Goal: Information Seeking & Learning: Learn about a topic

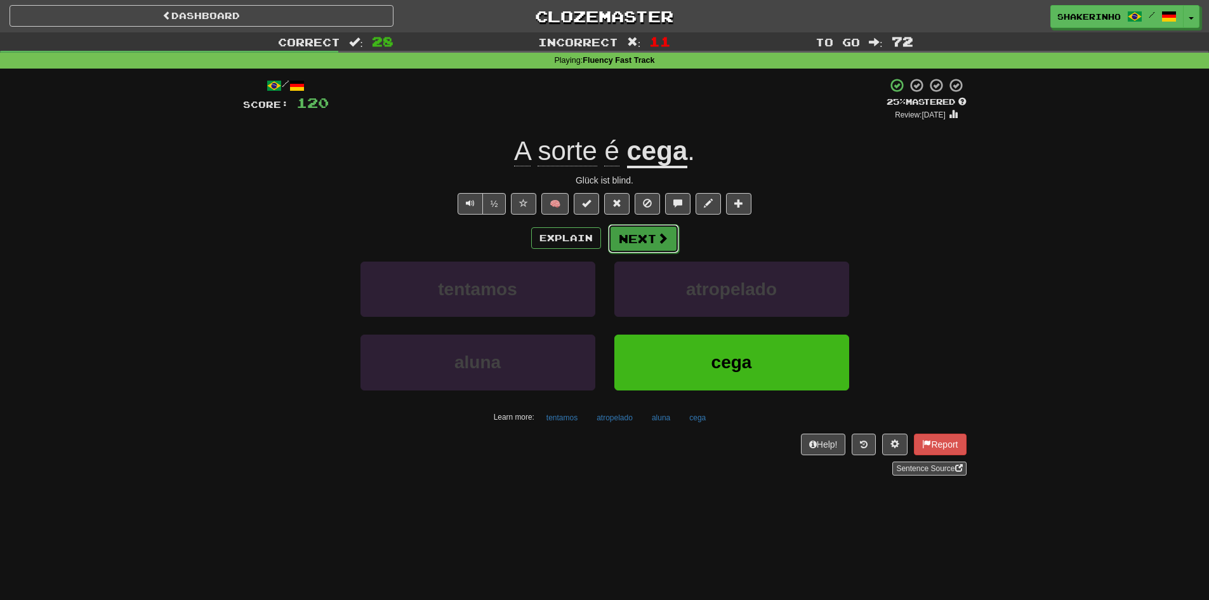
click at [636, 243] on button "Next" at bounding box center [643, 238] width 71 height 29
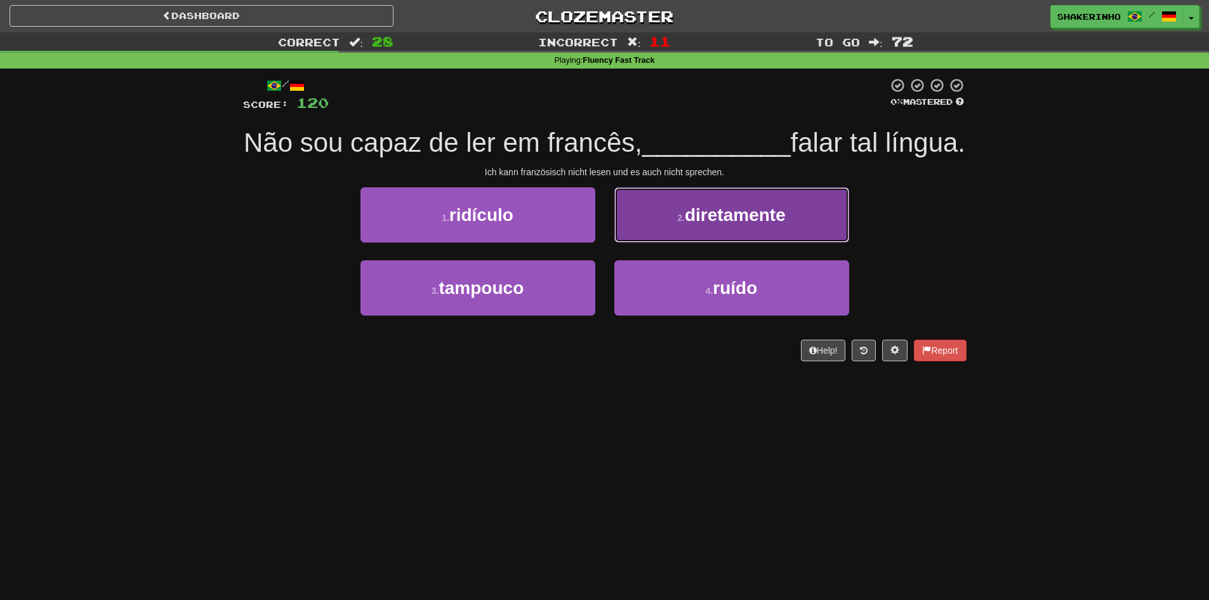
click at [682, 223] on small "2 ." at bounding box center [681, 218] width 8 height 10
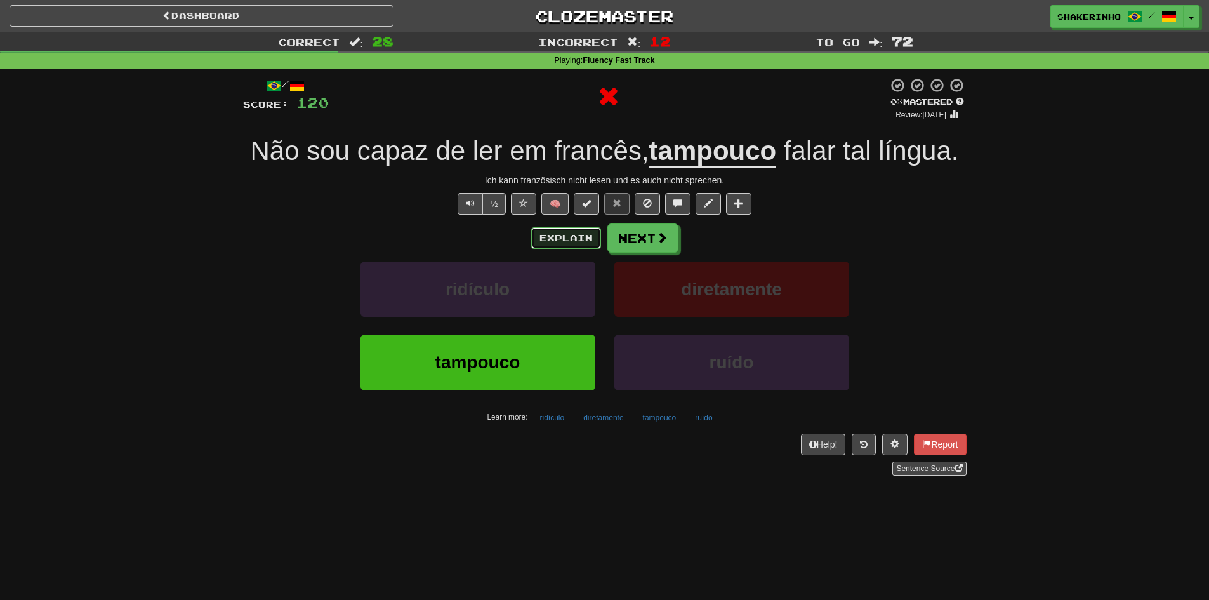
click at [566, 240] on button "Explain" at bounding box center [566, 238] width 70 height 22
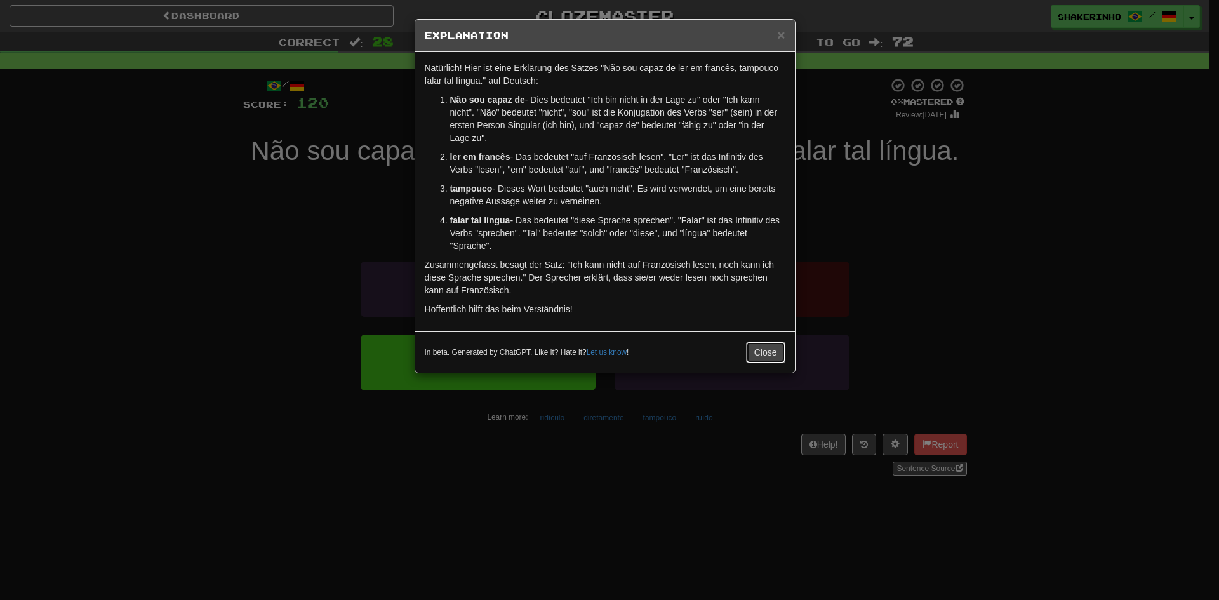
click at [762, 355] on button "Close" at bounding box center [765, 353] width 39 height 22
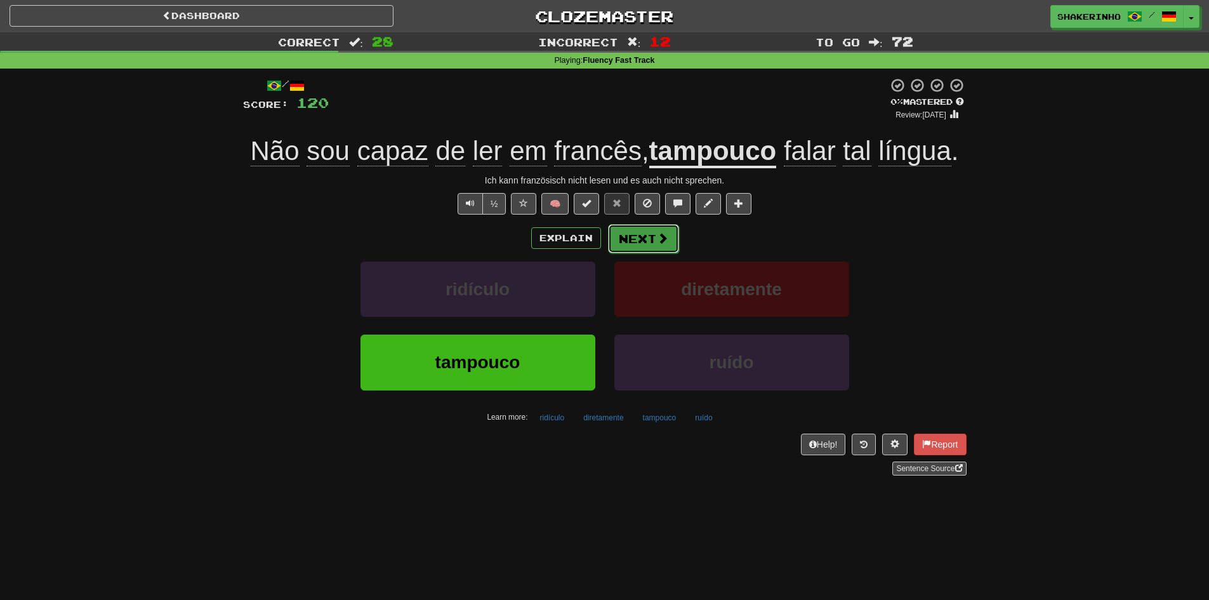
click at [627, 248] on button "Next" at bounding box center [643, 238] width 71 height 29
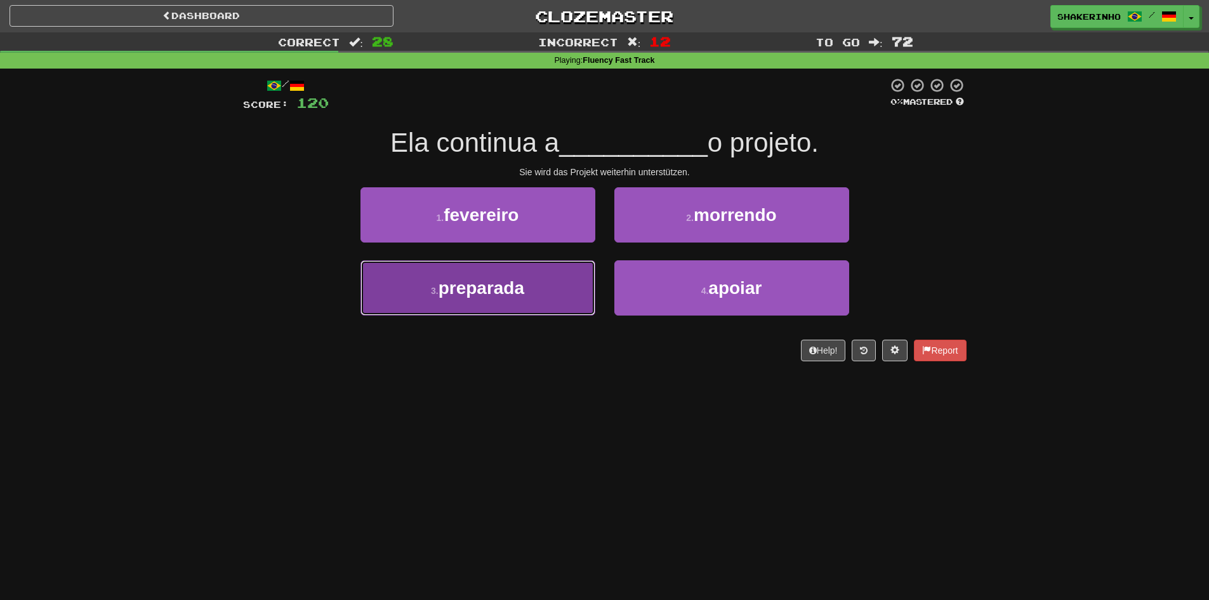
click at [529, 293] on button "3 . preparada" at bounding box center [478, 287] width 235 height 55
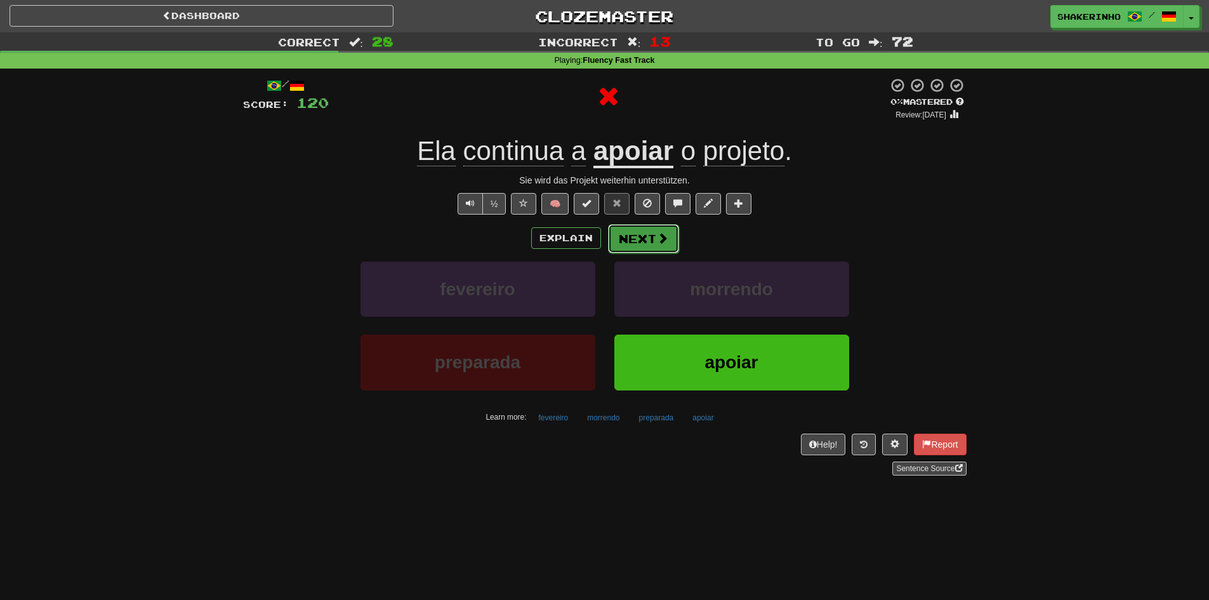
click at [625, 248] on button "Next" at bounding box center [643, 238] width 71 height 29
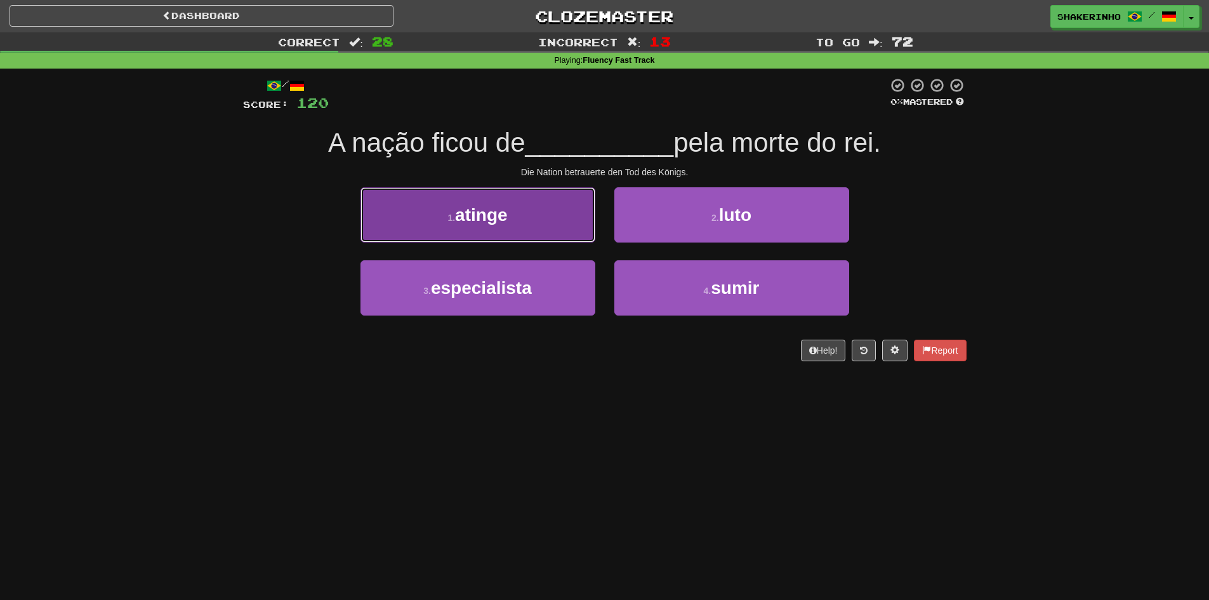
click at [540, 201] on button "1 . atinge" at bounding box center [478, 214] width 235 height 55
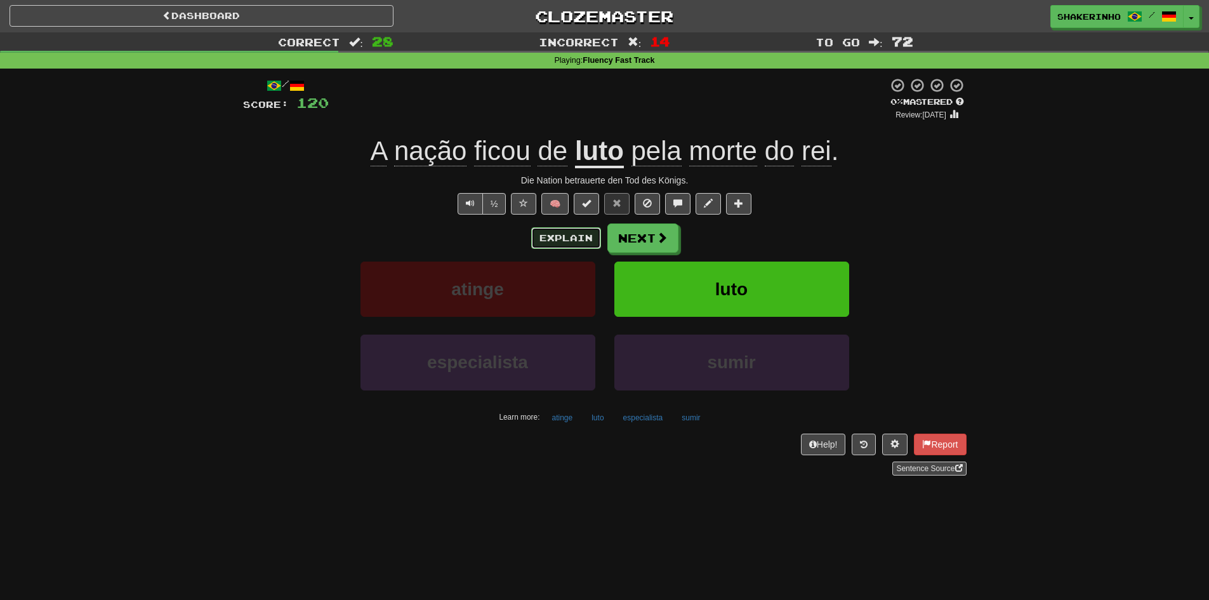
click at [566, 237] on button "Explain" at bounding box center [566, 238] width 70 height 22
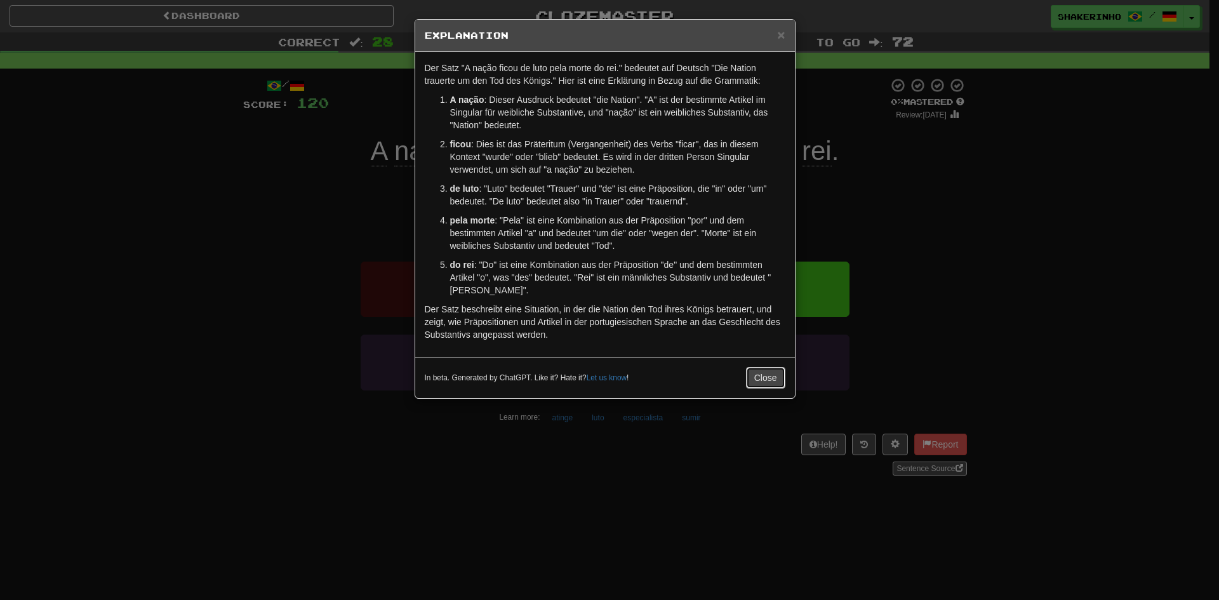
click at [767, 382] on button "Close" at bounding box center [765, 378] width 39 height 22
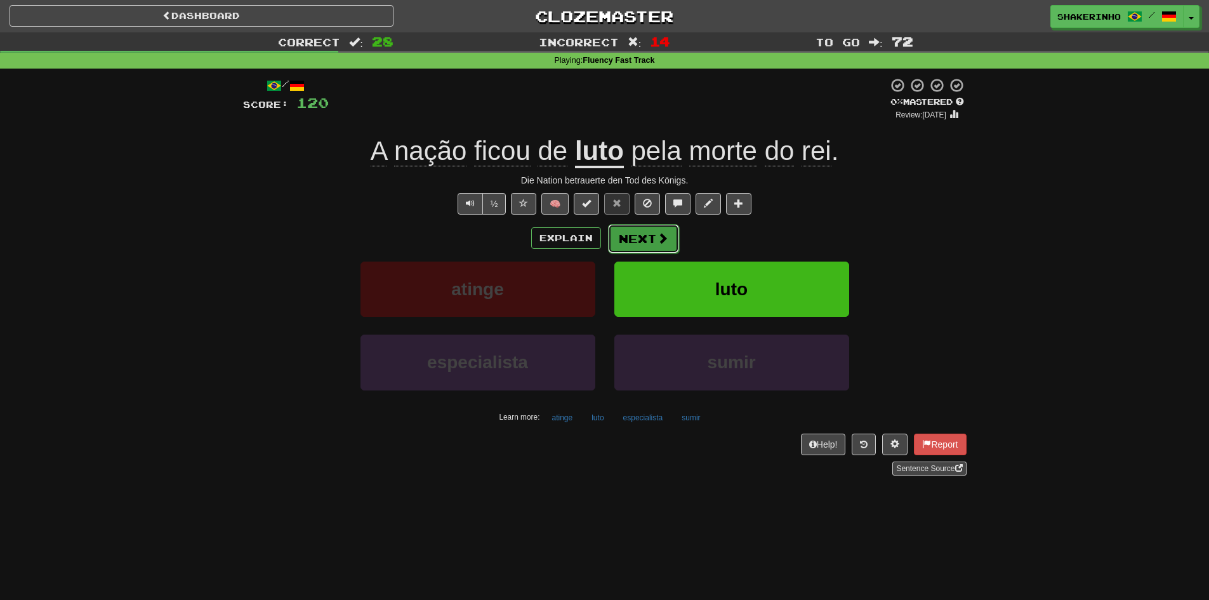
click at [645, 229] on button "Next" at bounding box center [643, 238] width 71 height 29
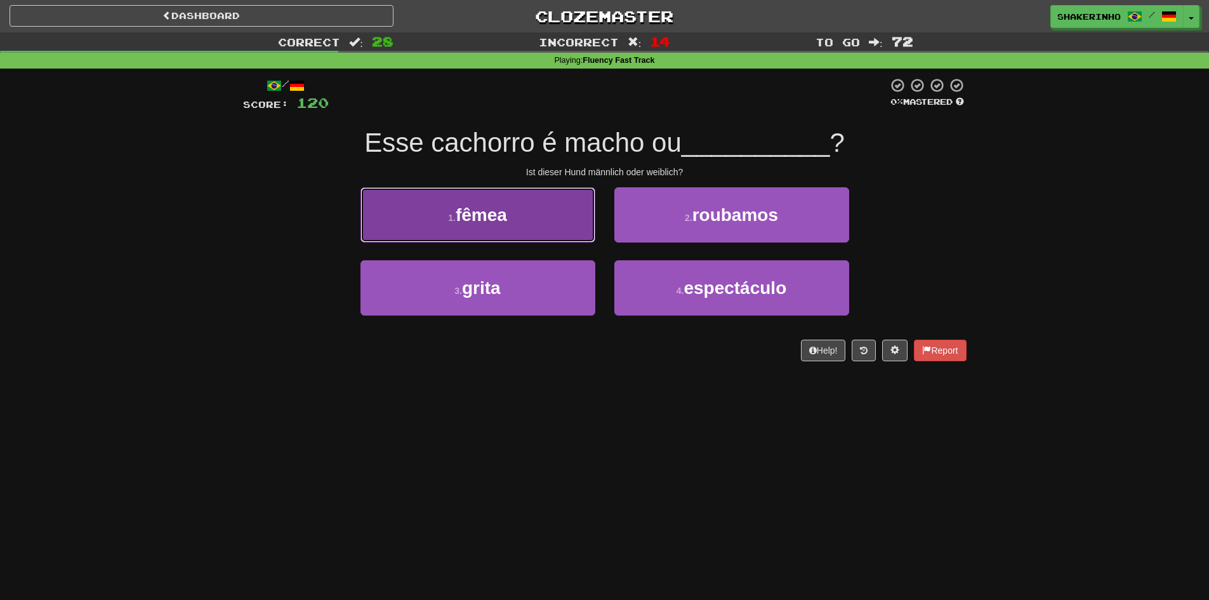
click at [546, 215] on button "1 . fêmea" at bounding box center [478, 214] width 235 height 55
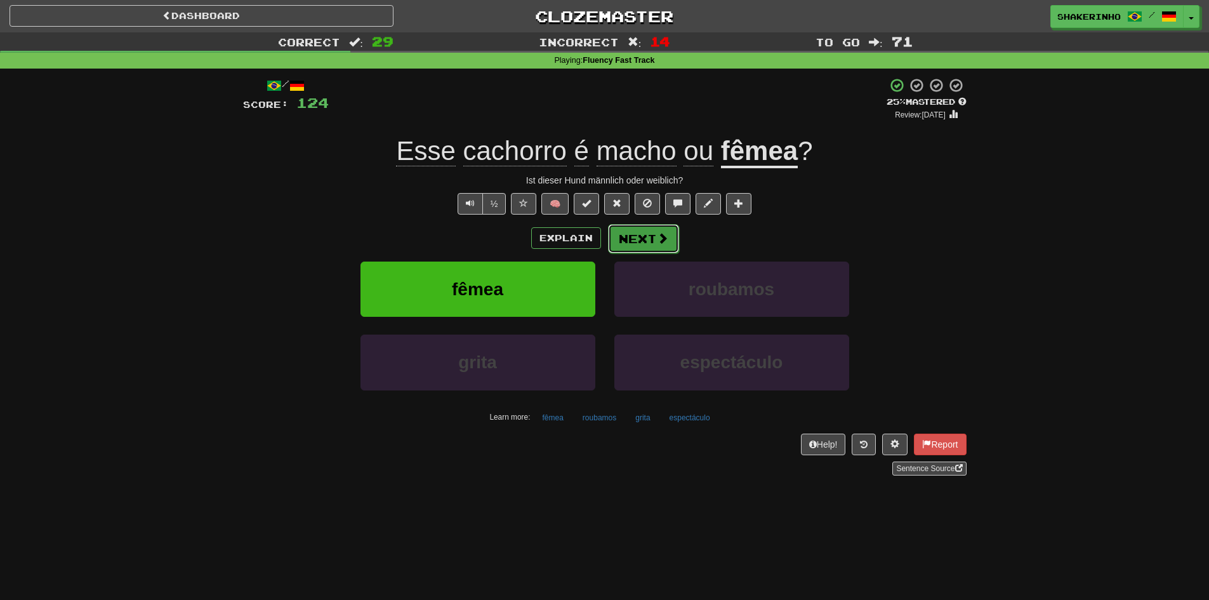
click at [641, 232] on button "Next" at bounding box center [643, 238] width 71 height 29
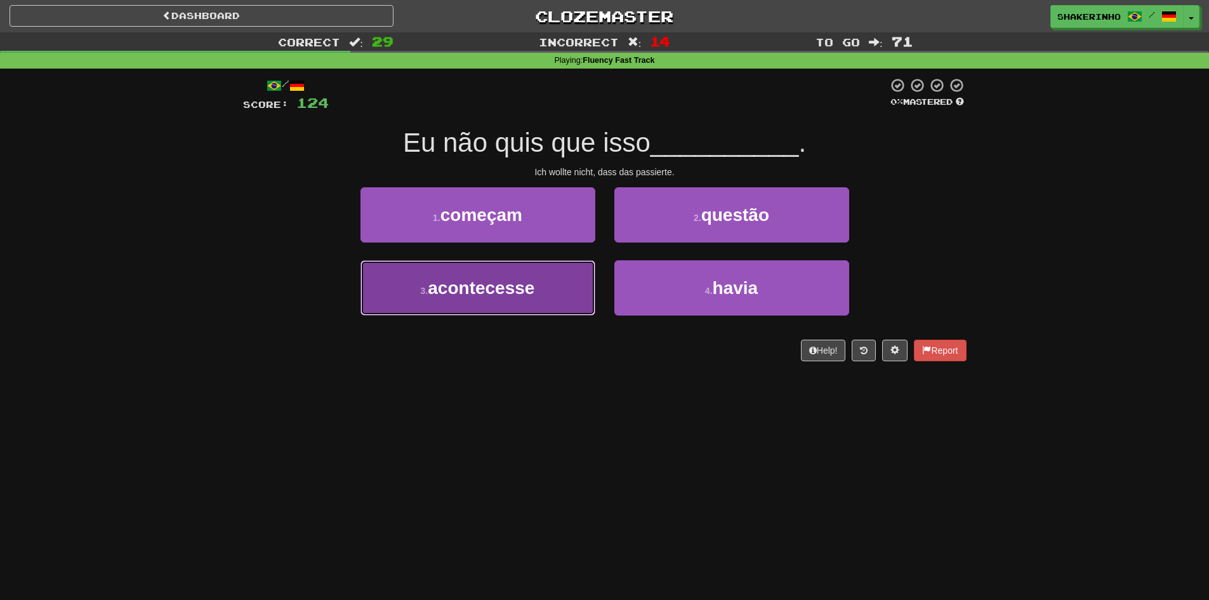
click at [528, 296] on span "acontecesse" at bounding box center [481, 288] width 107 height 20
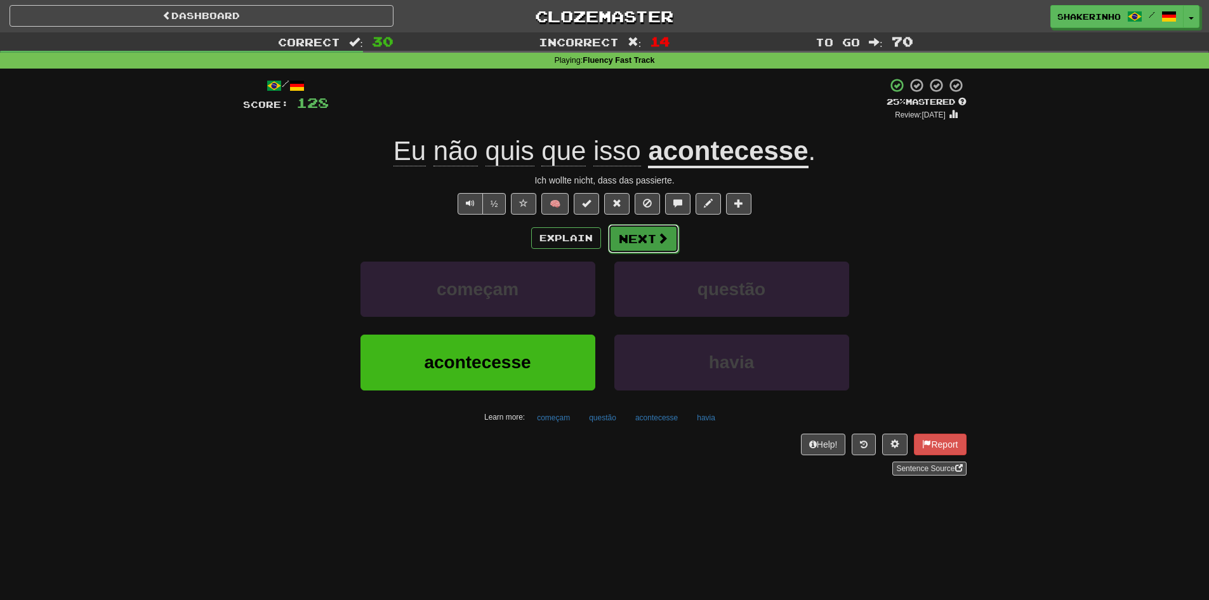
click at [644, 236] on button "Next" at bounding box center [643, 238] width 71 height 29
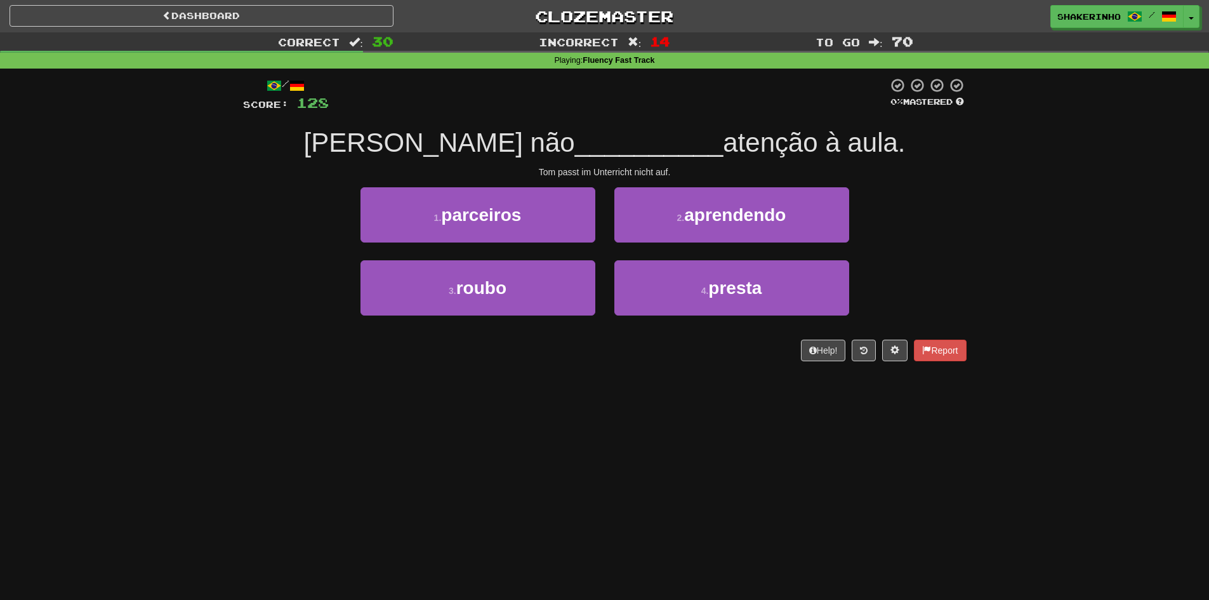
click at [653, 243] on div "2 . aprendendo" at bounding box center [732, 223] width 254 height 73
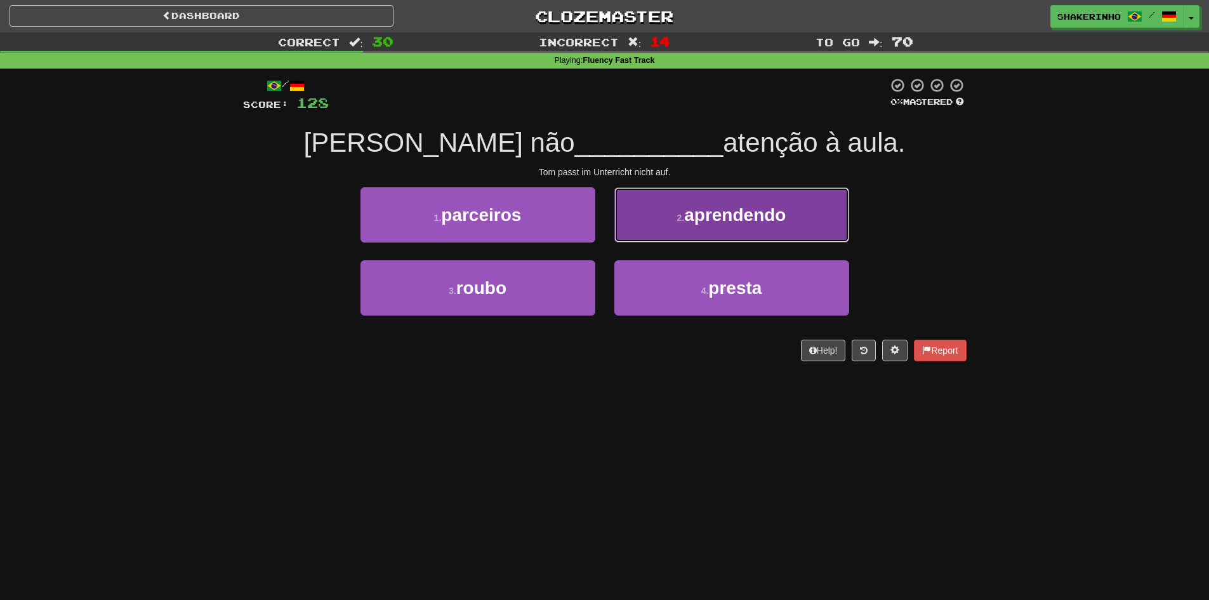
click at [655, 236] on button "2 . aprendendo" at bounding box center [732, 214] width 235 height 55
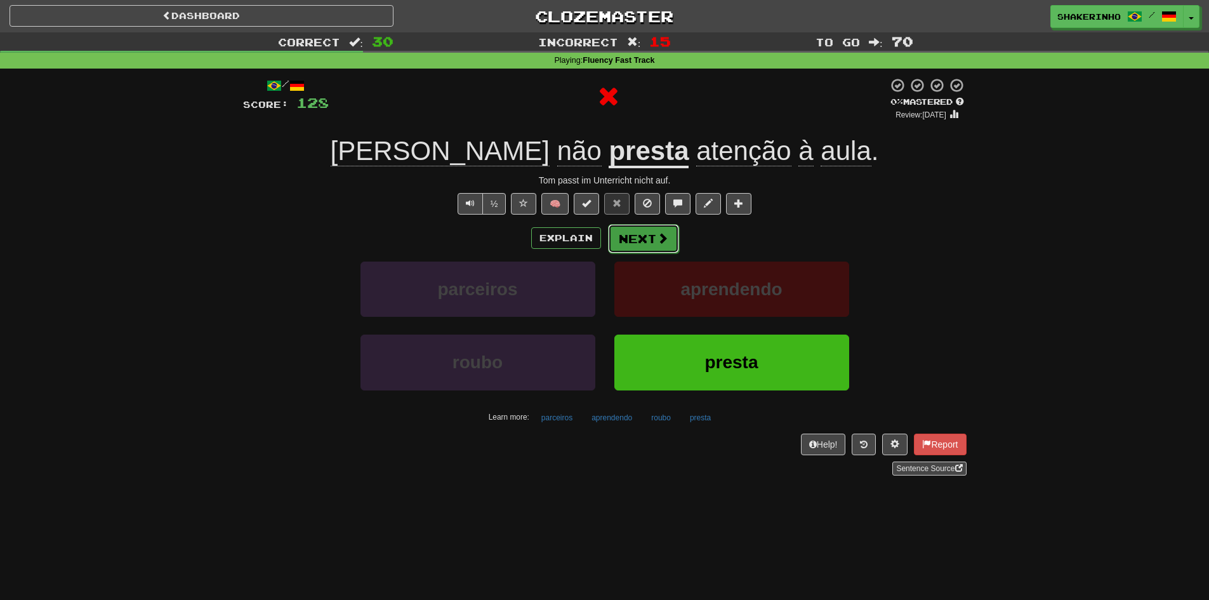
click at [634, 241] on button "Next" at bounding box center [643, 238] width 71 height 29
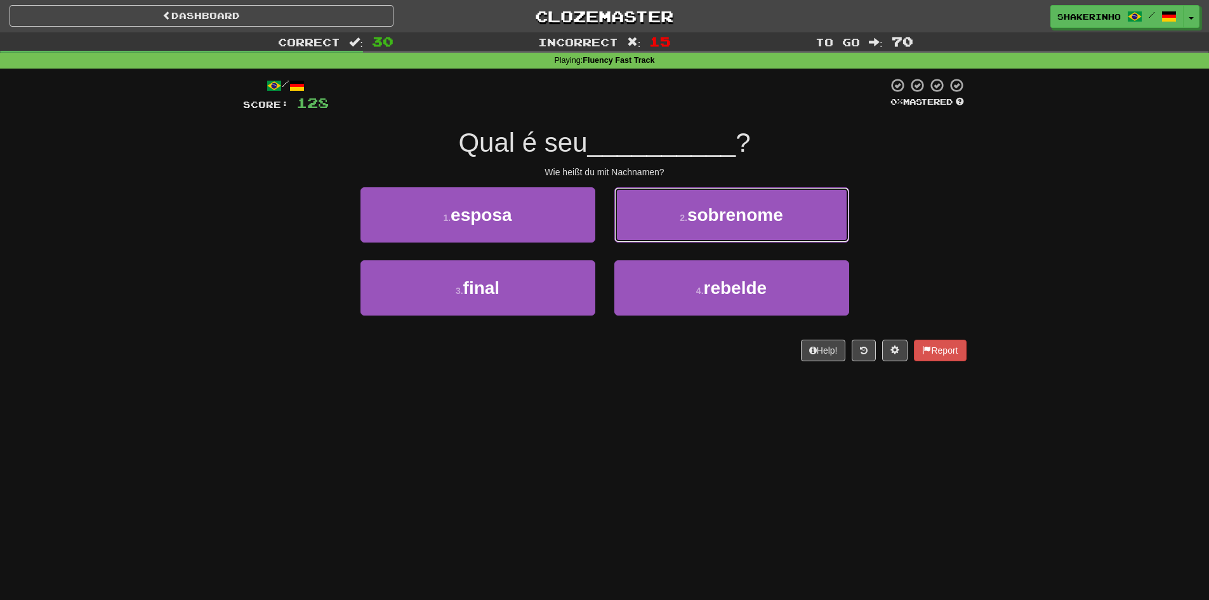
click at [634, 241] on button "2 . sobrenome" at bounding box center [732, 214] width 235 height 55
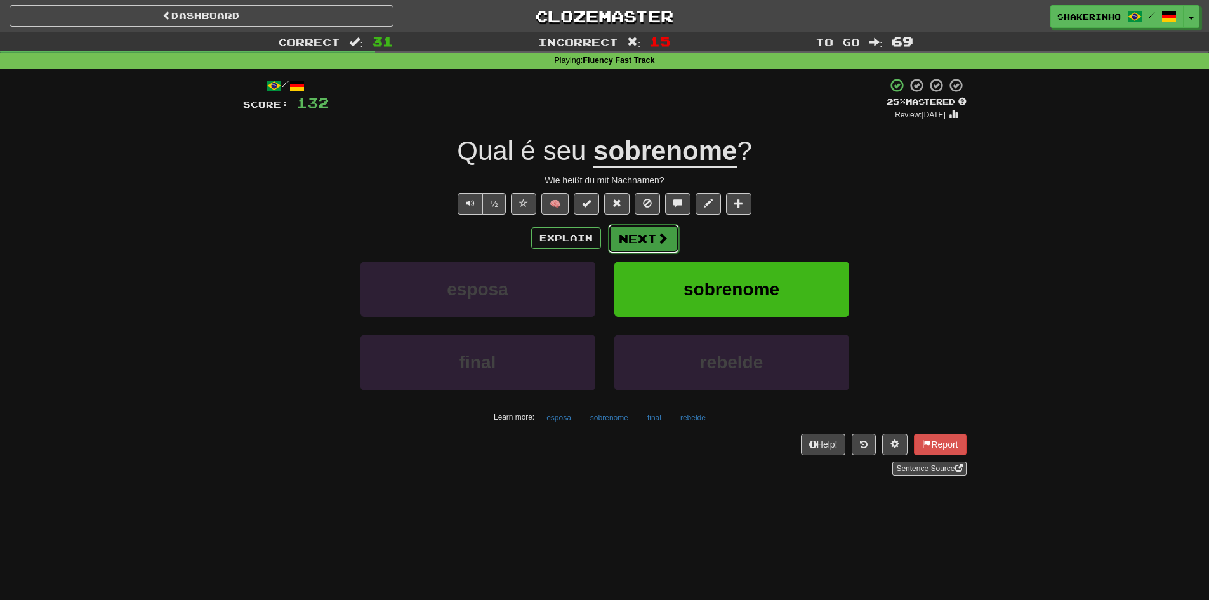
click at [636, 240] on button "Next" at bounding box center [643, 238] width 71 height 29
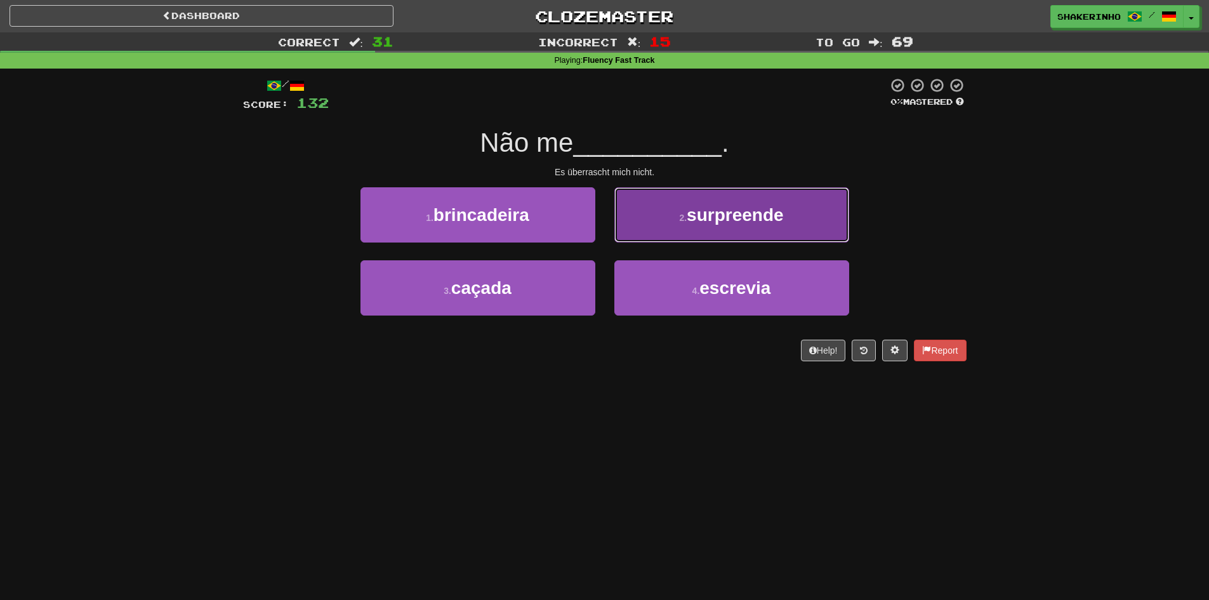
click at [654, 220] on button "2 . surpreende" at bounding box center [732, 214] width 235 height 55
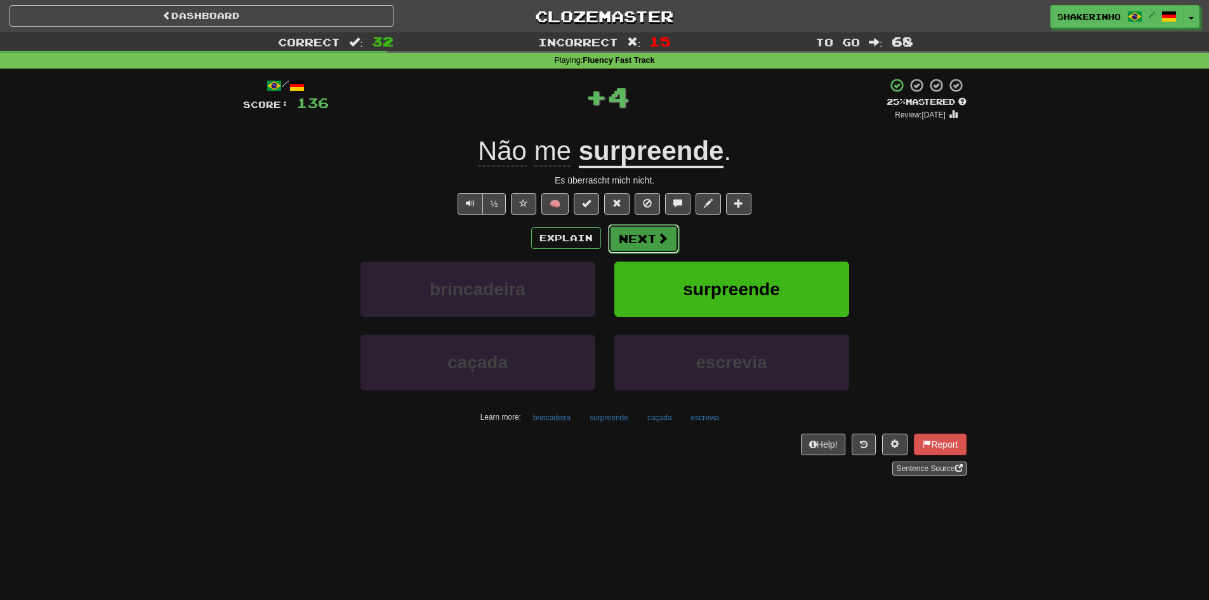
click at [639, 239] on button "Next" at bounding box center [643, 238] width 71 height 29
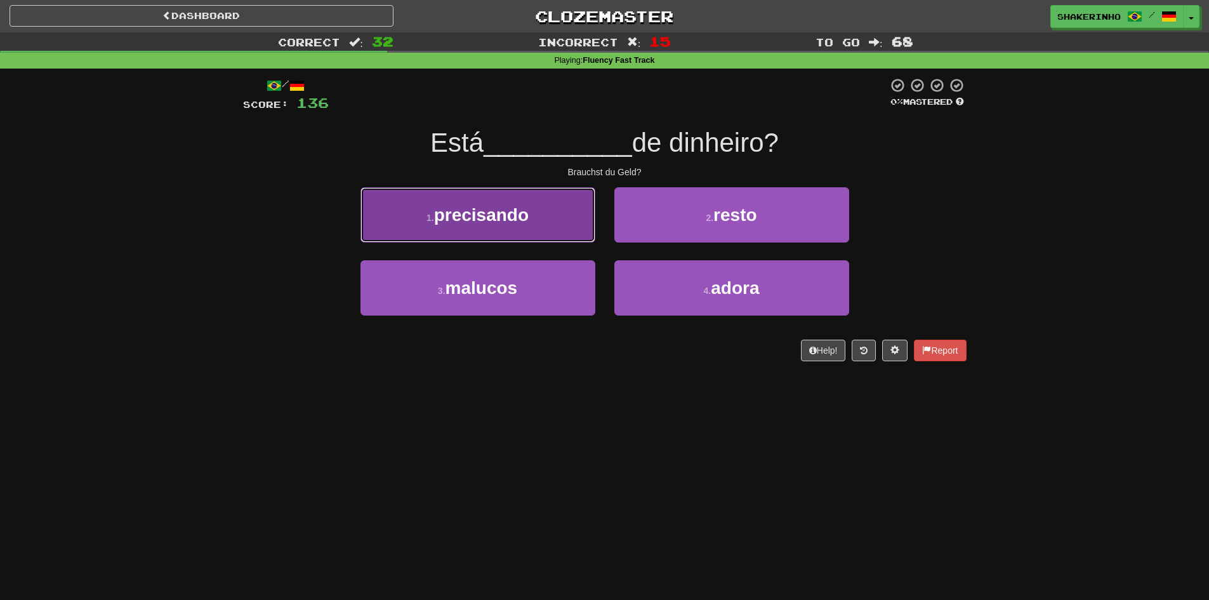
click at [547, 229] on button "1 . precisando" at bounding box center [478, 214] width 235 height 55
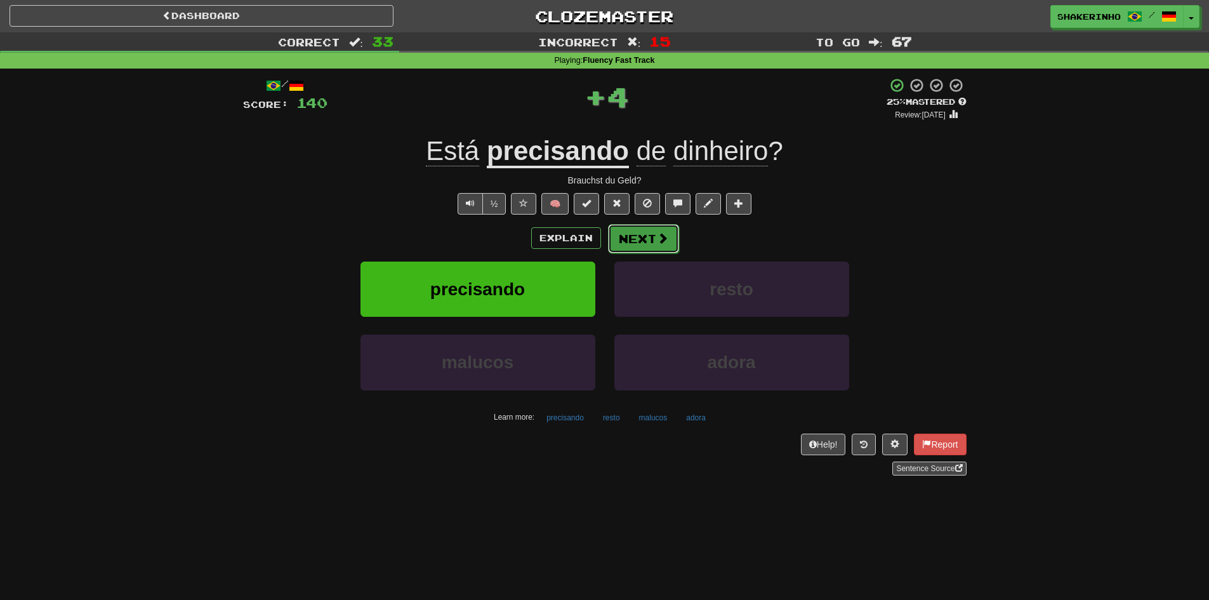
click at [632, 234] on button "Next" at bounding box center [643, 238] width 71 height 29
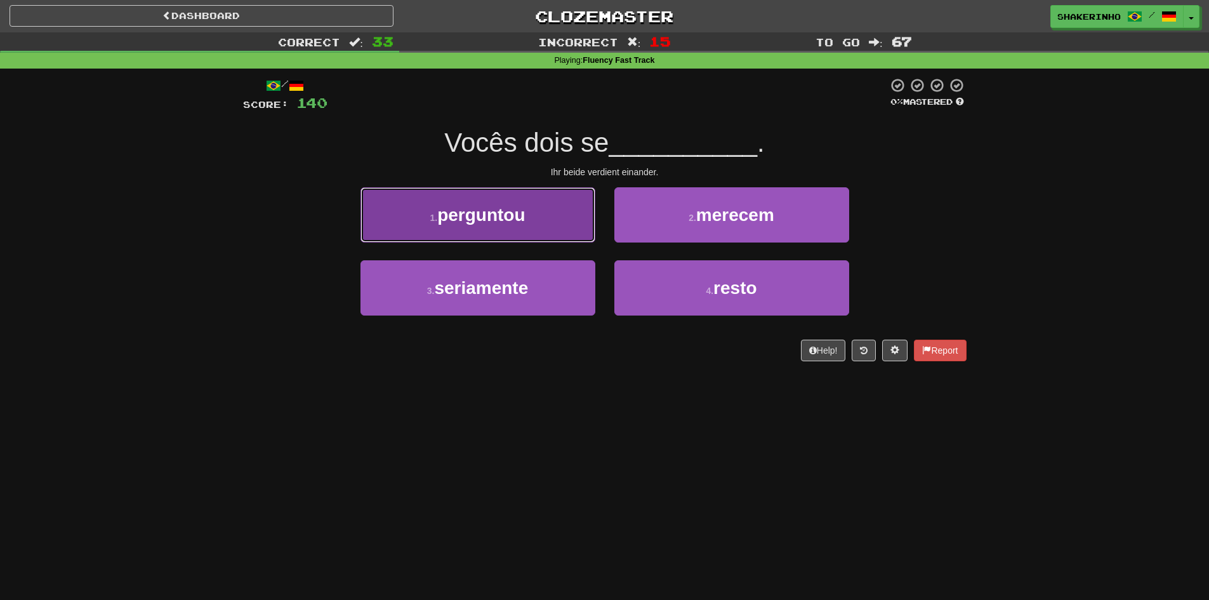
click at [562, 230] on button "1 . perguntou" at bounding box center [478, 214] width 235 height 55
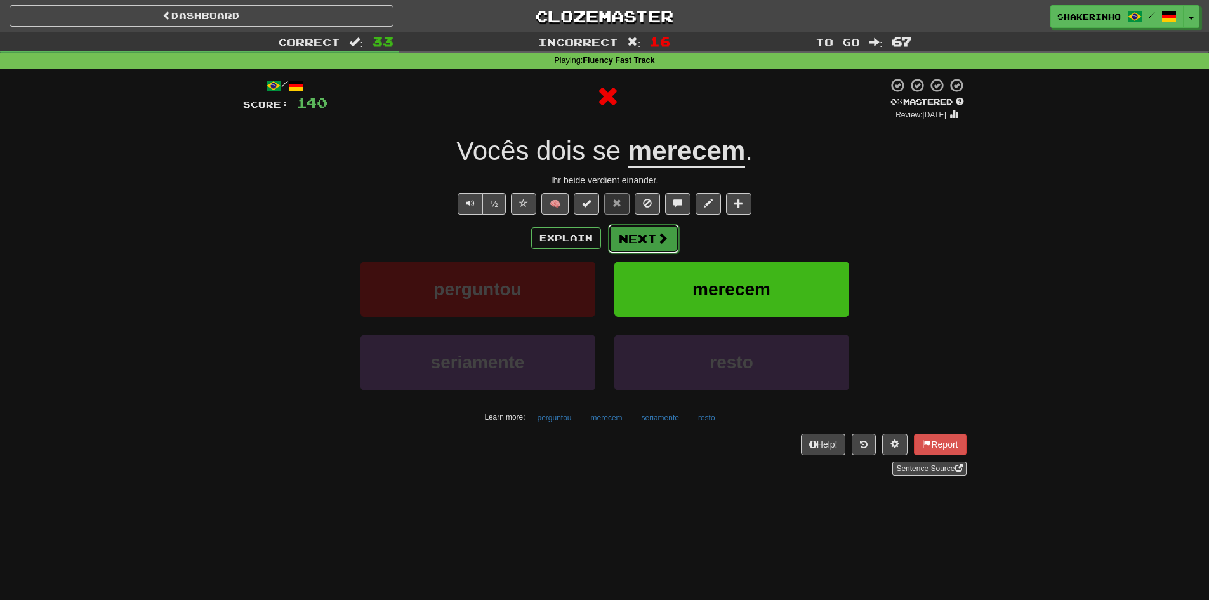
click at [628, 236] on button "Next" at bounding box center [643, 238] width 71 height 29
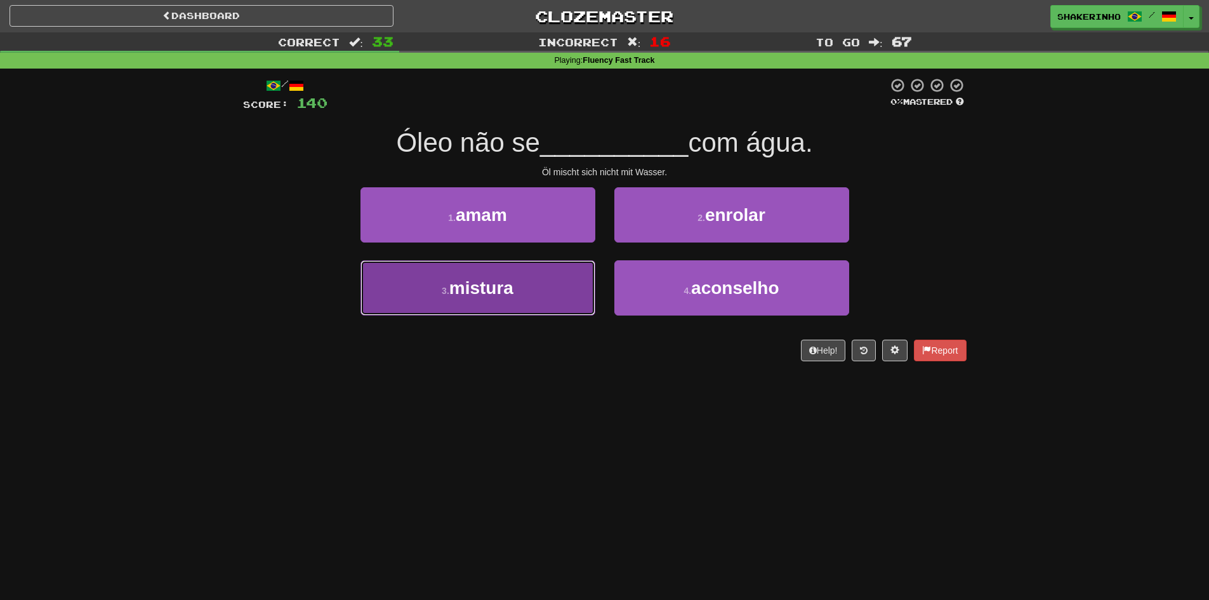
click at [561, 266] on button "3 . mistura" at bounding box center [478, 287] width 235 height 55
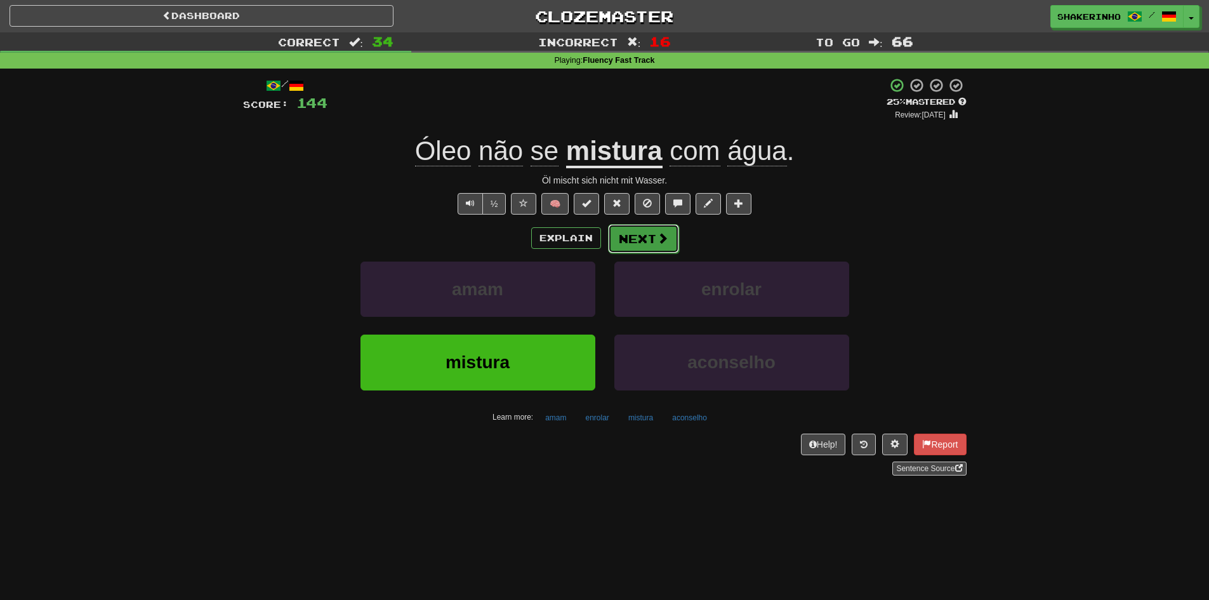
click at [631, 232] on button "Next" at bounding box center [643, 238] width 71 height 29
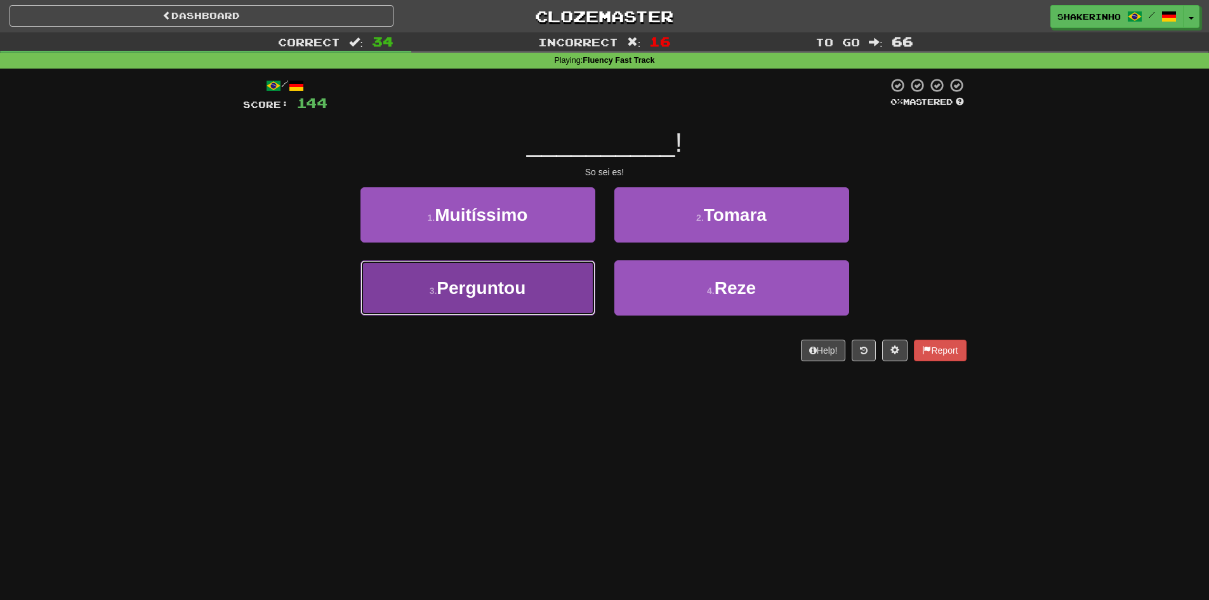
click at [524, 302] on button "3 . Perguntou" at bounding box center [478, 287] width 235 height 55
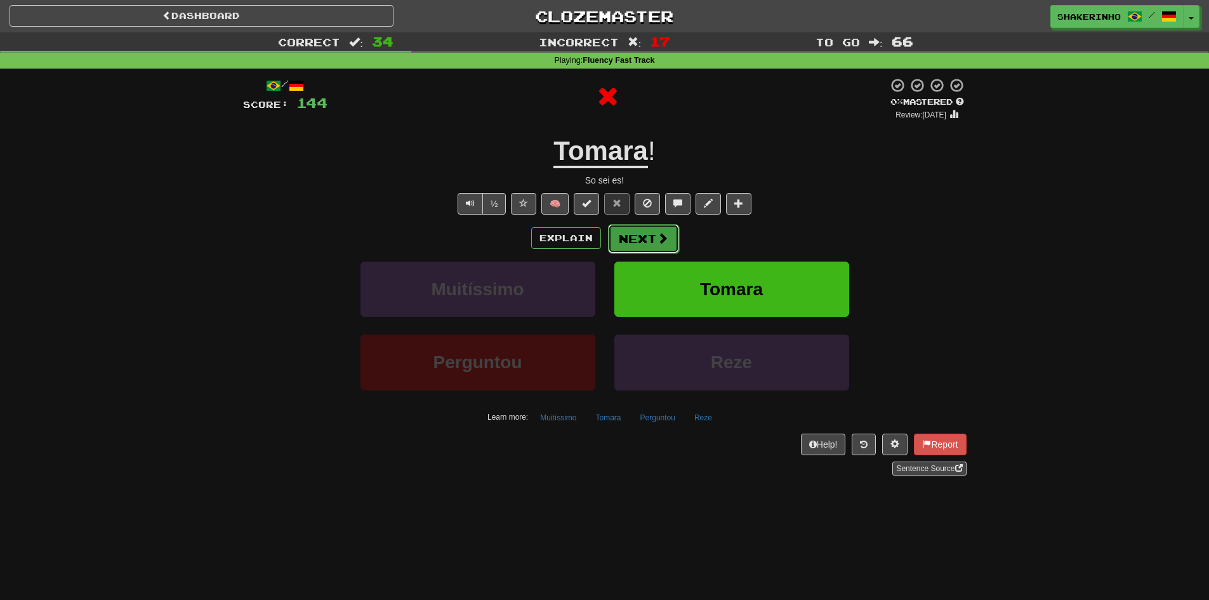
click at [649, 241] on button "Next" at bounding box center [643, 238] width 71 height 29
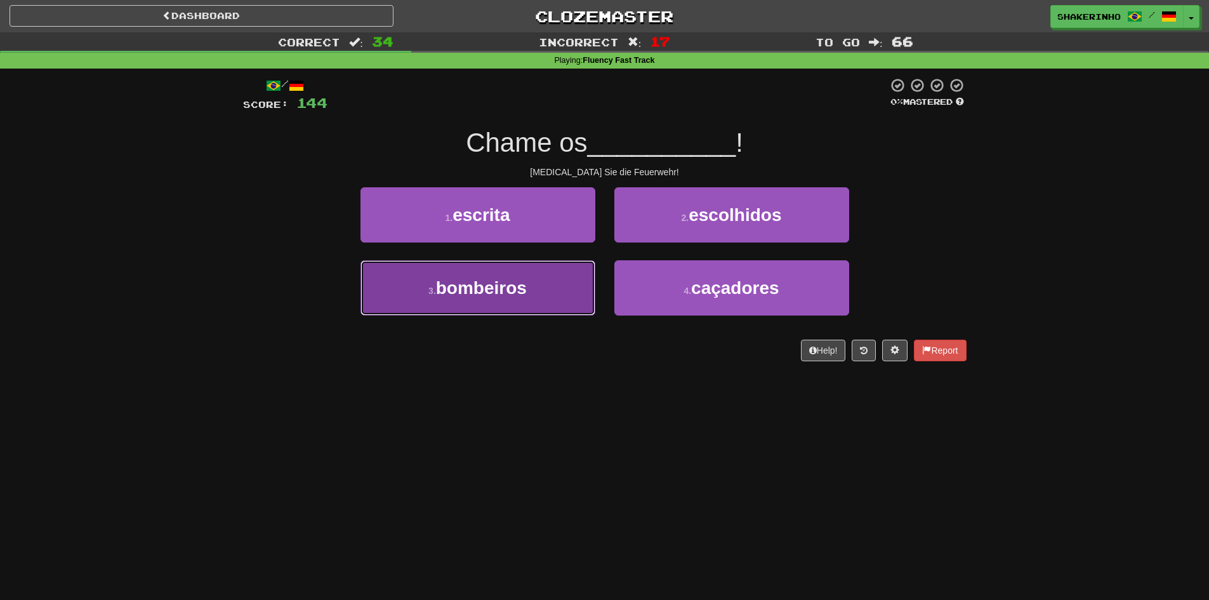
click at [533, 310] on button "3 . bombeiros" at bounding box center [478, 287] width 235 height 55
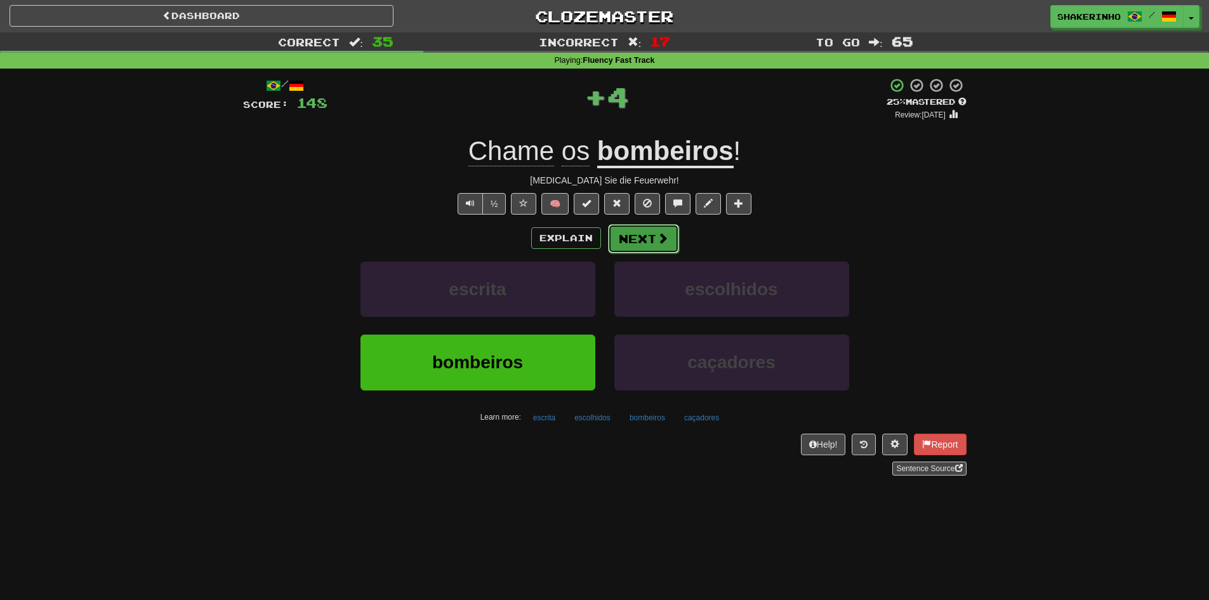
click at [632, 246] on button "Next" at bounding box center [643, 238] width 71 height 29
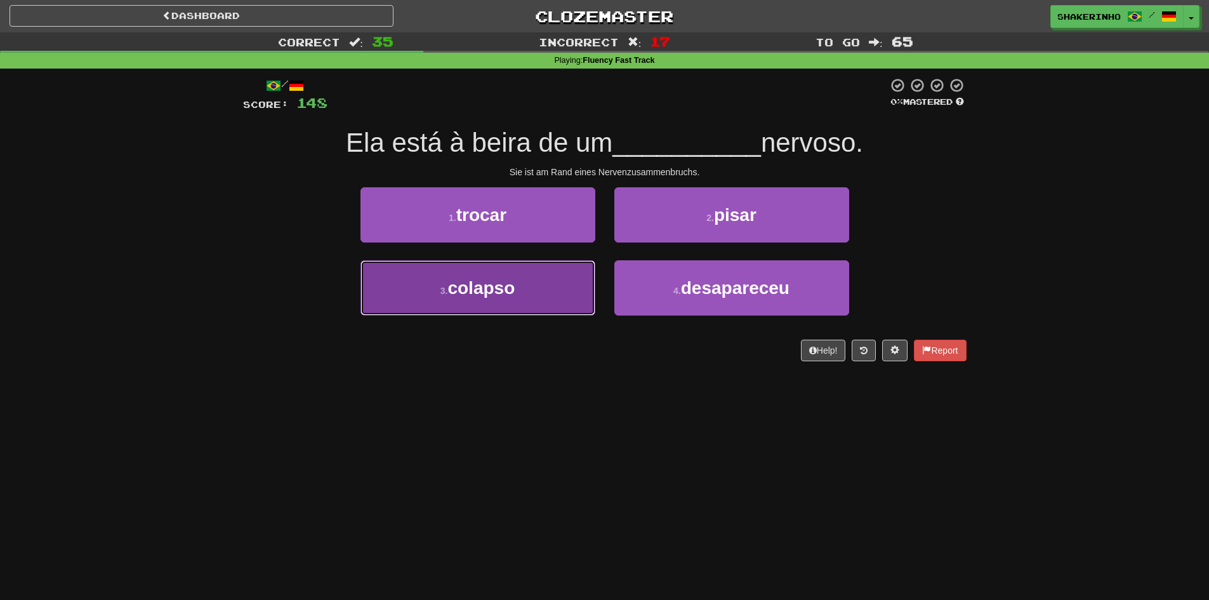
click at [524, 286] on button "3 . colapso" at bounding box center [478, 287] width 235 height 55
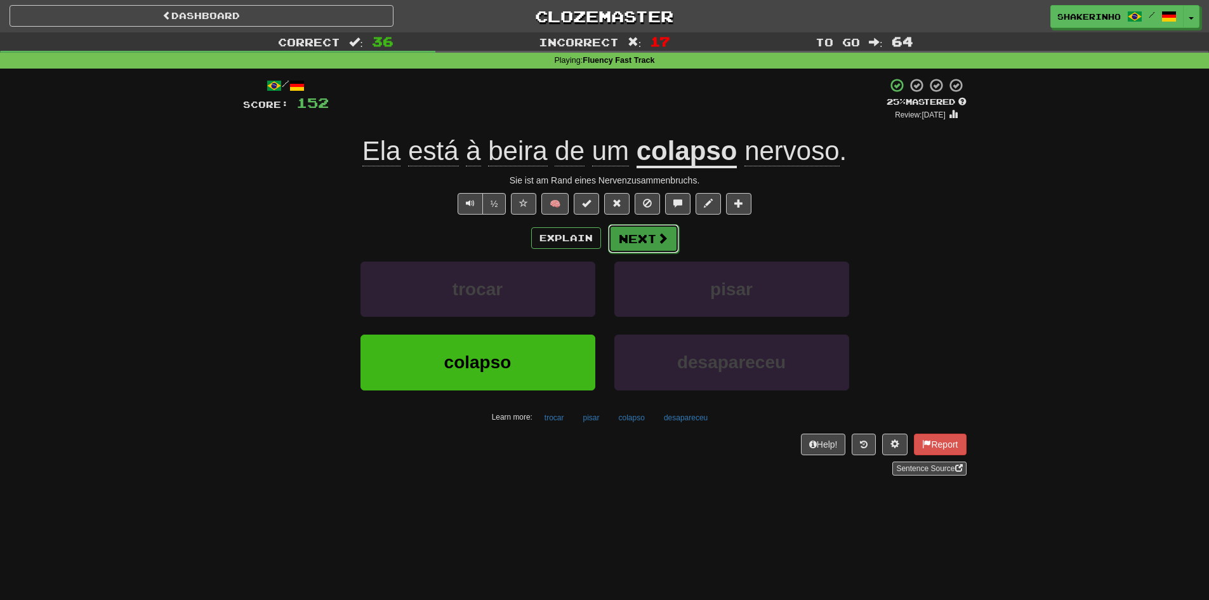
click at [668, 244] on button "Next" at bounding box center [643, 238] width 71 height 29
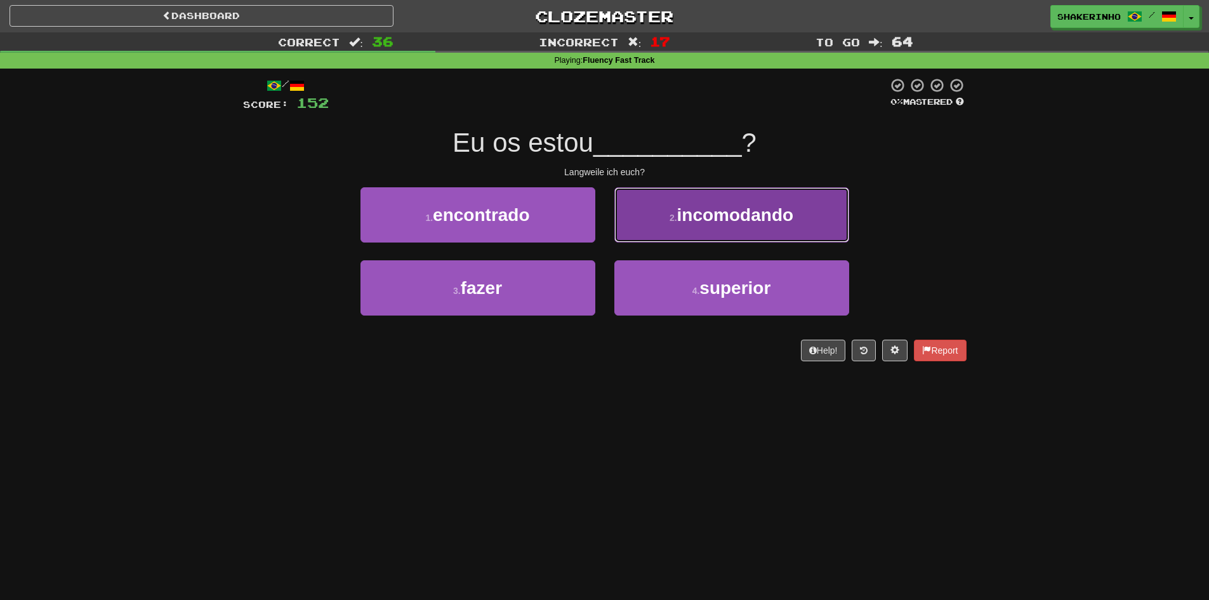
click at [683, 216] on span "incomodando" at bounding box center [735, 215] width 117 height 20
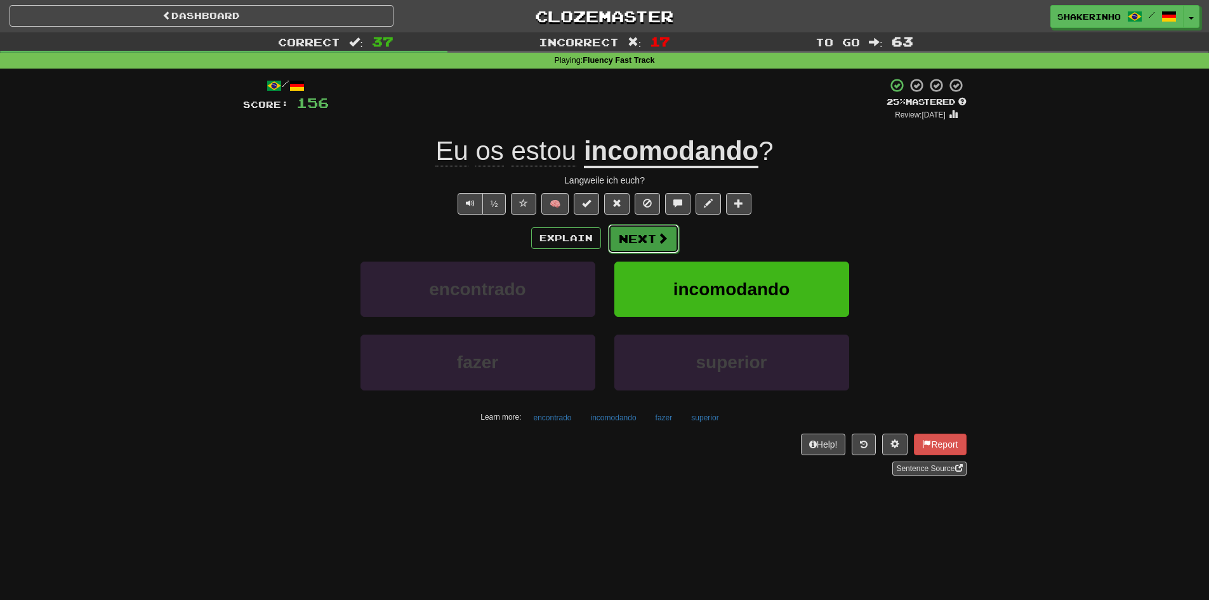
click at [635, 236] on button "Next" at bounding box center [643, 238] width 71 height 29
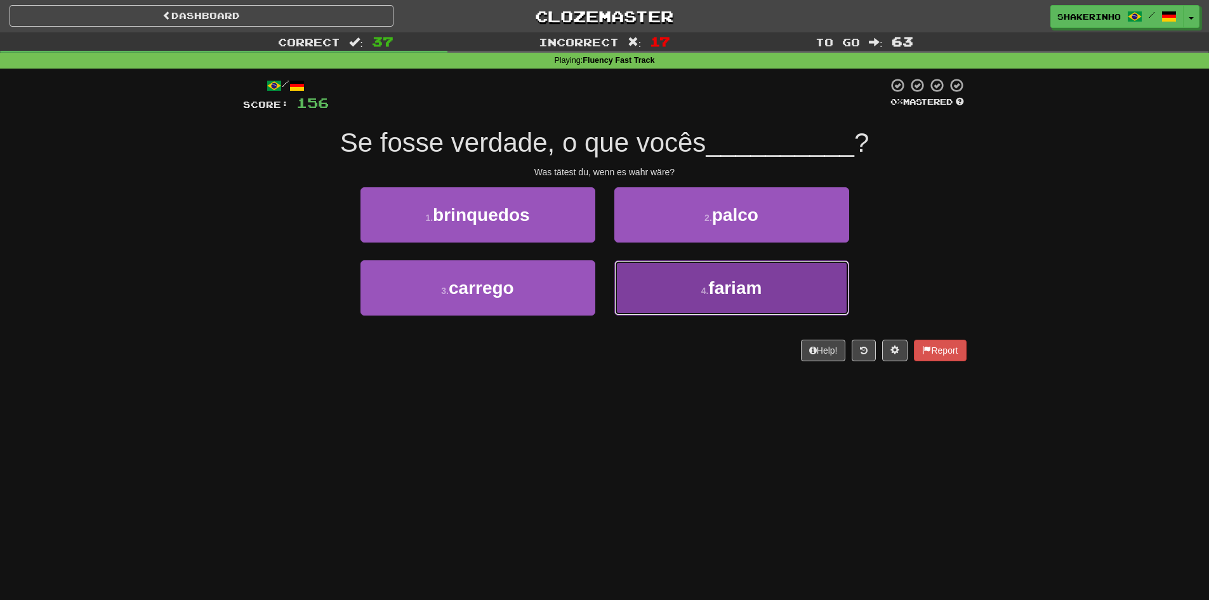
click at [681, 302] on button "4 . fariam" at bounding box center [732, 287] width 235 height 55
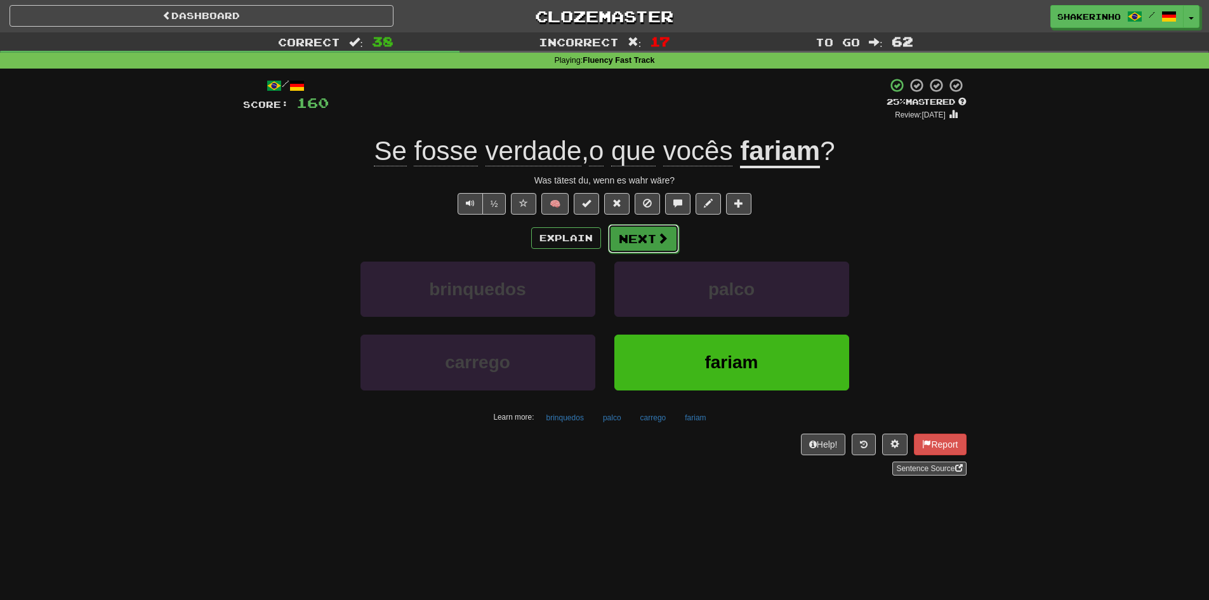
click at [635, 241] on button "Next" at bounding box center [643, 238] width 71 height 29
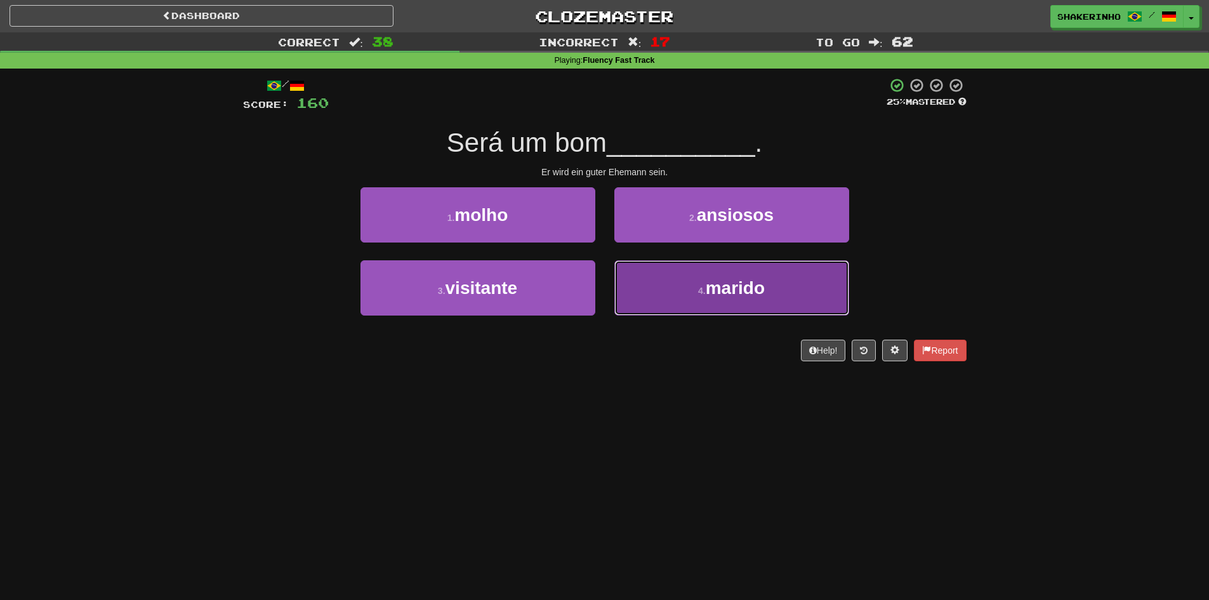
click at [668, 305] on button "4 . marido" at bounding box center [732, 287] width 235 height 55
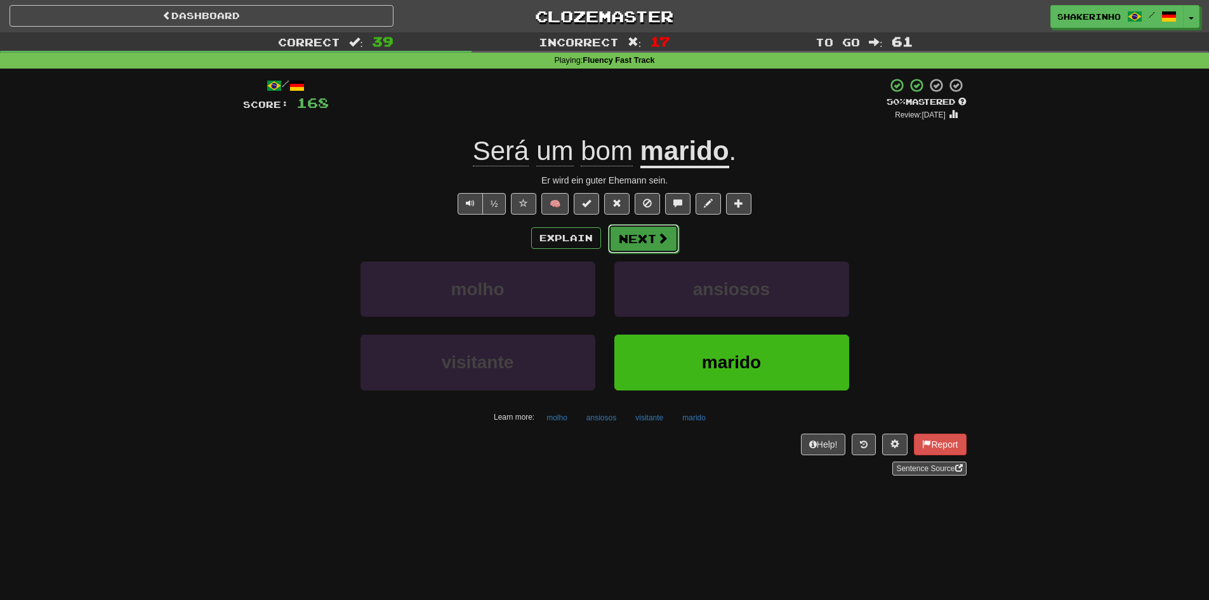
click at [628, 244] on button "Next" at bounding box center [643, 238] width 71 height 29
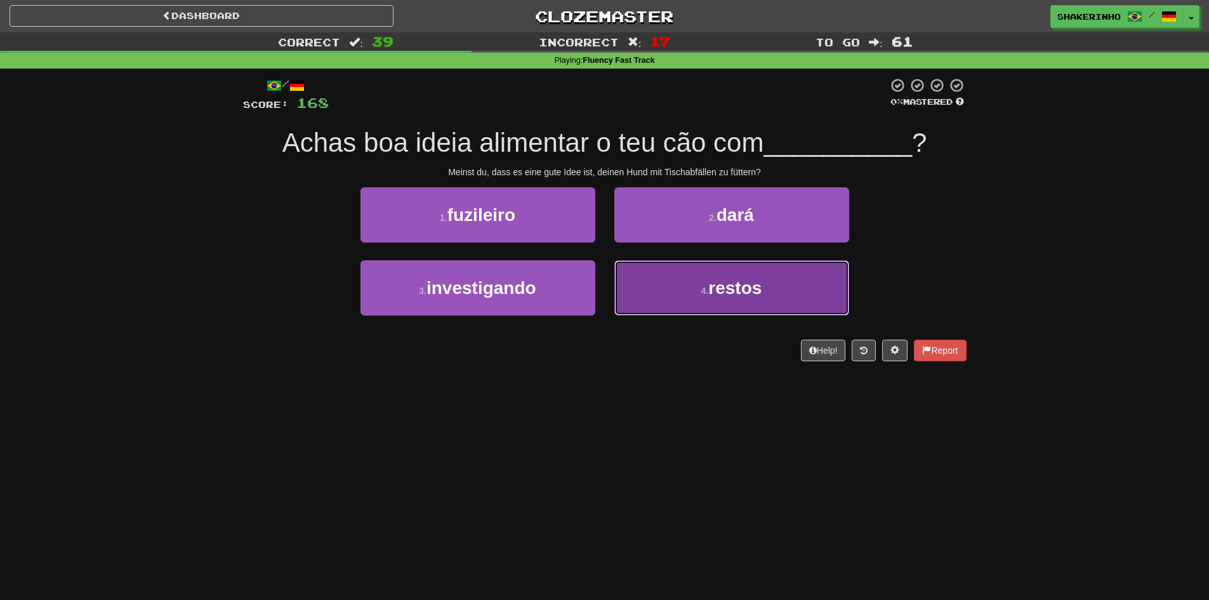
click at [716, 296] on span "restos" at bounding box center [734, 288] width 53 height 20
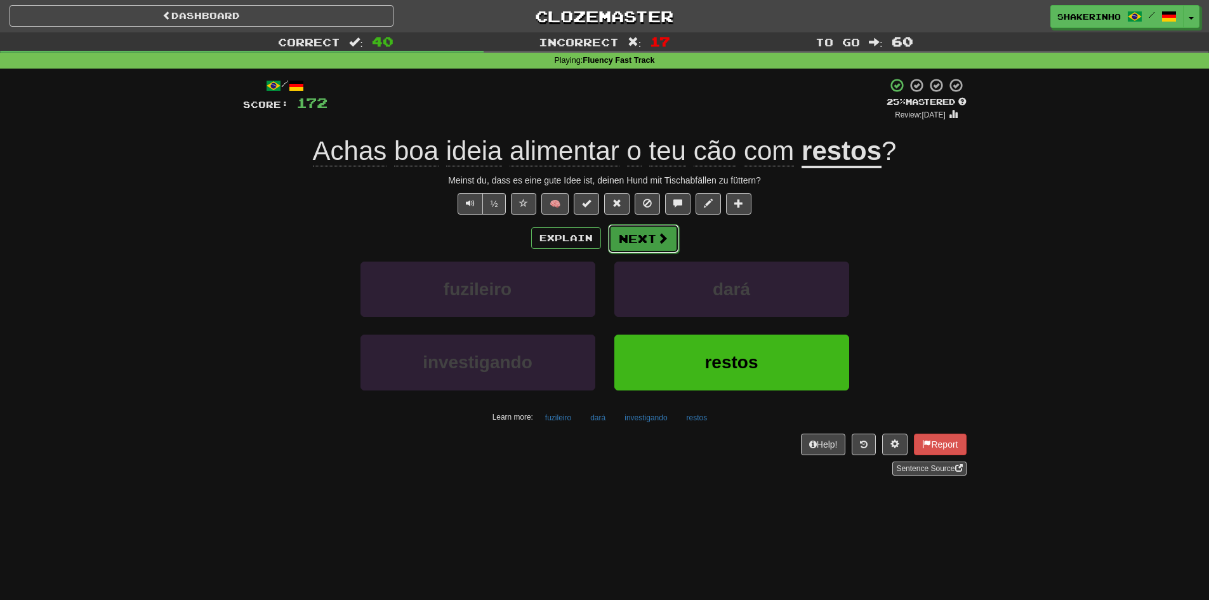
click at [634, 241] on button "Next" at bounding box center [643, 238] width 71 height 29
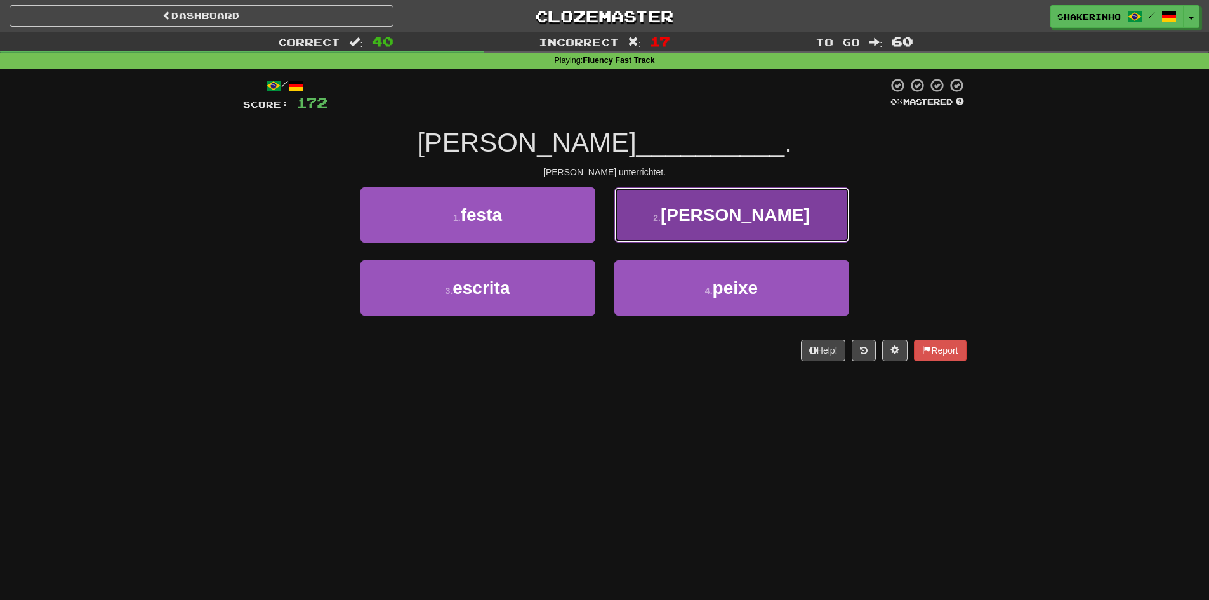
click at [637, 237] on button "2 . ensina" at bounding box center [732, 214] width 235 height 55
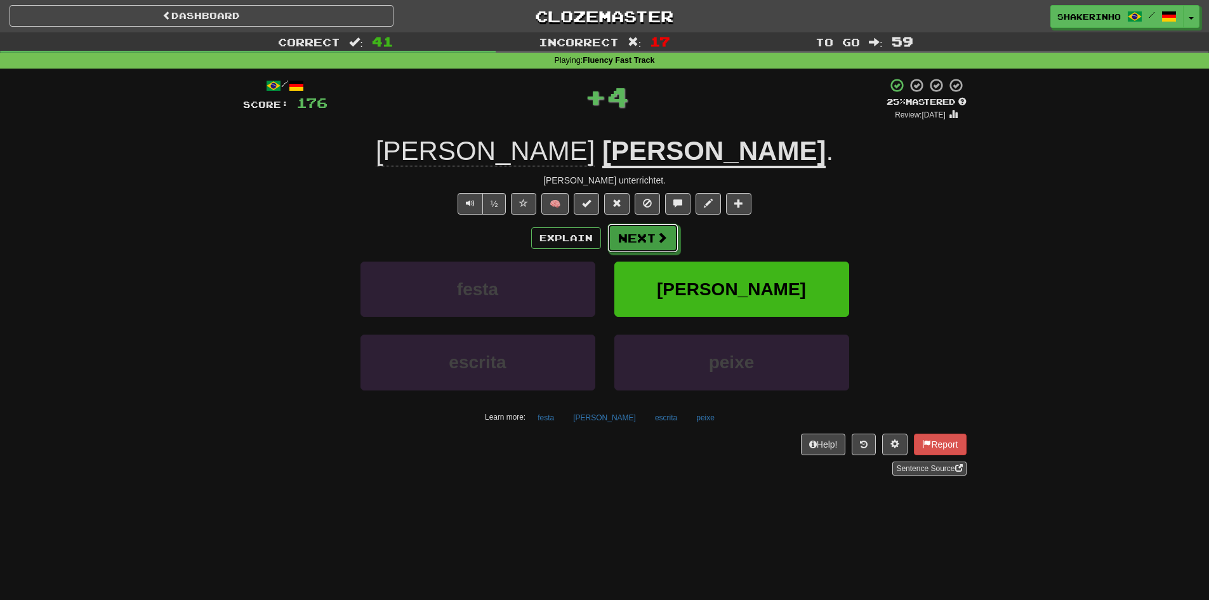
click at [637, 237] on button "Next" at bounding box center [643, 237] width 71 height 29
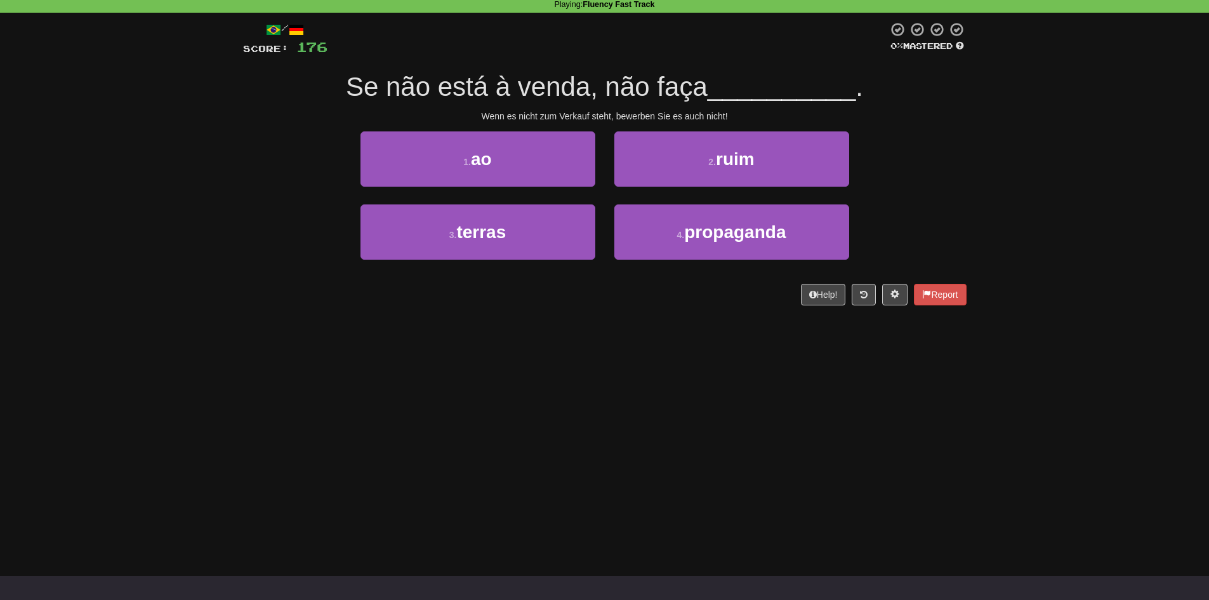
scroll to position [63, 0]
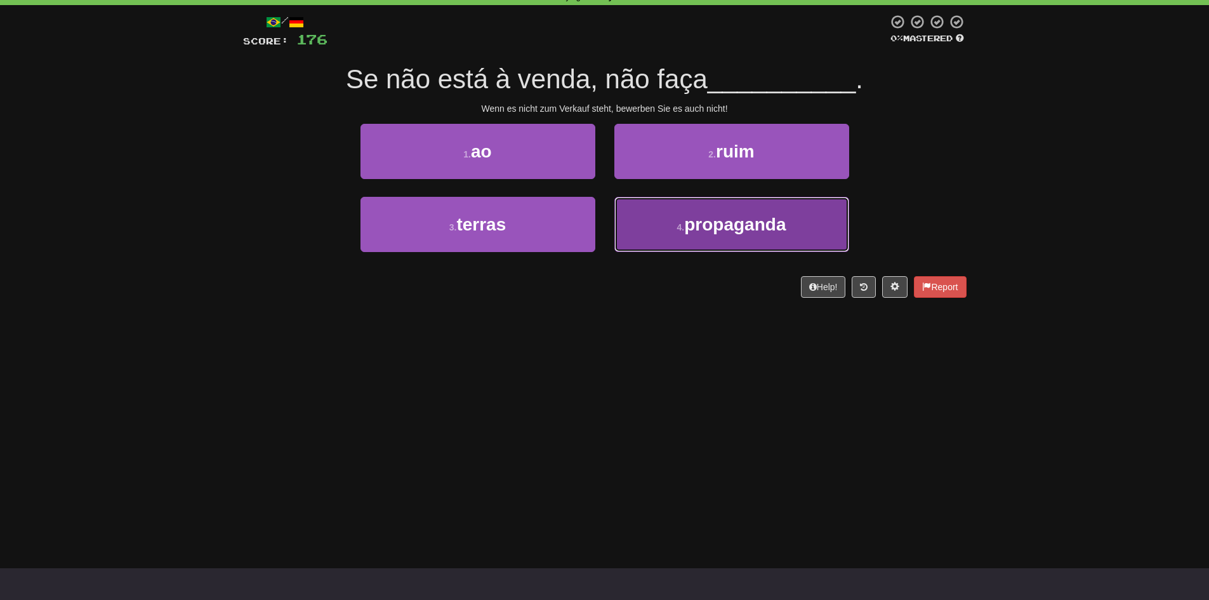
click at [645, 227] on button "4 . propaganda" at bounding box center [732, 224] width 235 height 55
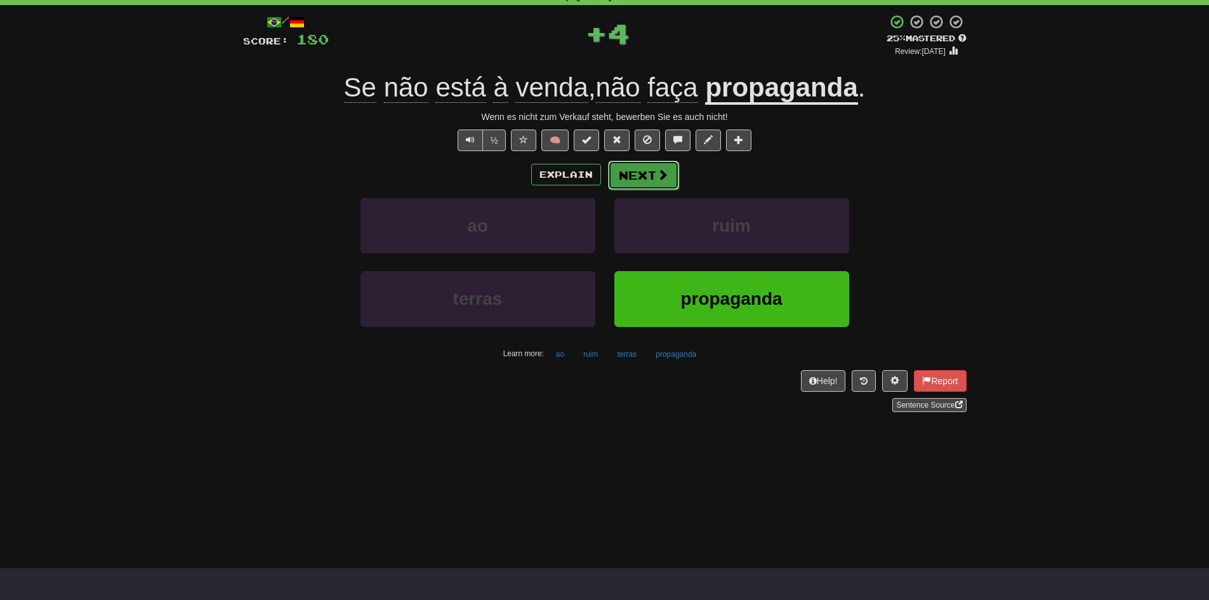
click at [628, 177] on button "Next" at bounding box center [643, 175] width 71 height 29
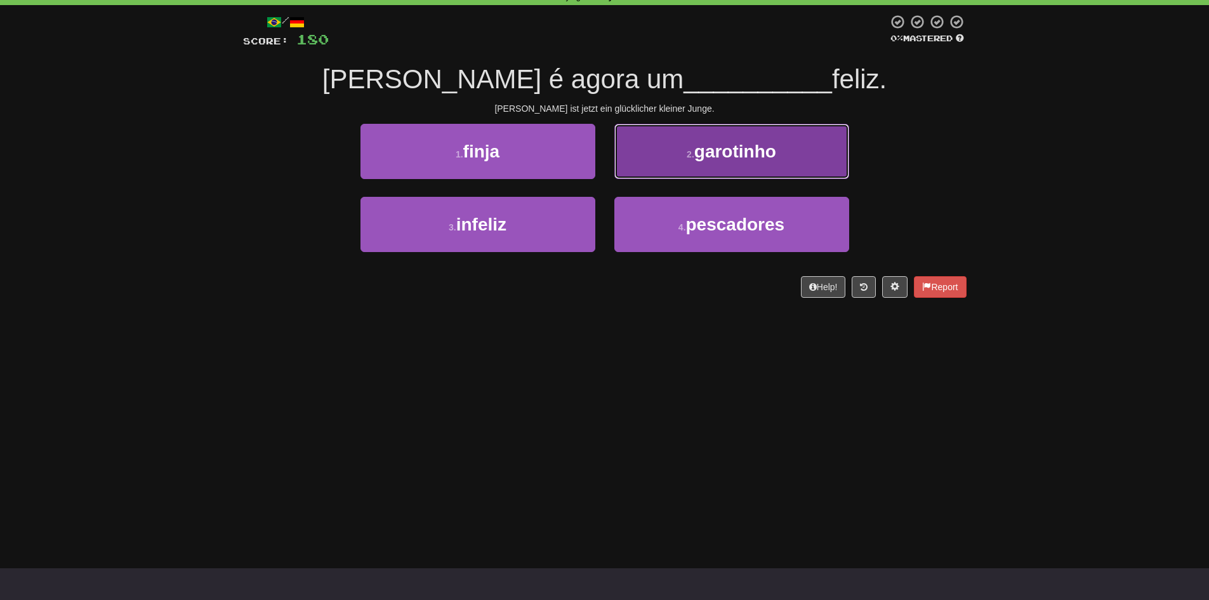
click at [657, 175] on button "2 . garotinho" at bounding box center [732, 151] width 235 height 55
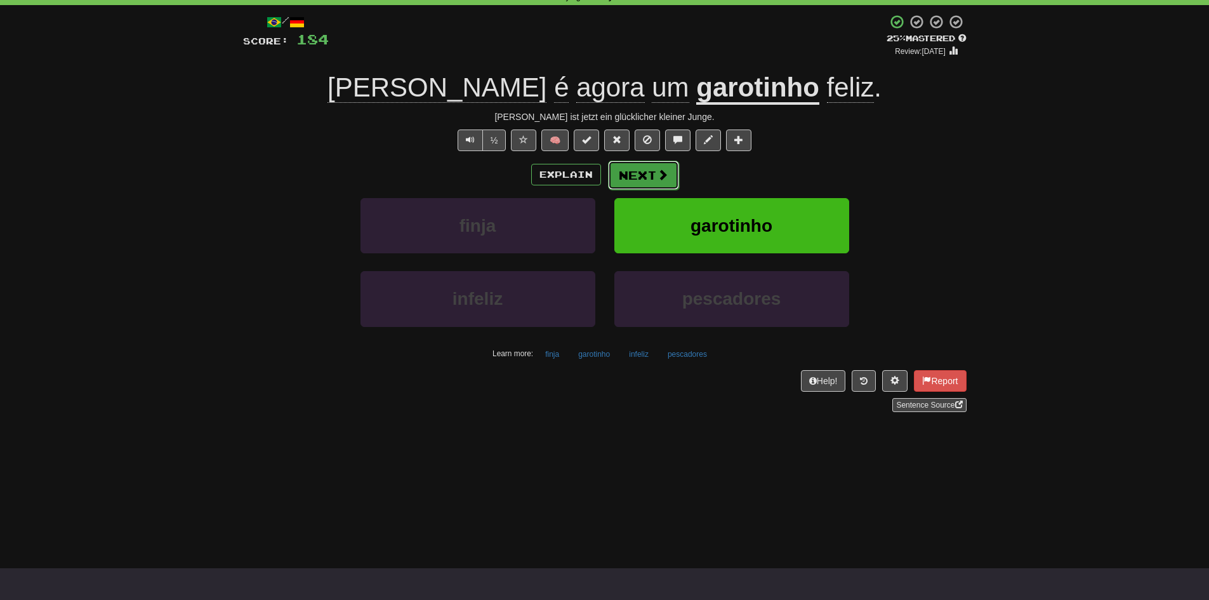
click at [627, 176] on button "Next" at bounding box center [643, 175] width 71 height 29
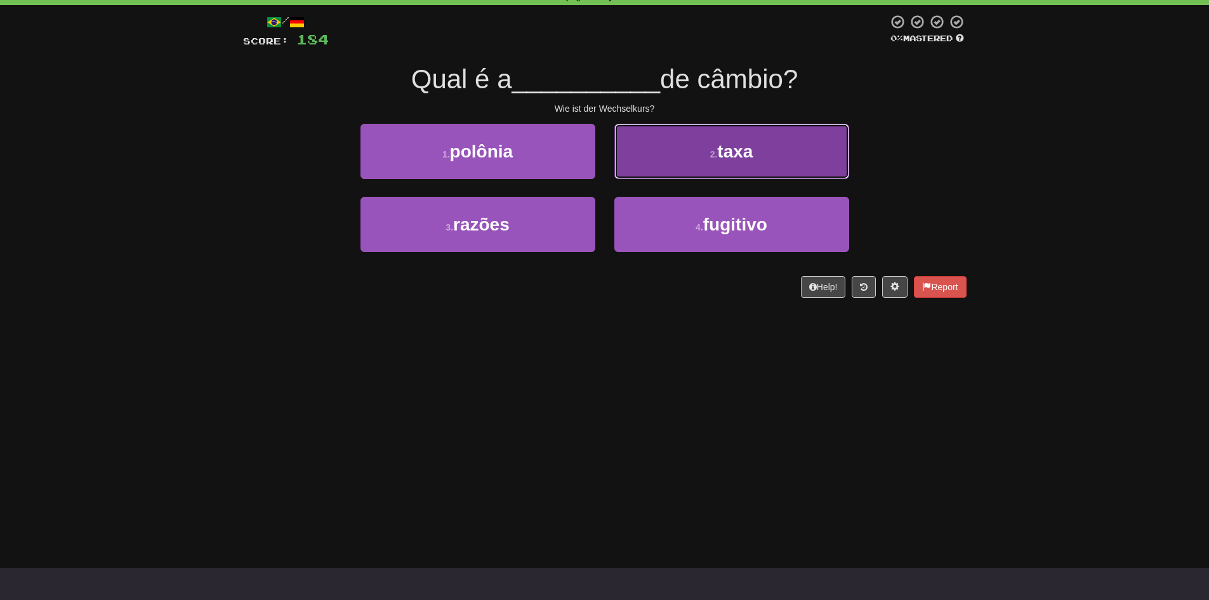
click at [700, 158] on button "2 . taxa" at bounding box center [732, 151] width 235 height 55
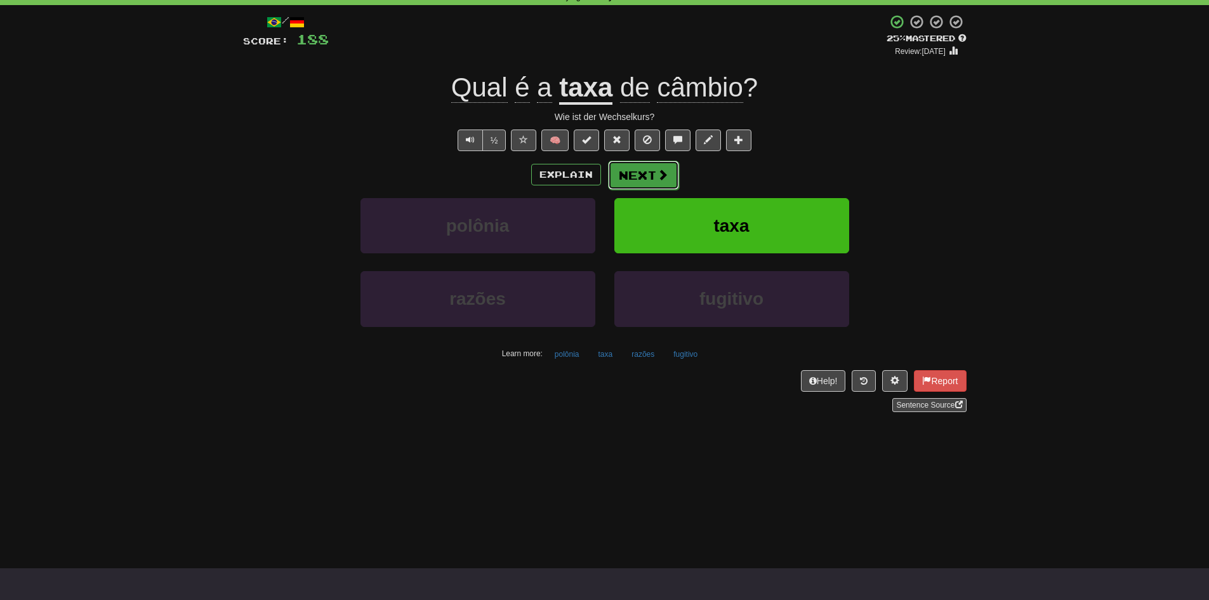
click at [645, 182] on button "Next" at bounding box center [643, 175] width 71 height 29
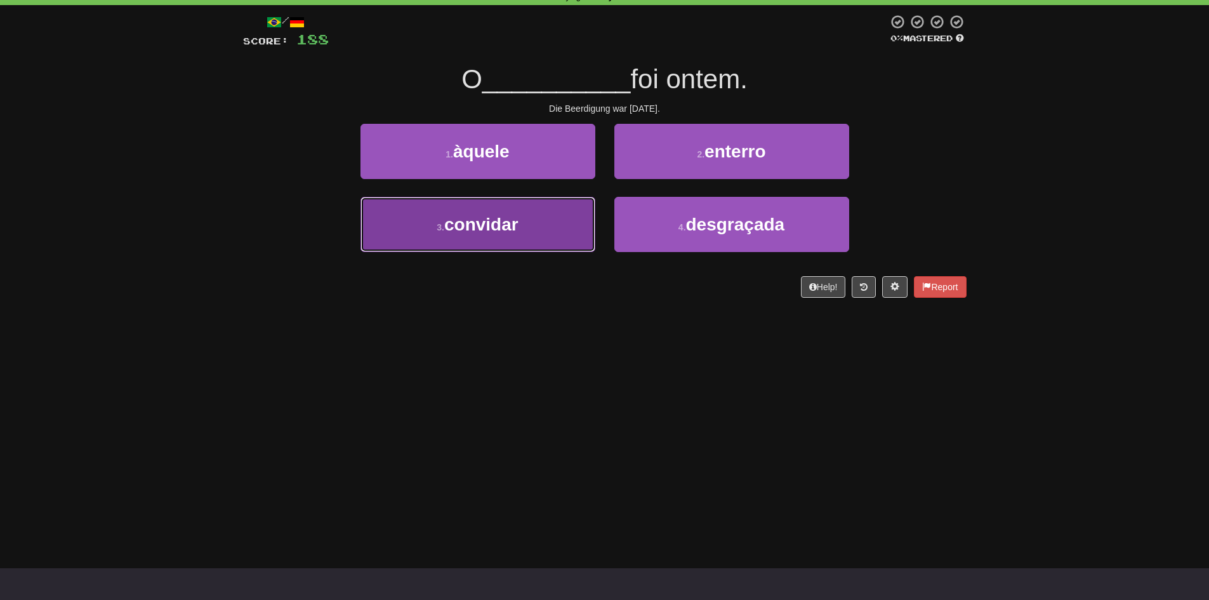
click at [522, 231] on button "3 . convidar" at bounding box center [478, 224] width 235 height 55
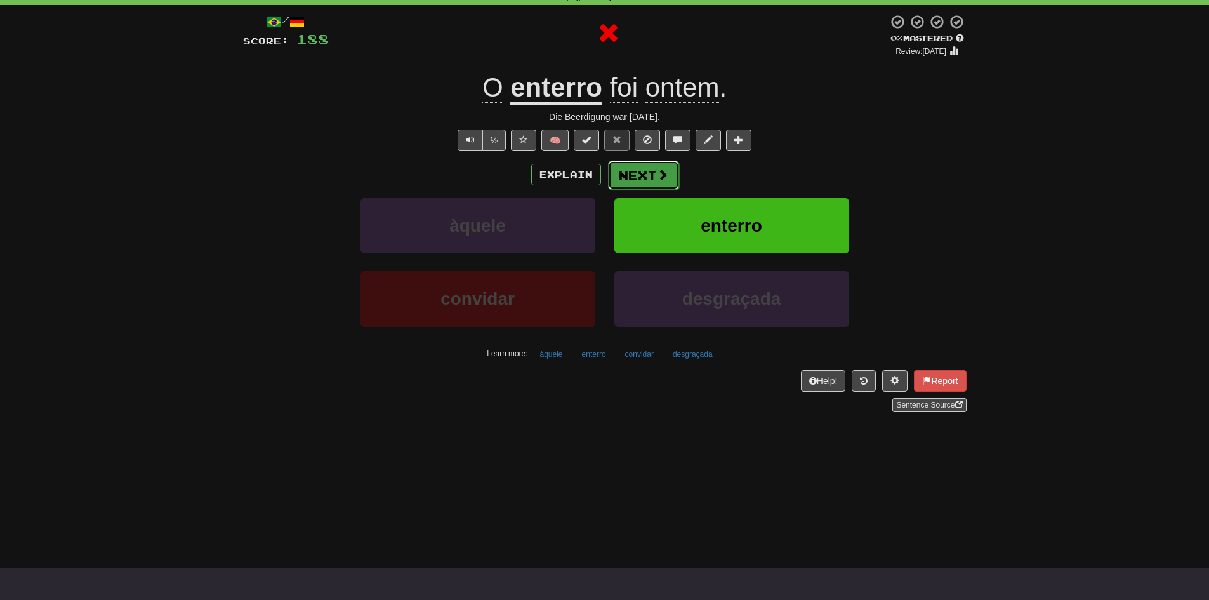
click at [646, 185] on button "Next" at bounding box center [643, 175] width 71 height 29
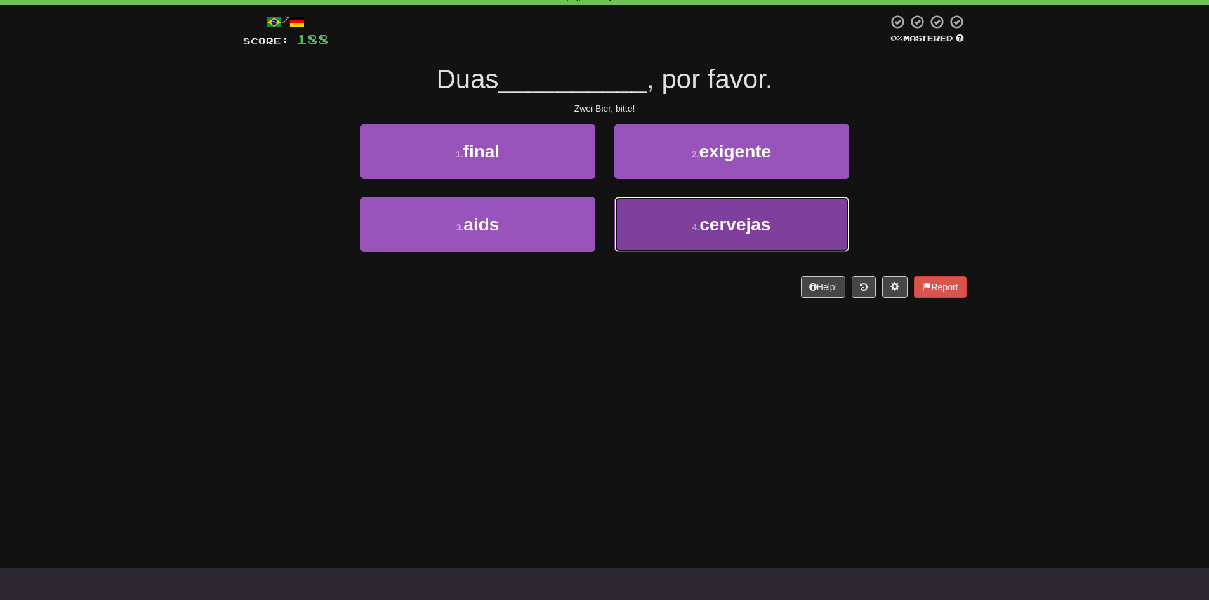
click at [672, 234] on button "4 . cervejas" at bounding box center [732, 224] width 235 height 55
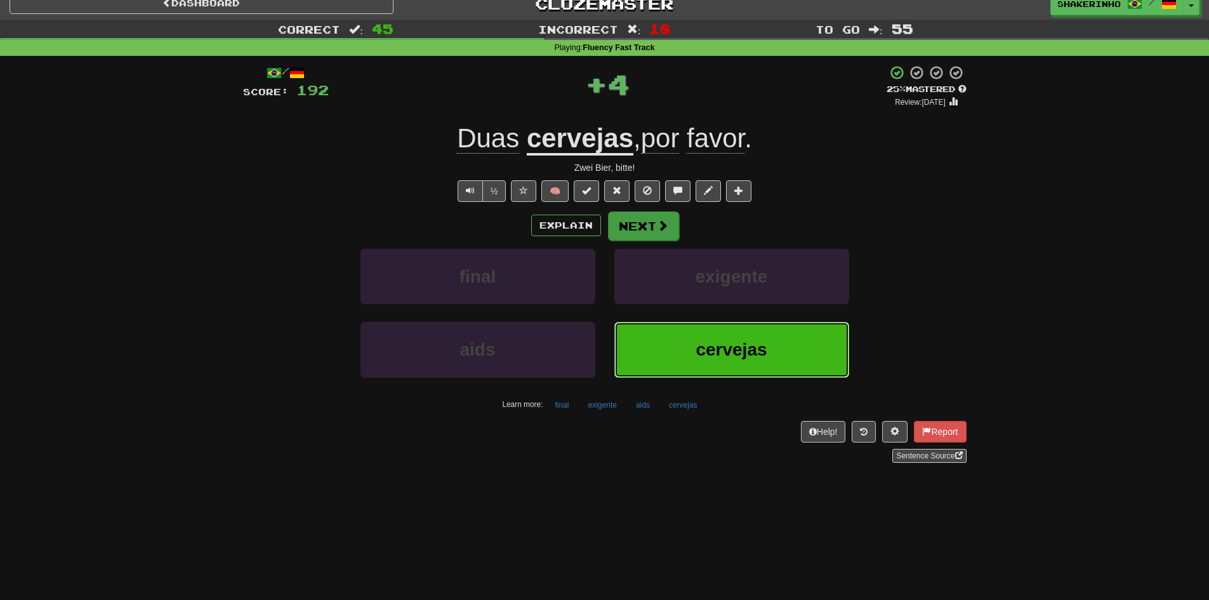
scroll to position [0, 0]
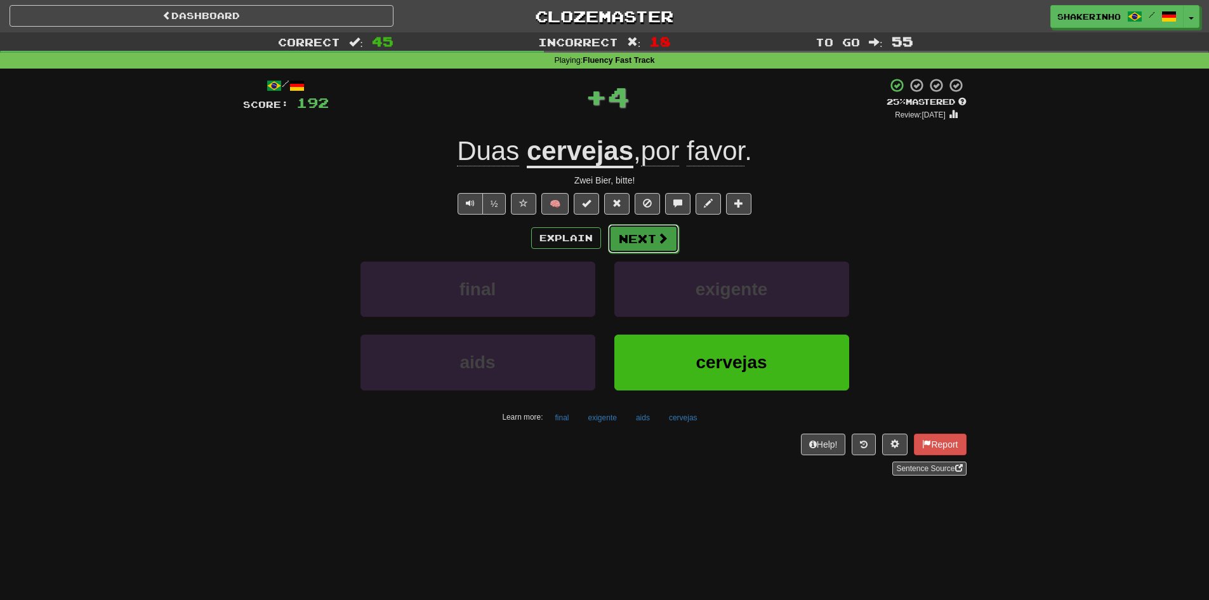
click at [646, 247] on button "Next" at bounding box center [643, 238] width 71 height 29
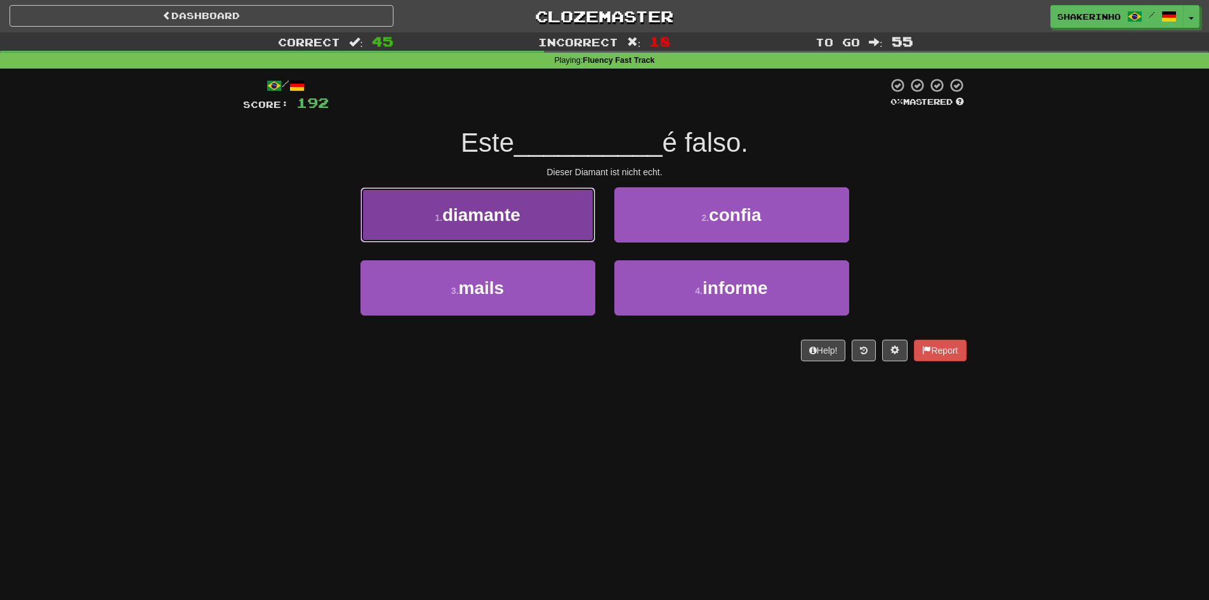
click at [488, 223] on span "diamante" at bounding box center [481, 215] width 78 height 20
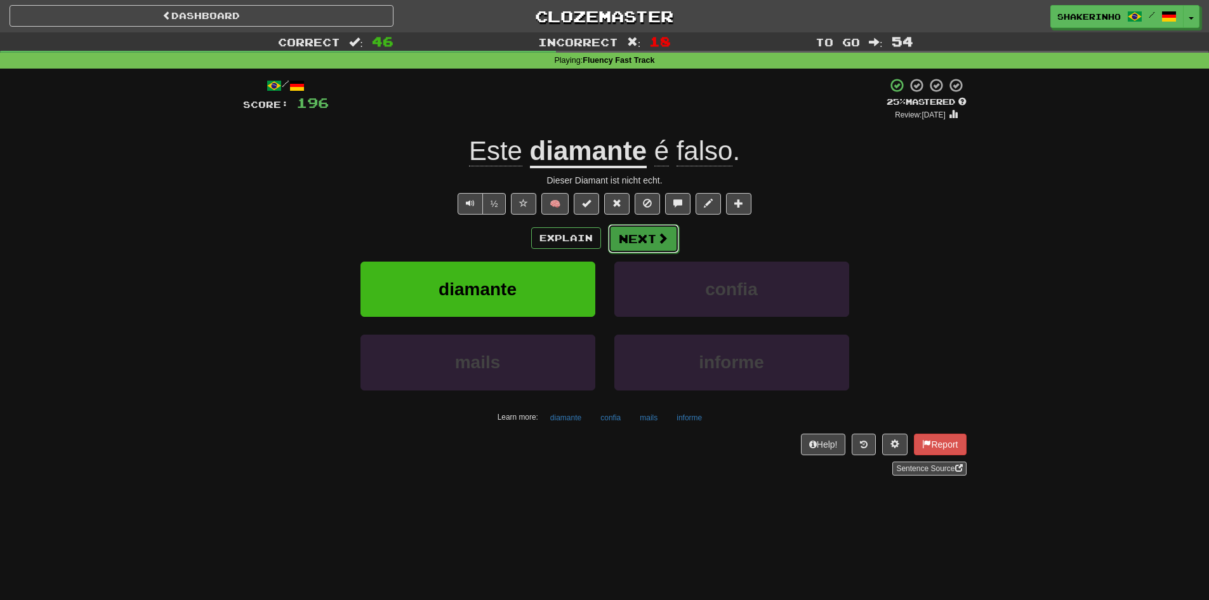
click at [647, 237] on button "Next" at bounding box center [643, 238] width 71 height 29
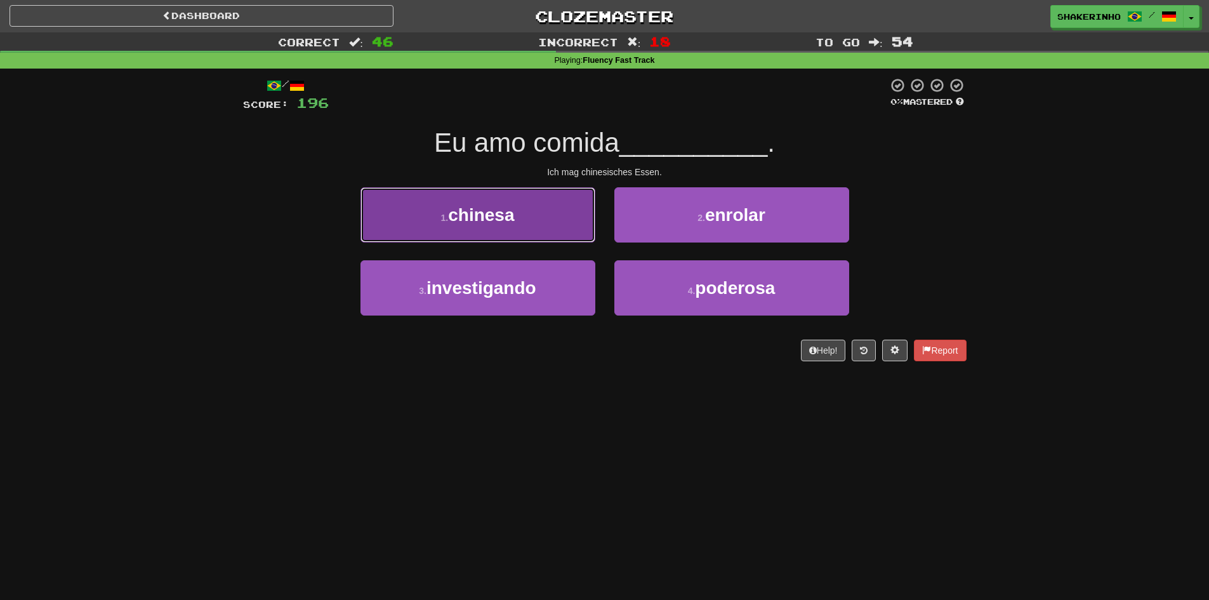
click at [491, 224] on span "chinesa" at bounding box center [481, 215] width 66 height 20
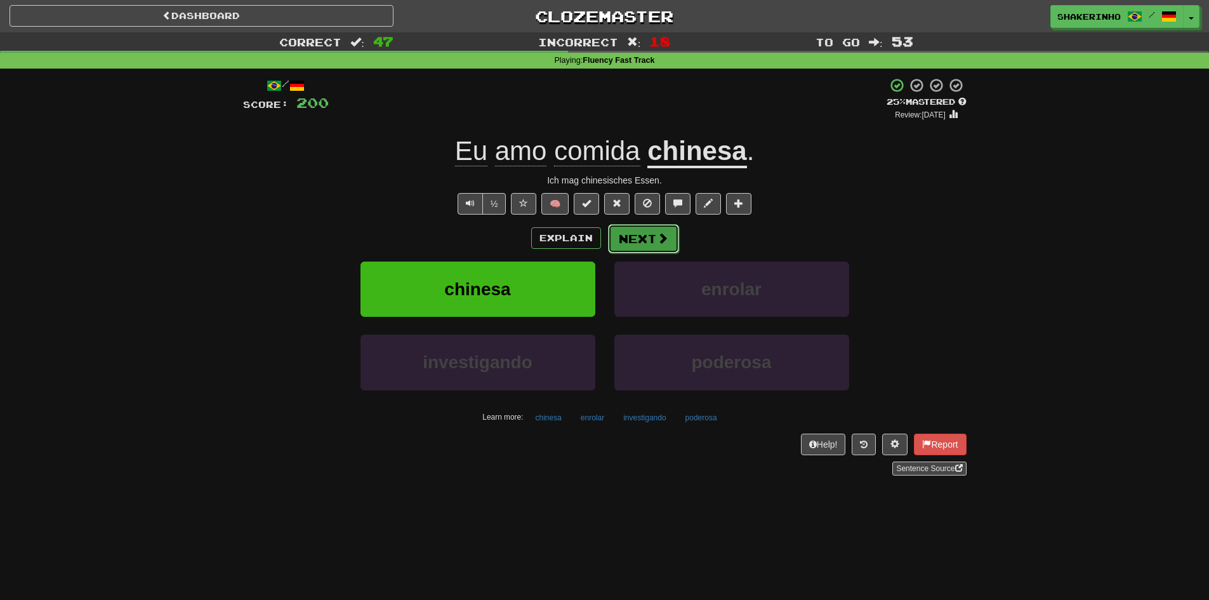
click at [646, 243] on button "Next" at bounding box center [643, 238] width 71 height 29
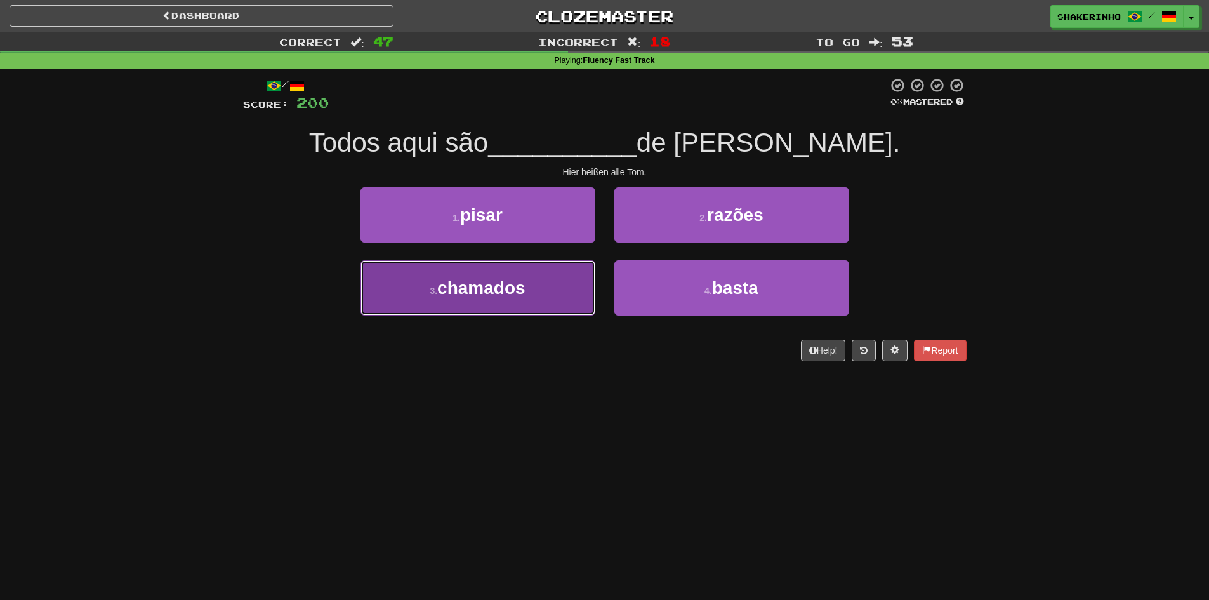
click at [553, 265] on button "3 . chamados" at bounding box center [478, 287] width 235 height 55
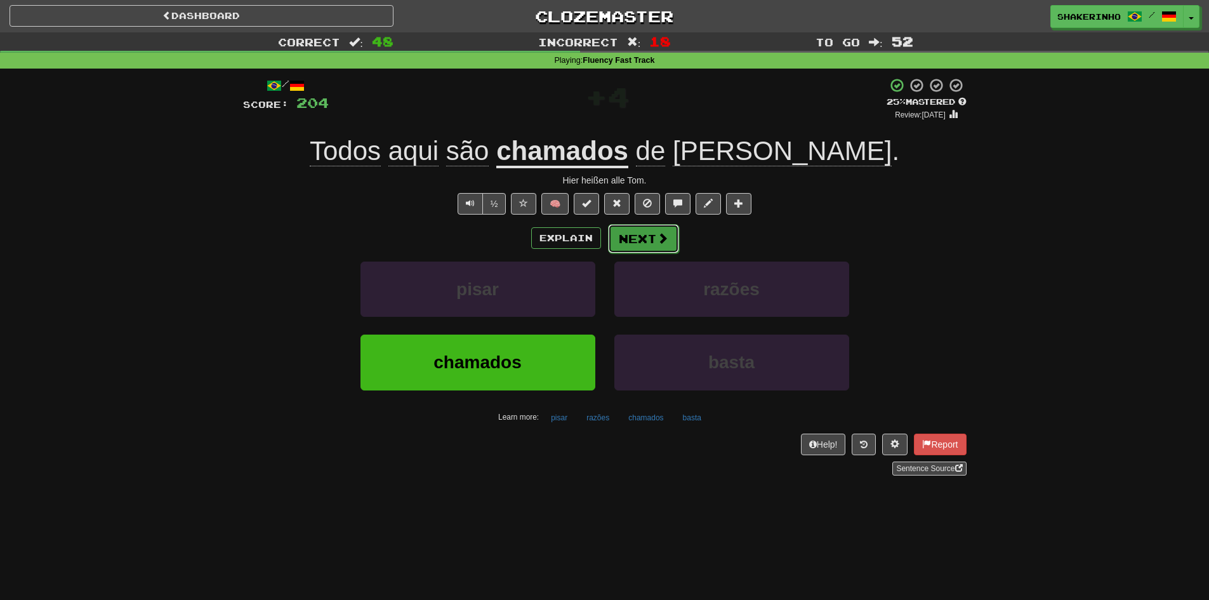
click at [652, 236] on button "Next" at bounding box center [643, 238] width 71 height 29
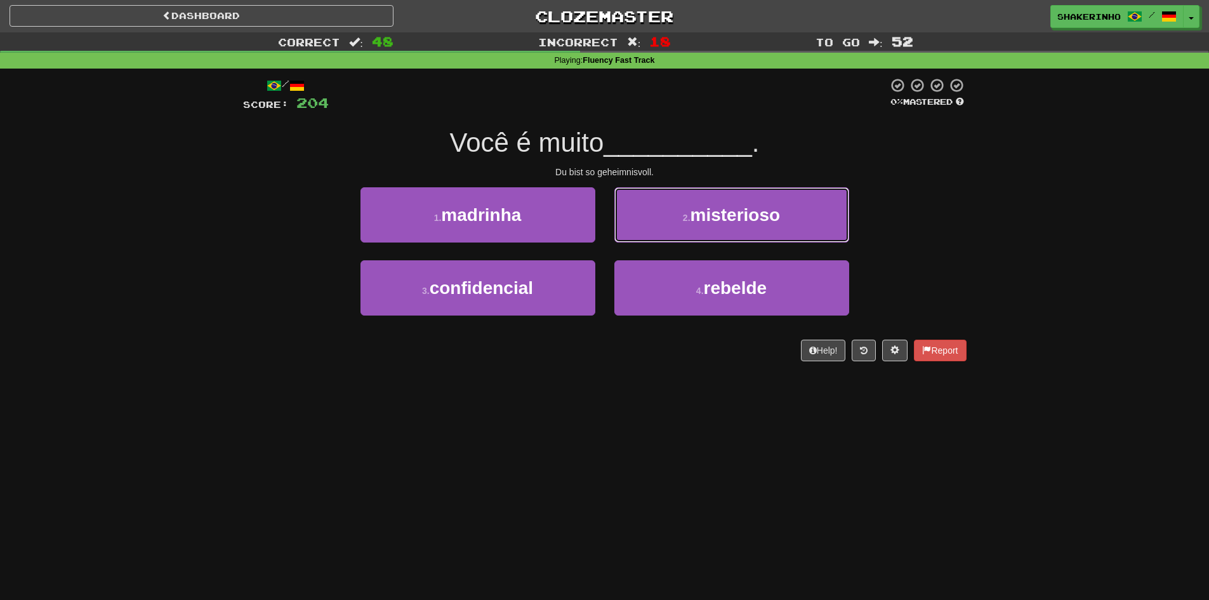
click at [652, 236] on button "2 . misterioso" at bounding box center [732, 214] width 235 height 55
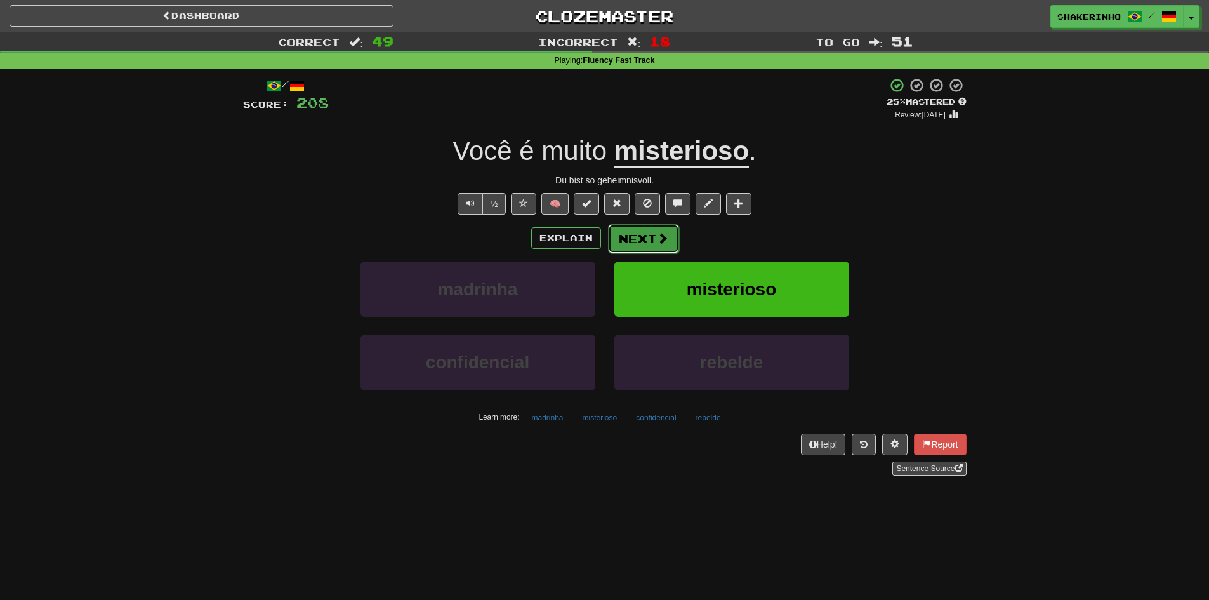
click at [625, 241] on button "Next" at bounding box center [643, 238] width 71 height 29
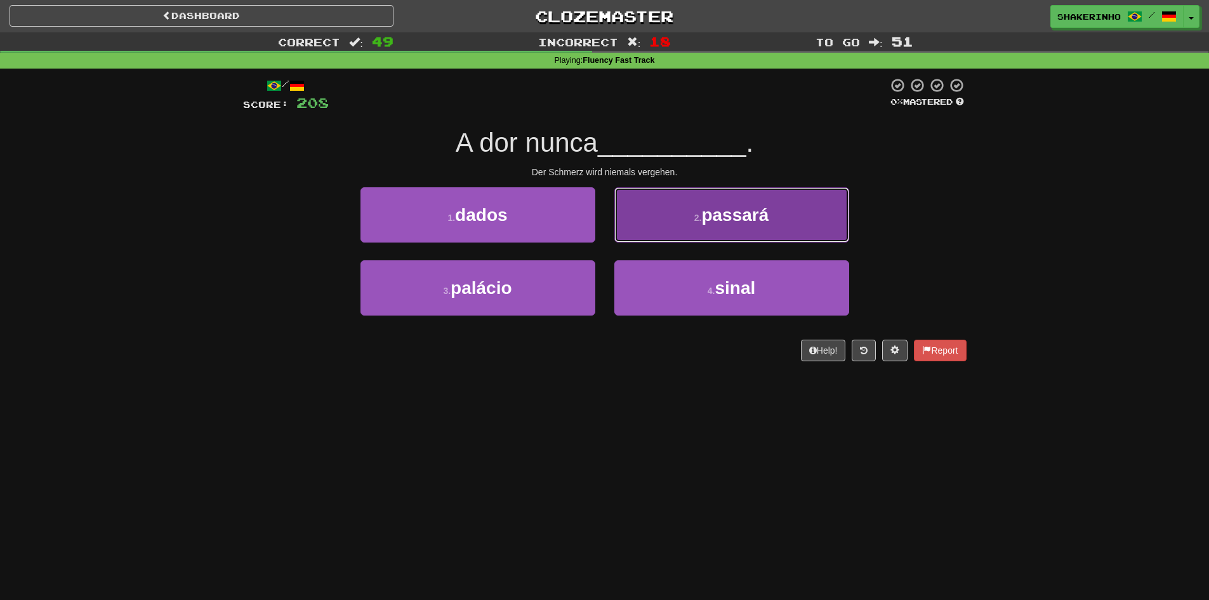
click at [672, 205] on button "2 . passará" at bounding box center [732, 214] width 235 height 55
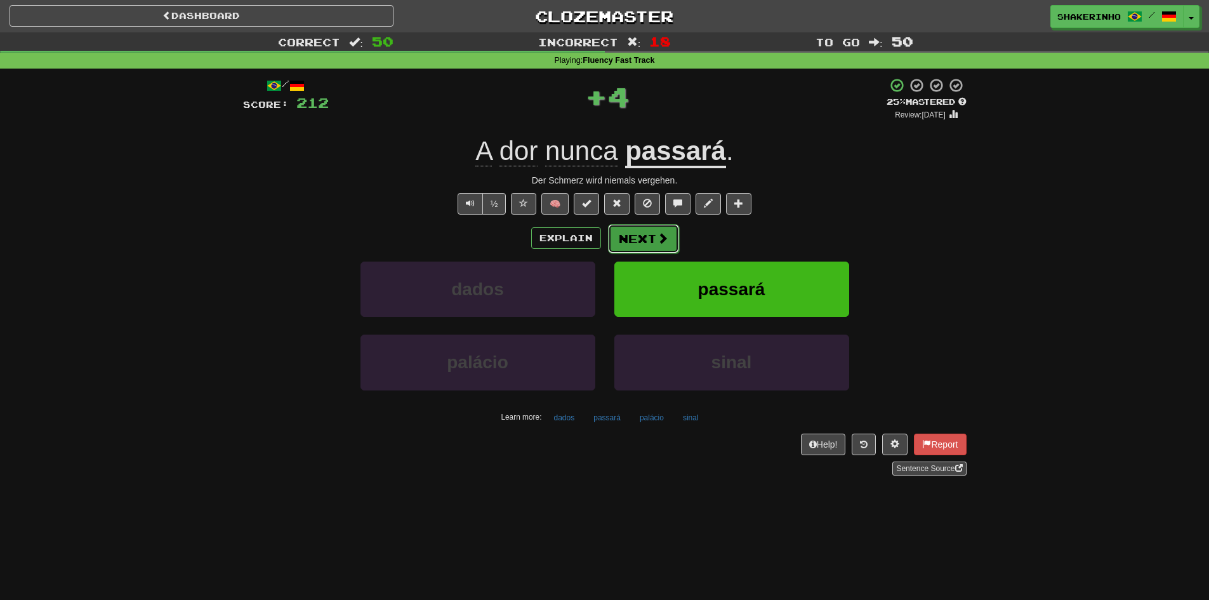
click at [627, 243] on button "Next" at bounding box center [643, 238] width 71 height 29
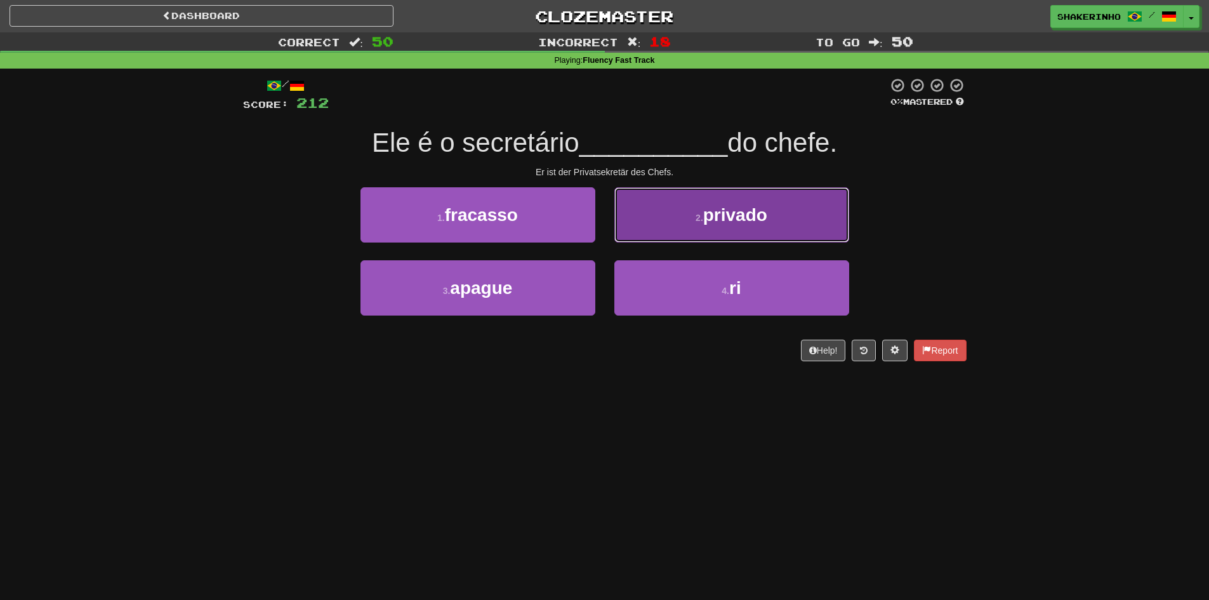
click at [649, 236] on button "2 . privado" at bounding box center [732, 214] width 235 height 55
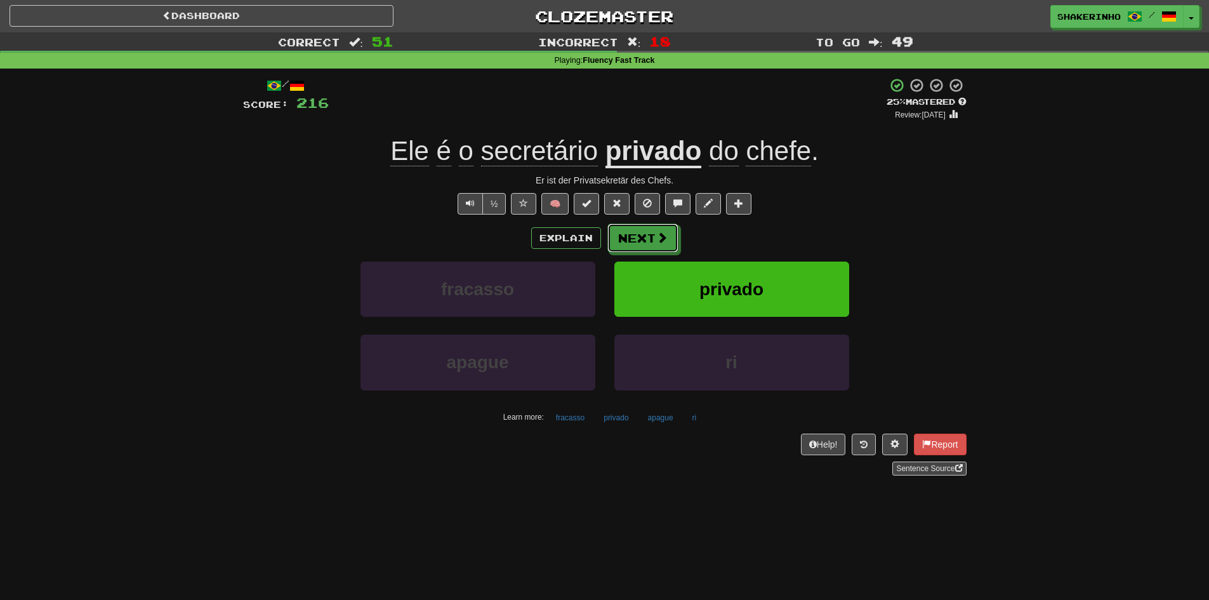
click at [649, 236] on button "Next" at bounding box center [643, 237] width 71 height 29
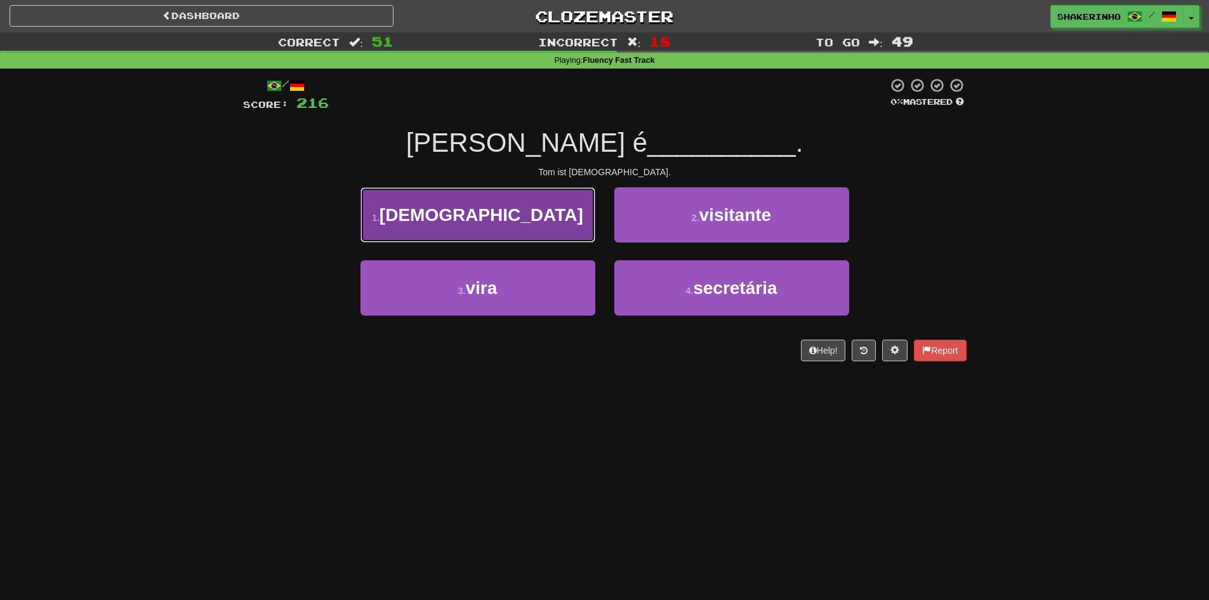
click at [520, 225] on button "1 . [DEMOGRAPHIC_DATA]" at bounding box center [478, 214] width 235 height 55
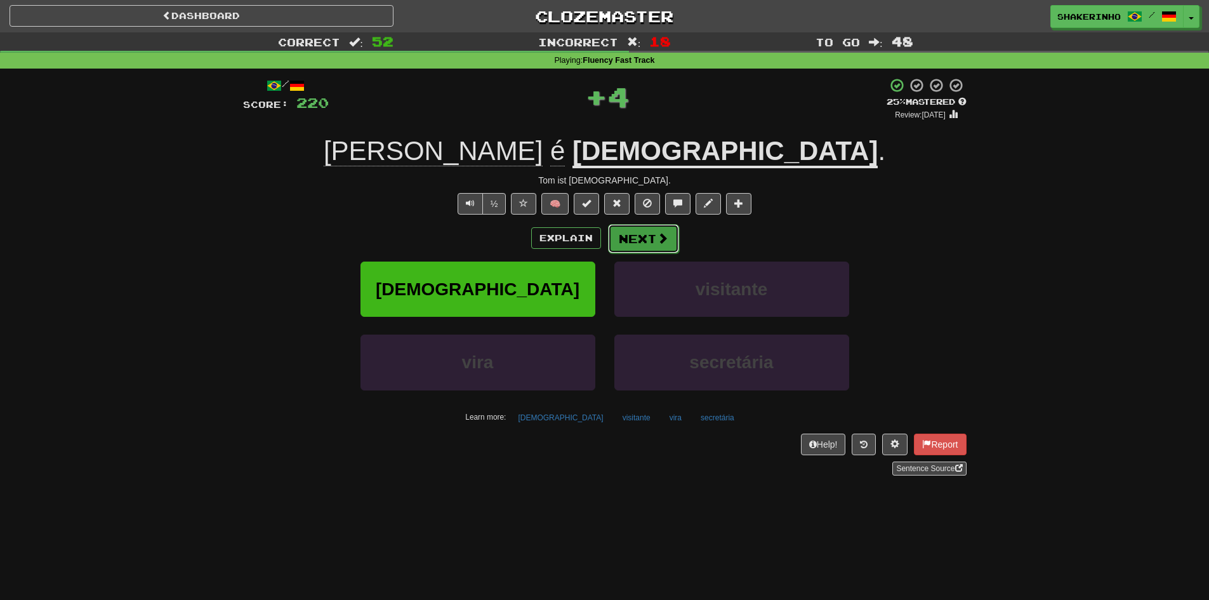
click at [628, 233] on button "Next" at bounding box center [643, 238] width 71 height 29
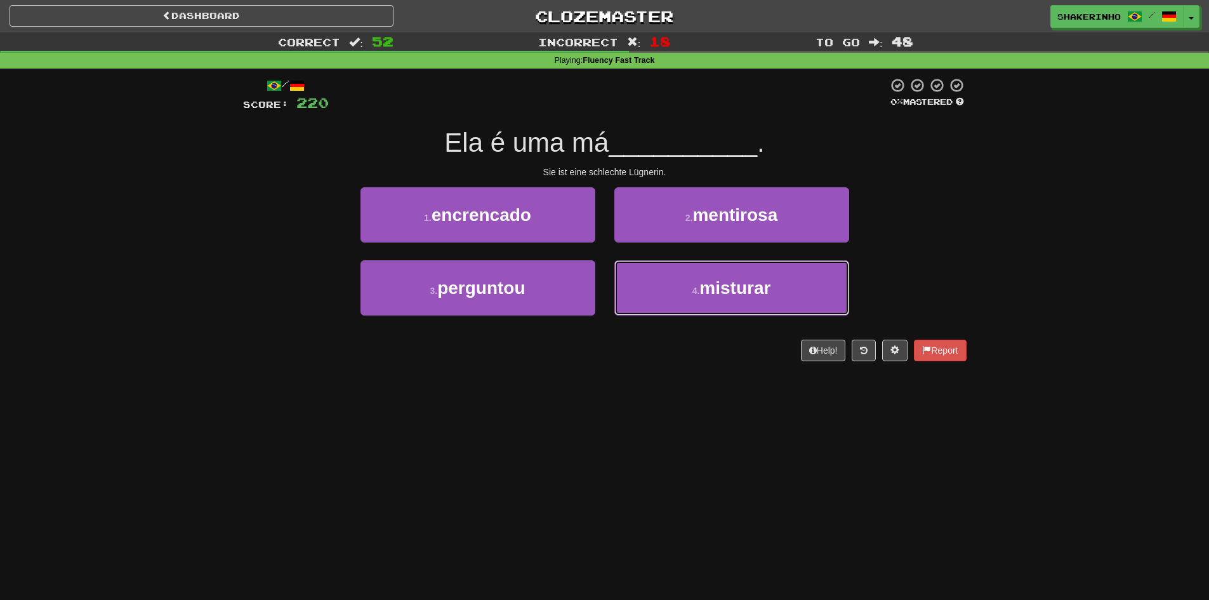
drag, startPoint x: 674, startPoint y: 285, endPoint x: 648, endPoint y: 393, distance: 110.9
click at [648, 393] on div "Dashboard Clozemaster [PERSON_NAME] / Toggle Dropdown Dashboard Leaderboard Act…" at bounding box center [604, 300] width 1209 height 600
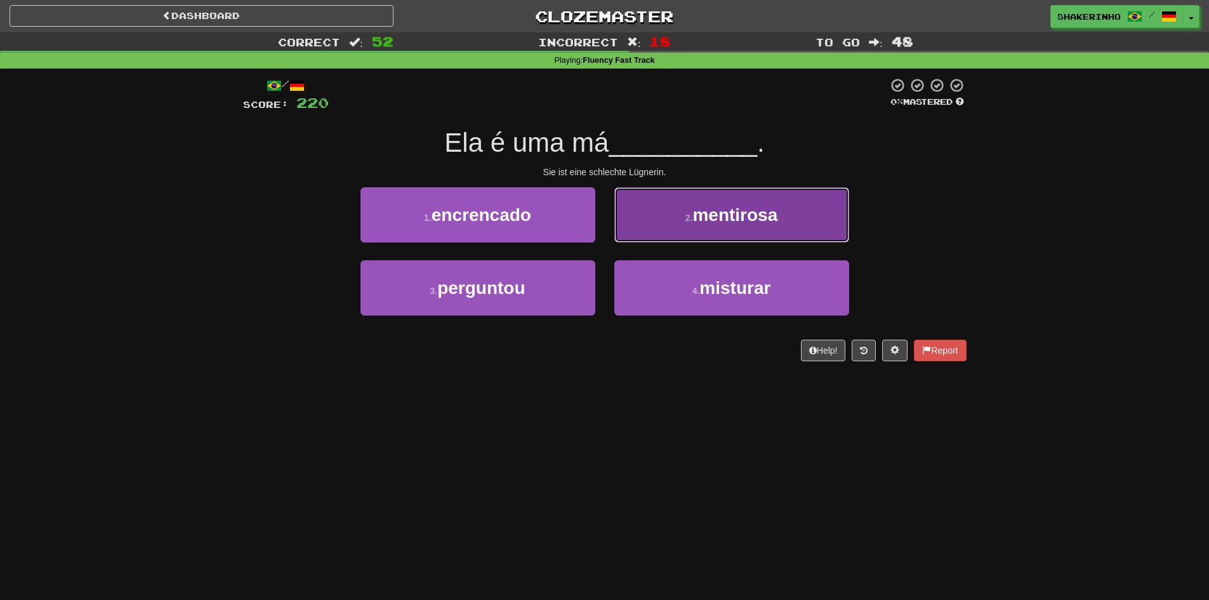
click at [700, 223] on span "mentirosa" at bounding box center [735, 215] width 85 height 20
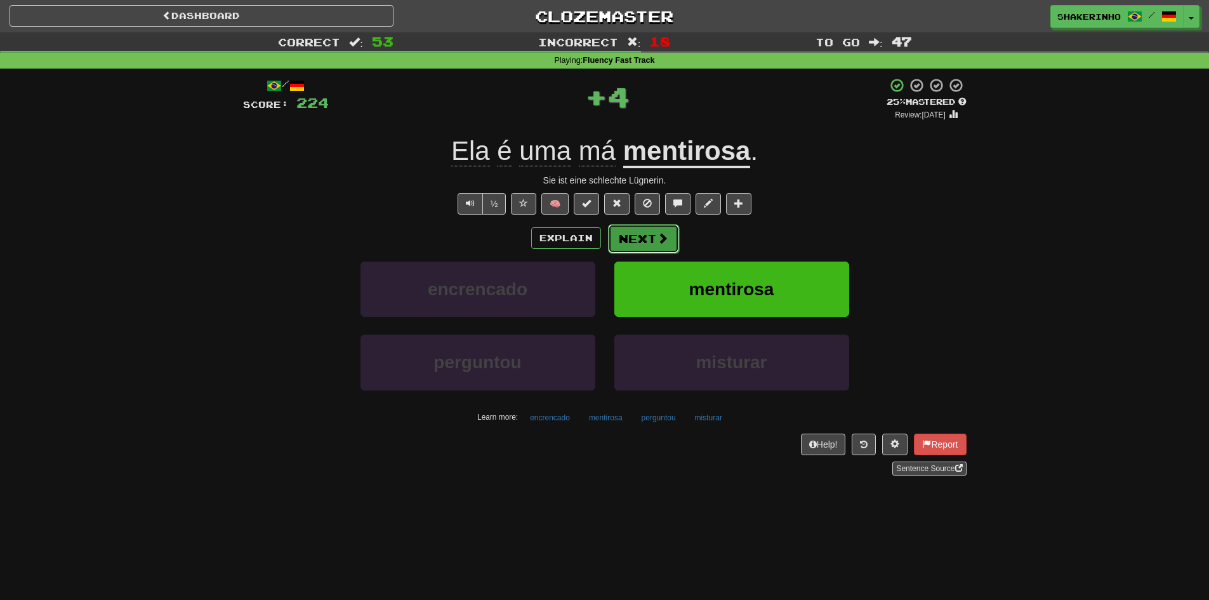
click at [642, 237] on button "Next" at bounding box center [643, 238] width 71 height 29
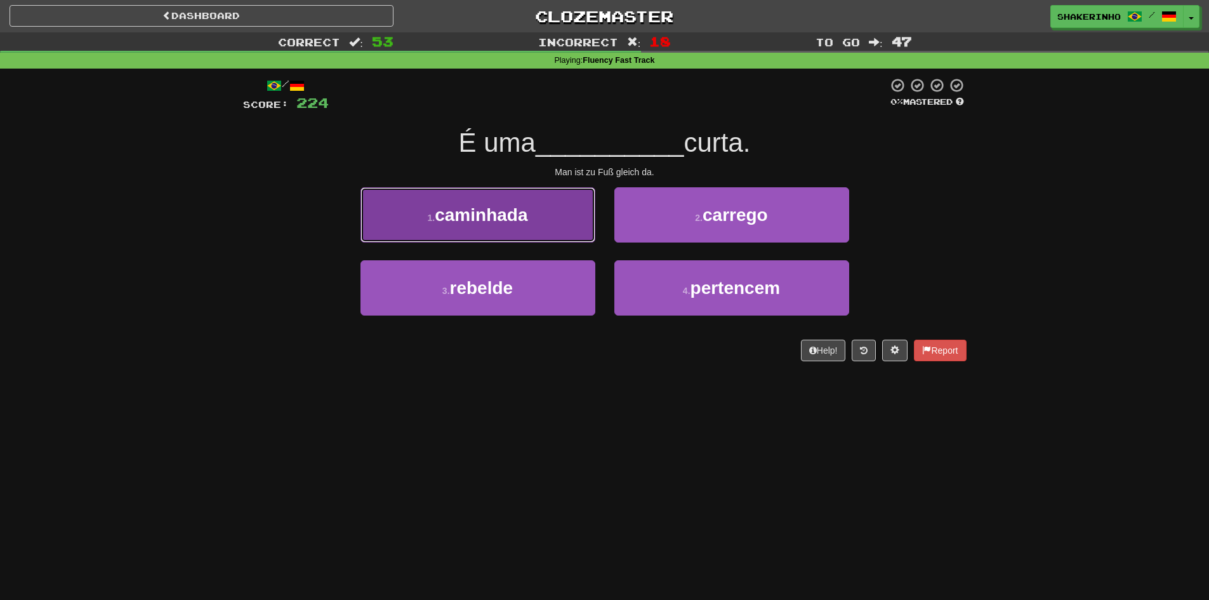
click at [524, 221] on span "caminhada" at bounding box center [481, 215] width 93 height 20
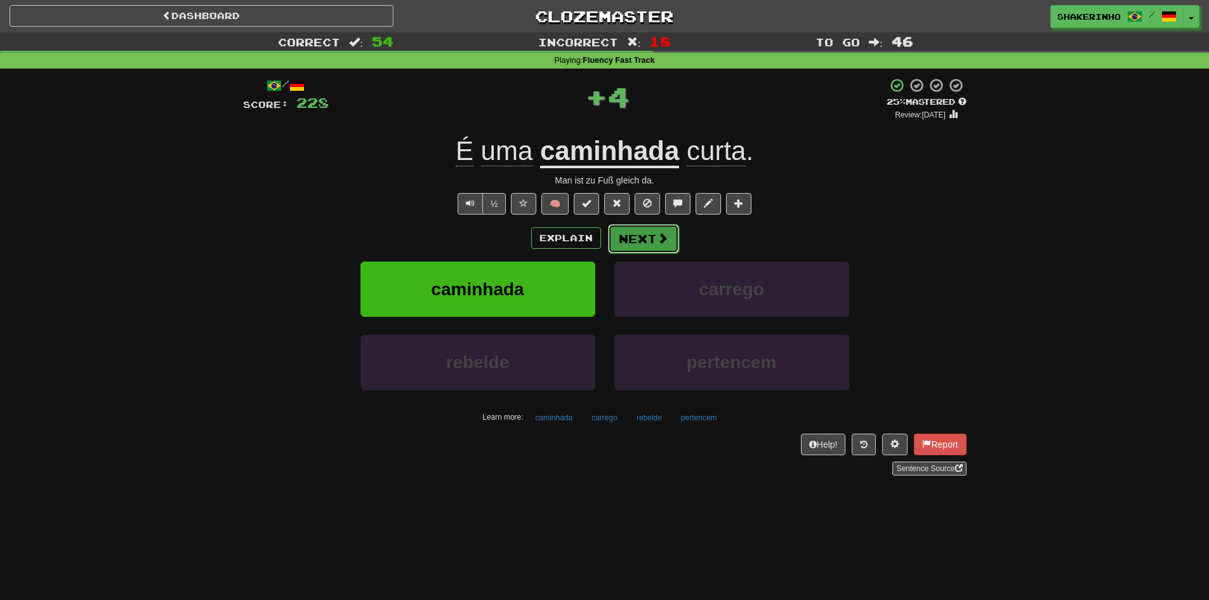
click at [657, 243] on span at bounding box center [662, 237] width 11 height 11
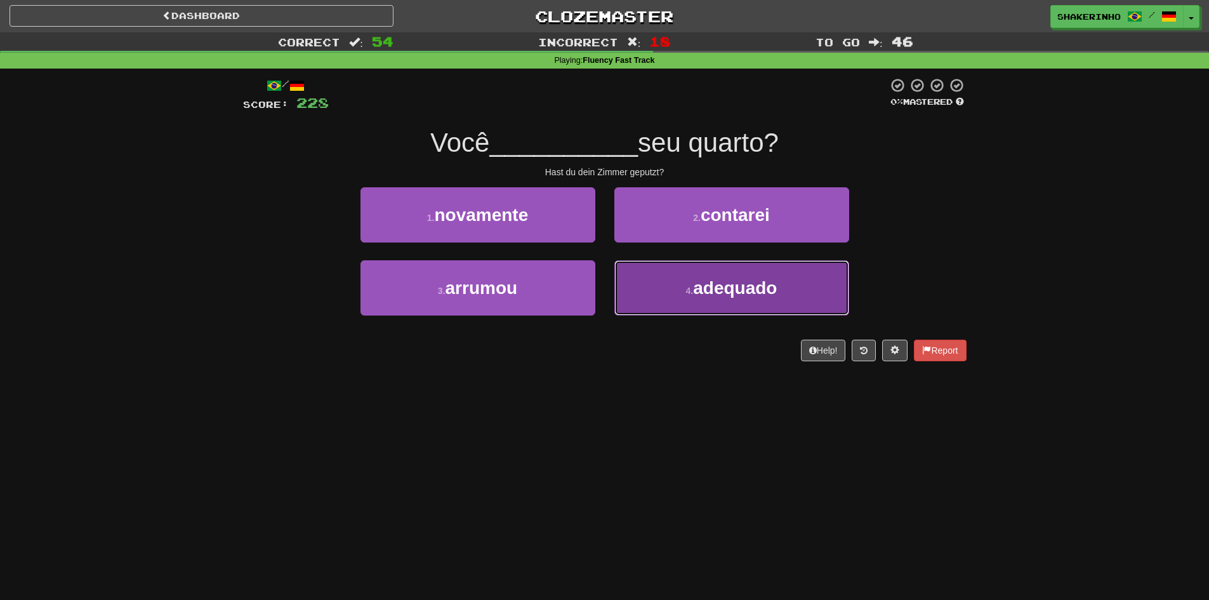
click at [649, 298] on button "4 . adequado" at bounding box center [732, 287] width 235 height 55
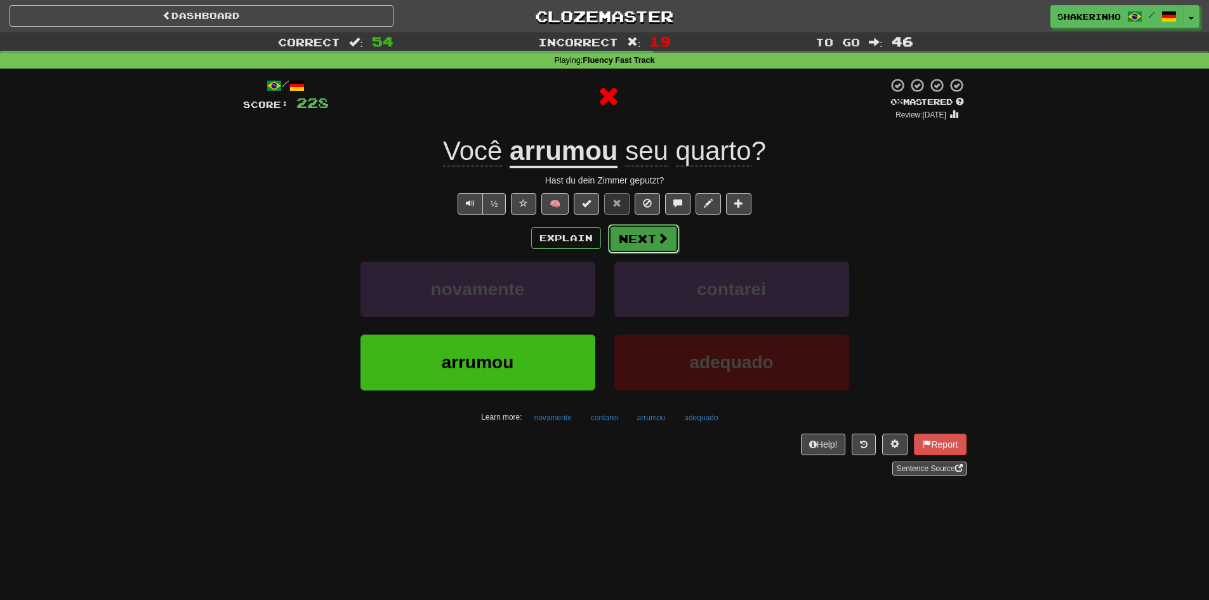
click at [637, 237] on button "Next" at bounding box center [643, 238] width 71 height 29
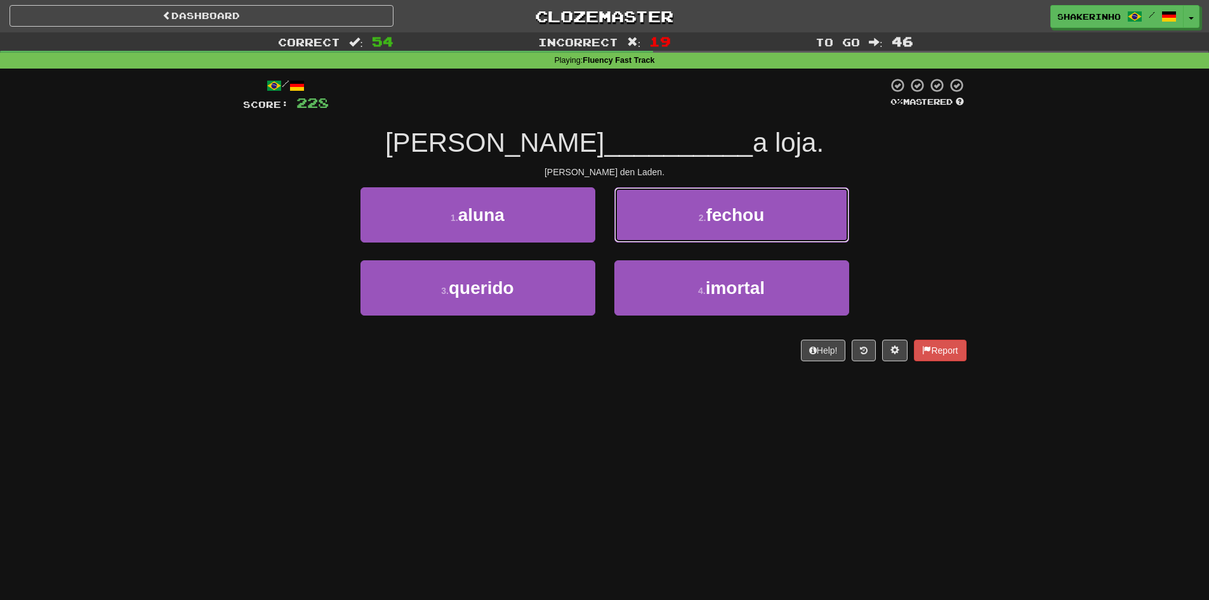
click at [637, 237] on button "2 . fechou" at bounding box center [732, 214] width 235 height 55
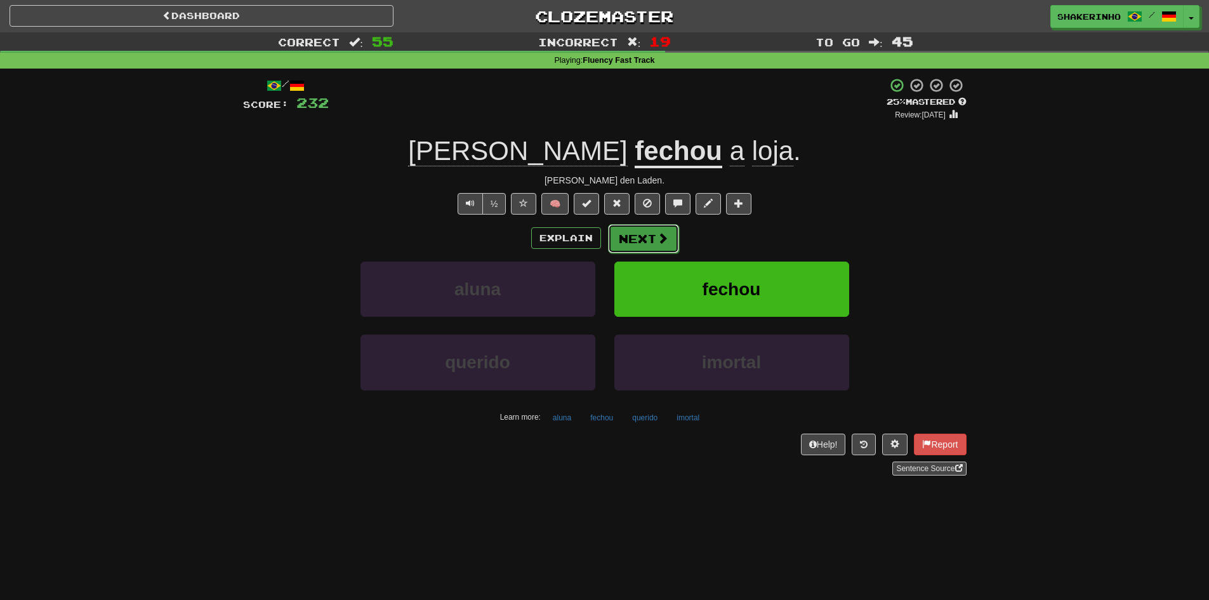
click at [657, 233] on span at bounding box center [662, 237] width 11 height 11
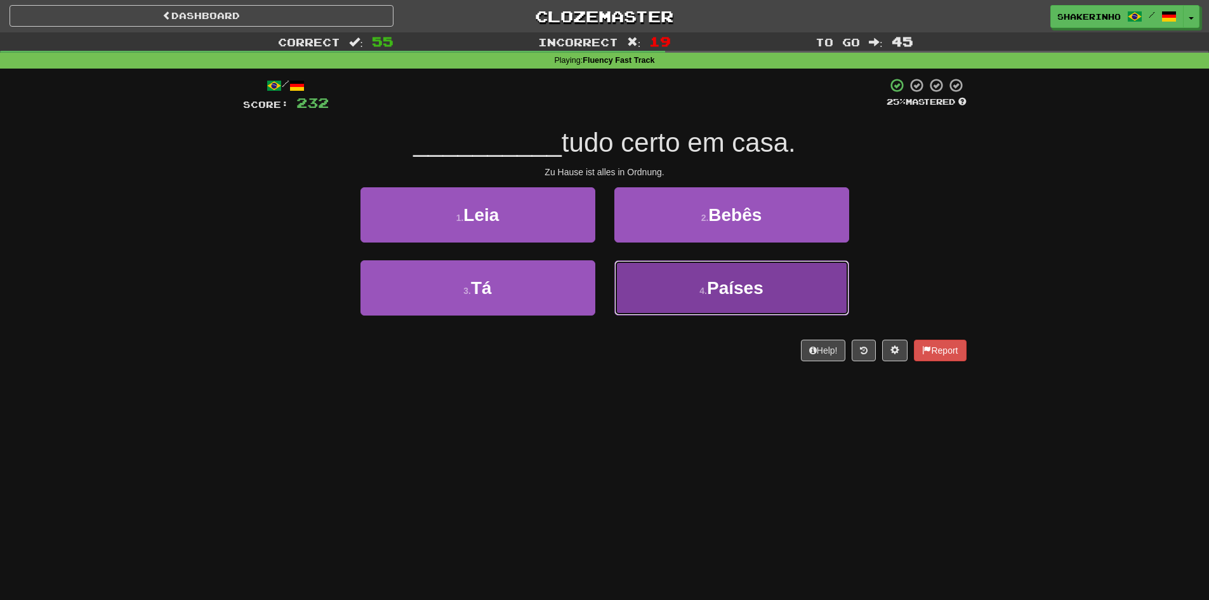
click at [648, 300] on button "4 . Países" at bounding box center [732, 287] width 235 height 55
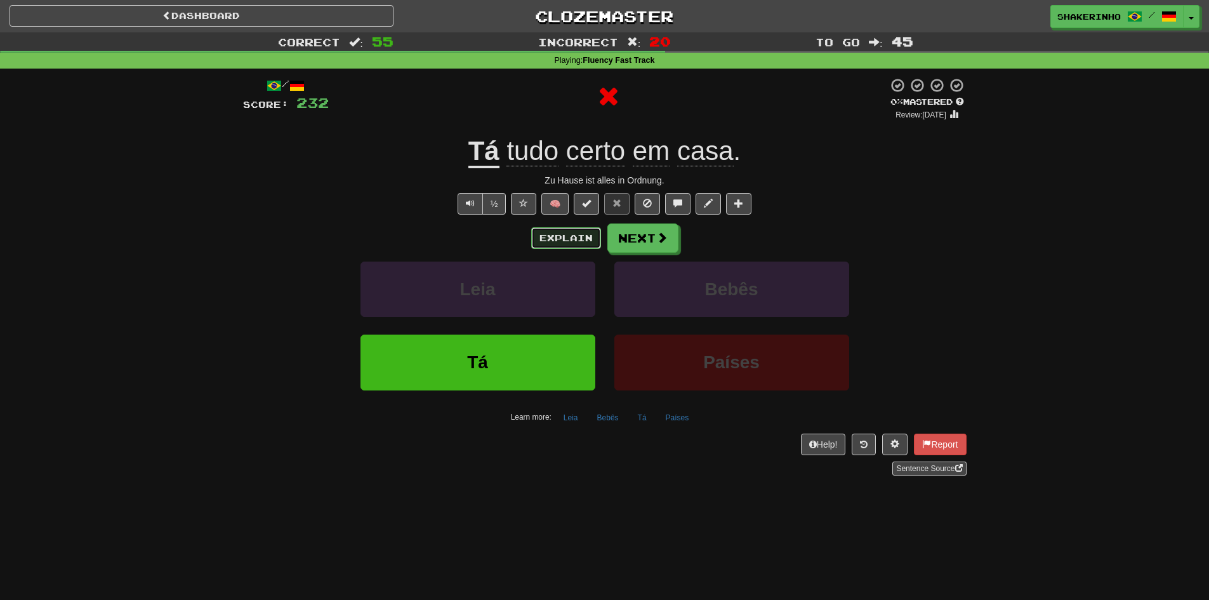
click at [553, 236] on button "Explain" at bounding box center [566, 238] width 70 height 22
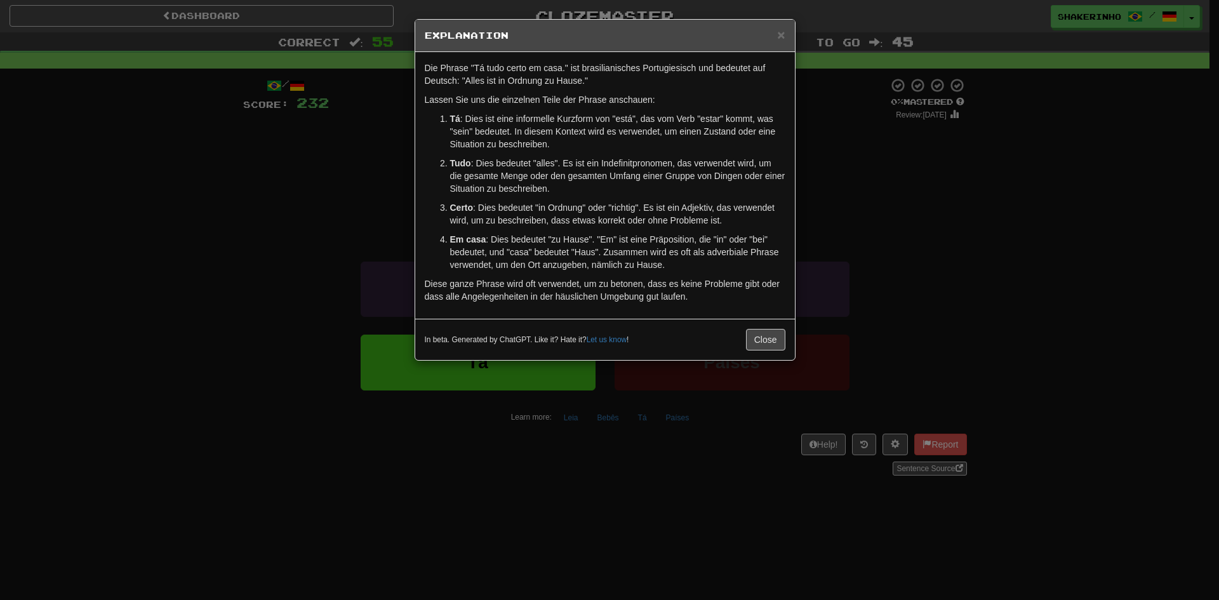
click at [761, 328] on div "In beta. Generated by ChatGPT. Like it? Hate it? Let us know ! Close" at bounding box center [605, 339] width 380 height 41
click at [762, 336] on button "Close" at bounding box center [765, 340] width 39 height 22
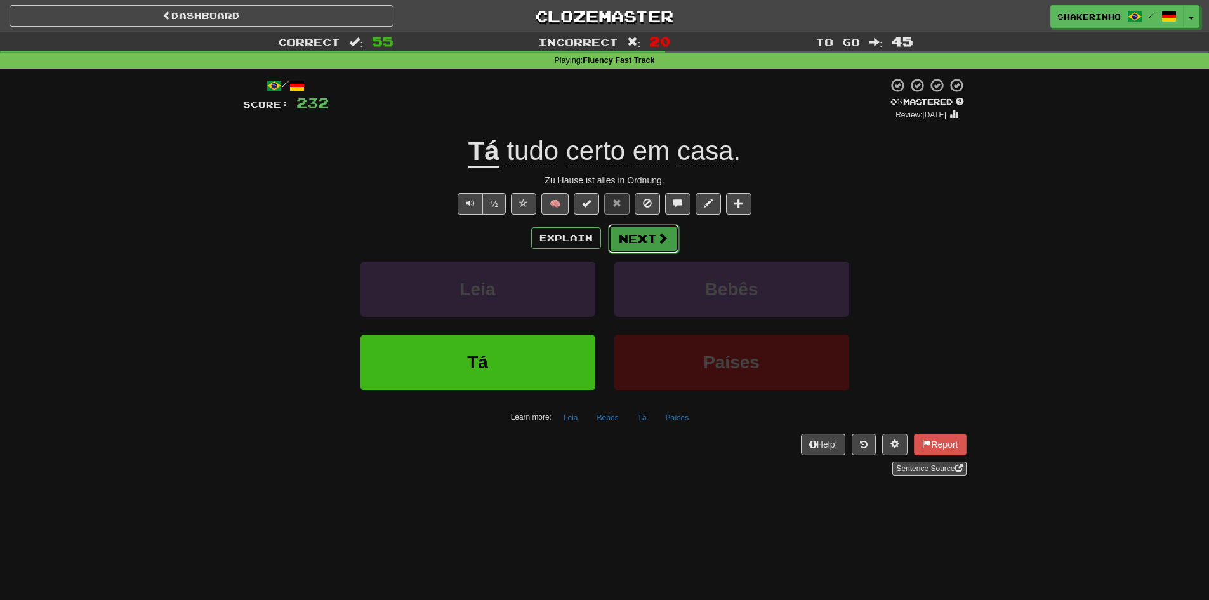
click at [649, 244] on button "Next" at bounding box center [643, 238] width 71 height 29
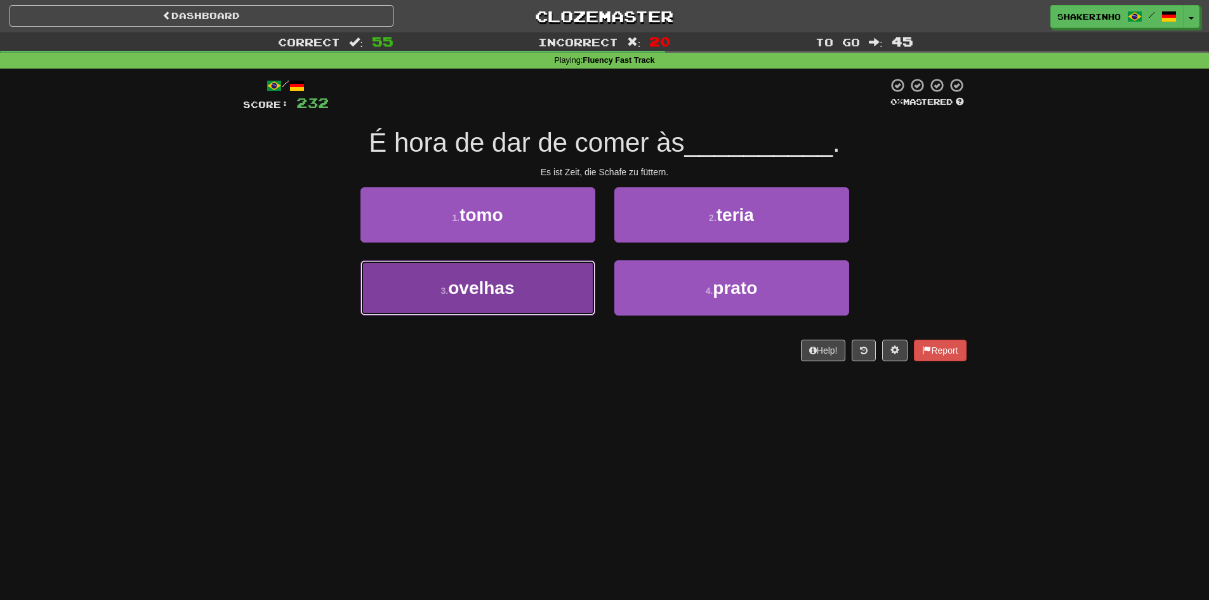
click at [534, 299] on button "3 . ovelhas" at bounding box center [478, 287] width 235 height 55
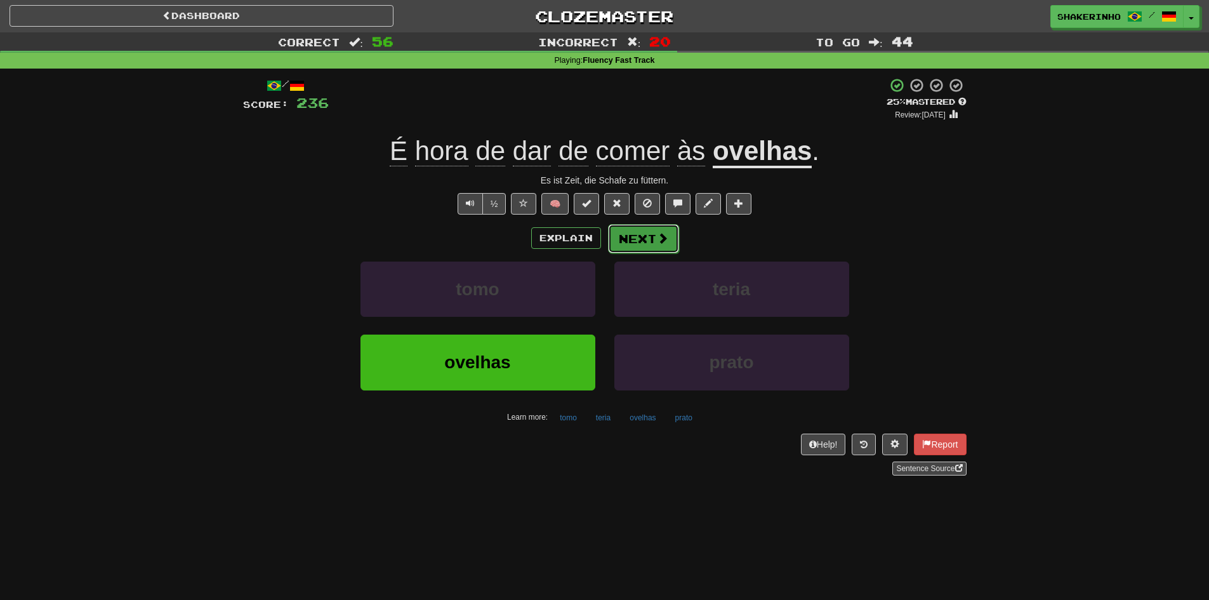
click at [627, 234] on button "Next" at bounding box center [643, 238] width 71 height 29
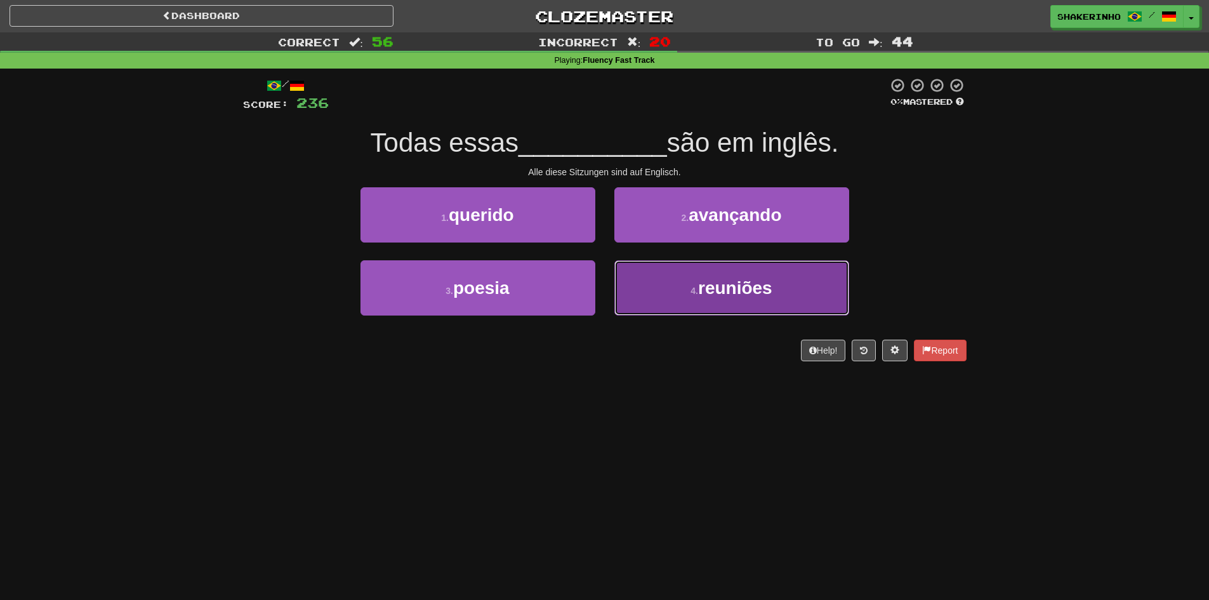
click at [707, 294] on span "reuniões" at bounding box center [735, 288] width 74 height 20
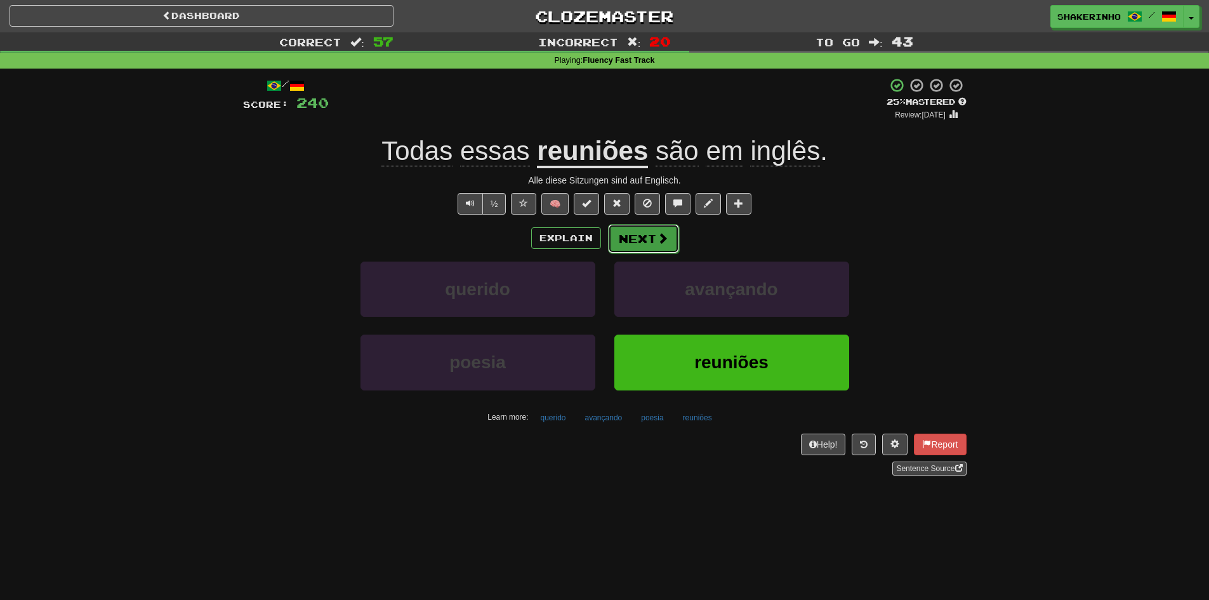
click at [641, 241] on button "Next" at bounding box center [643, 238] width 71 height 29
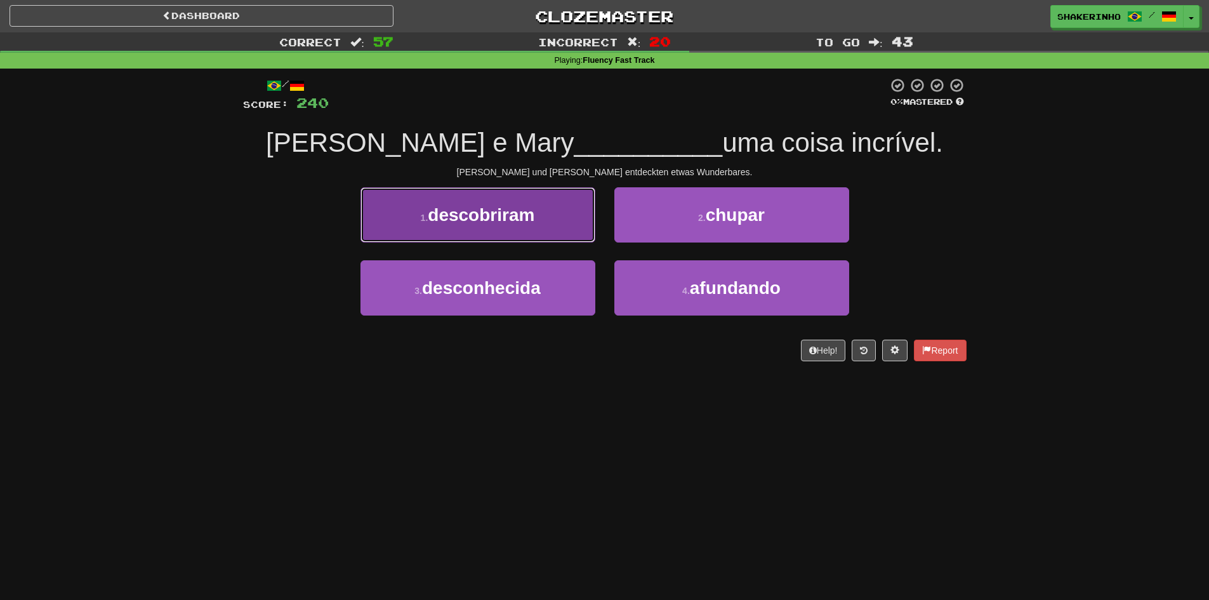
click at [517, 216] on span "descobriram" at bounding box center [481, 215] width 107 height 20
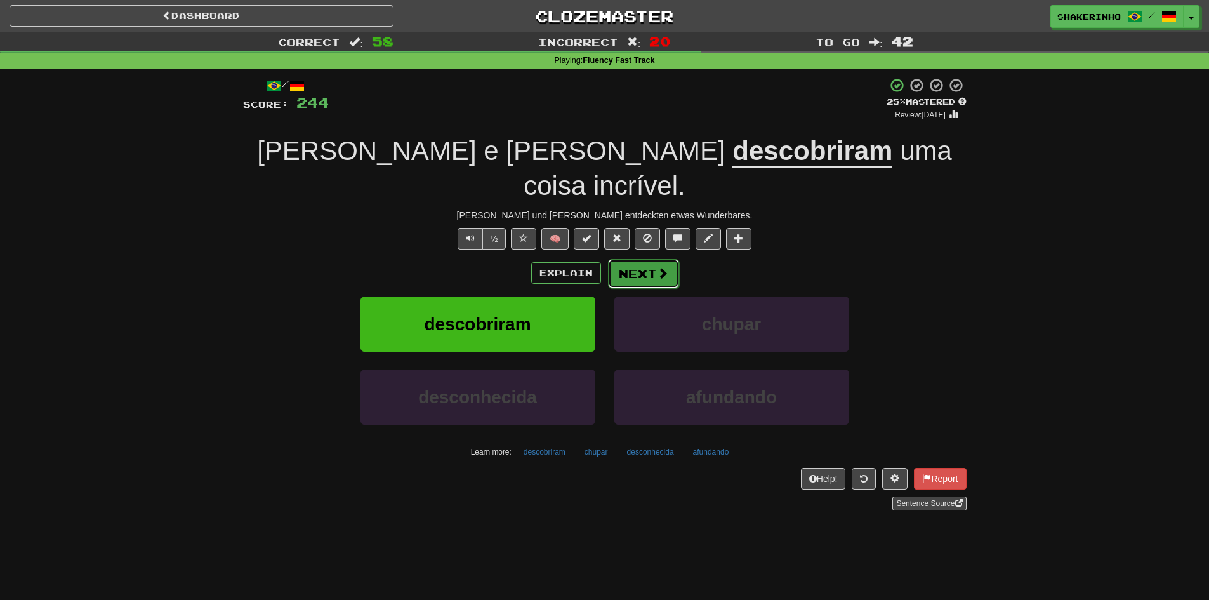
click at [639, 259] on button "Next" at bounding box center [643, 273] width 71 height 29
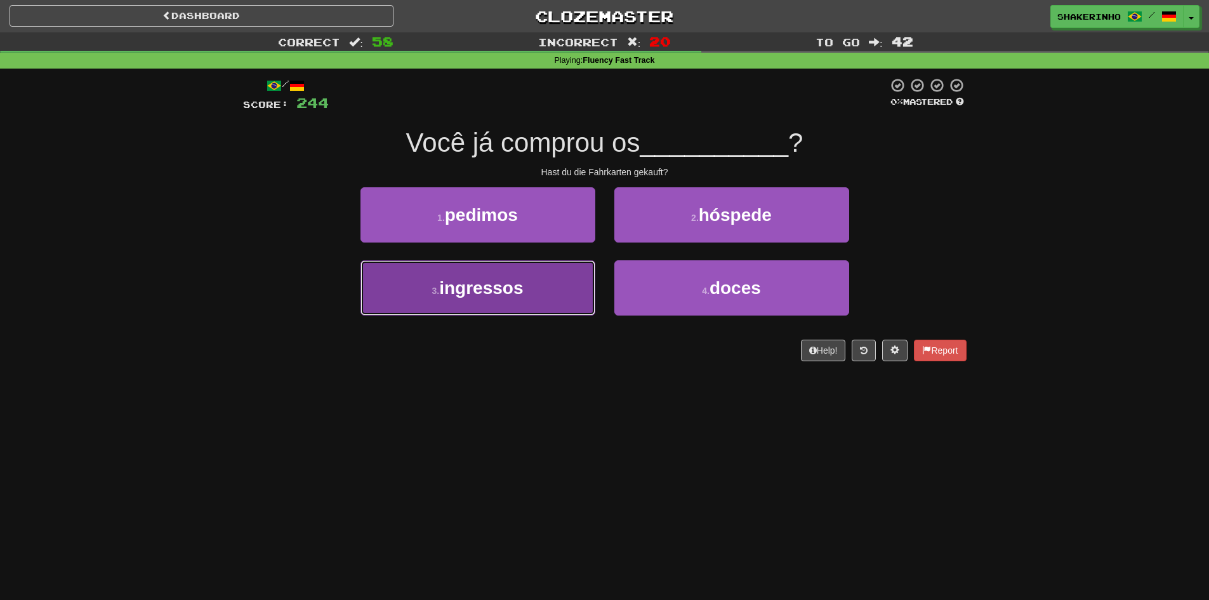
click at [495, 299] on button "3 . ingressos" at bounding box center [478, 287] width 235 height 55
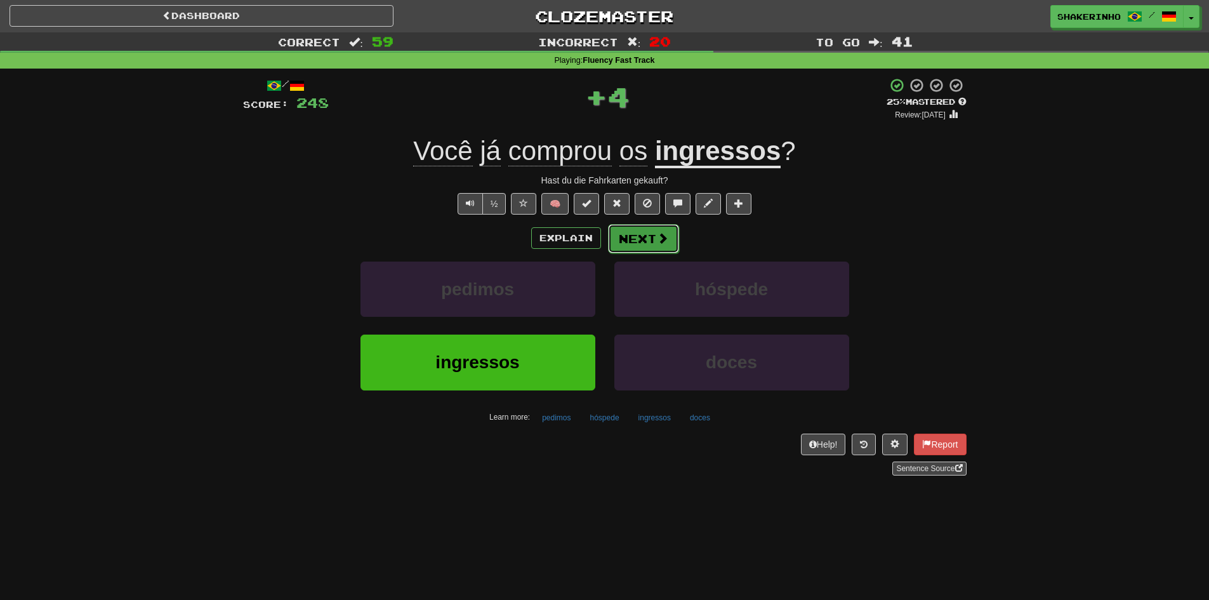
click at [632, 240] on button "Next" at bounding box center [643, 238] width 71 height 29
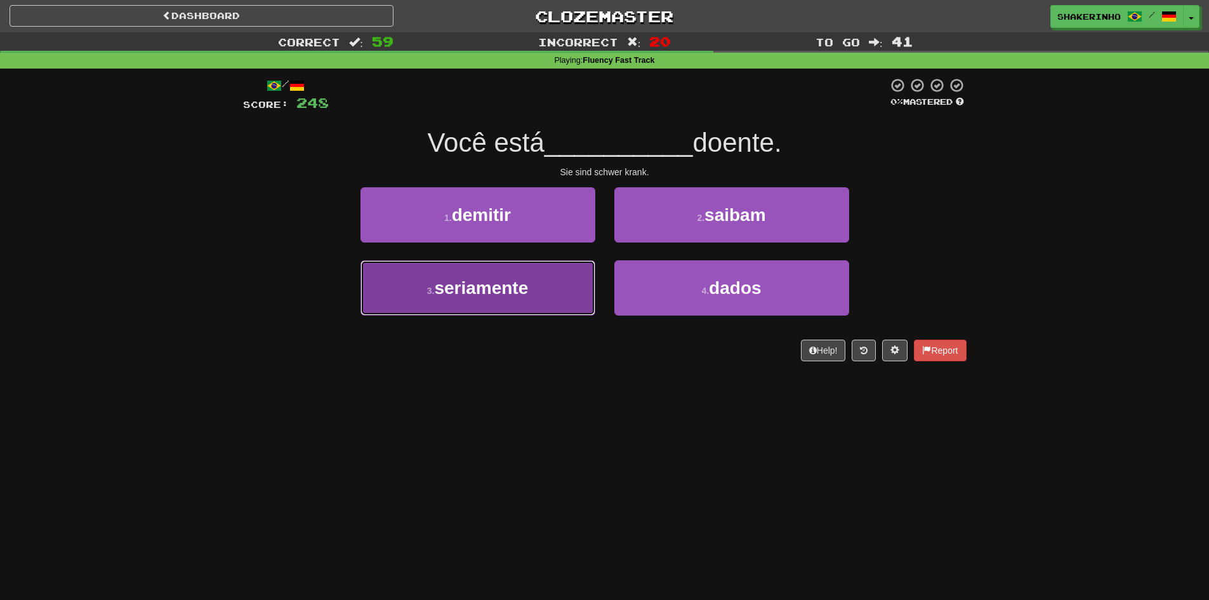
click at [534, 290] on button "3 . seriamente" at bounding box center [478, 287] width 235 height 55
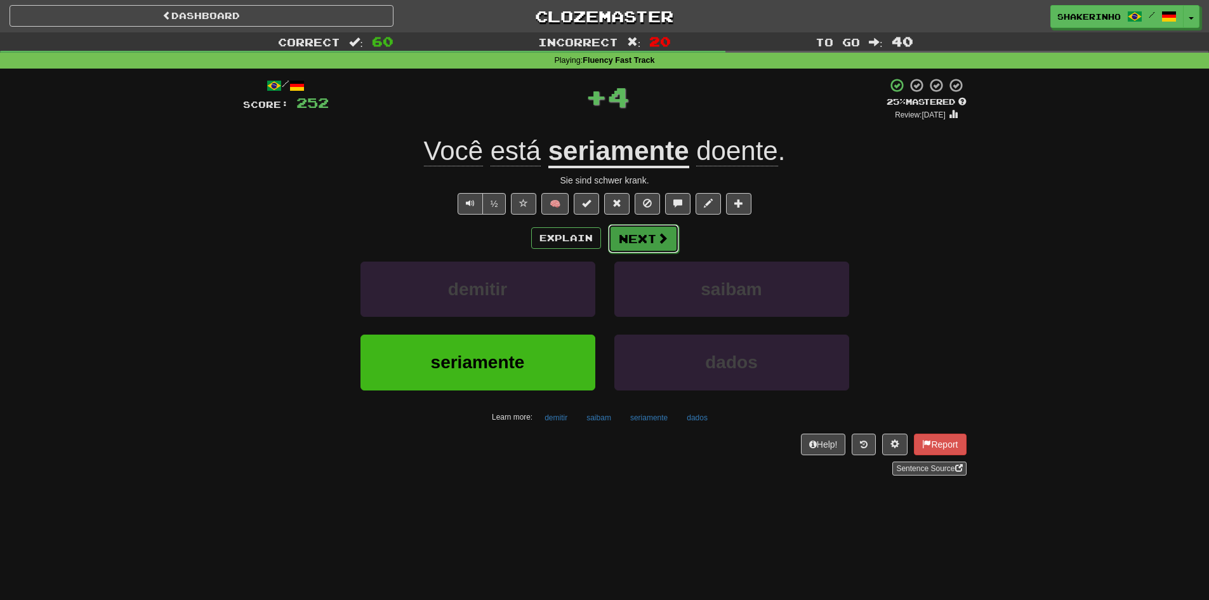
click at [626, 236] on button "Next" at bounding box center [643, 238] width 71 height 29
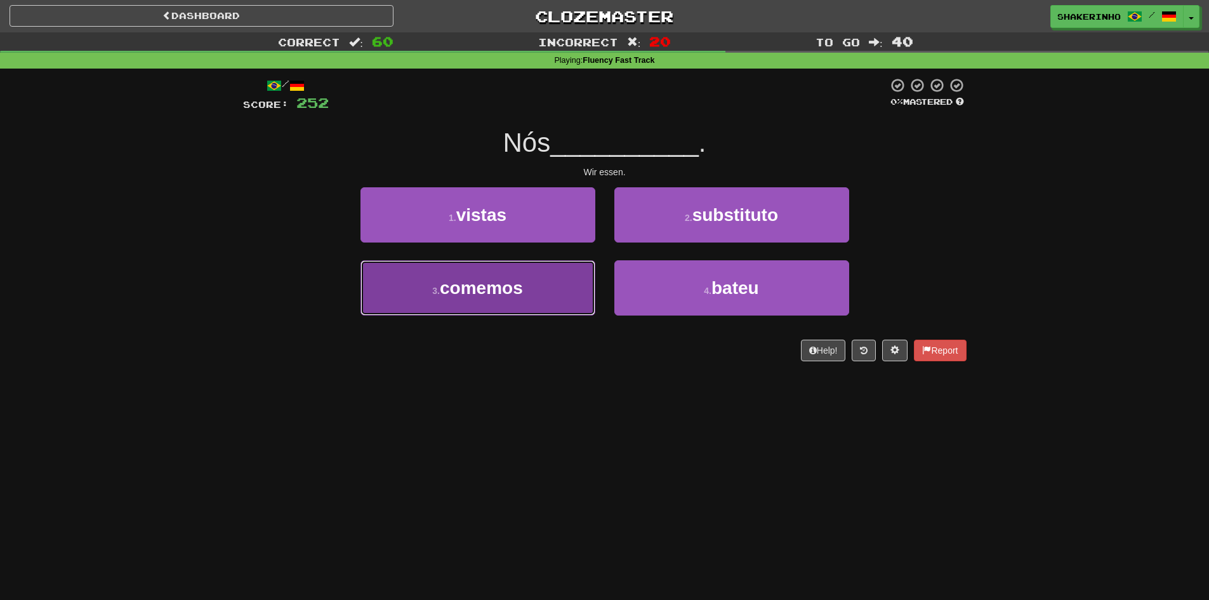
click at [522, 303] on button "3 . comemos" at bounding box center [478, 287] width 235 height 55
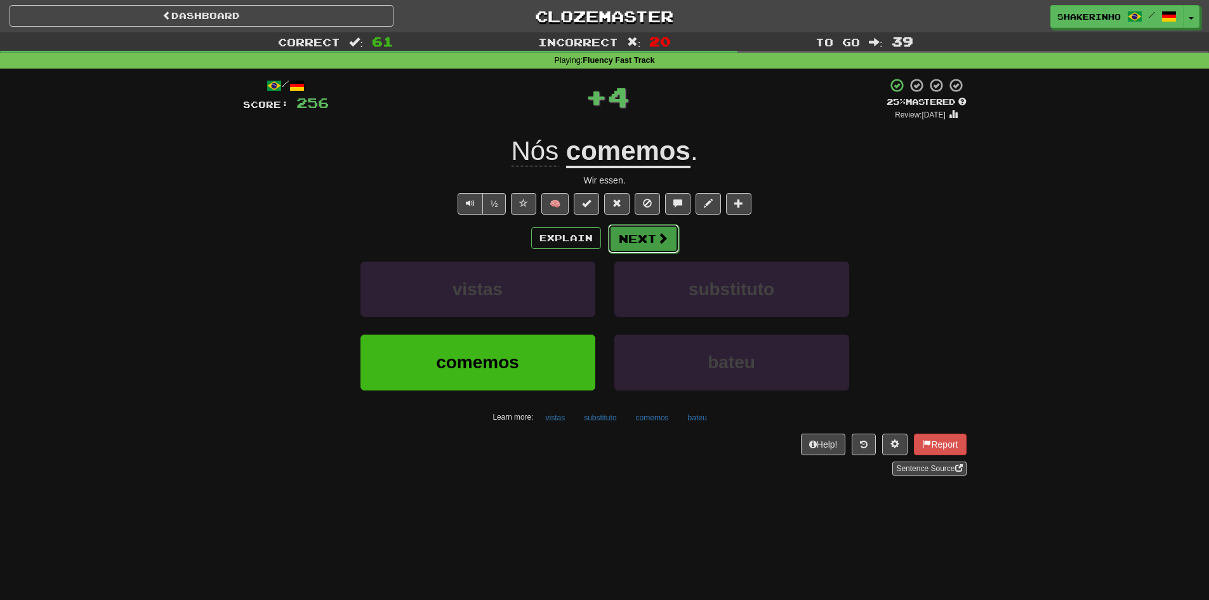
click at [641, 246] on button "Next" at bounding box center [643, 238] width 71 height 29
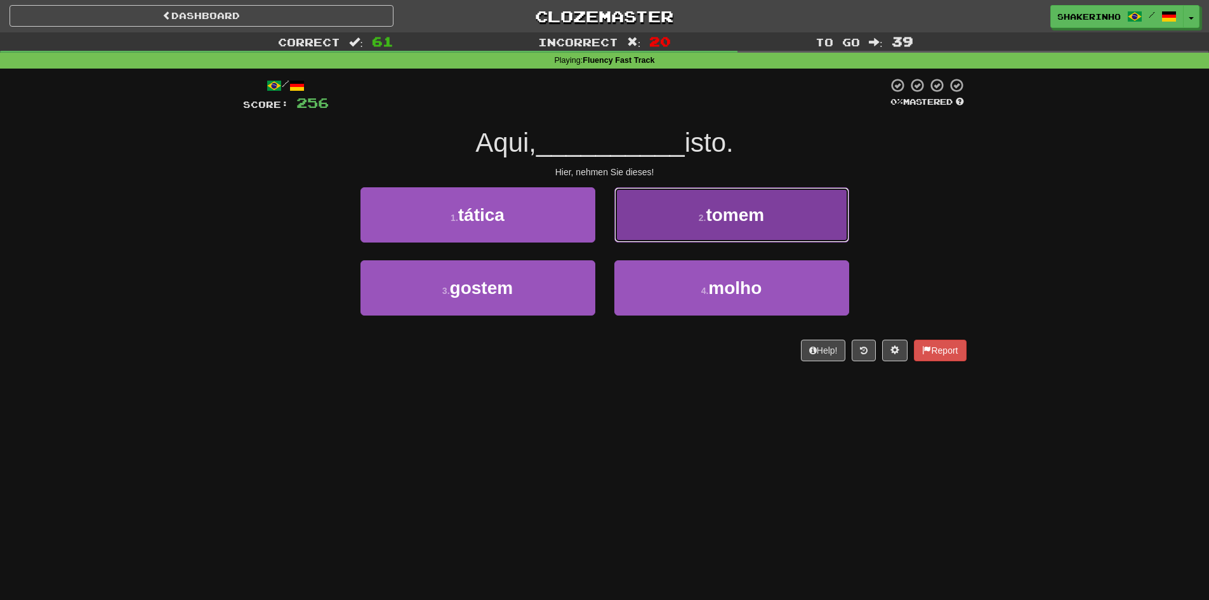
click at [647, 240] on button "2 . tomem" at bounding box center [732, 214] width 235 height 55
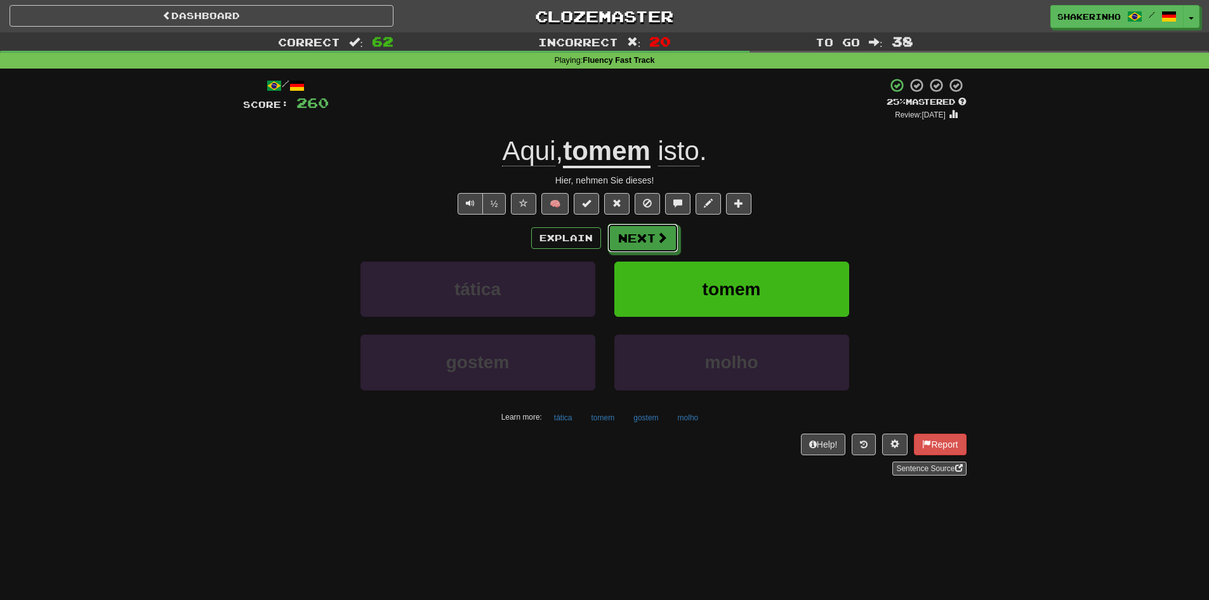
click at [647, 240] on button "Next" at bounding box center [643, 237] width 71 height 29
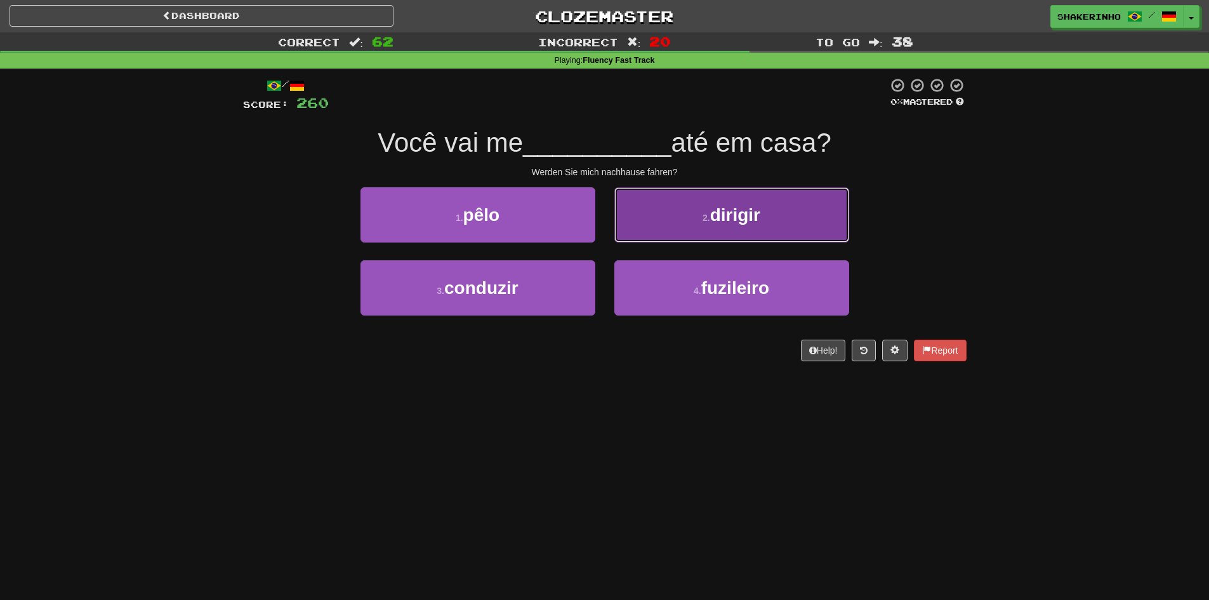
click at [706, 214] on small "2 ." at bounding box center [707, 218] width 8 height 10
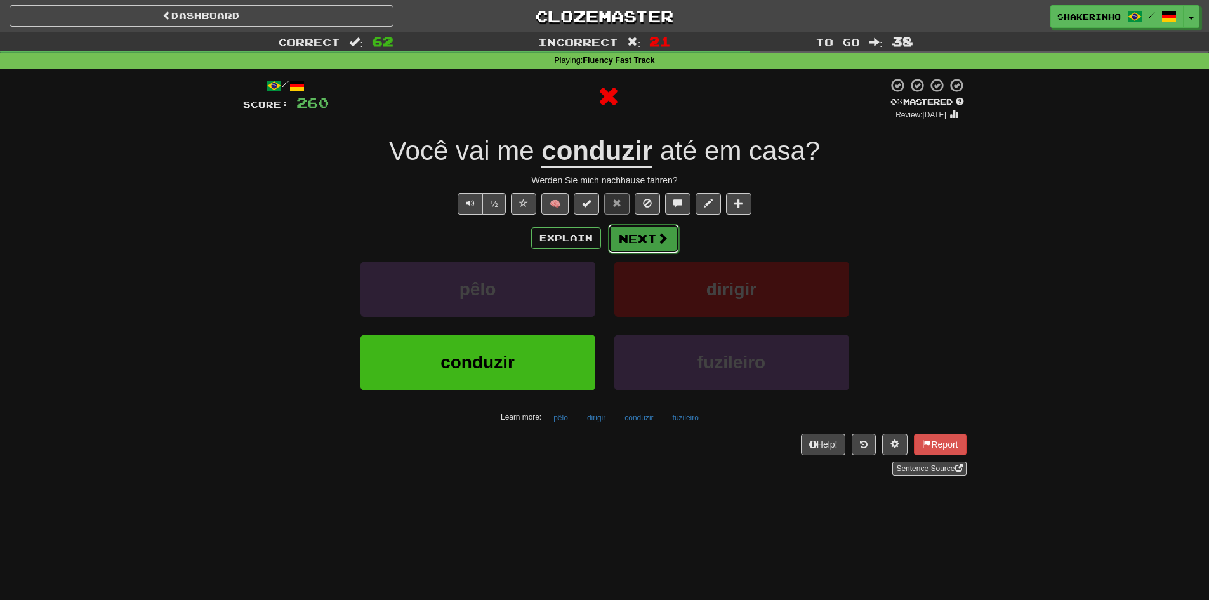
click at [648, 246] on button "Next" at bounding box center [643, 238] width 71 height 29
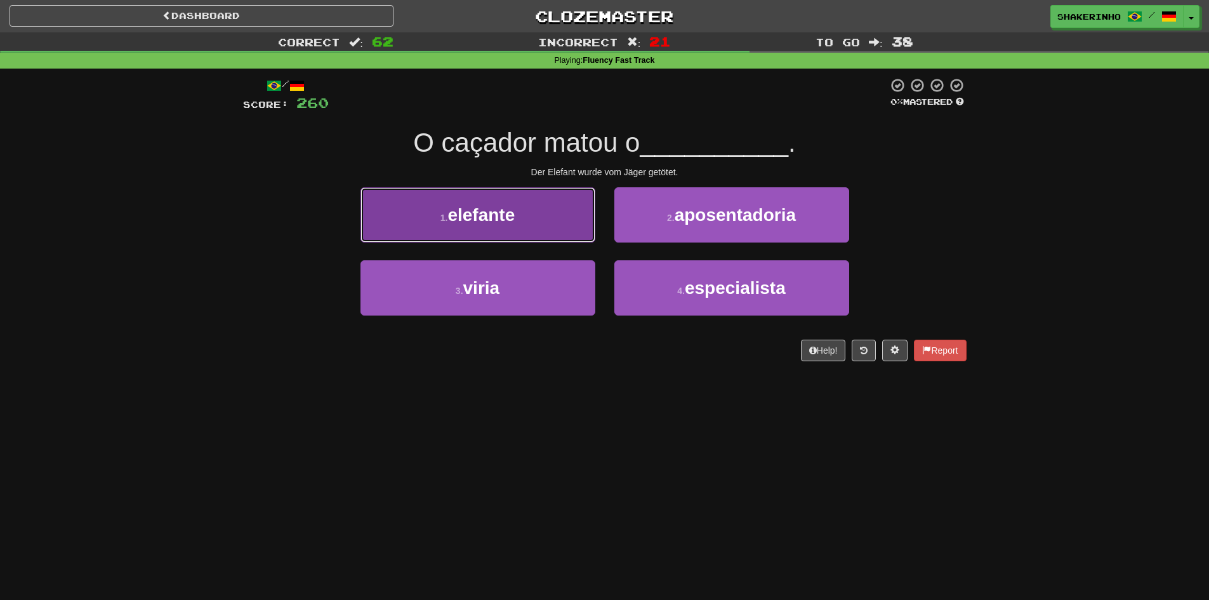
click at [543, 236] on button "1 . elefante" at bounding box center [478, 214] width 235 height 55
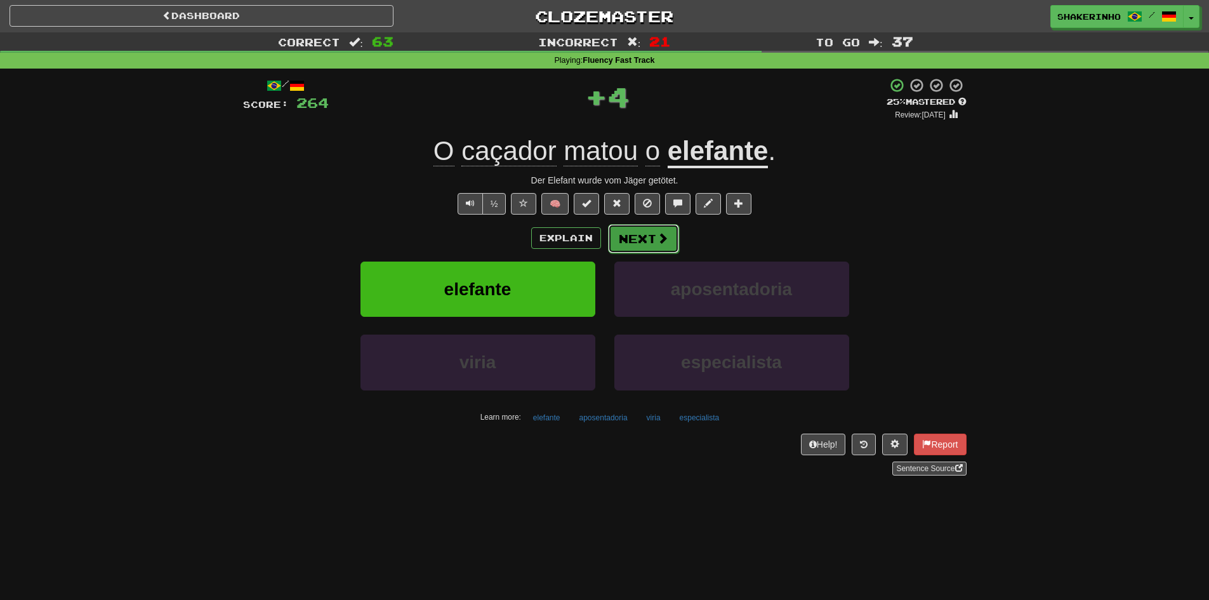
click at [638, 240] on button "Next" at bounding box center [643, 238] width 71 height 29
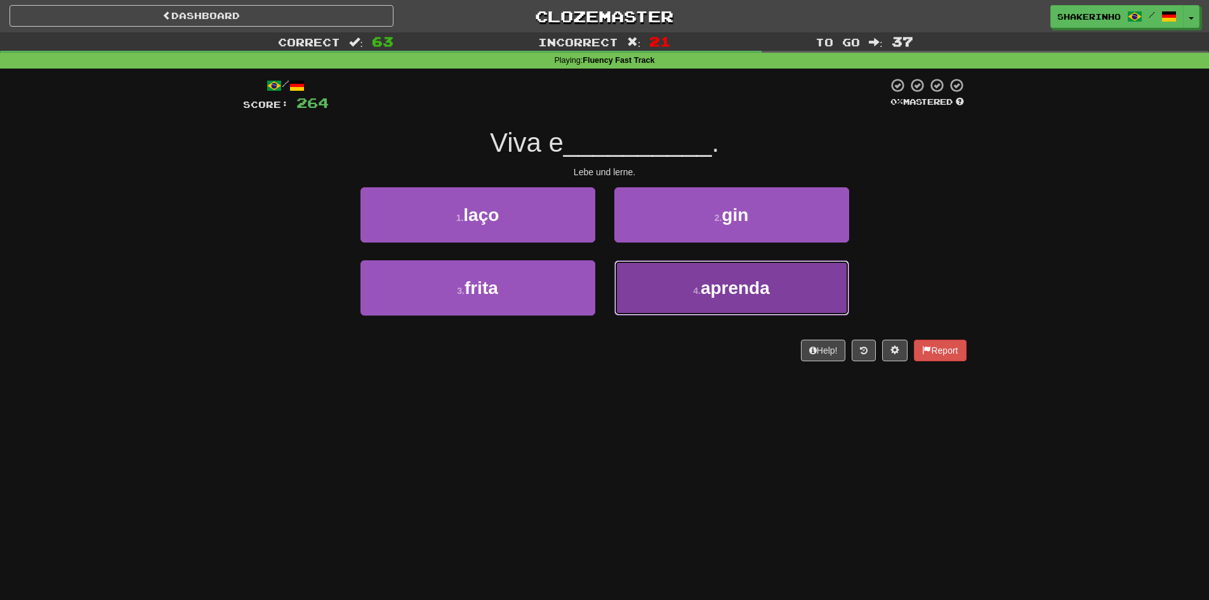
click at [646, 289] on button "4 . aprenda" at bounding box center [732, 287] width 235 height 55
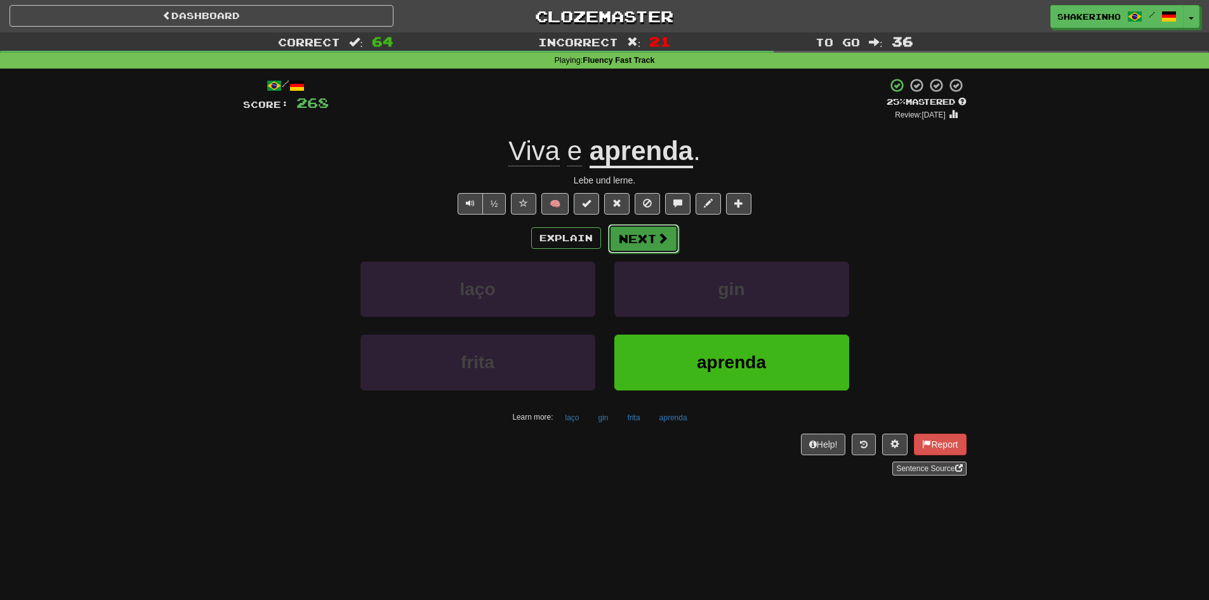
click at [635, 237] on button "Next" at bounding box center [643, 238] width 71 height 29
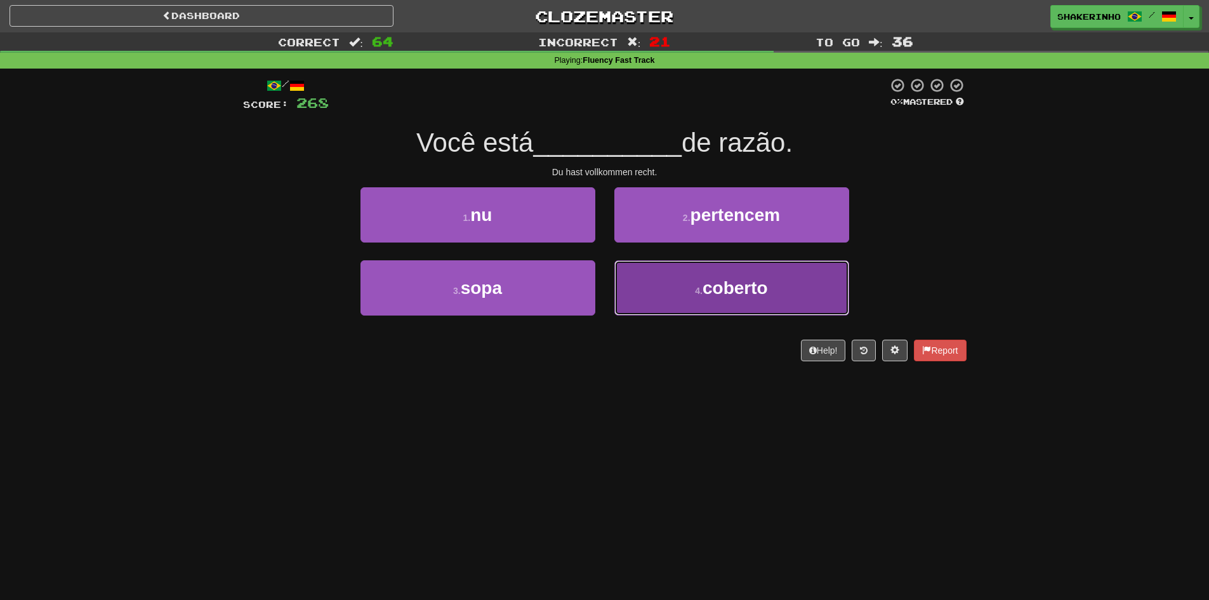
click at [675, 298] on button "4 . coberto" at bounding box center [732, 287] width 235 height 55
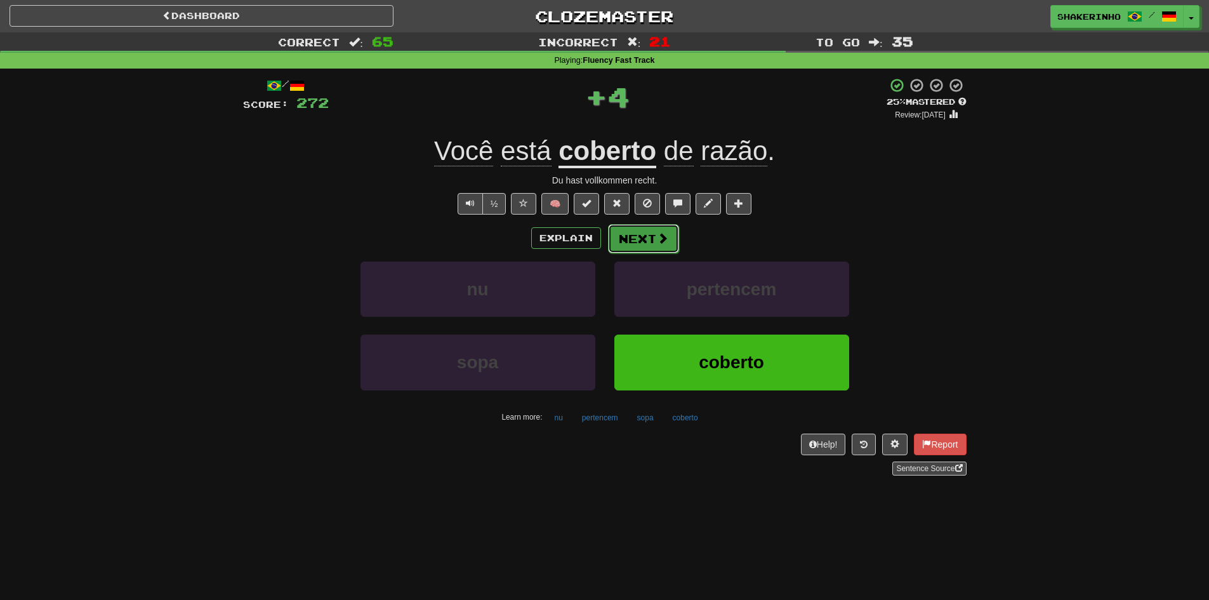
click at [645, 239] on button "Next" at bounding box center [643, 238] width 71 height 29
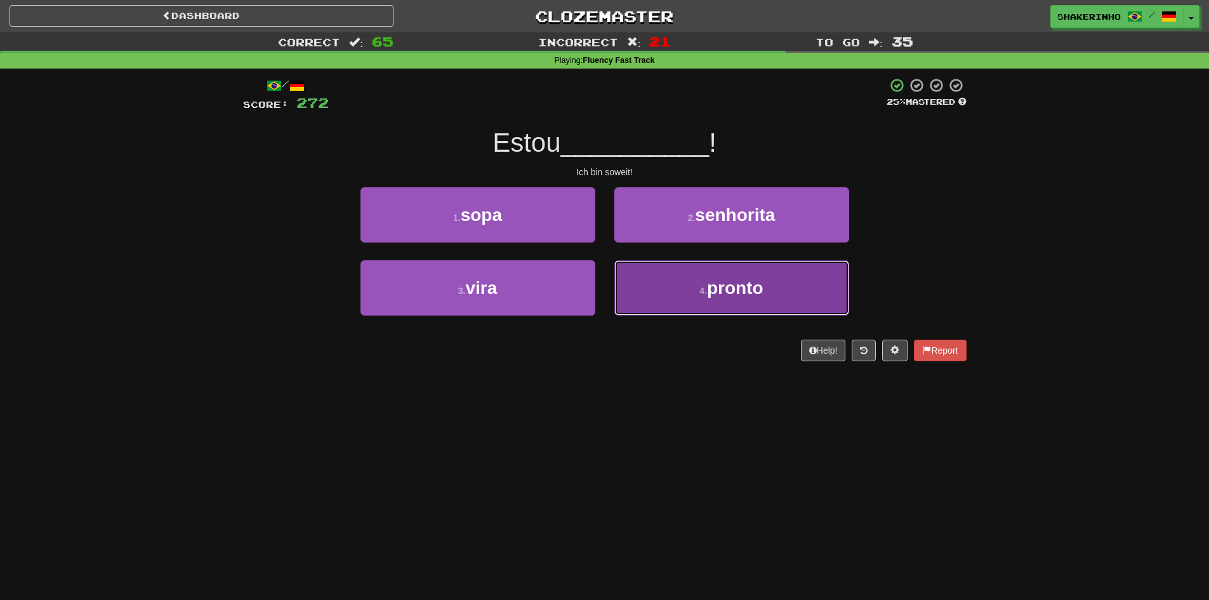
click at [678, 298] on button "4 . pronto" at bounding box center [732, 287] width 235 height 55
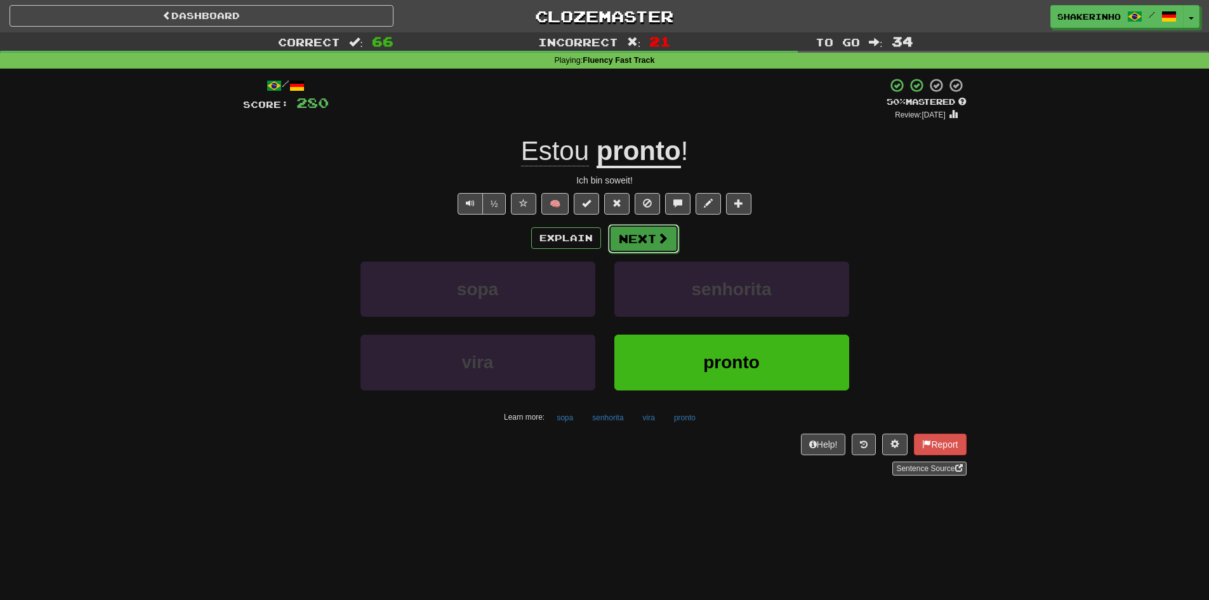
click at [618, 238] on button "Next" at bounding box center [643, 238] width 71 height 29
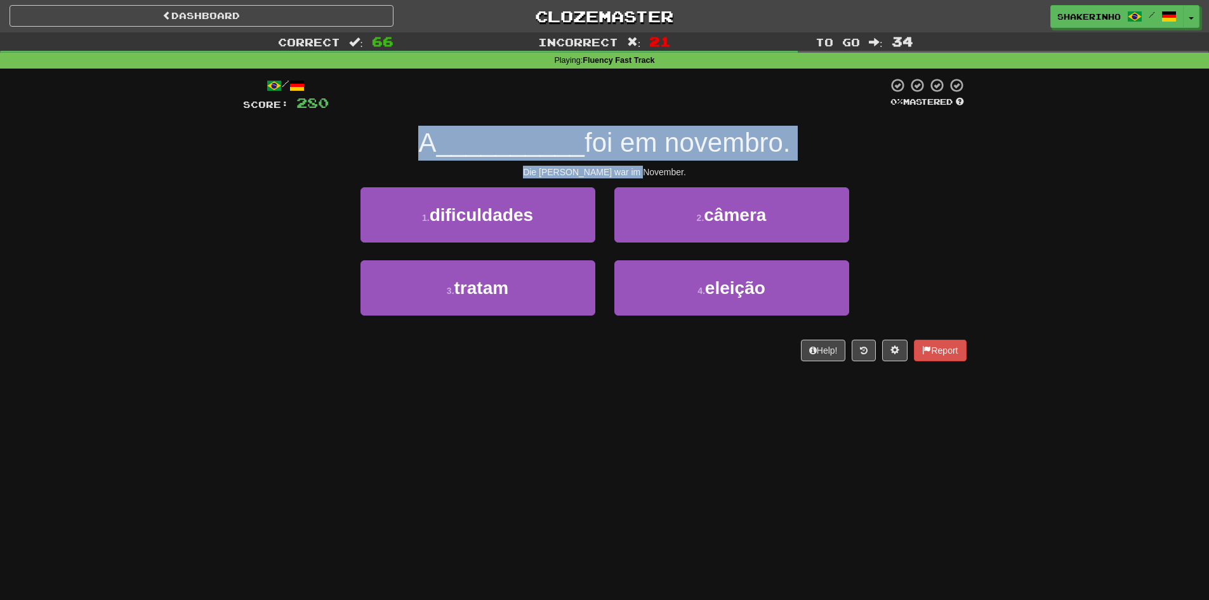
drag, startPoint x: 452, startPoint y: 146, endPoint x: 707, endPoint y: 168, distance: 255.5
click at [707, 168] on div "/ Score: 280 0 % Mastered A __________ foi em novembro. Die [PERSON_NAME] war i…" at bounding box center [605, 219] width 724 height 284
click at [707, 168] on div "Die [PERSON_NAME] war im November." at bounding box center [605, 172] width 724 height 13
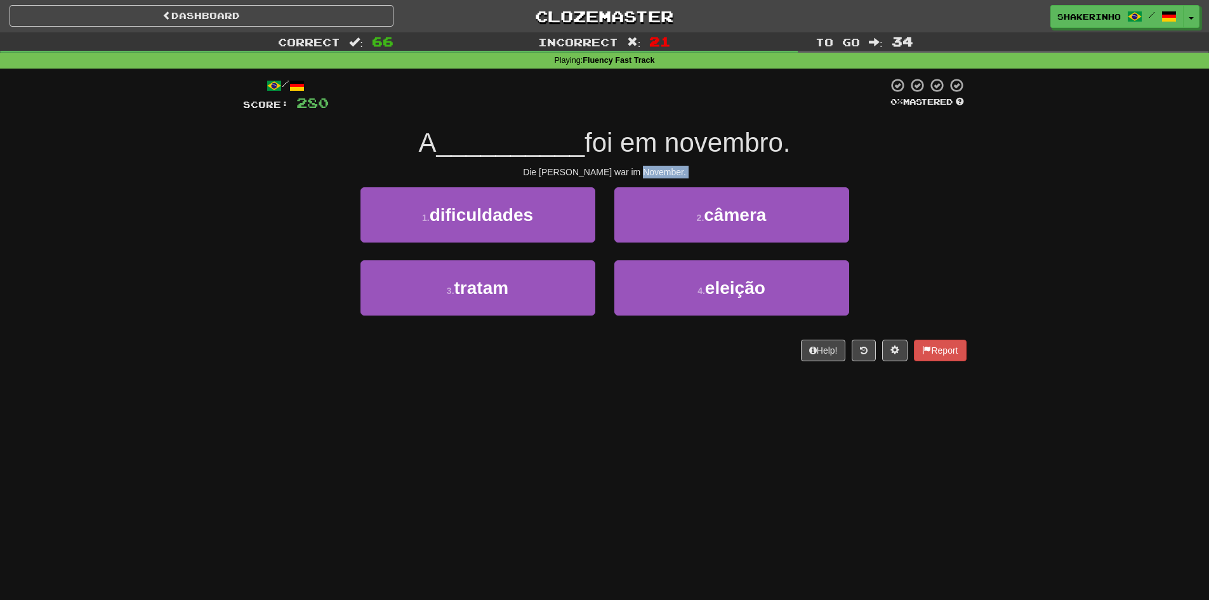
click at [707, 168] on div "Die [PERSON_NAME] war im November." at bounding box center [605, 172] width 724 height 13
click at [701, 168] on div "Die [PERSON_NAME] war im November." at bounding box center [605, 172] width 724 height 13
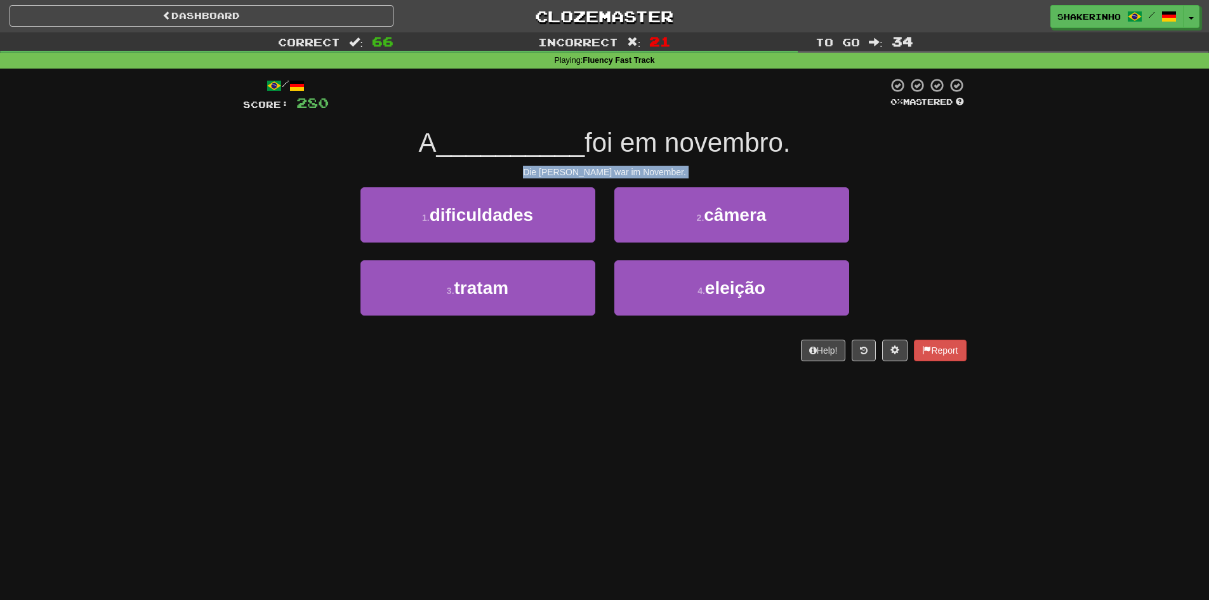
click at [701, 168] on div "Die [PERSON_NAME] war im November." at bounding box center [605, 172] width 724 height 13
click at [697, 167] on div "Die [PERSON_NAME] war im November." at bounding box center [605, 172] width 724 height 13
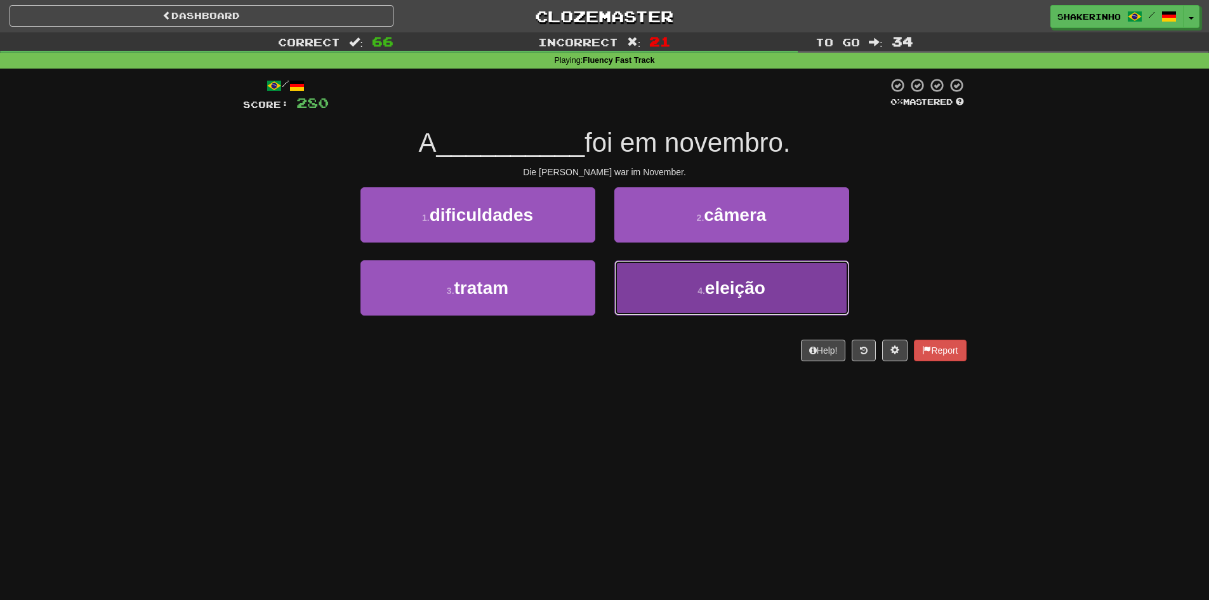
click at [704, 299] on button "4 . eleição" at bounding box center [732, 287] width 235 height 55
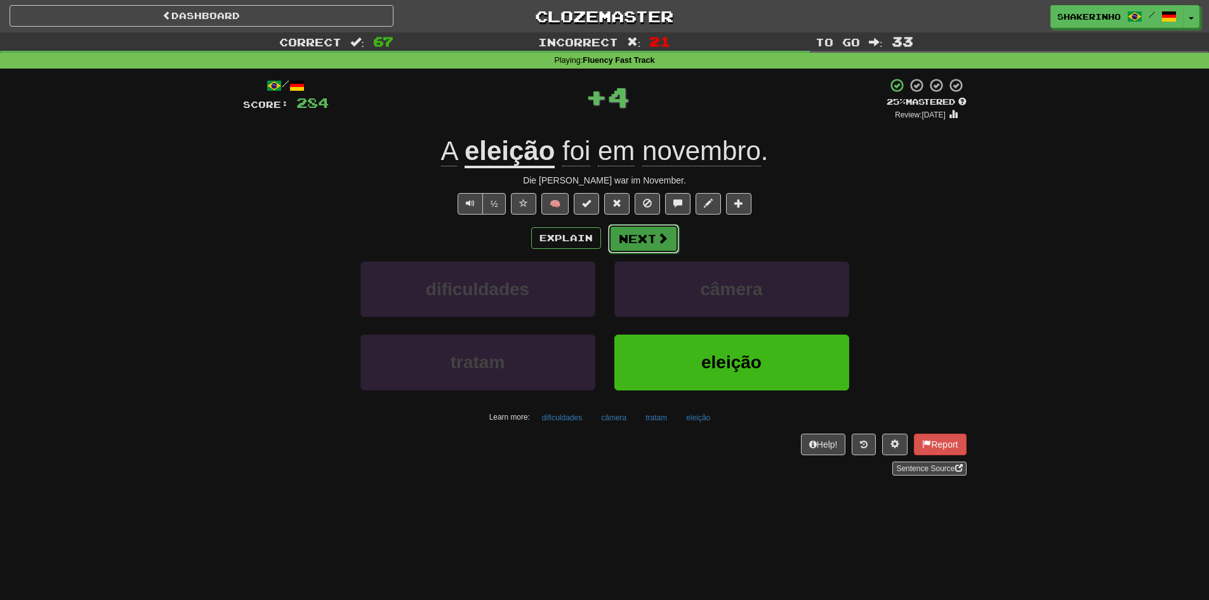
click at [662, 246] on button "Next" at bounding box center [643, 238] width 71 height 29
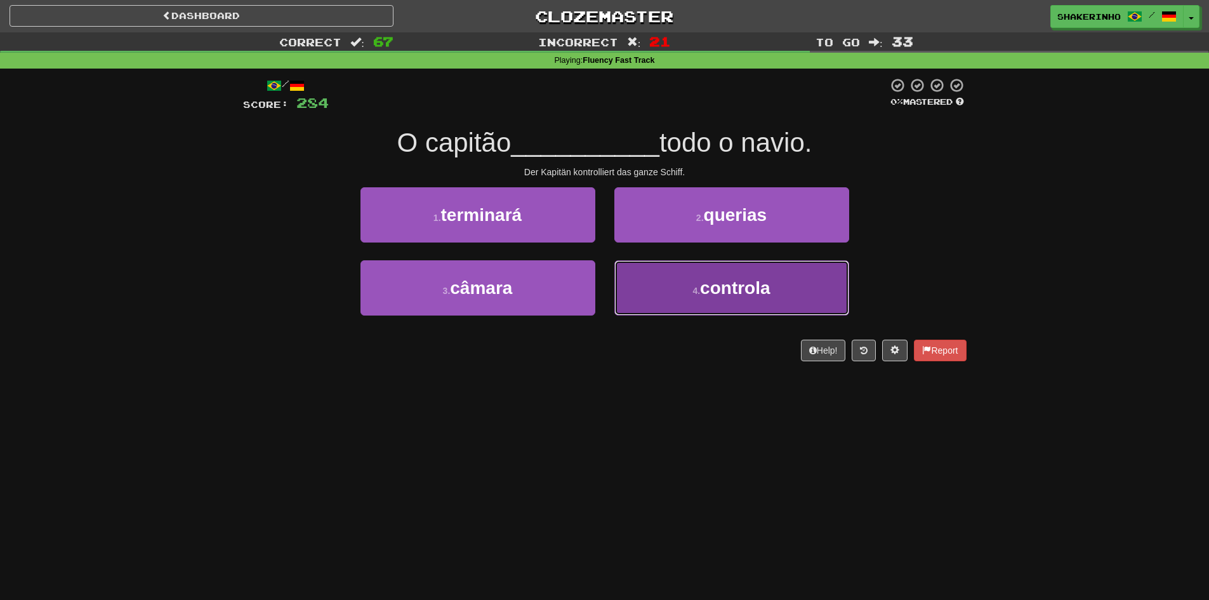
click at [695, 273] on button "4 . controla" at bounding box center [732, 287] width 235 height 55
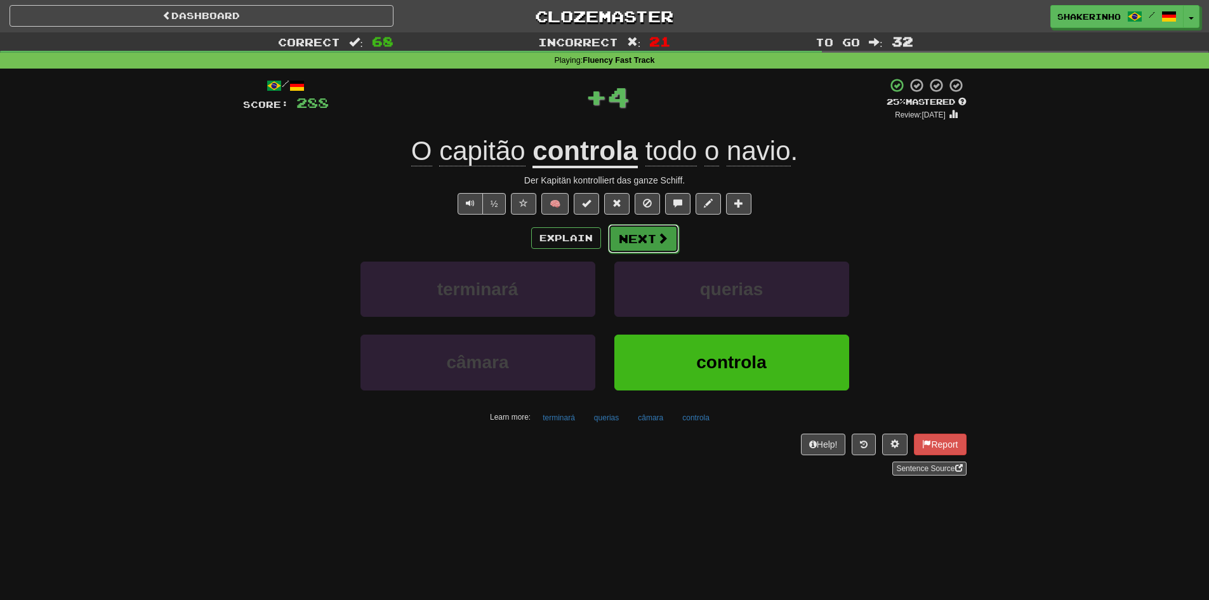
click at [626, 244] on button "Next" at bounding box center [643, 238] width 71 height 29
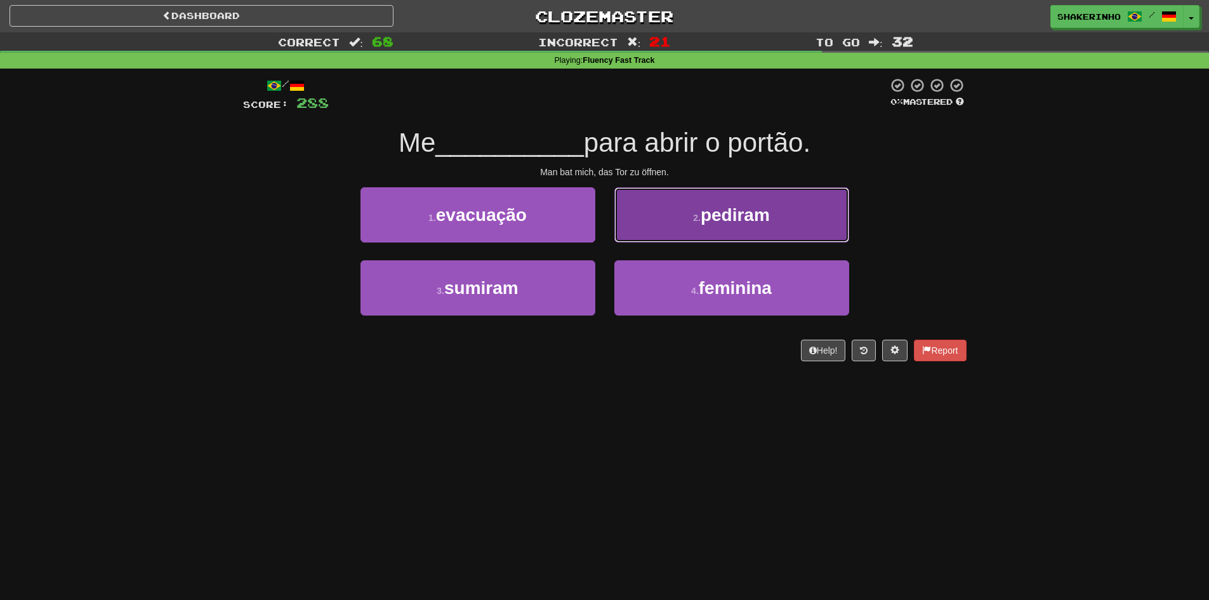
click at [655, 230] on button "2 . pediram" at bounding box center [732, 214] width 235 height 55
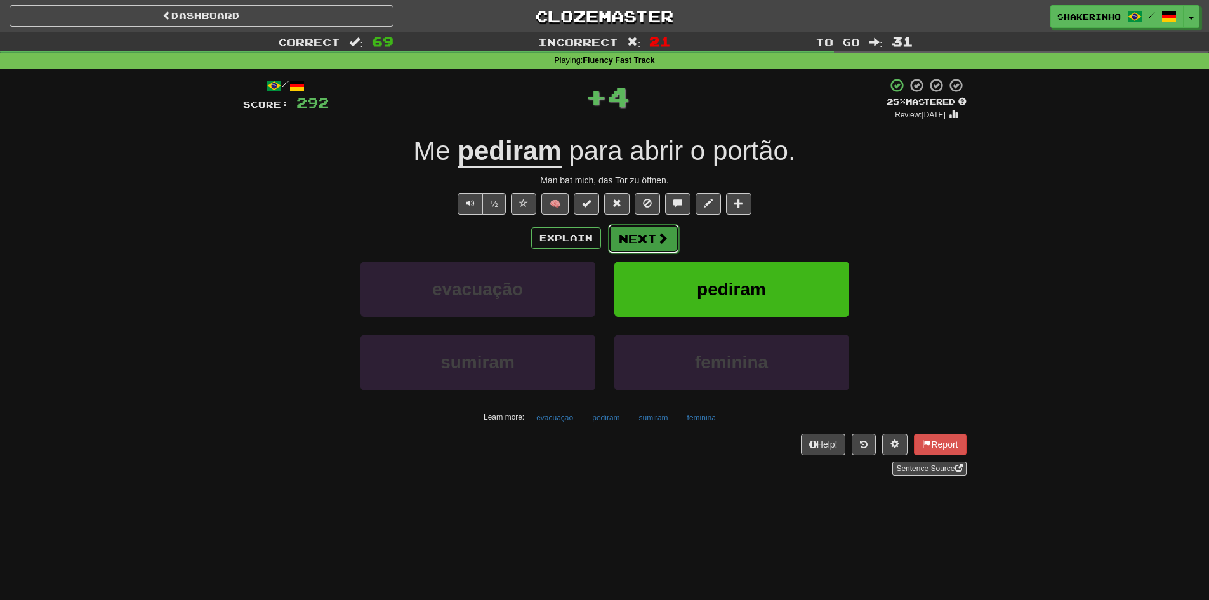
click at [636, 238] on button "Next" at bounding box center [643, 238] width 71 height 29
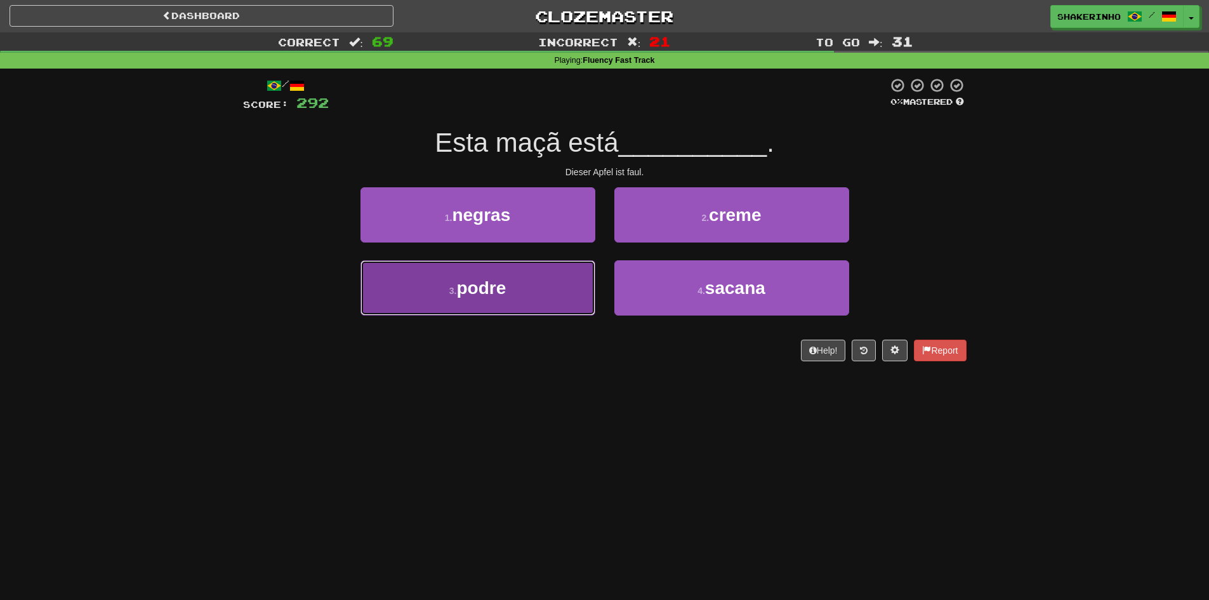
click at [542, 289] on button "3 . podre" at bounding box center [478, 287] width 235 height 55
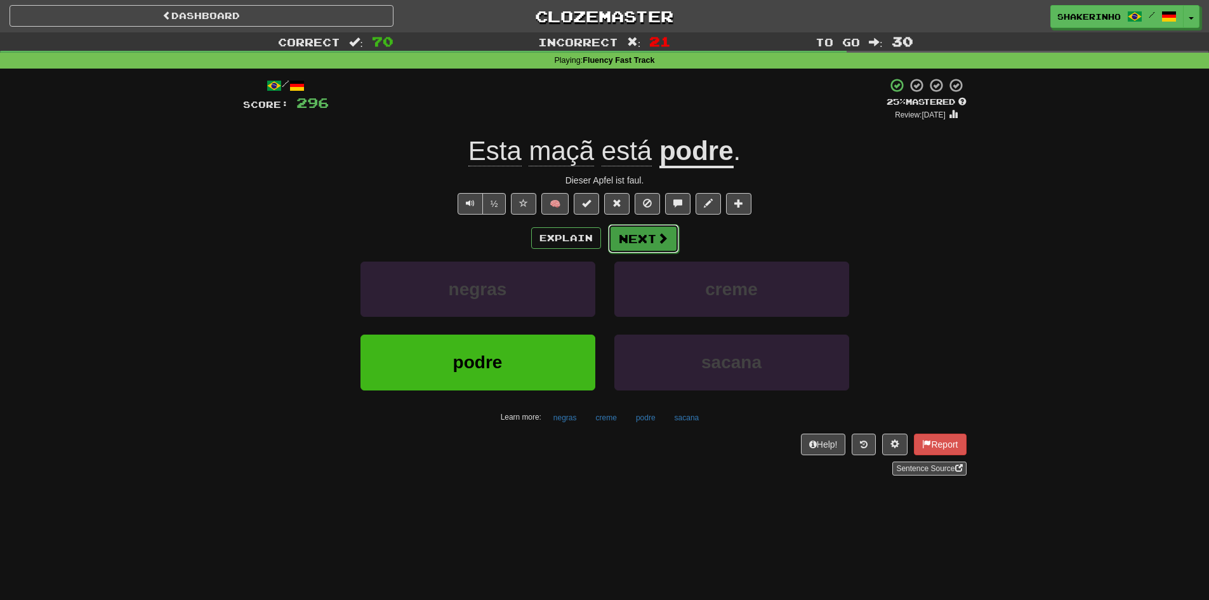
click at [657, 237] on span at bounding box center [662, 237] width 11 height 11
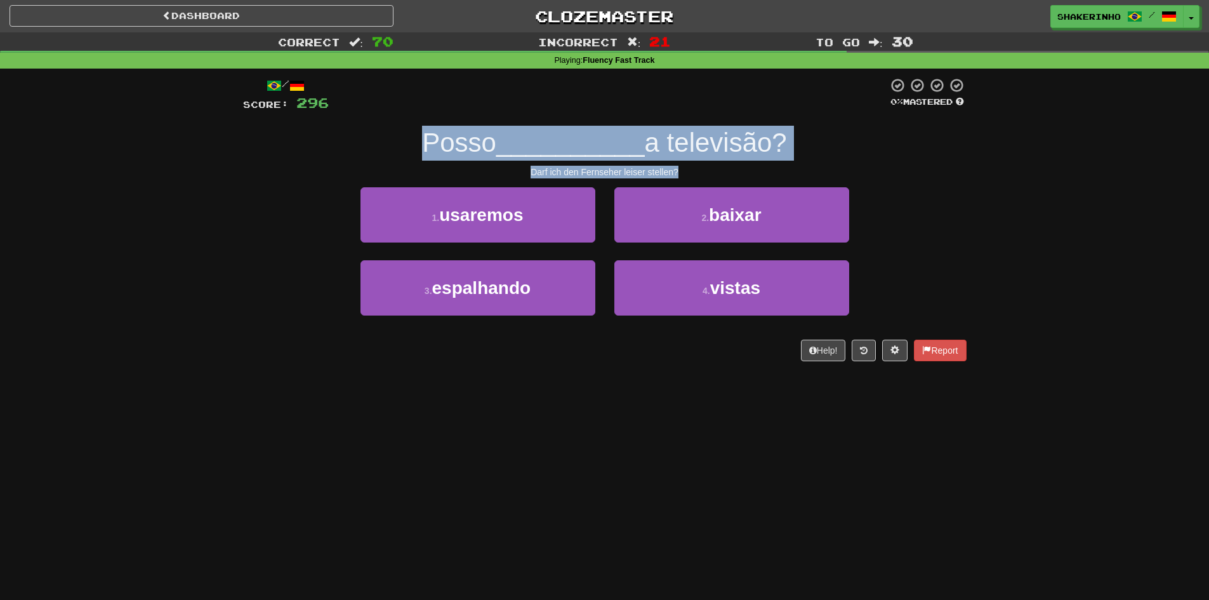
drag, startPoint x: 394, startPoint y: 147, endPoint x: 745, endPoint y: 168, distance: 352.3
click at [745, 168] on div "/ Score: 296 0 % Mastered Posso __________ a televisão? Darf ich den Fernseher …" at bounding box center [605, 219] width 724 height 284
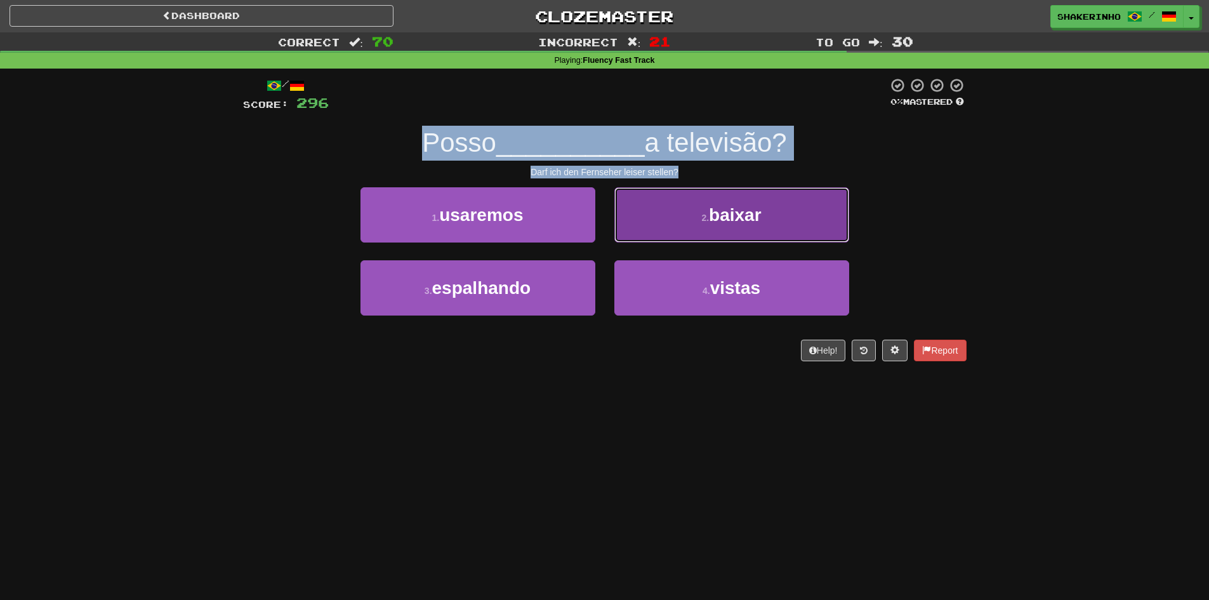
click at [731, 199] on button "2 . baixar" at bounding box center [732, 214] width 235 height 55
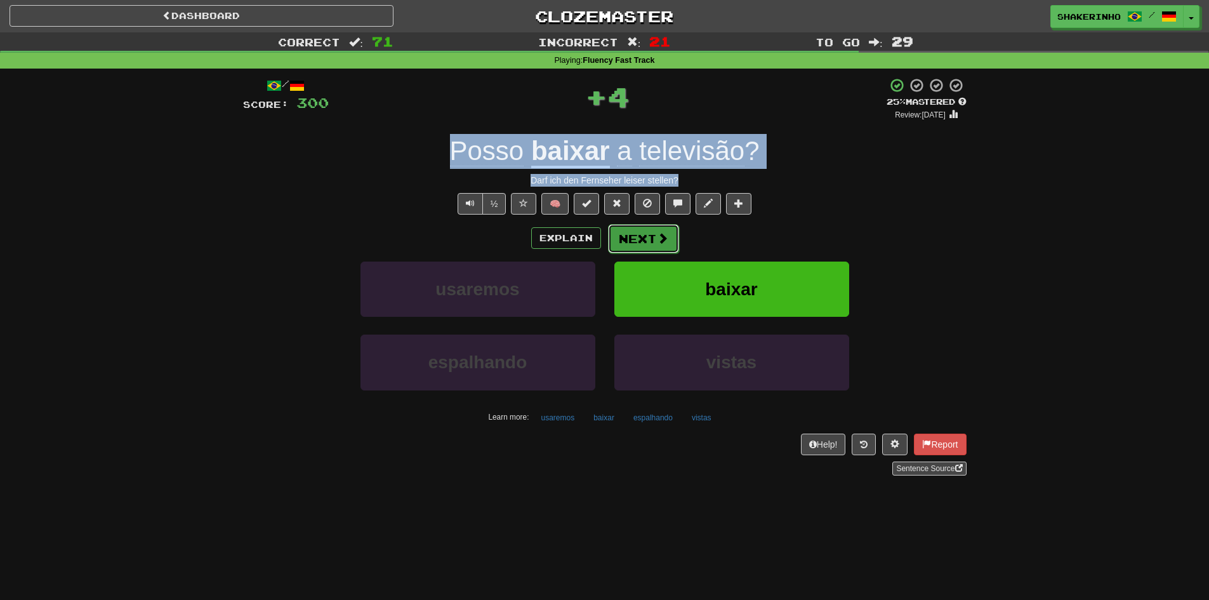
click at [642, 225] on button "Next" at bounding box center [643, 238] width 71 height 29
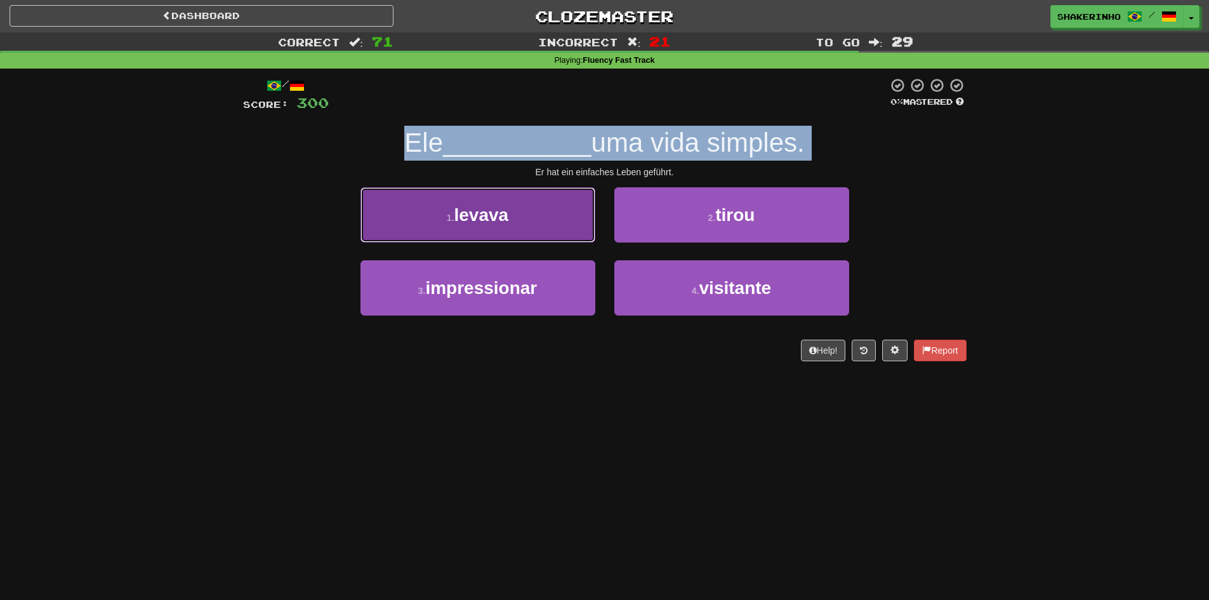
click at [543, 227] on button "1 . levava" at bounding box center [478, 214] width 235 height 55
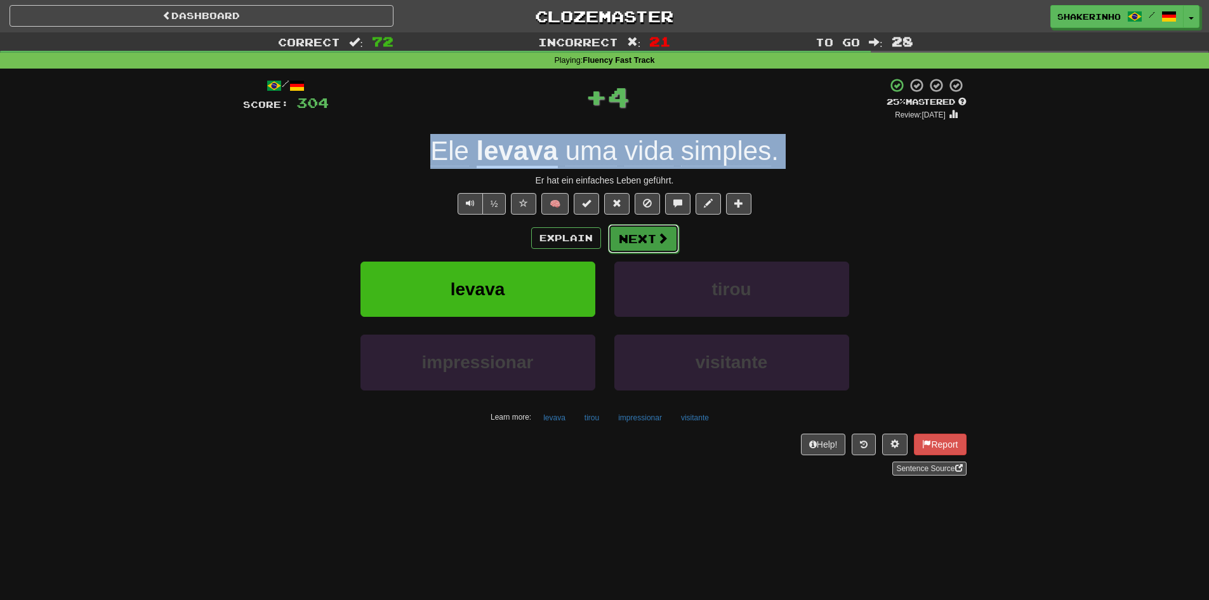
click at [650, 238] on button "Next" at bounding box center [643, 238] width 71 height 29
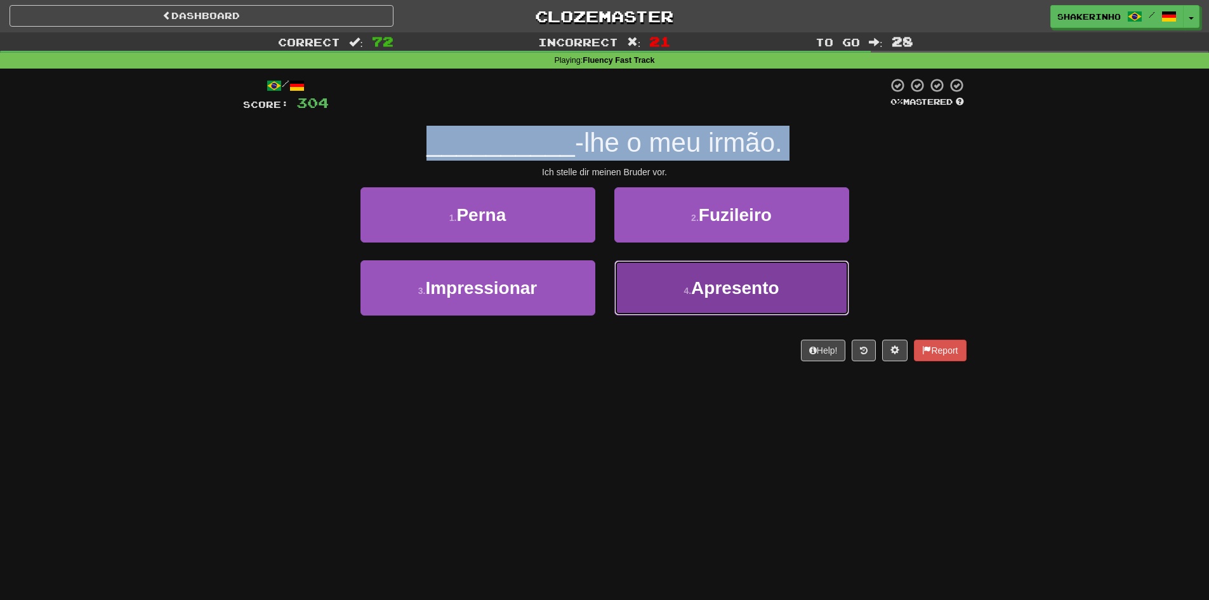
click at [658, 296] on button "4 . Apresento" at bounding box center [732, 287] width 235 height 55
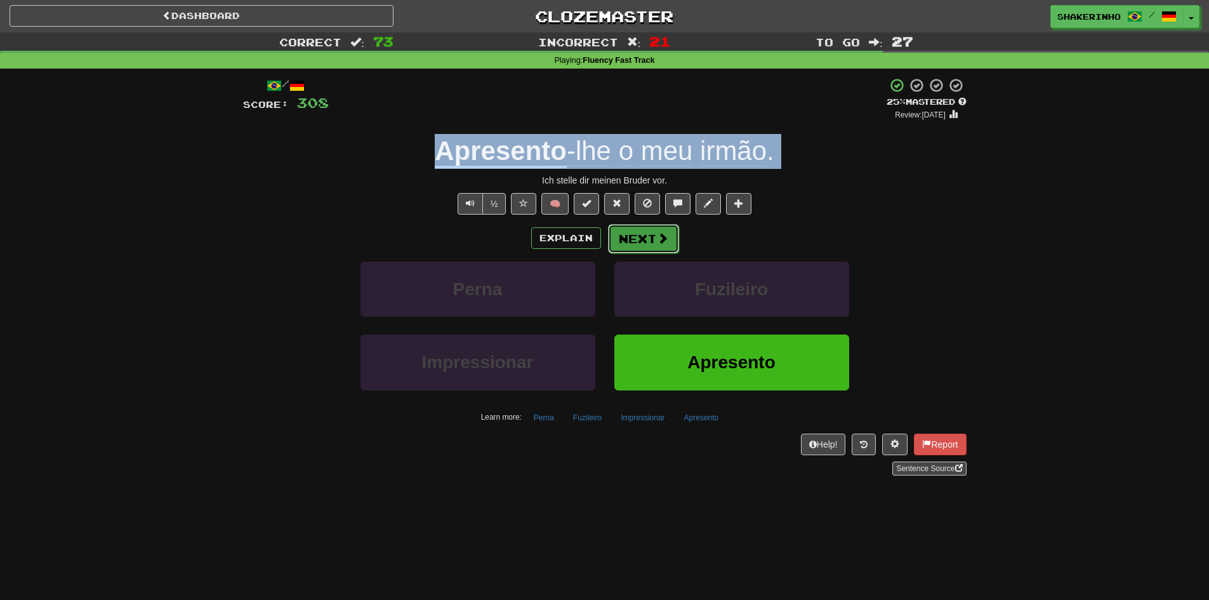
click at [643, 241] on button "Next" at bounding box center [643, 238] width 71 height 29
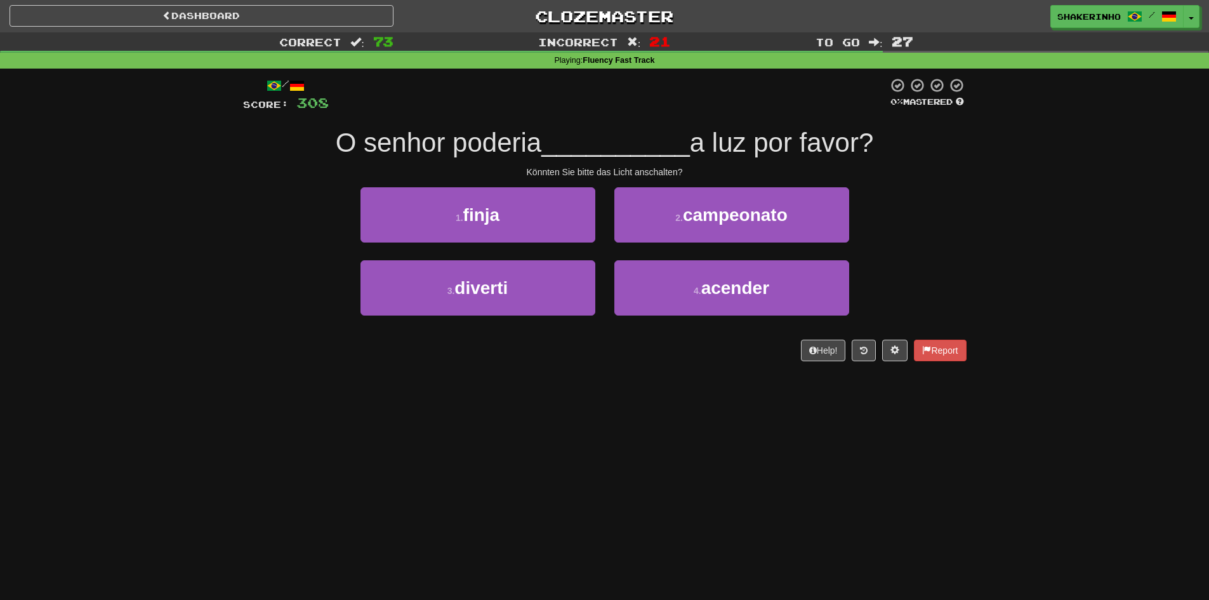
click at [595, 166] on div "Könnten Sie bitte das Licht anschalten?" at bounding box center [605, 172] width 724 height 13
click at [623, 168] on div "Könnten Sie bitte das Licht anschalten?" at bounding box center [605, 172] width 724 height 13
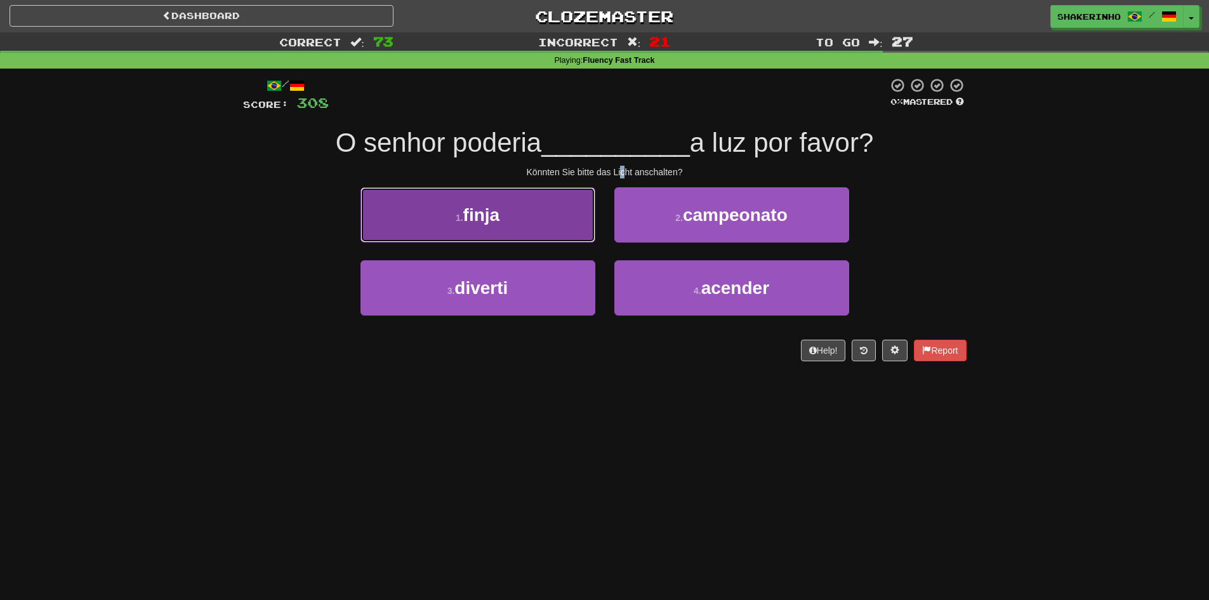
click at [563, 222] on button "1 . finja" at bounding box center [478, 214] width 235 height 55
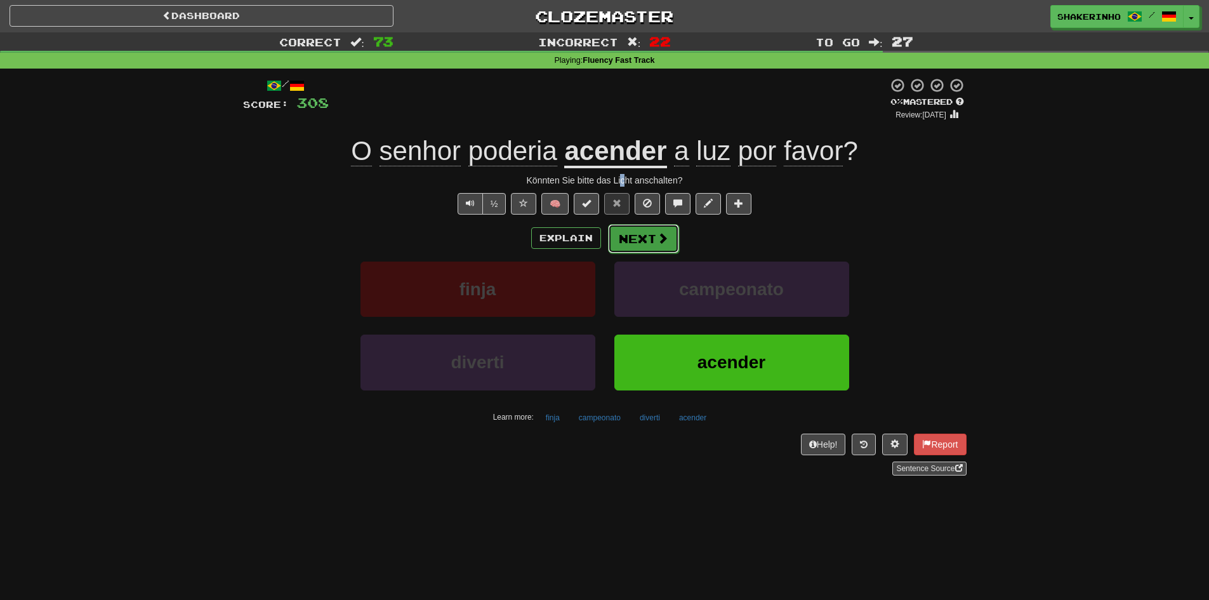
click at [642, 245] on button "Next" at bounding box center [643, 238] width 71 height 29
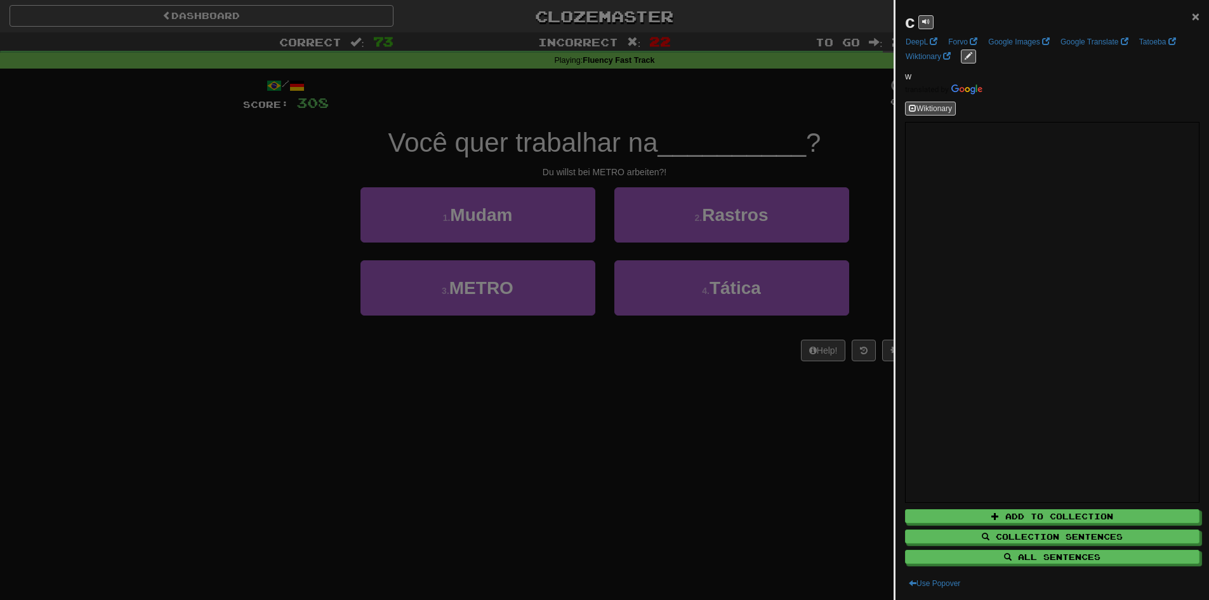
click at [1192, 10] on span "×" at bounding box center [1196, 16] width 8 height 15
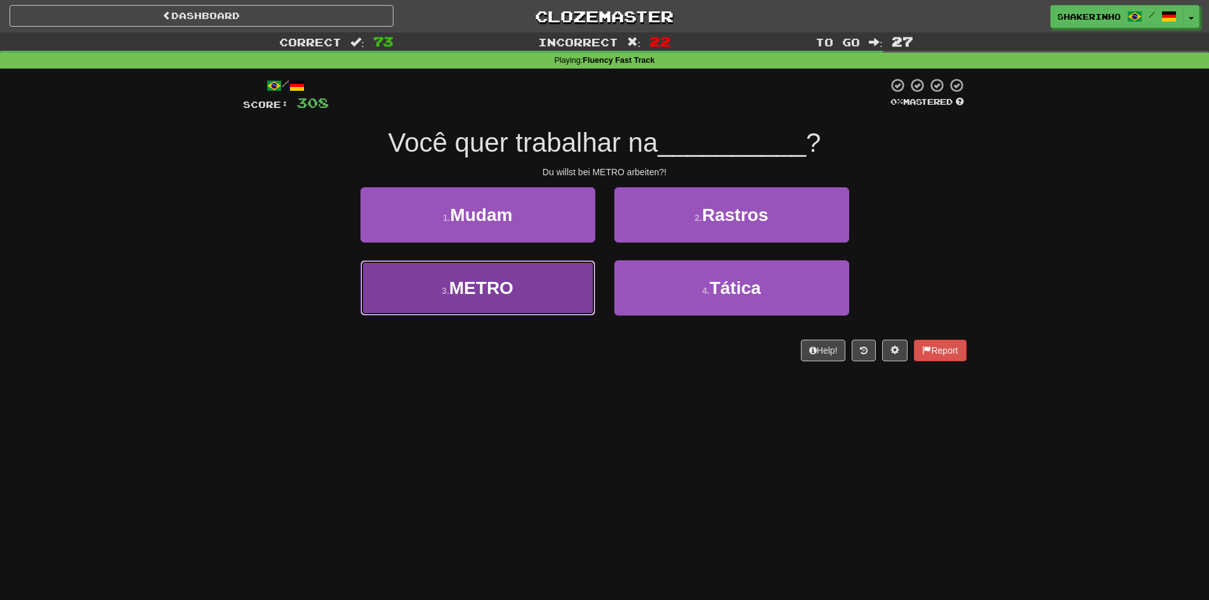
click at [535, 302] on button "3 . METRO" at bounding box center [478, 287] width 235 height 55
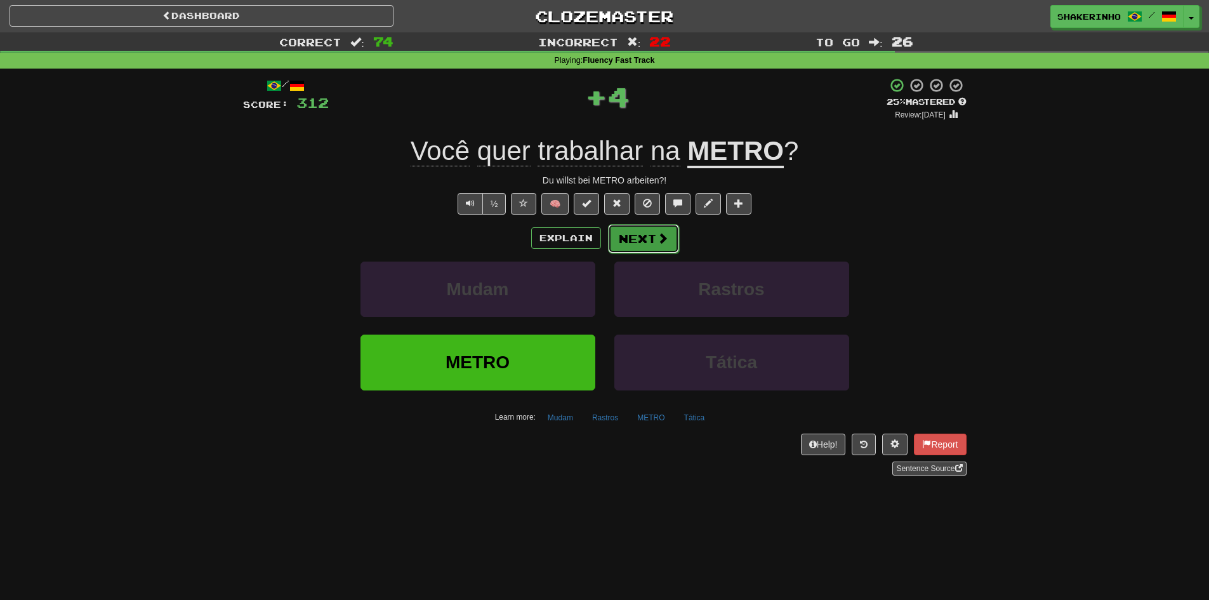
click at [618, 249] on button "Next" at bounding box center [643, 238] width 71 height 29
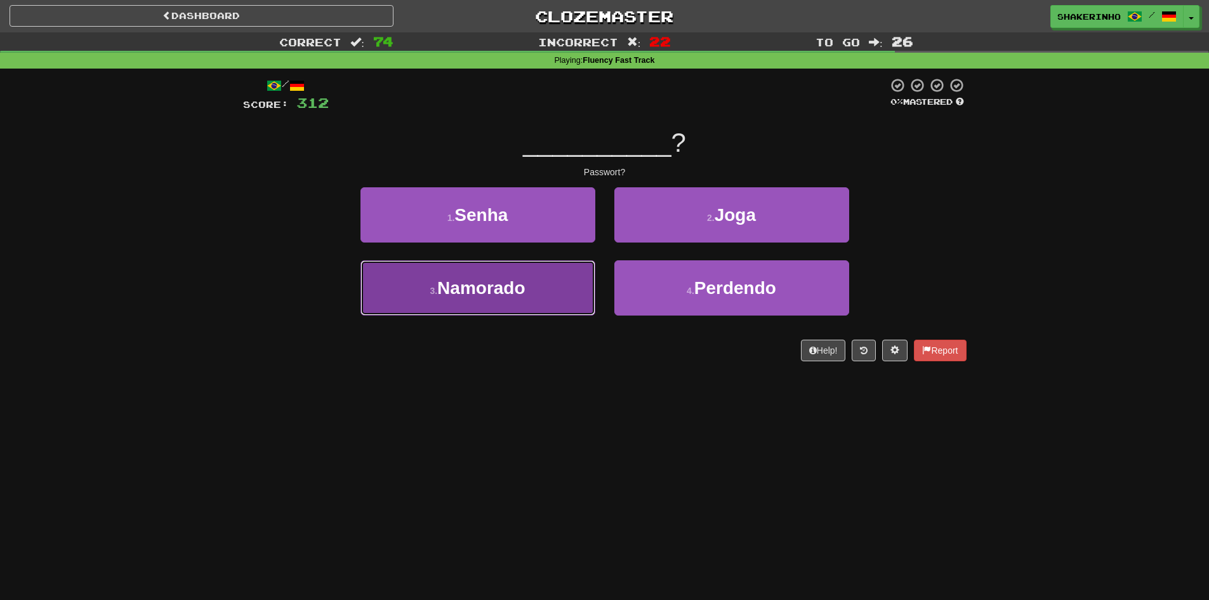
click at [553, 287] on button "3 . Namorado" at bounding box center [478, 287] width 235 height 55
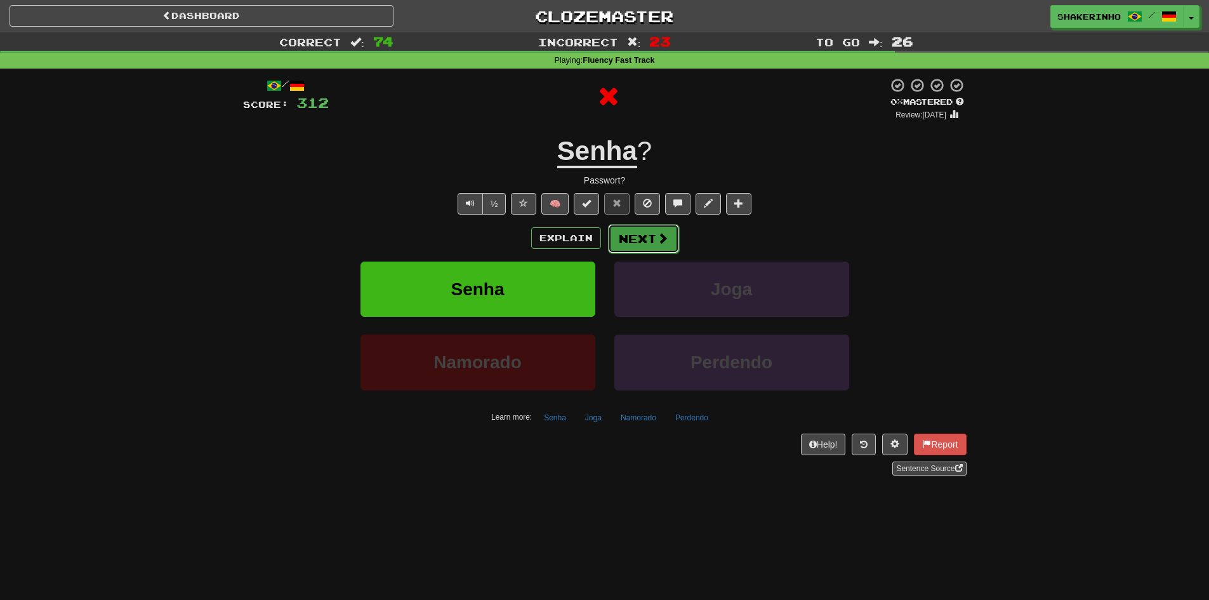
click at [650, 248] on button "Next" at bounding box center [643, 238] width 71 height 29
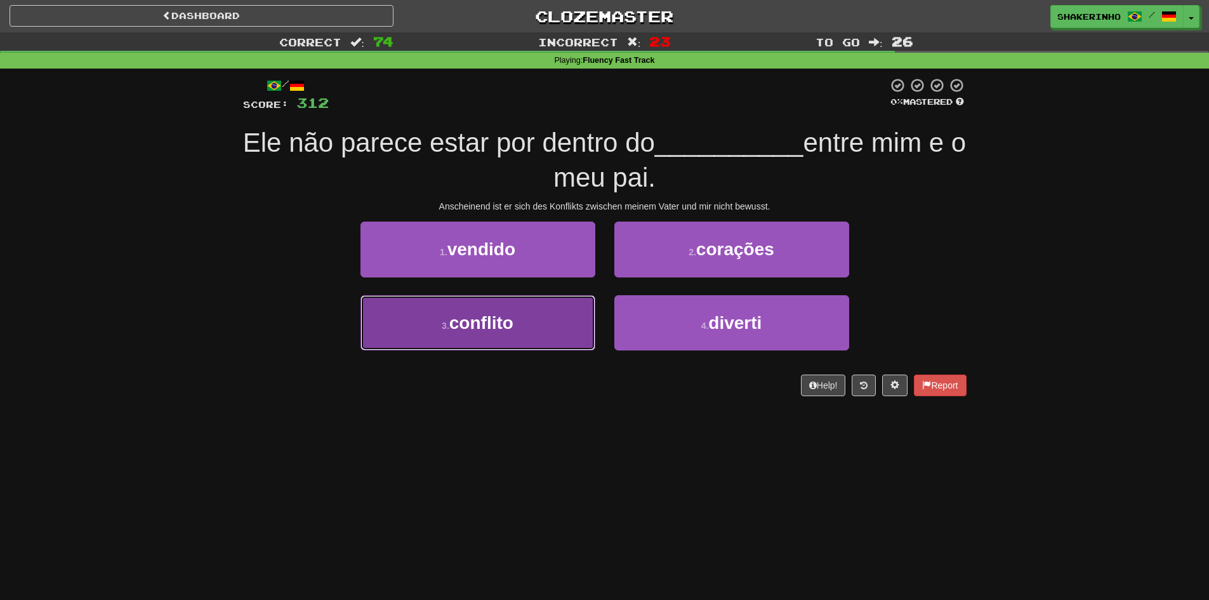
click at [552, 325] on button "3 . conflito" at bounding box center [478, 322] width 235 height 55
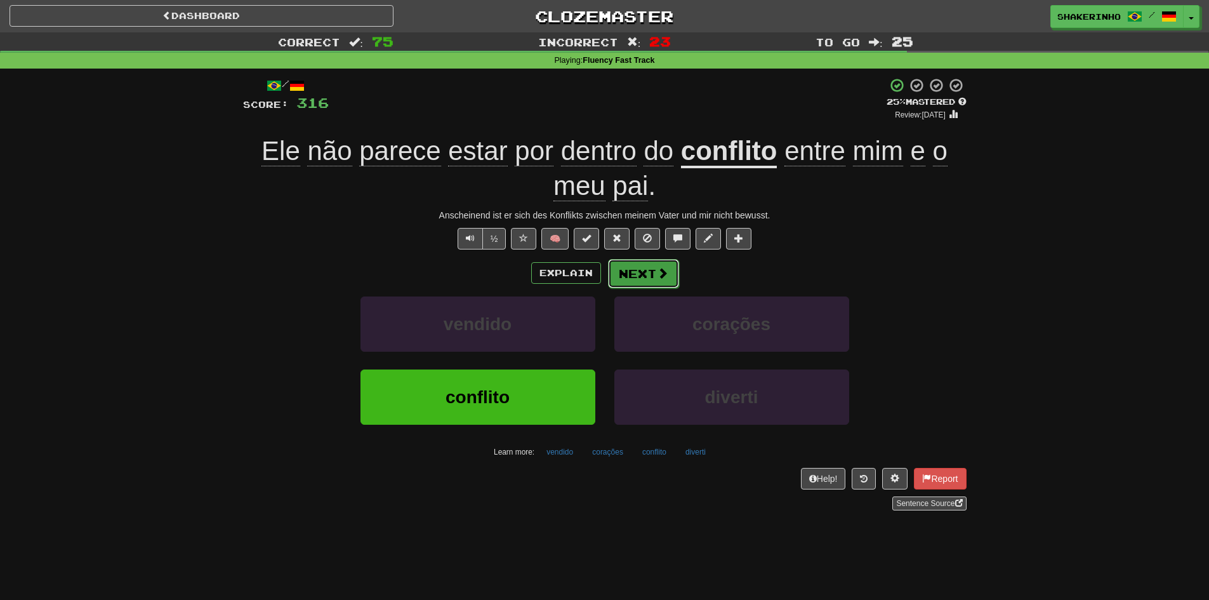
click at [663, 274] on span at bounding box center [662, 272] width 11 height 11
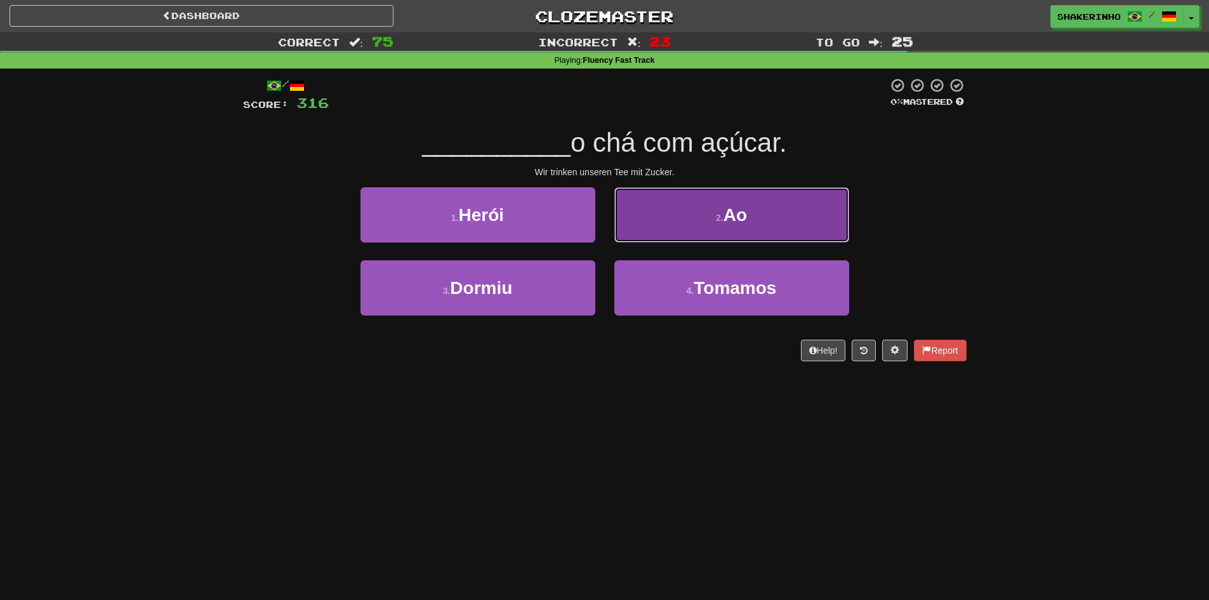
click at [705, 227] on button "2 . Ao" at bounding box center [732, 214] width 235 height 55
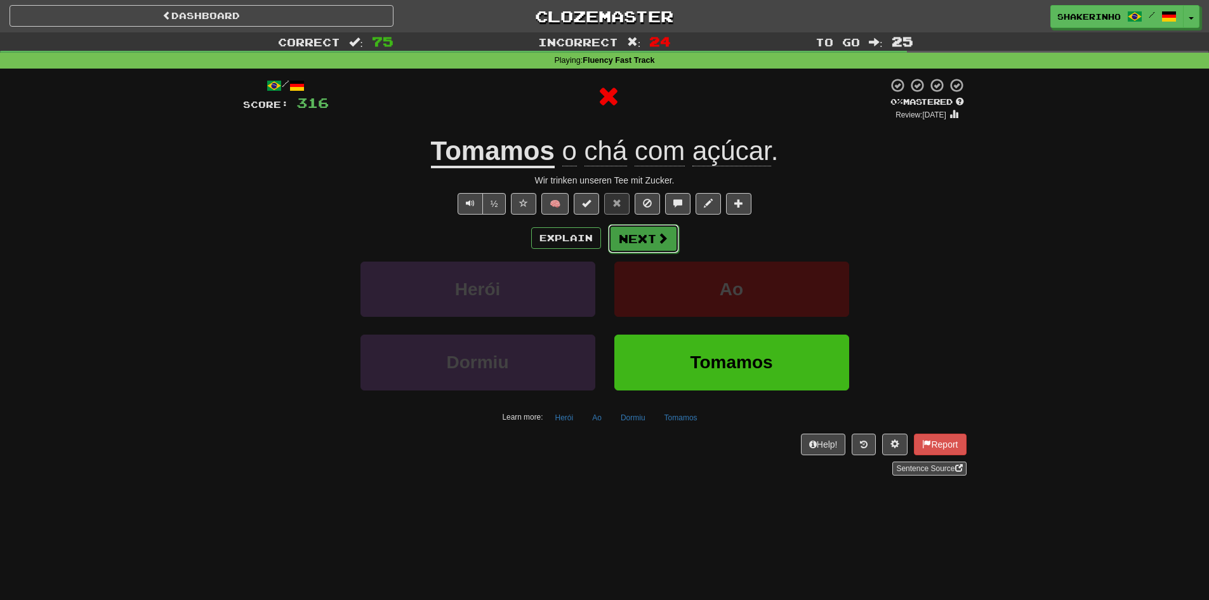
click at [641, 234] on button "Next" at bounding box center [643, 238] width 71 height 29
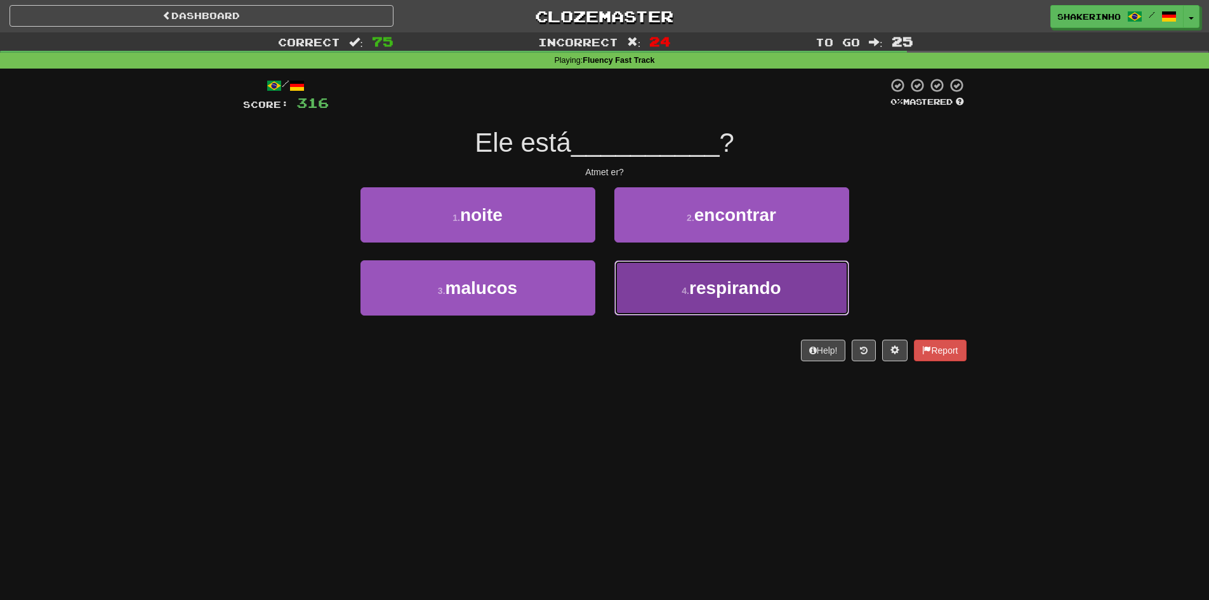
click at [736, 295] on span "respirando" at bounding box center [735, 288] width 92 height 20
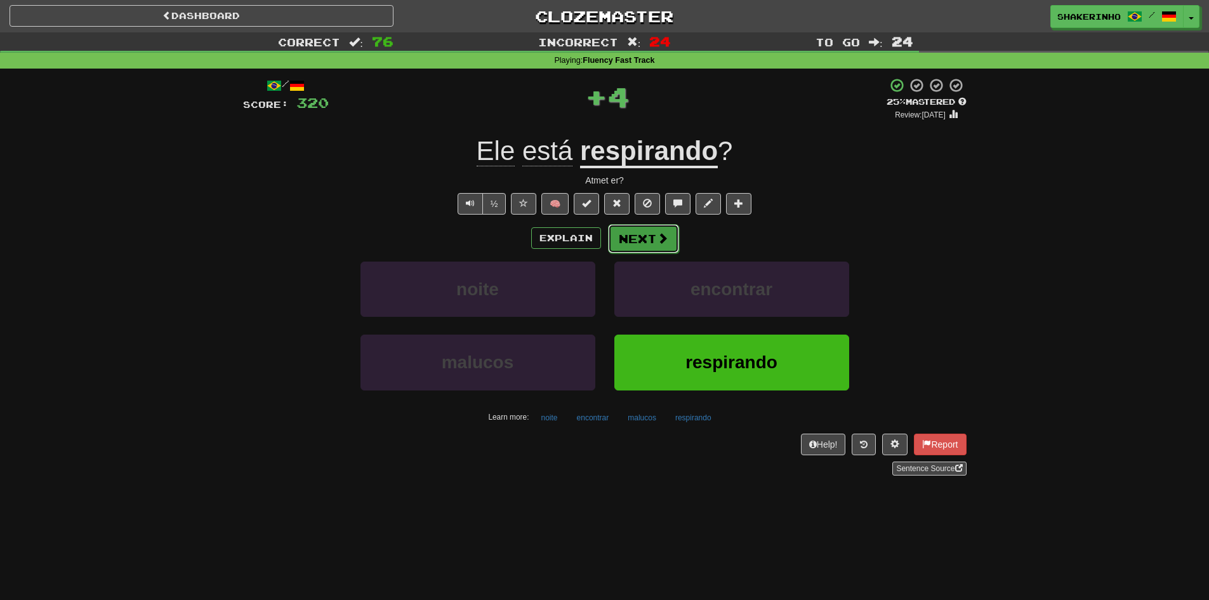
click at [670, 246] on button "Next" at bounding box center [643, 238] width 71 height 29
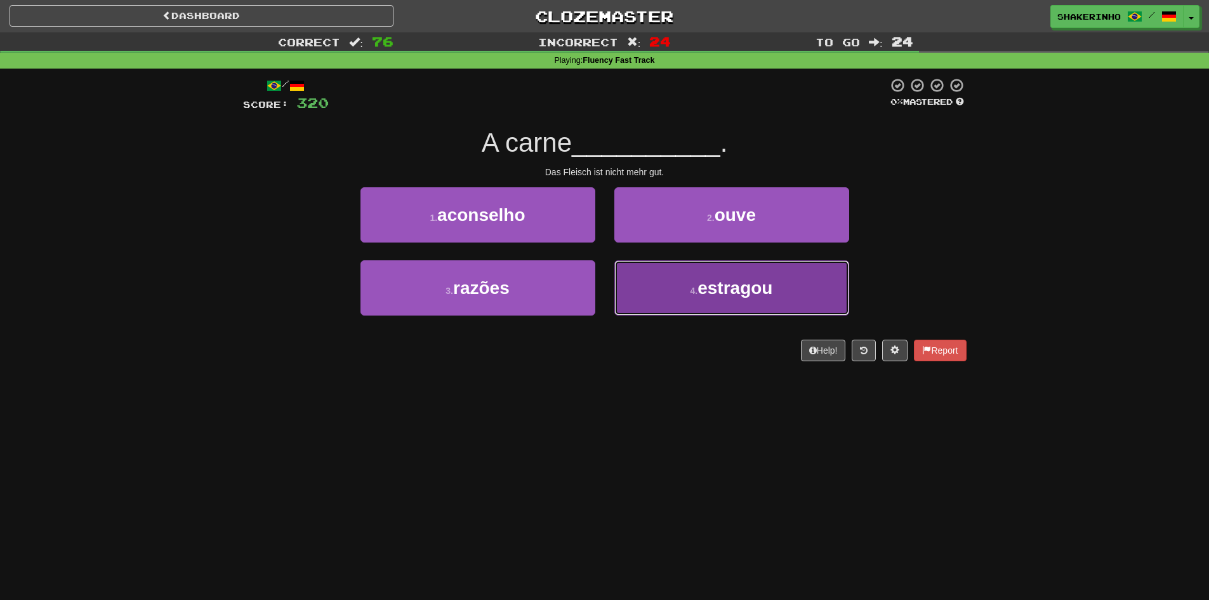
click at [717, 305] on button "4 . estragou" at bounding box center [732, 287] width 235 height 55
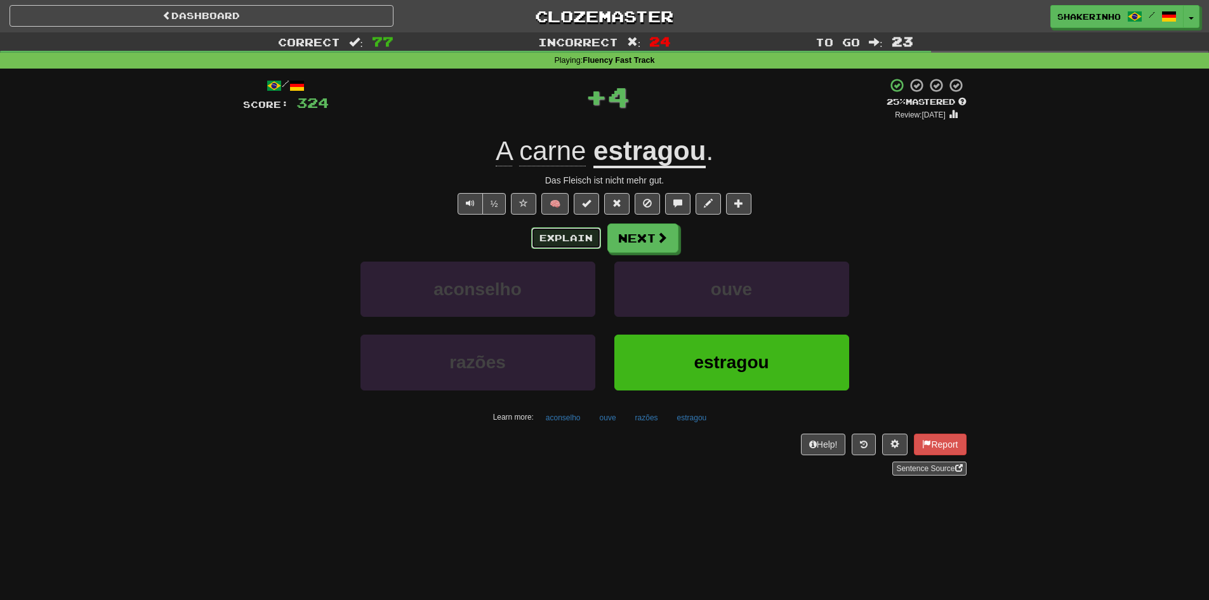
click at [578, 240] on button "Explain" at bounding box center [566, 238] width 70 height 22
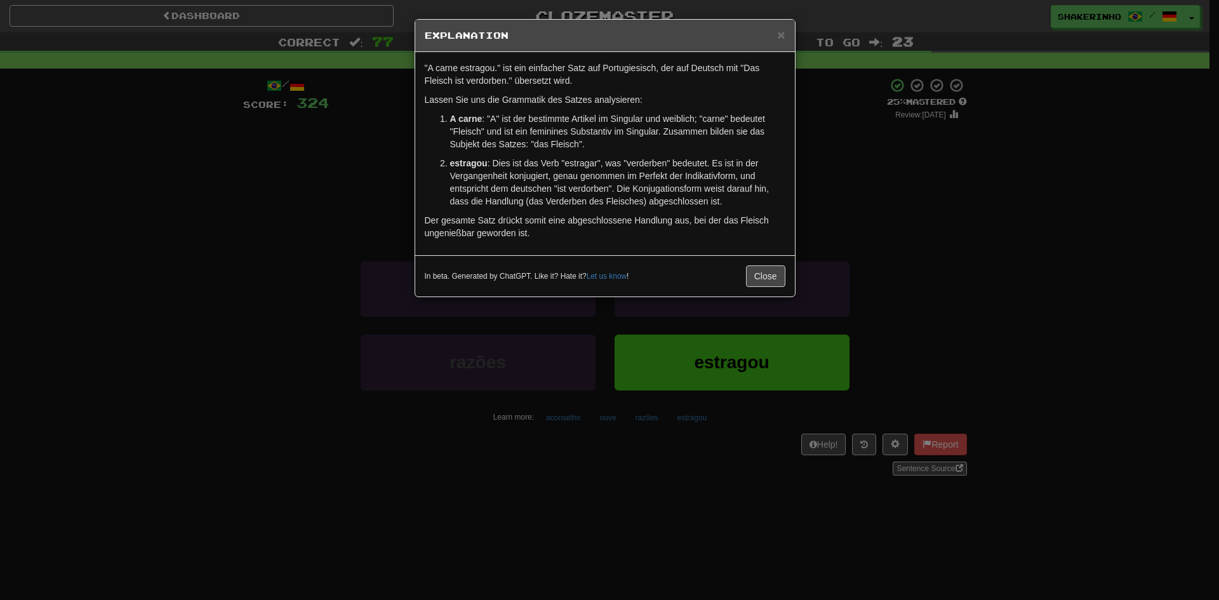
click at [759, 261] on div "In beta. Generated by ChatGPT. Like it? Hate it? Let us know ! Close" at bounding box center [605, 275] width 380 height 41
click at [759, 274] on button "Close" at bounding box center [765, 276] width 39 height 22
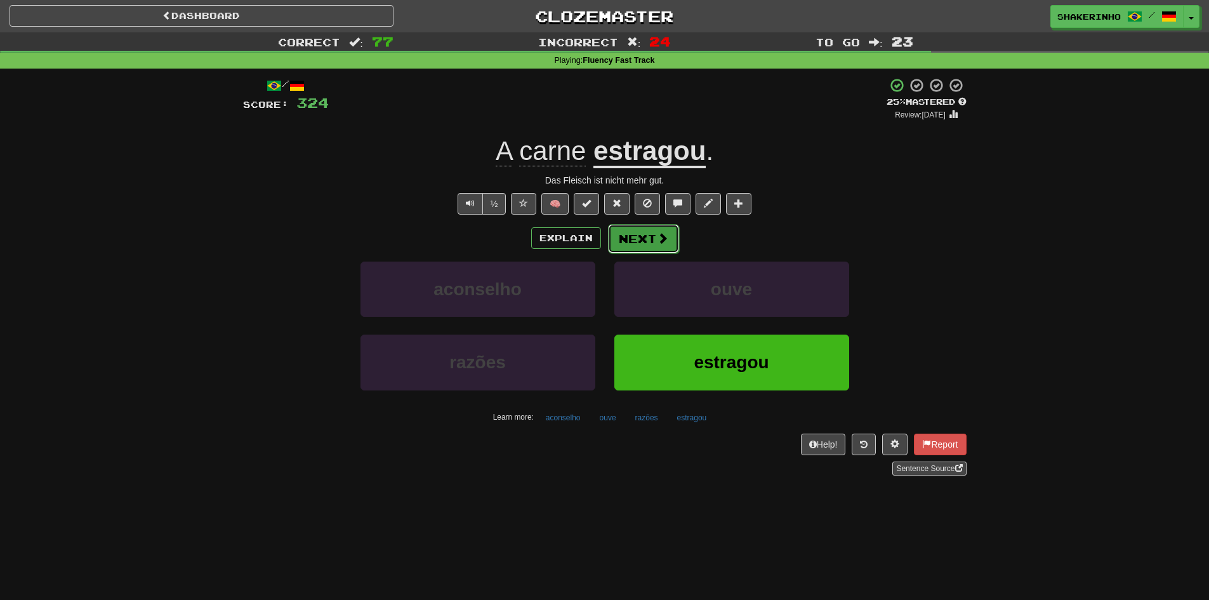
click at [657, 242] on span at bounding box center [662, 237] width 11 height 11
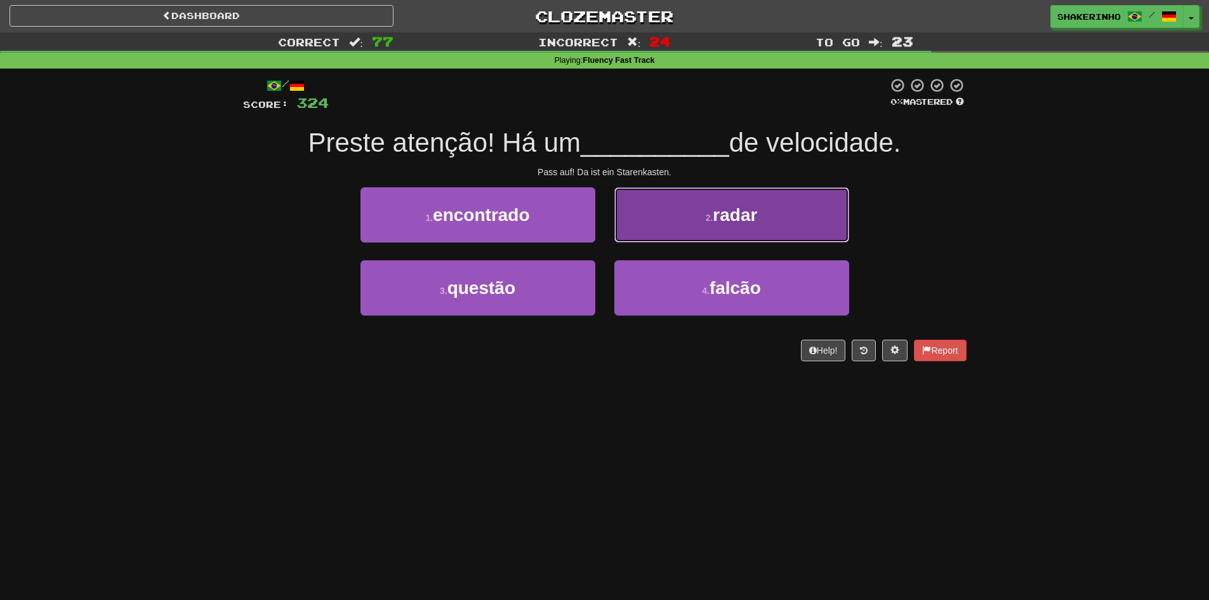
click at [732, 228] on button "2 . radar" at bounding box center [732, 214] width 235 height 55
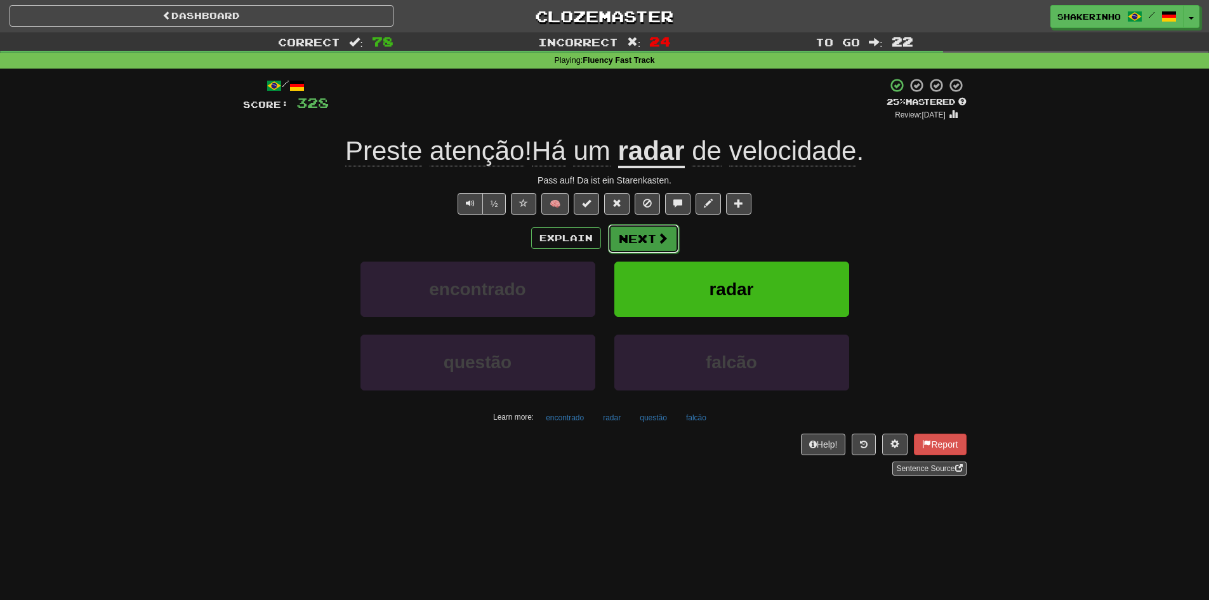
click at [648, 248] on button "Next" at bounding box center [643, 238] width 71 height 29
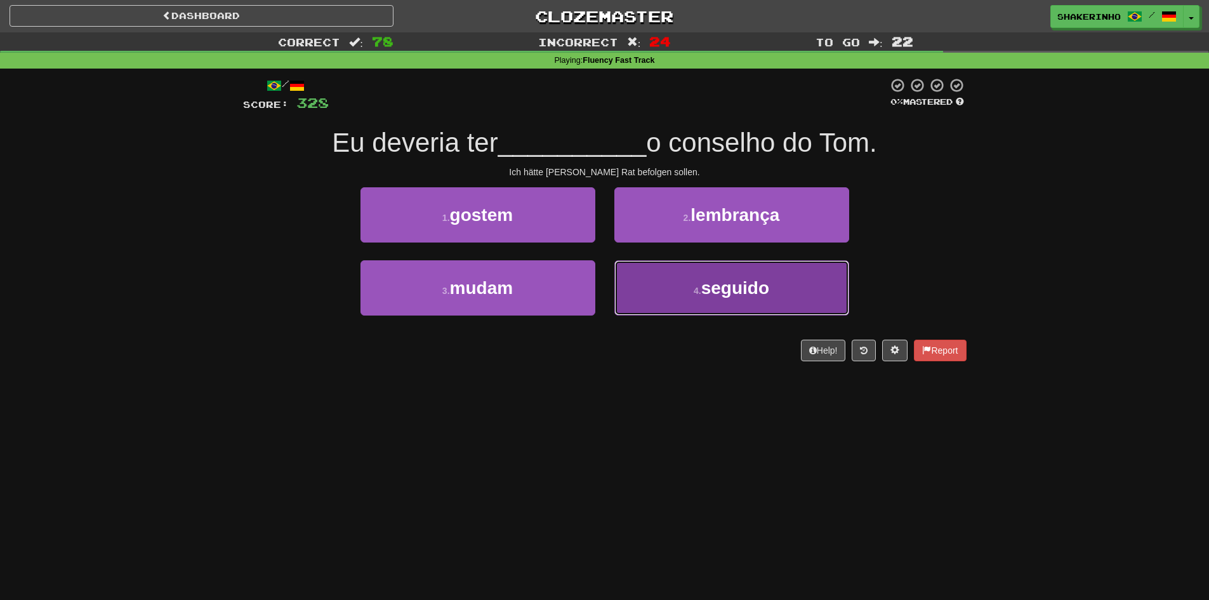
click at [705, 302] on button "4 . seguido" at bounding box center [732, 287] width 235 height 55
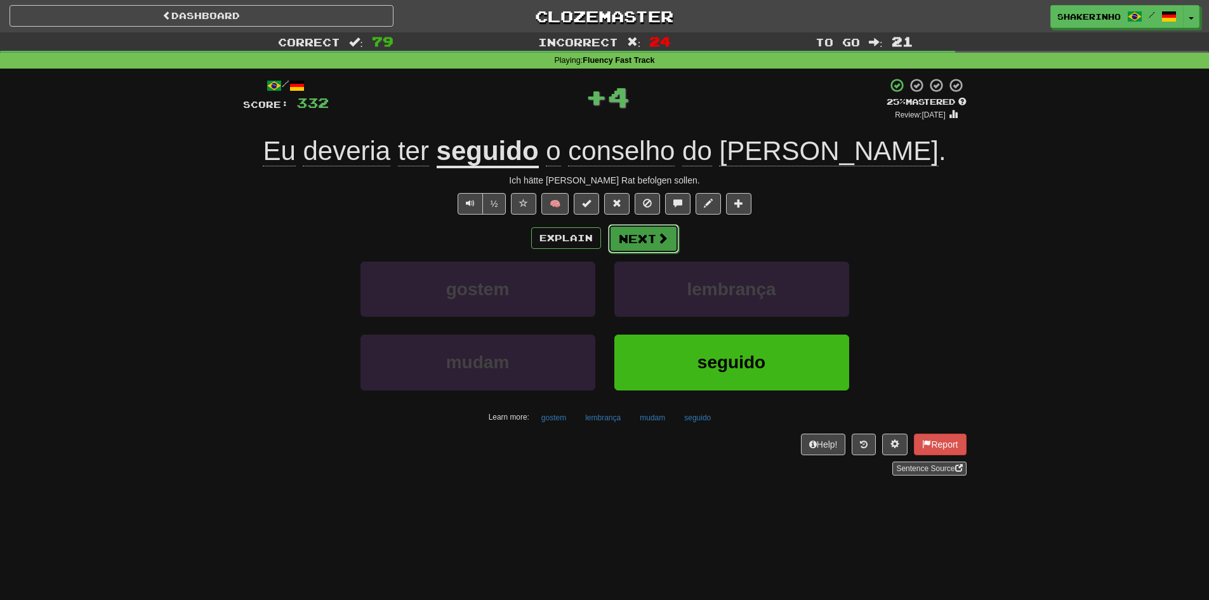
click at [641, 235] on button "Next" at bounding box center [643, 238] width 71 height 29
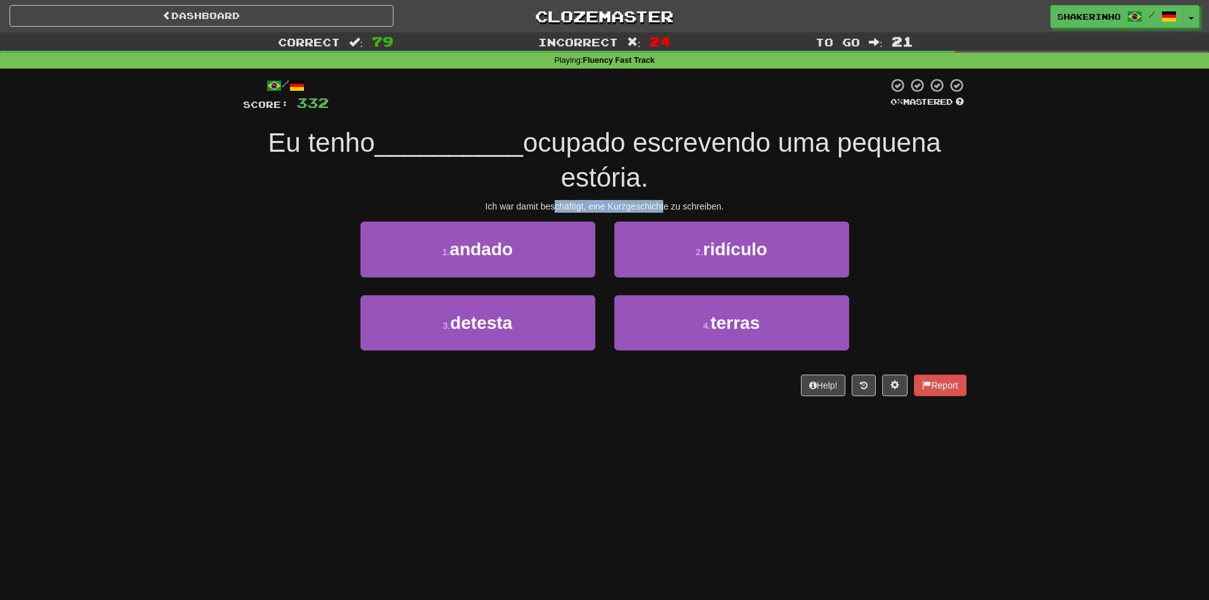
drag, startPoint x: 557, startPoint y: 203, endPoint x: 665, endPoint y: 209, distance: 108.1
click at [665, 209] on div "Ich war damit beschäftigt, eine Kurzgeschichte zu schreiben." at bounding box center [605, 206] width 724 height 13
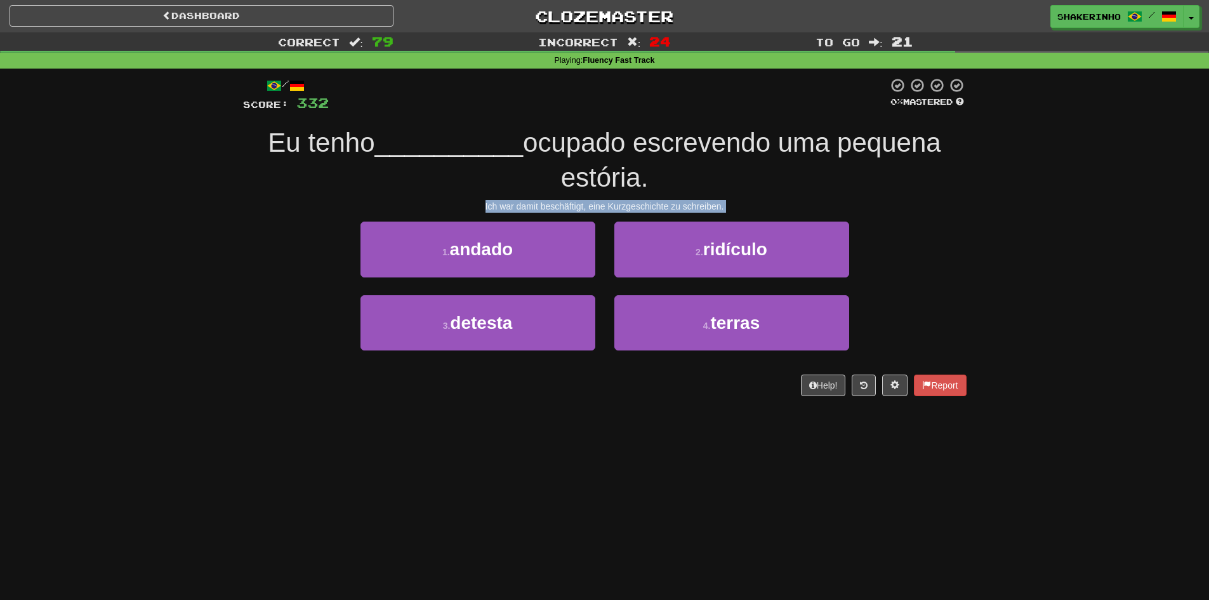
click at [633, 206] on div "Ich war damit beschäftigt, eine Kurzgeschichte zu schreiben." at bounding box center [605, 206] width 724 height 13
click at [594, 205] on div "Ich war damit beschäftigt, eine Kurzgeschichte zu schreiben." at bounding box center [605, 206] width 724 height 13
click at [543, 204] on div "Ich war damit beschäftigt, eine Kurzgeschichte zu schreiben." at bounding box center [605, 206] width 724 height 13
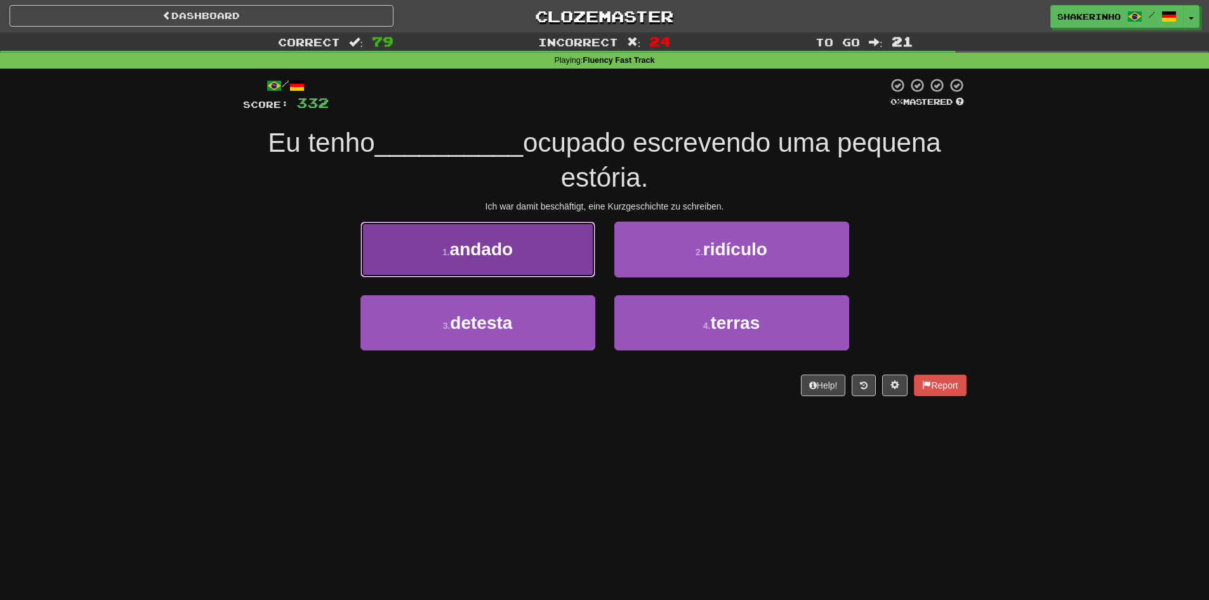
click at [503, 269] on button "1 . andado" at bounding box center [478, 249] width 235 height 55
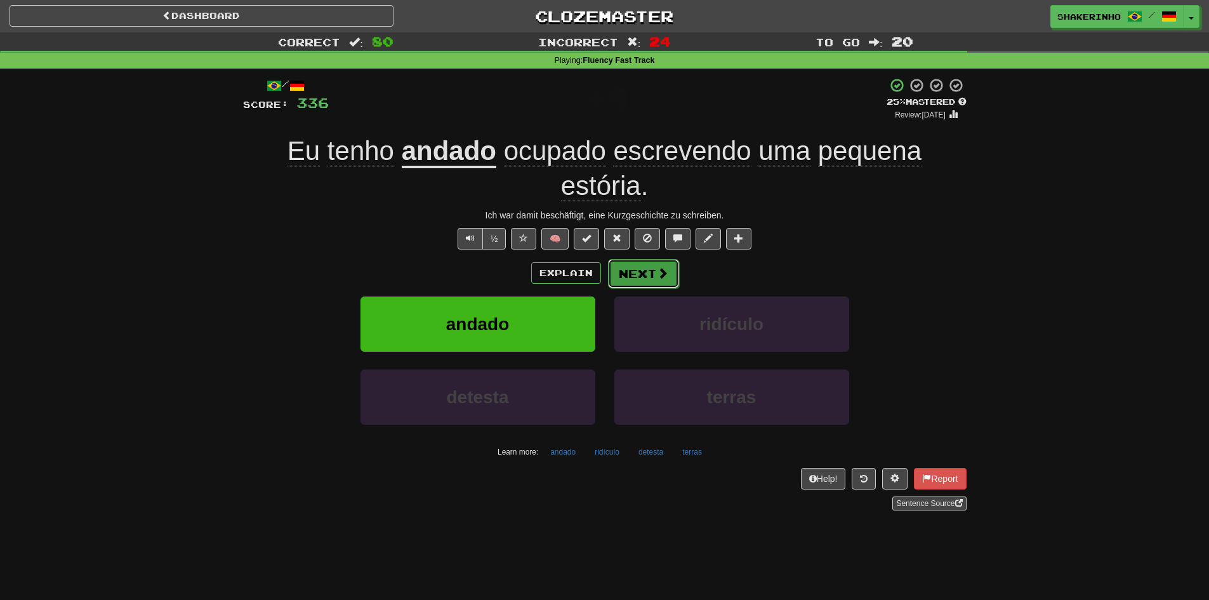
click at [642, 278] on button "Next" at bounding box center [643, 273] width 71 height 29
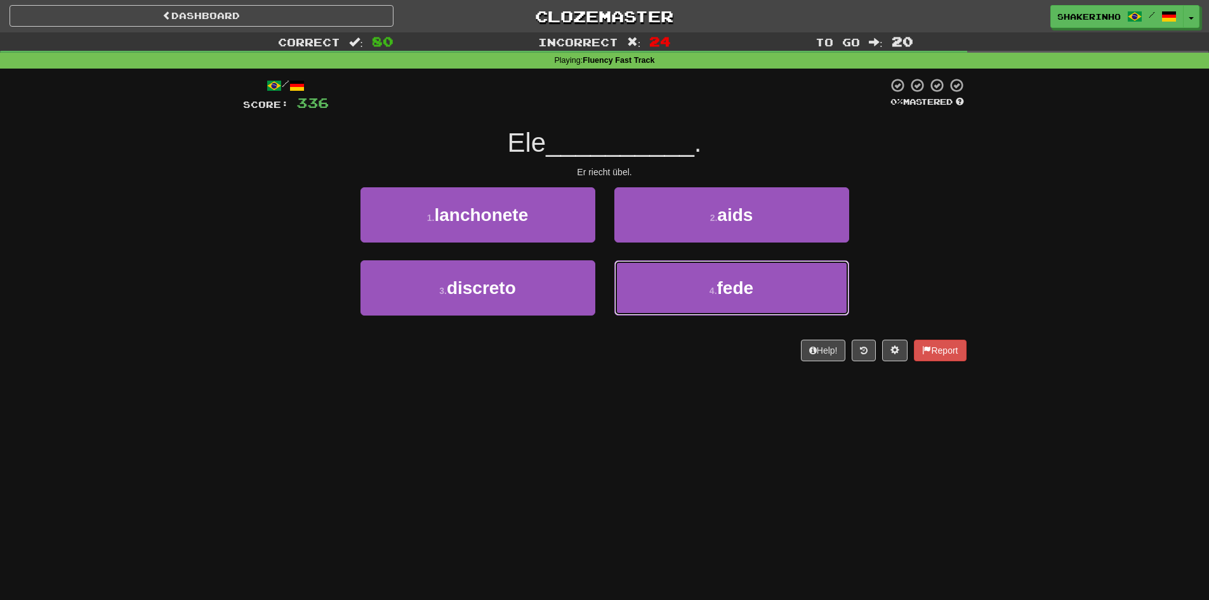
click at [642, 278] on button "4 . fede" at bounding box center [732, 287] width 235 height 55
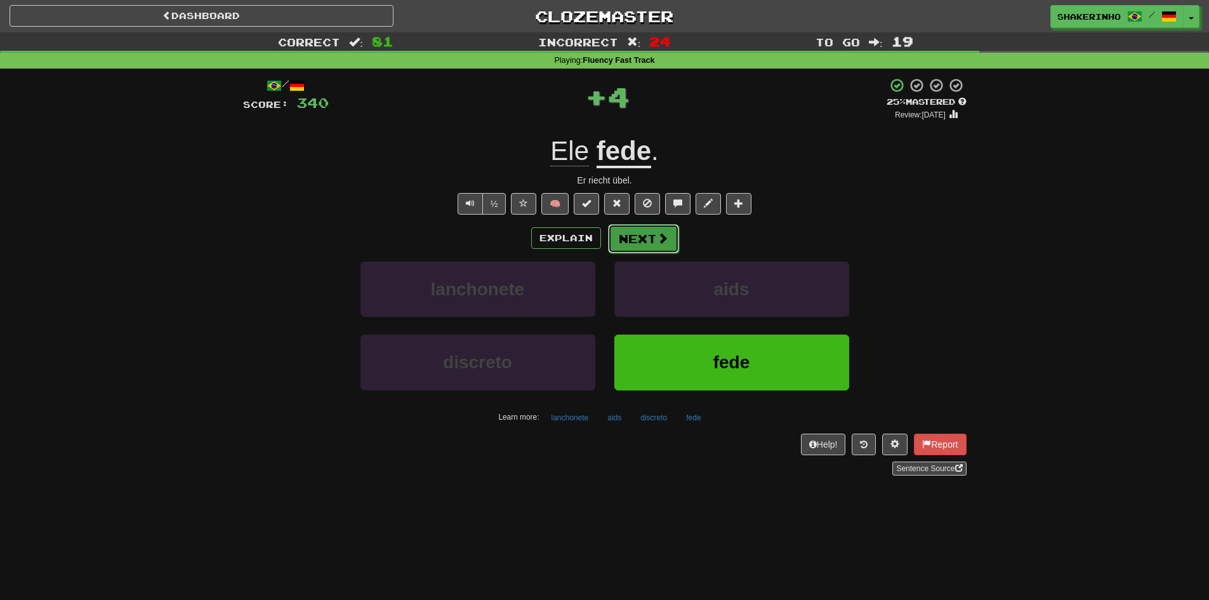
click at [630, 244] on button "Next" at bounding box center [643, 238] width 71 height 29
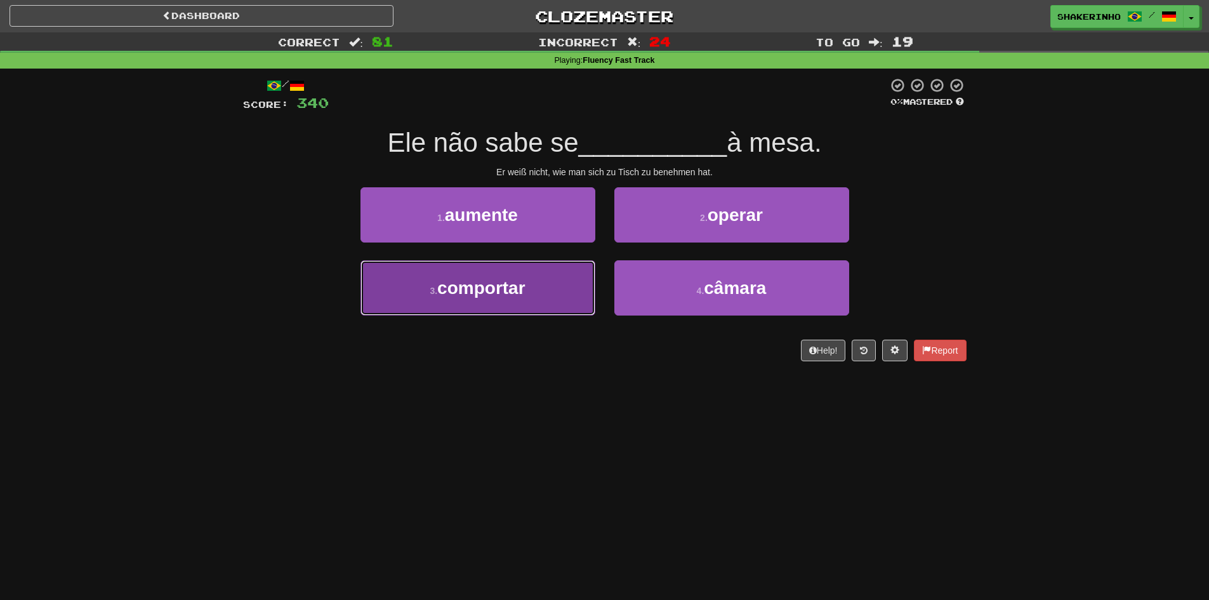
click at [565, 272] on button "3 . comportar" at bounding box center [478, 287] width 235 height 55
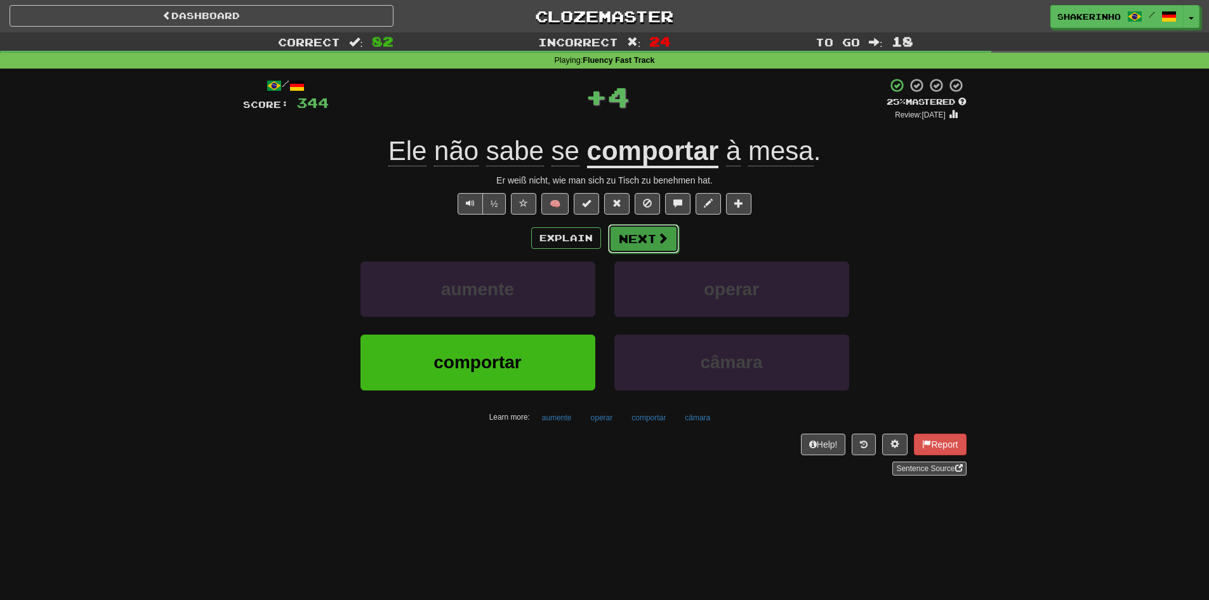
click at [636, 239] on button "Next" at bounding box center [643, 238] width 71 height 29
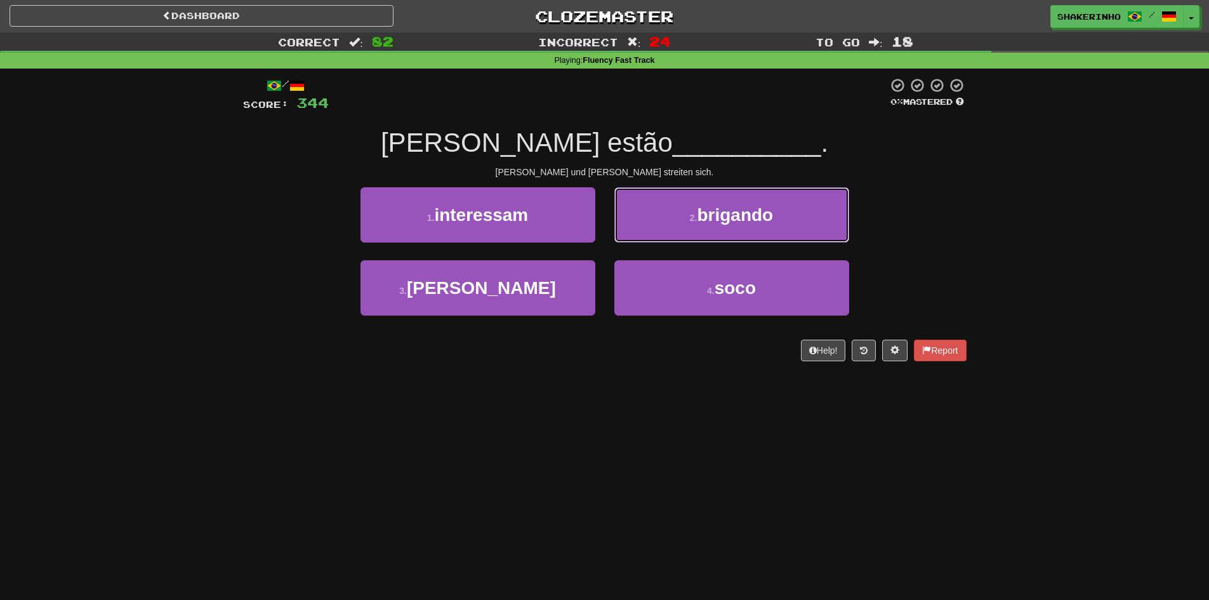
click at [636, 239] on button "2 . brigando" at bounding box center [732, 214] width 235 height 55
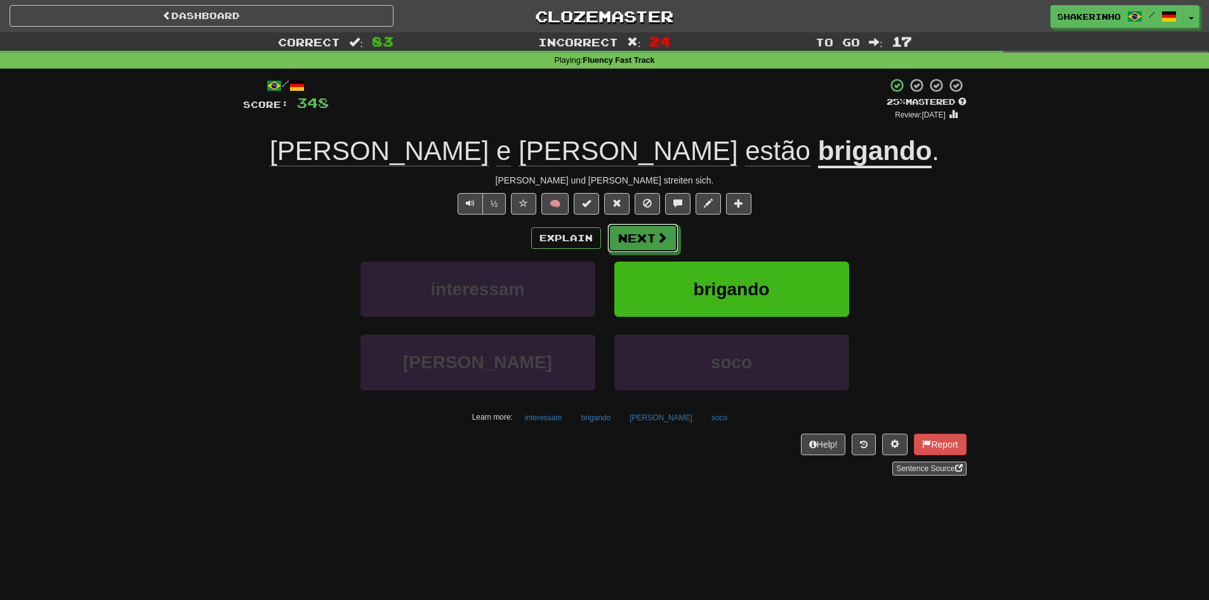
click at [636, 239] on button "Next" at bounding box center [643, 237] width 71 height 29
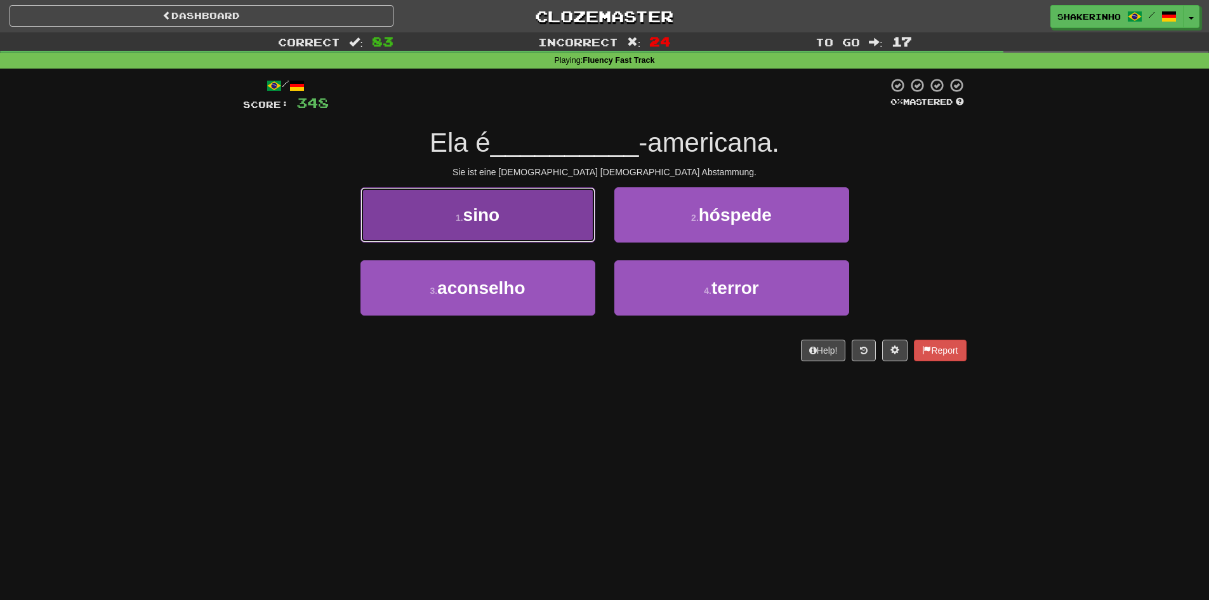
click at [565, 233] on button "1 . sino" at bounding box center [478, 214] width 235 height 55
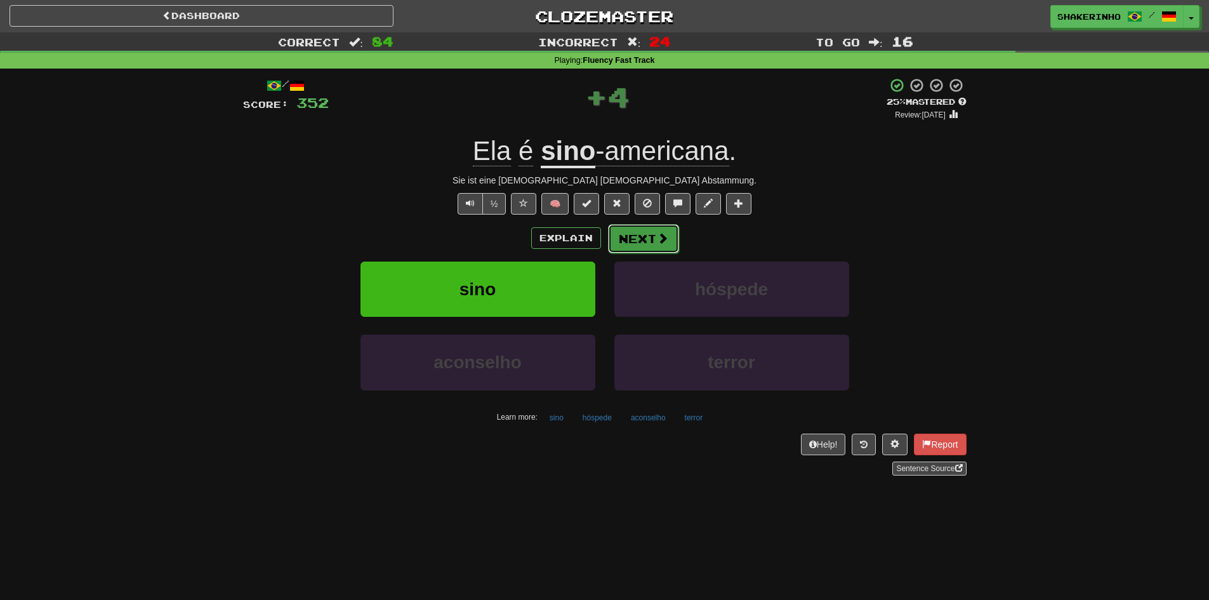
click at [632, 242] on button "Next" at bounding box center [643, 238] width 71 height 29
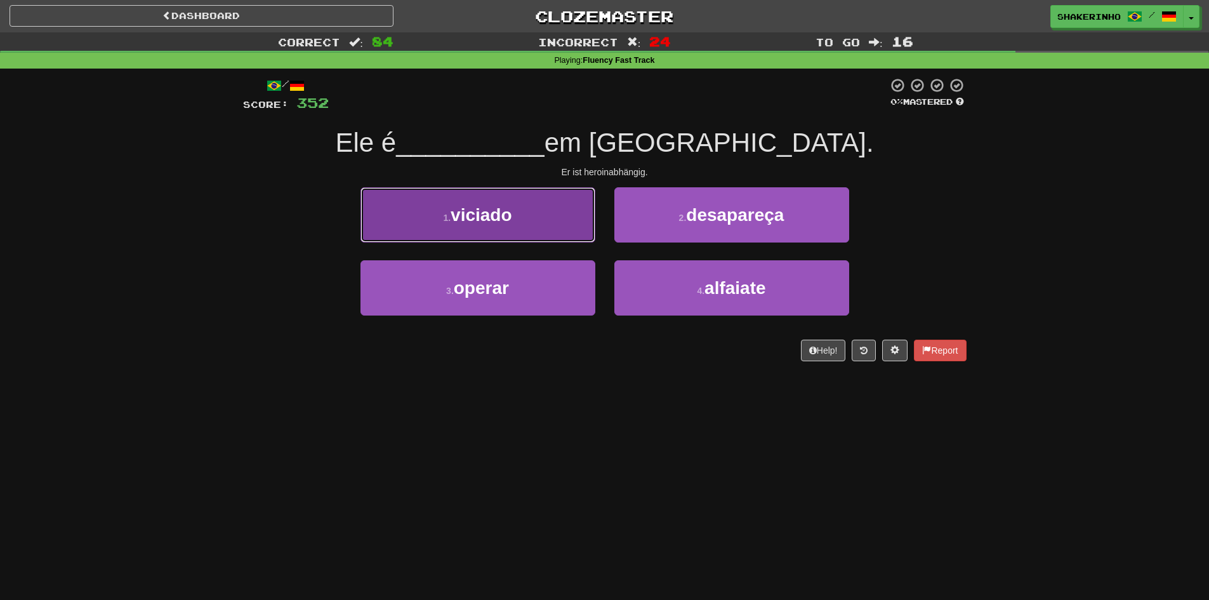
click at [566, 241] on button "1 . viciado" at bounding box center [478, 214] width 235 height 55
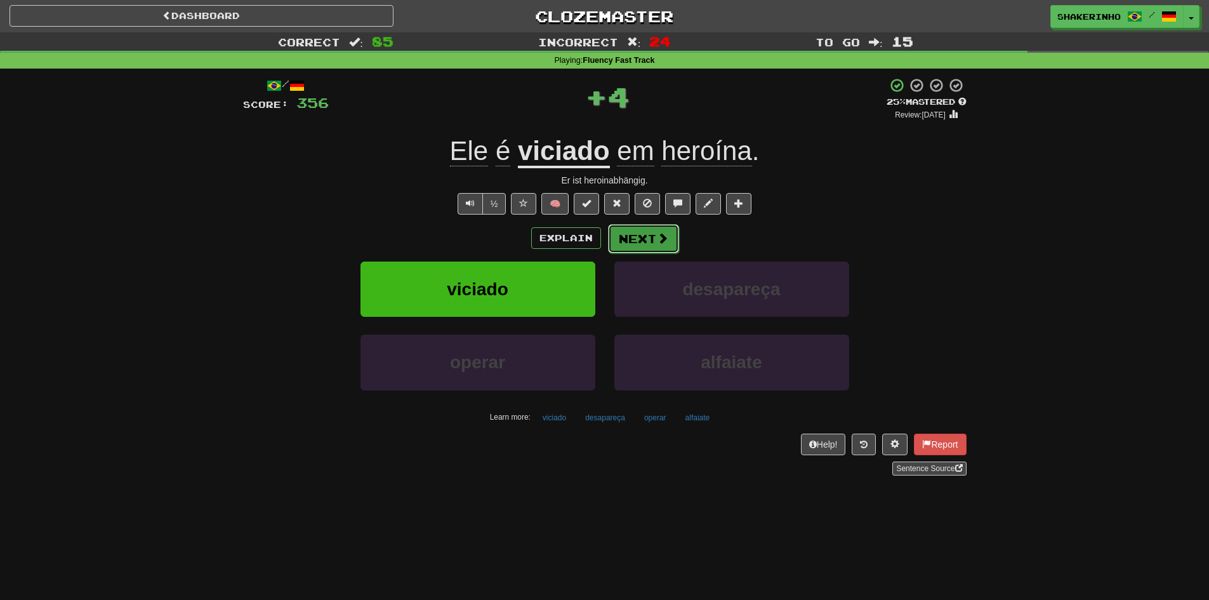
click at [634, 253] on button "Next" at bounding box center [643, 238] width 71 height 29
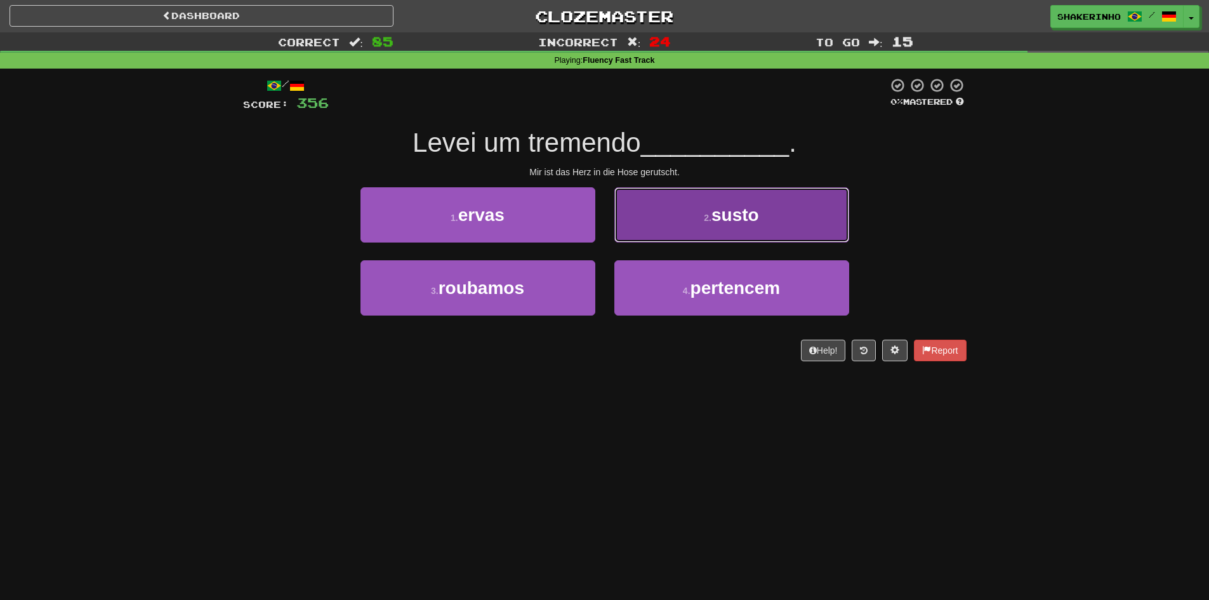
click at [668, 225] on button "2 . susto" at bounding box center [732, 214] width 235 height 55
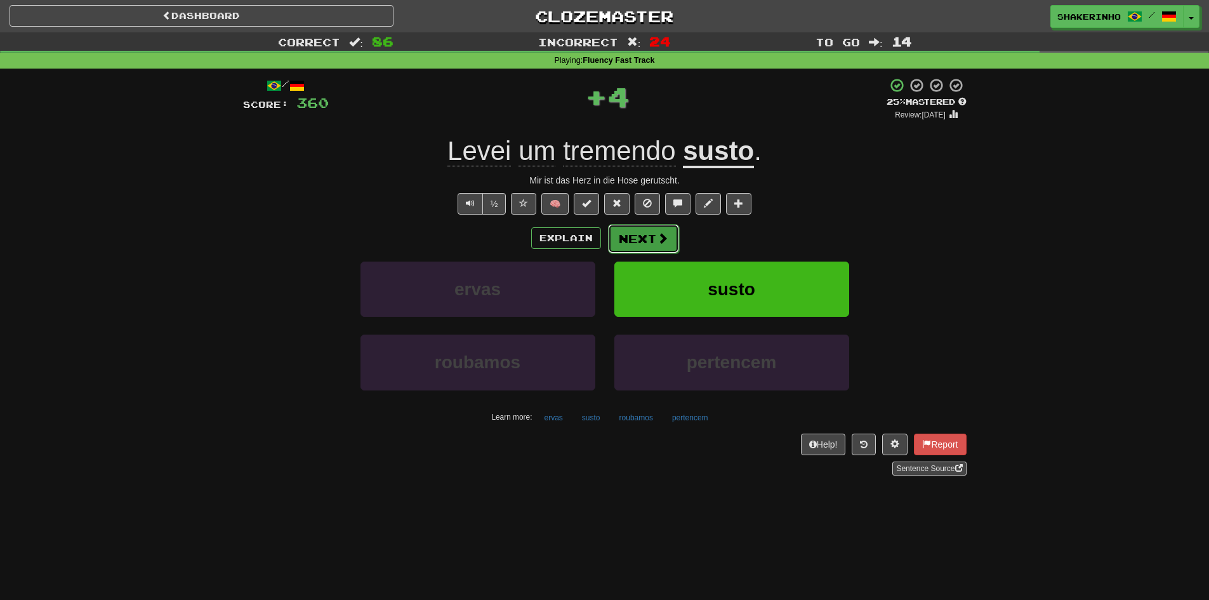
click at [657, 248] on button "Next" at bounding box center [643, 238] width 71 height 29
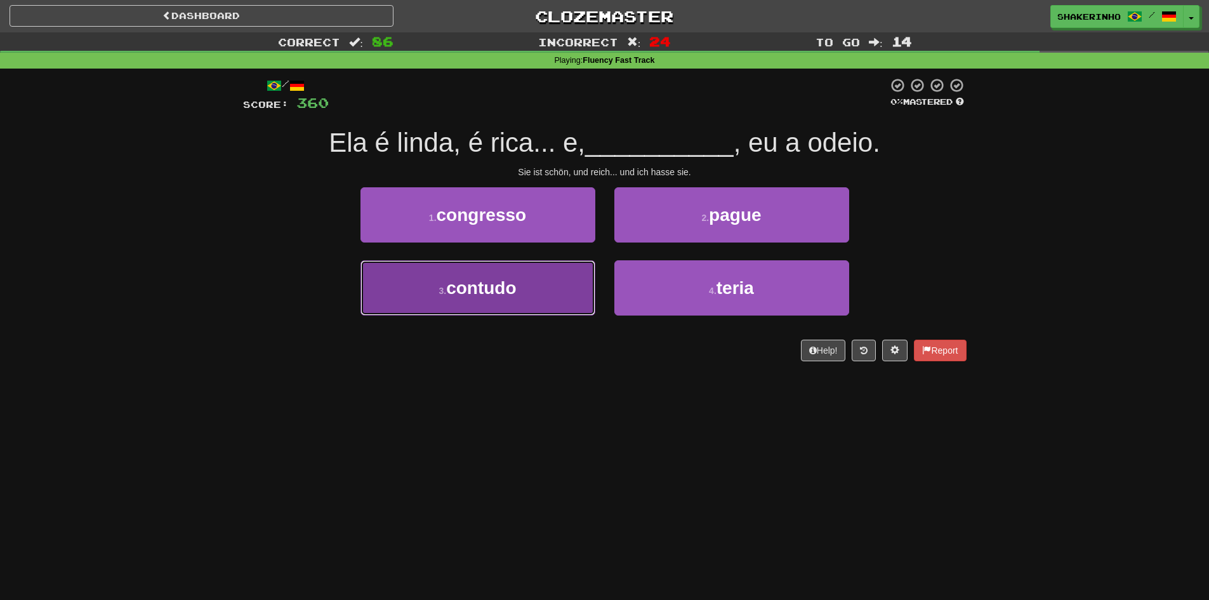
click at [551, 277] on button "3 . contudo" at bounding box center [478, 287] width 235 height 55
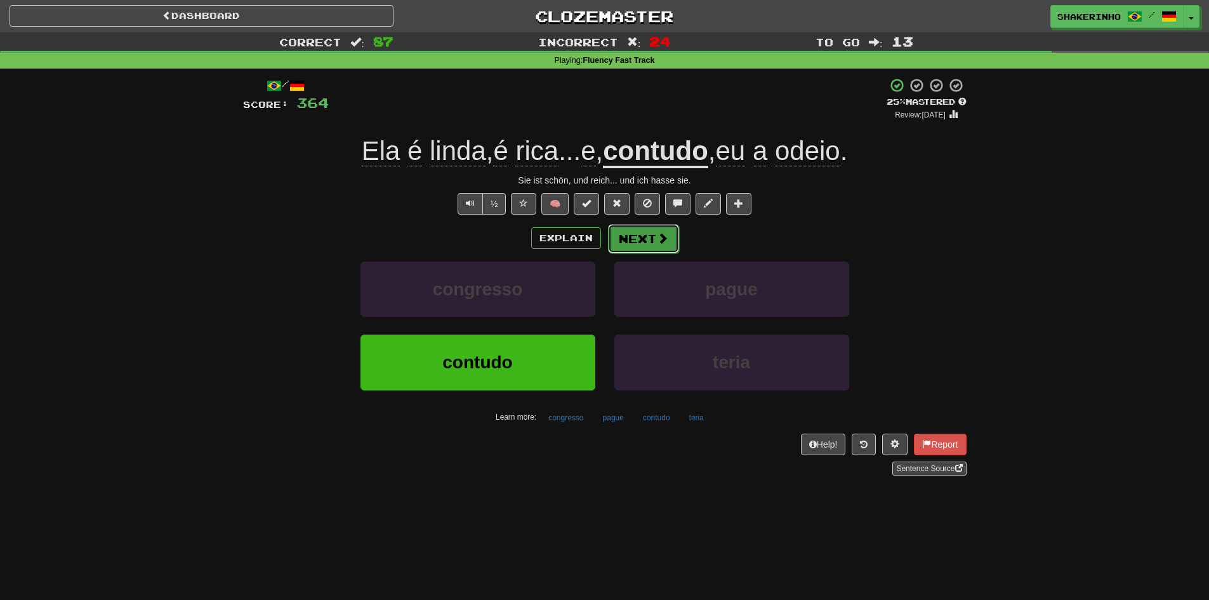
click at [632, 242] on button "Next" at bounding box center [643, 238] width 71 height 29
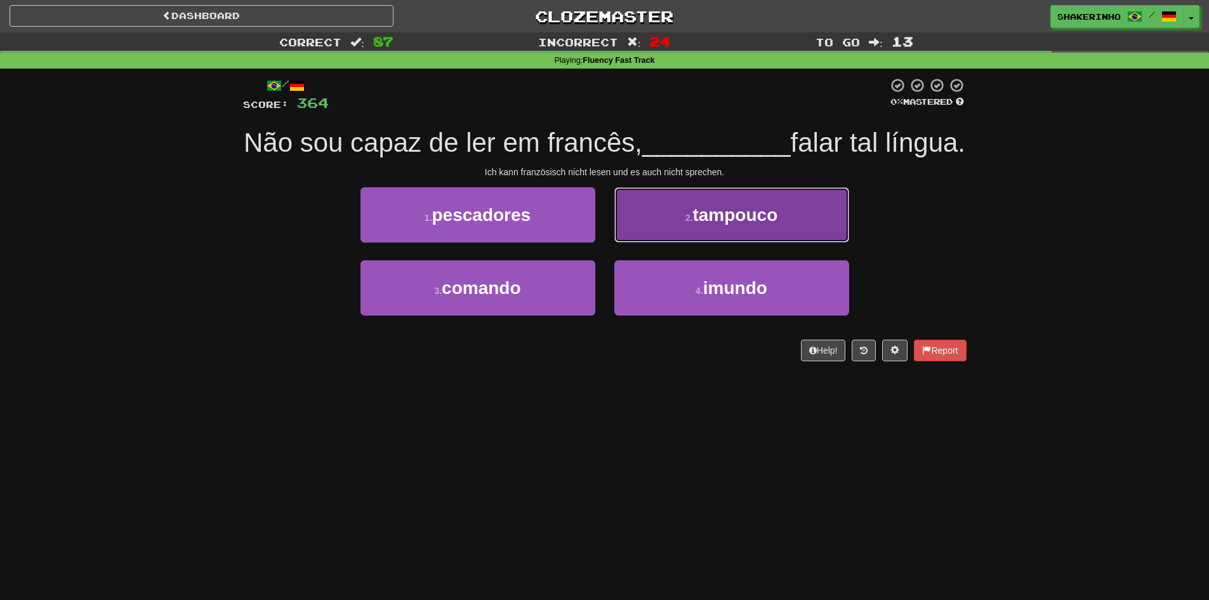
click at [658, 243] on button "2 . tampouco" at bounding box center [732, 214] width 235 height 55
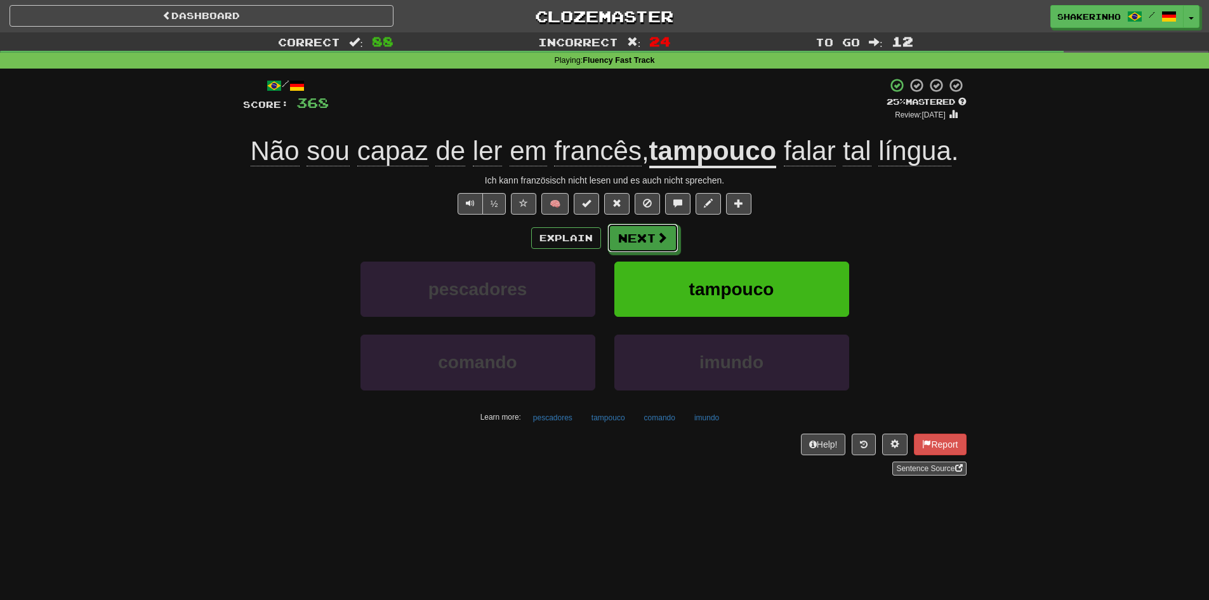
click at [658, 248] on button "Next" at bounding box center [643, 237] width 71 height 29
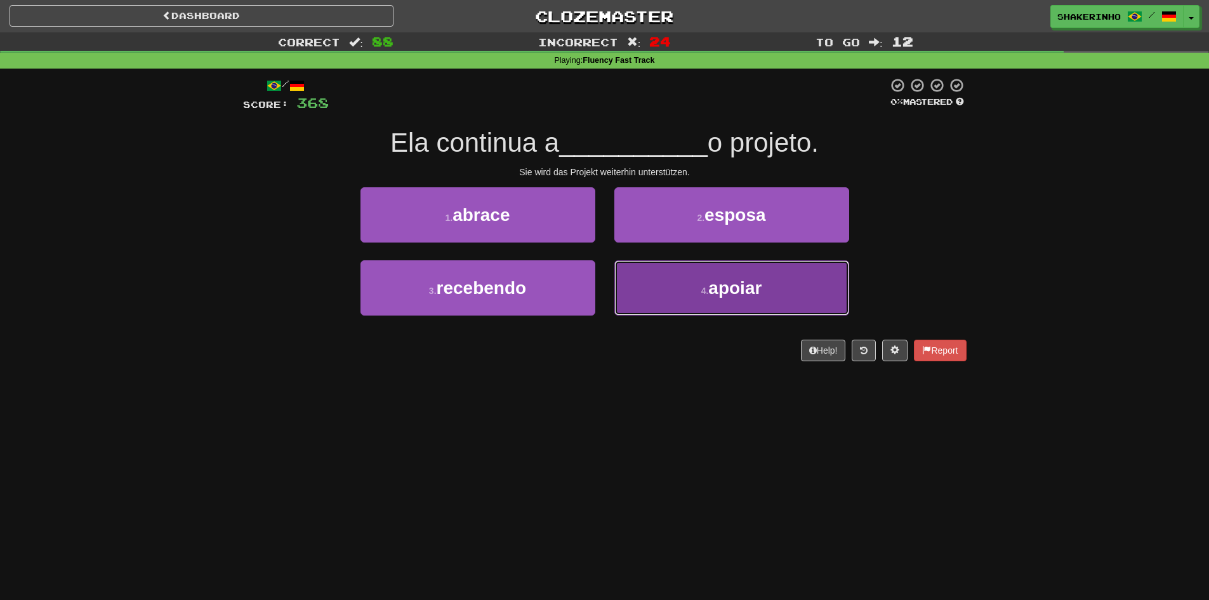
click at [694, 310] on button "4 . apoiar" at bounding box center [732, 287] width 235 height 55
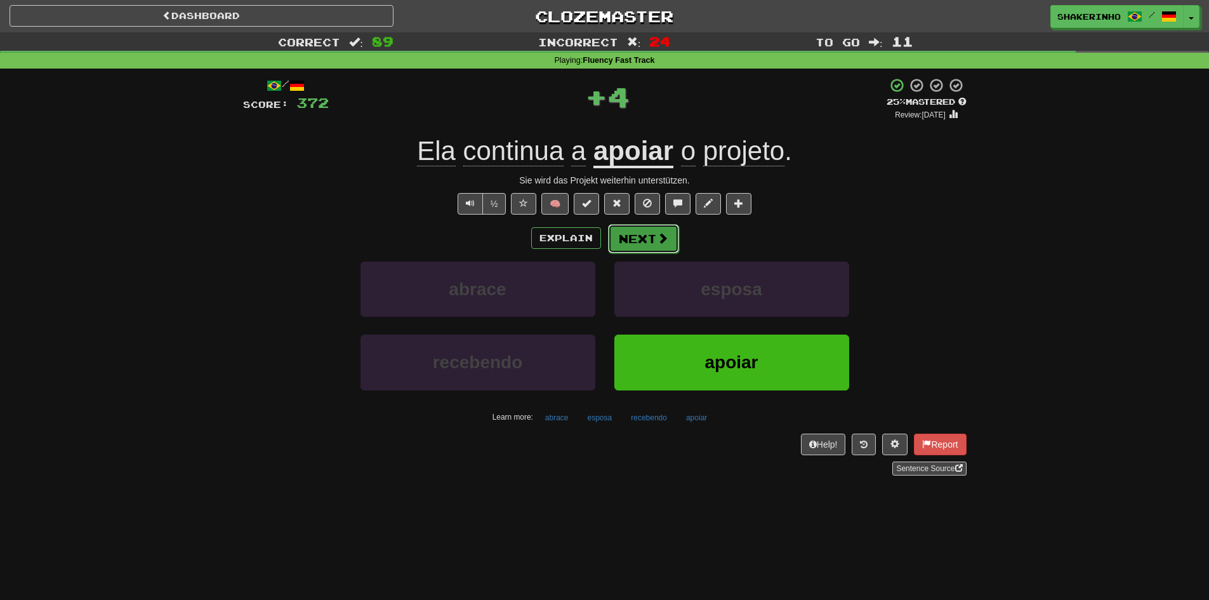
click at [649, 248] on button "Next" at bounding box center [643, 238] width 71 height 29
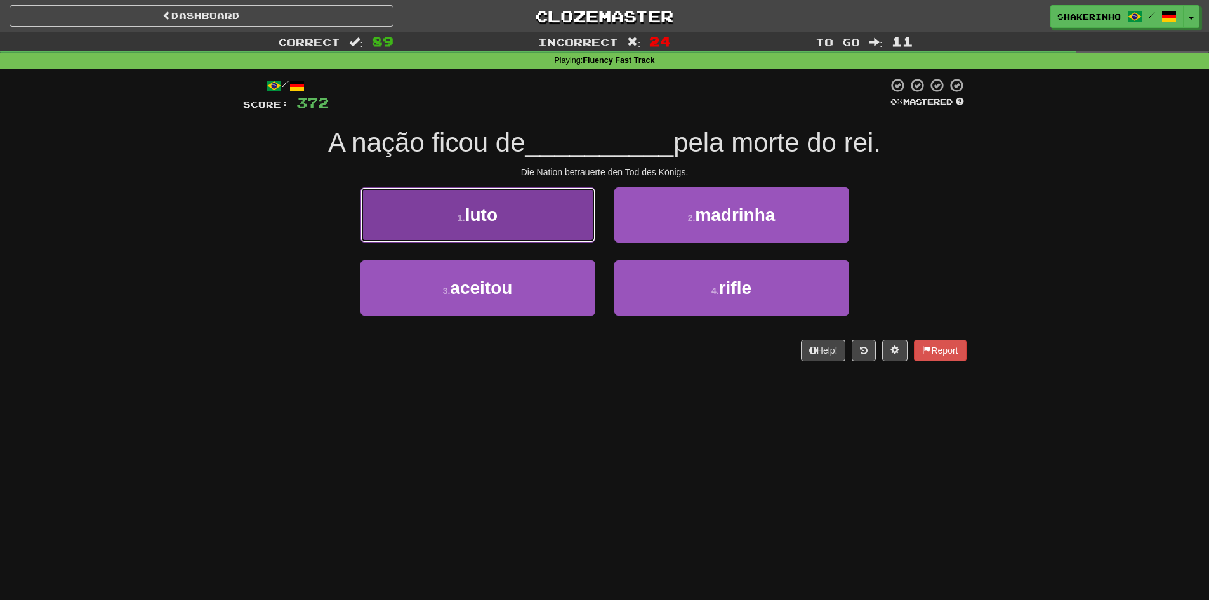
click at [550, 230] on button "1 . luto" at bounding box center [478, 214] width 235 height 55
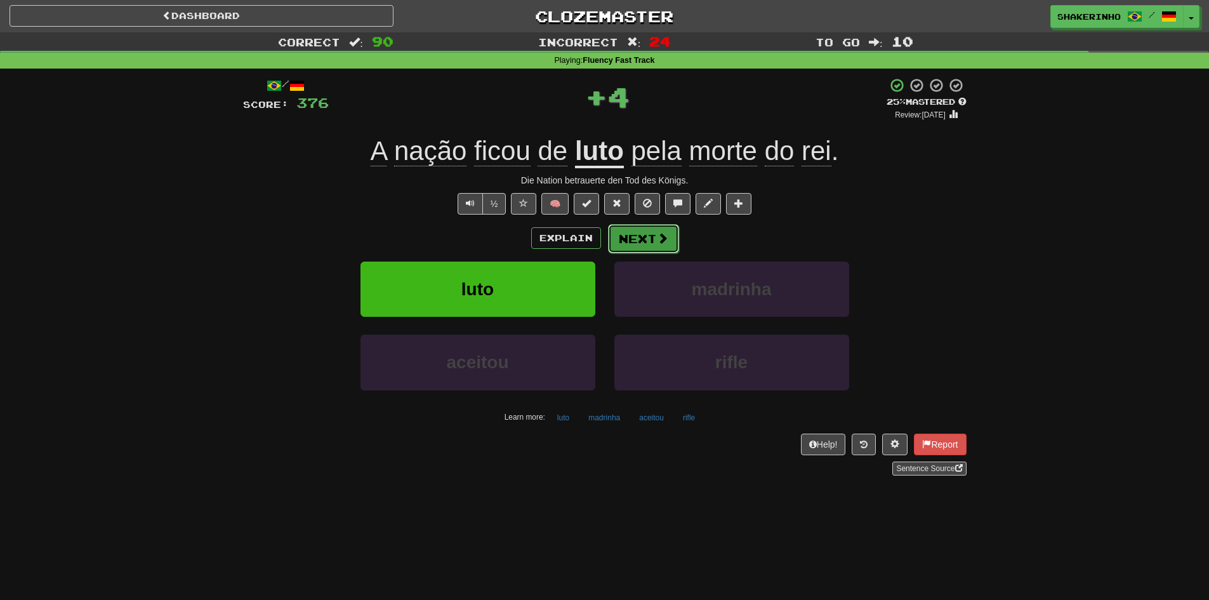
click at [638, 232] on button "Next" at bounding box center [643, 238] width 71 height 29
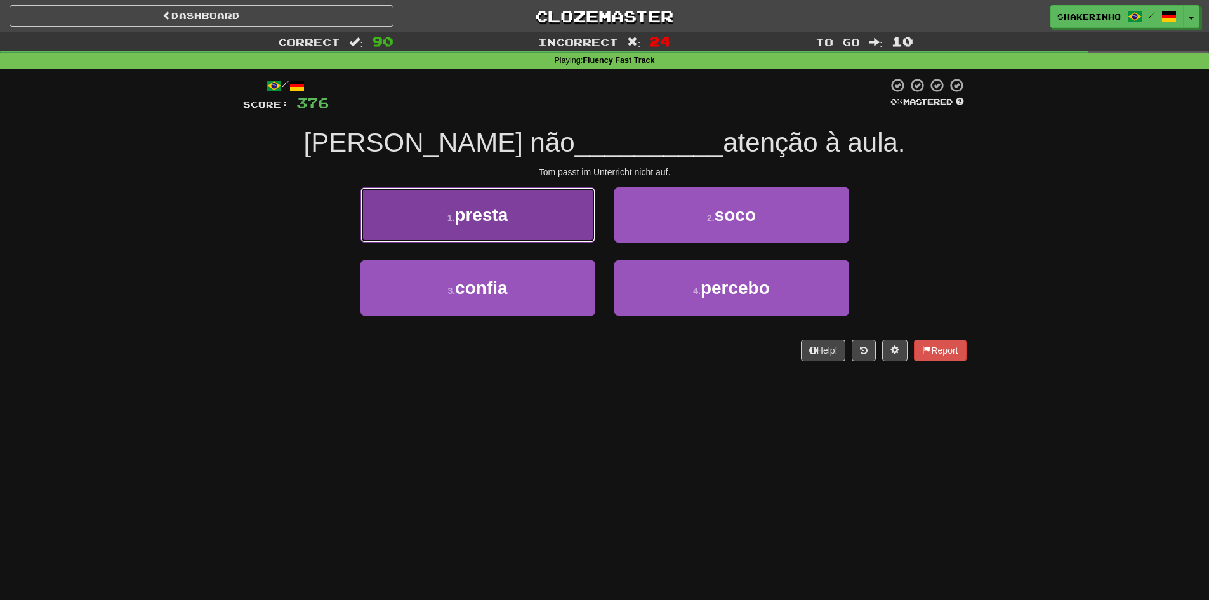
click at [570, 229] on button "1 . presta" at bounding box center [478, 214] width 235 height 55
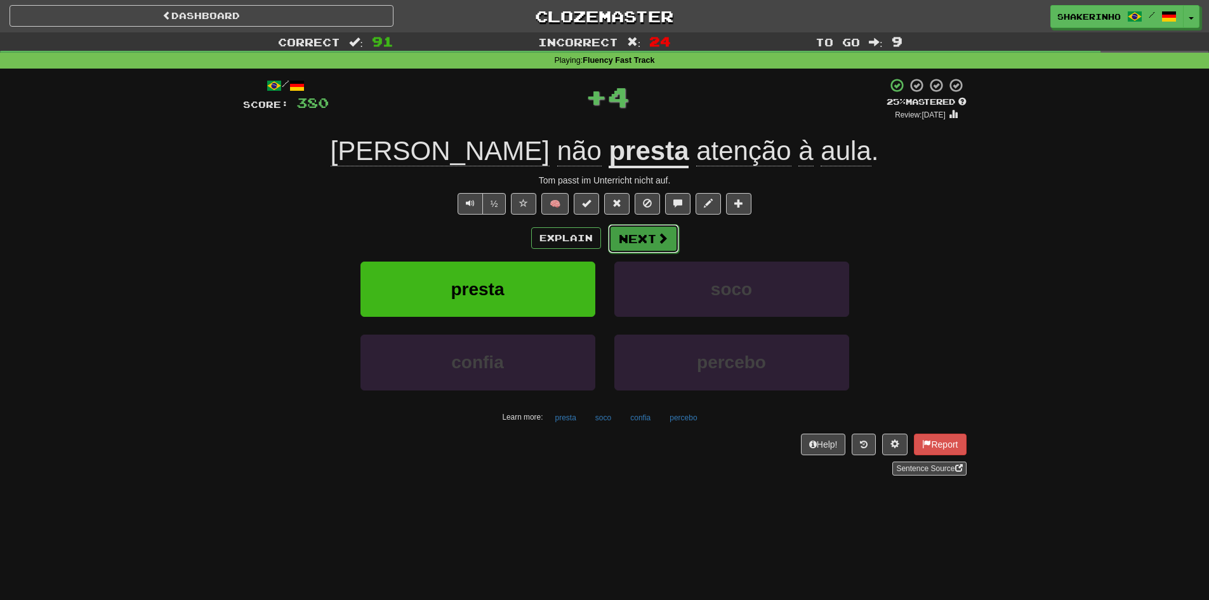
click at [640, 237] on button "Next" at bounding box center [643, 238] width 71 height 29
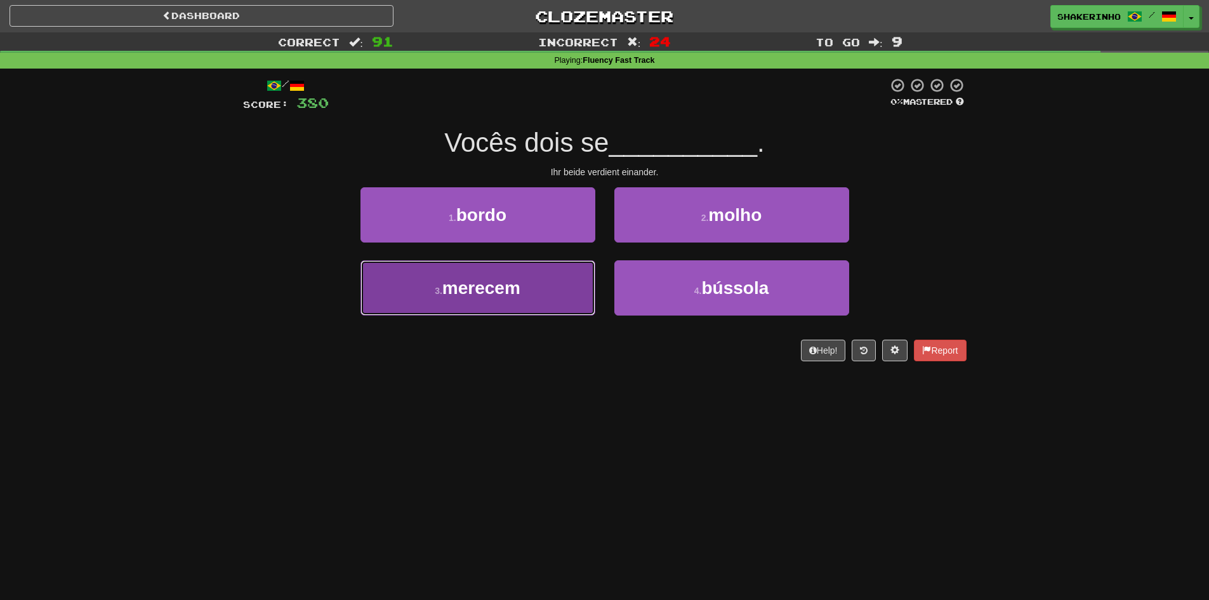
click at [542, 298] on button "3 . merecem" at bounding box center [478, 287] width 235 height 55
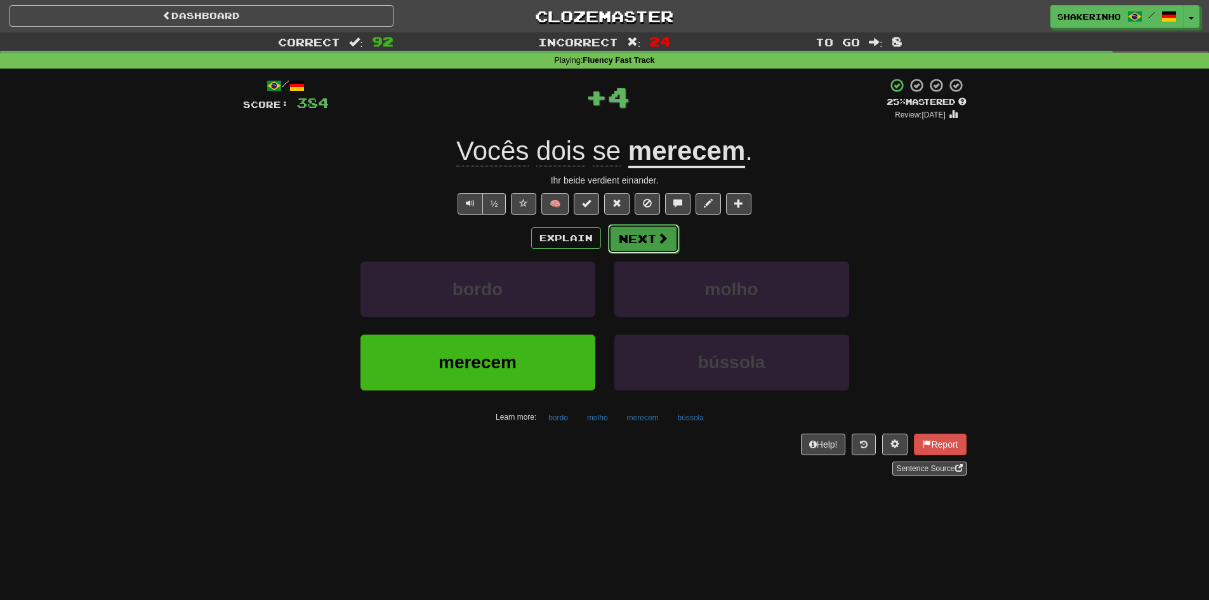
click at [646, 241] on button "Next" at bounding box center [643, 238] width 71 height 29
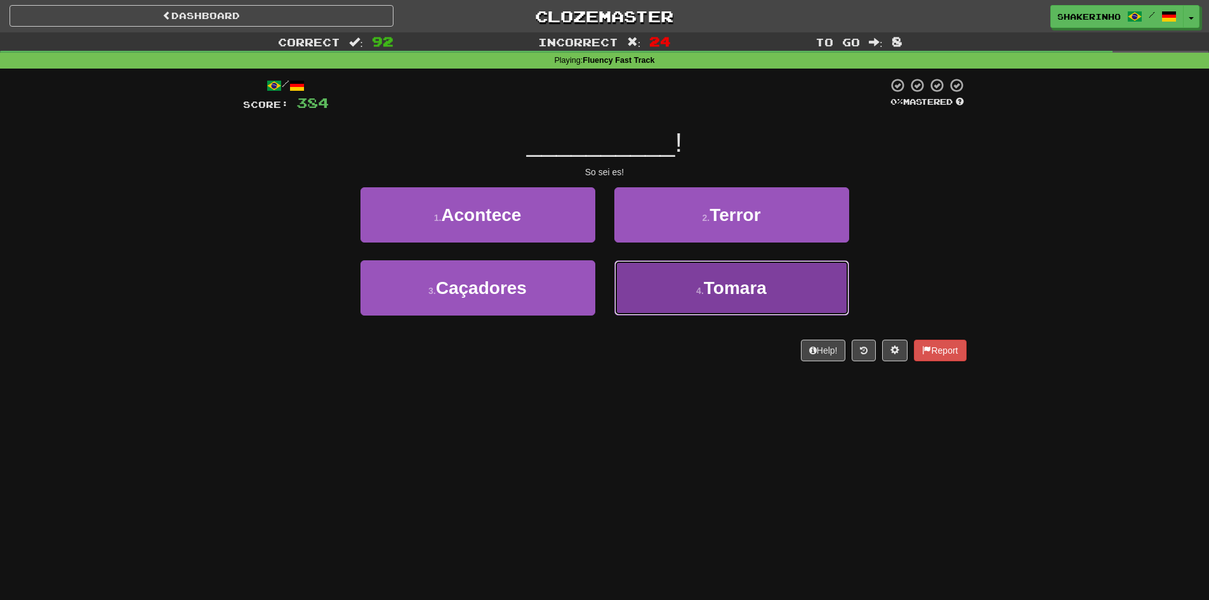
click at [679, 300] on button "4 . Tomara" at bounding box center [732, 287] width 235 height 55
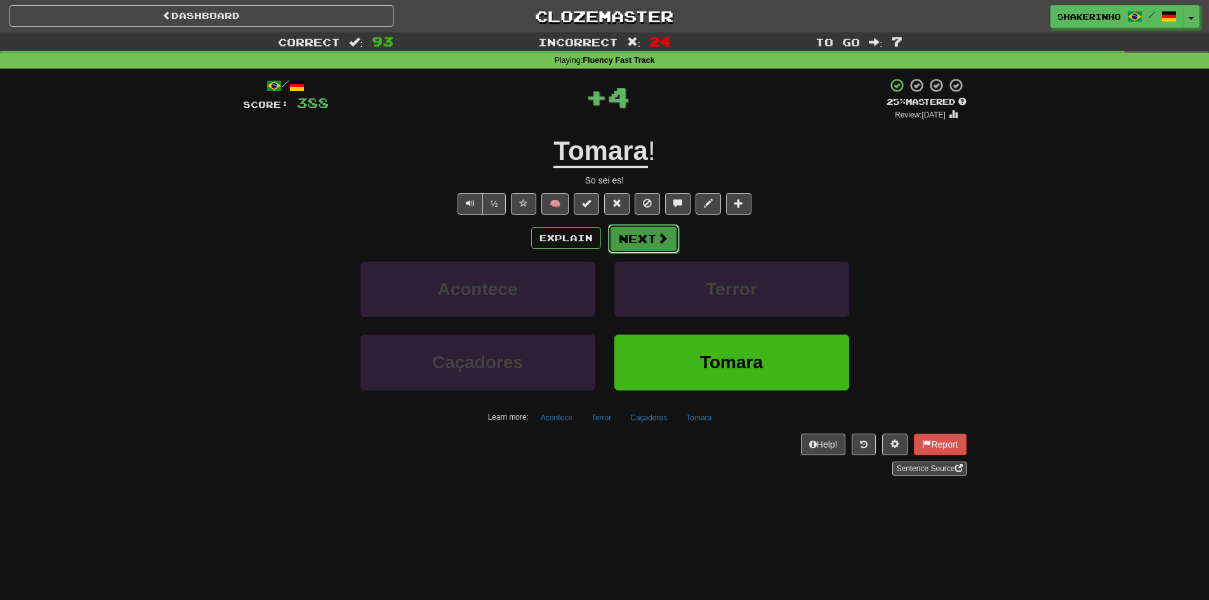
click at [649, 241] on button "Next" at bounding box center [643, 238] width 71 height 29
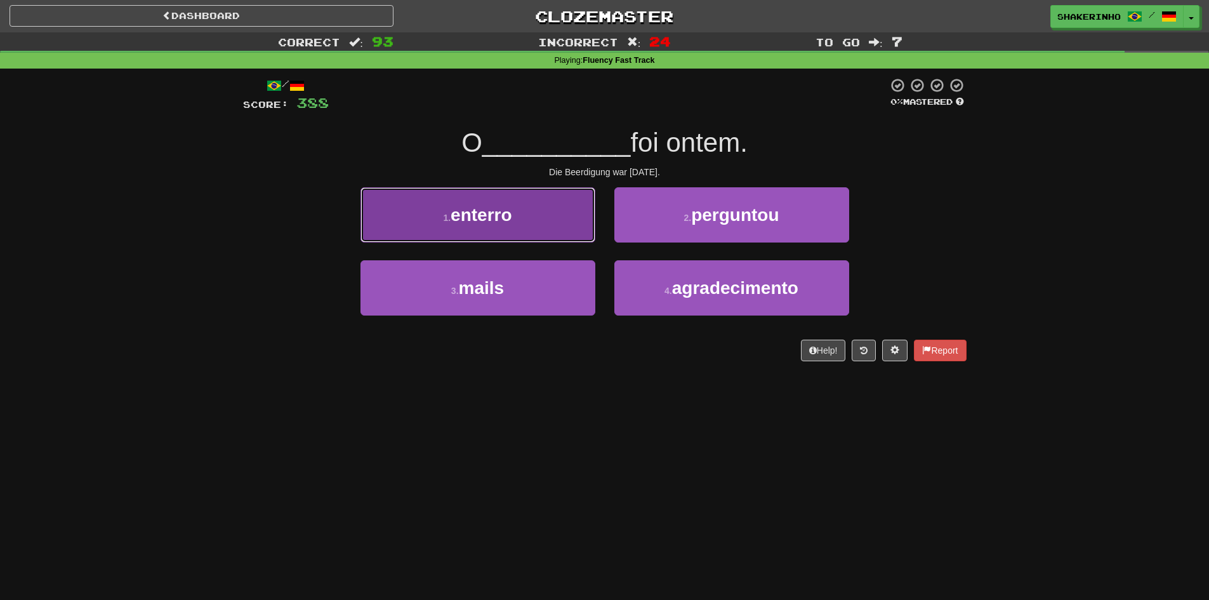
click at [493, 224] on span "enterro" at bounding box center [481, 215] width 61 height 20
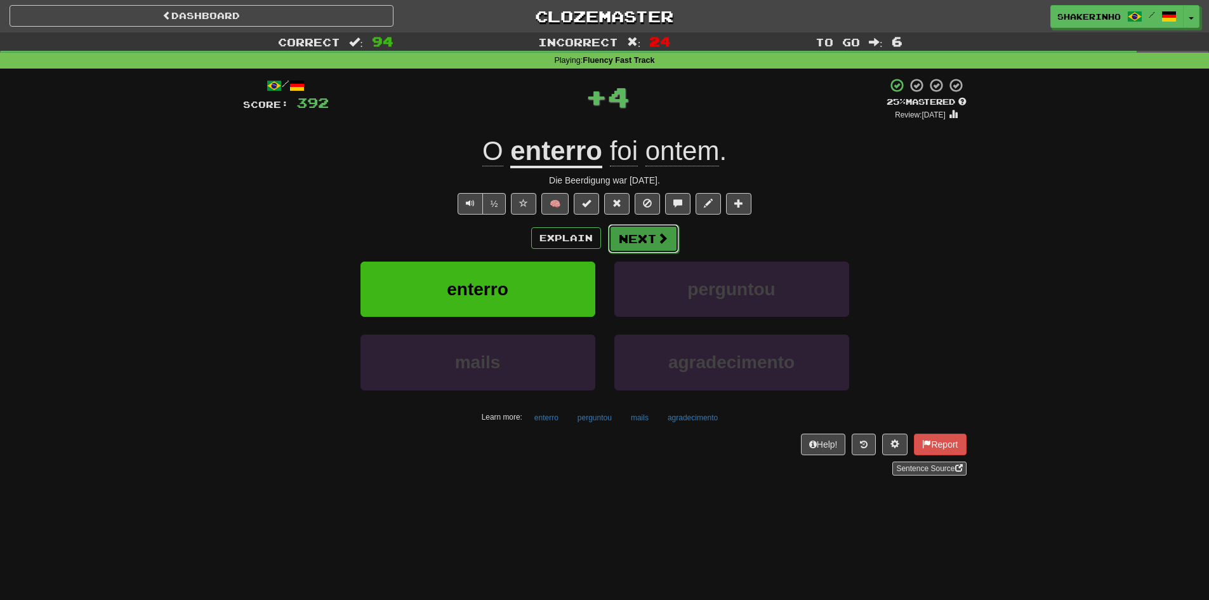
click at [636, 245] on button "Next" at bounding box center [643, 238] width 71 height 29
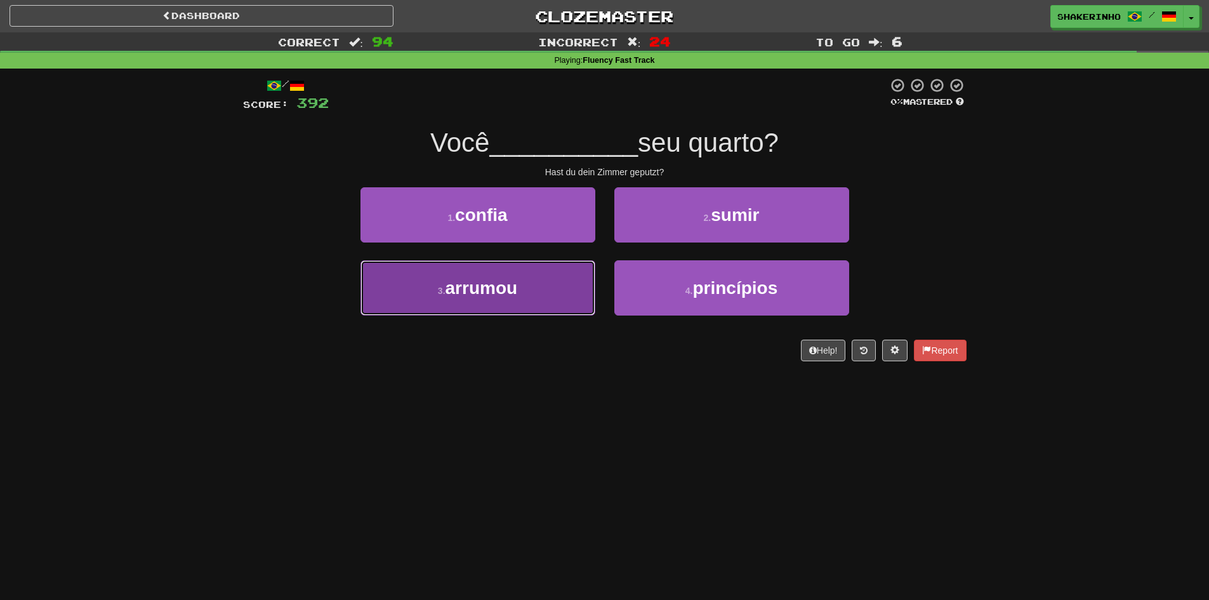
click at [545, 298] on button "3 . arrumou" at bounding box center [478, 287] width 235 height 55
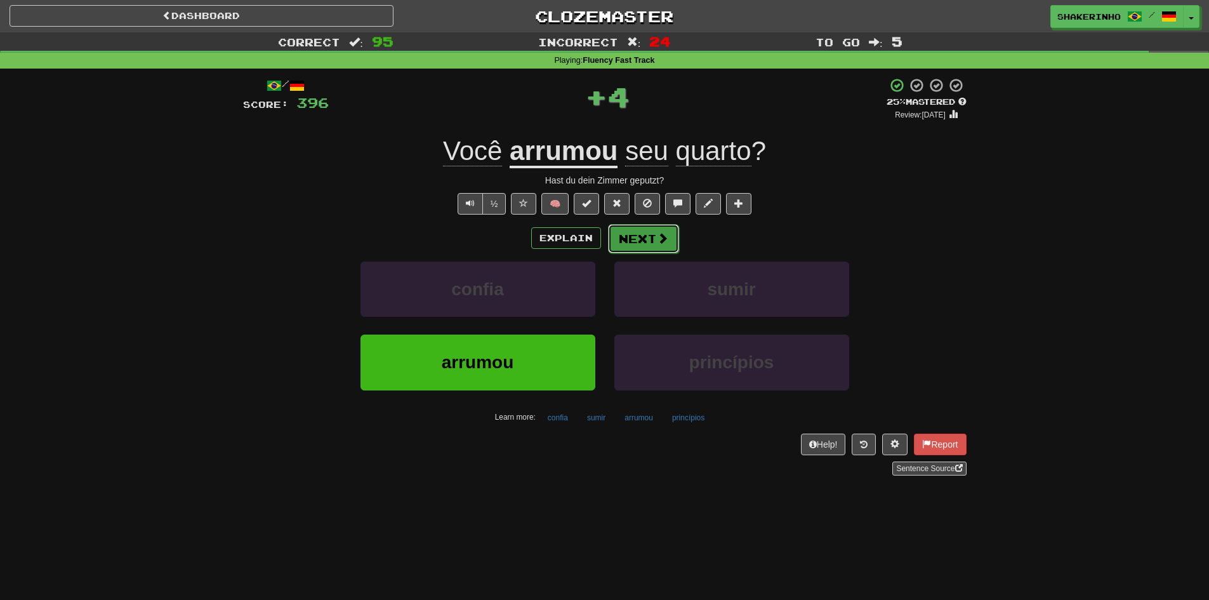
click at [641, 241] on button "Next" at bounding box center [643, 238] width 71 height 29
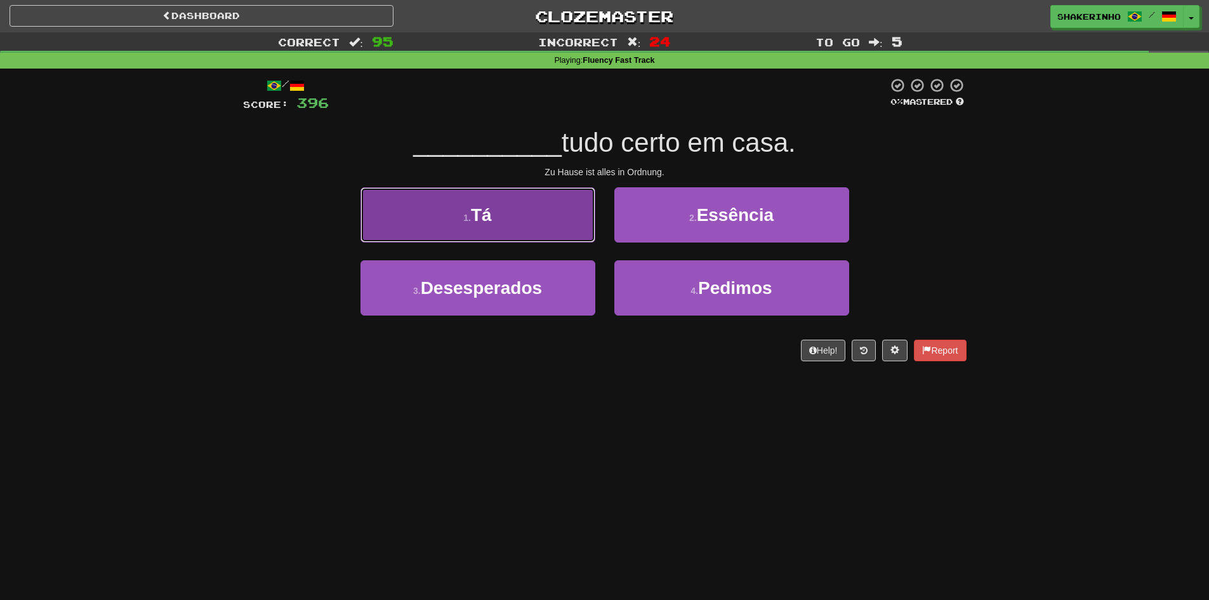
click at [557, 237] on button "1 . Tá" at bounding box center [478, 214] width 235 height 55
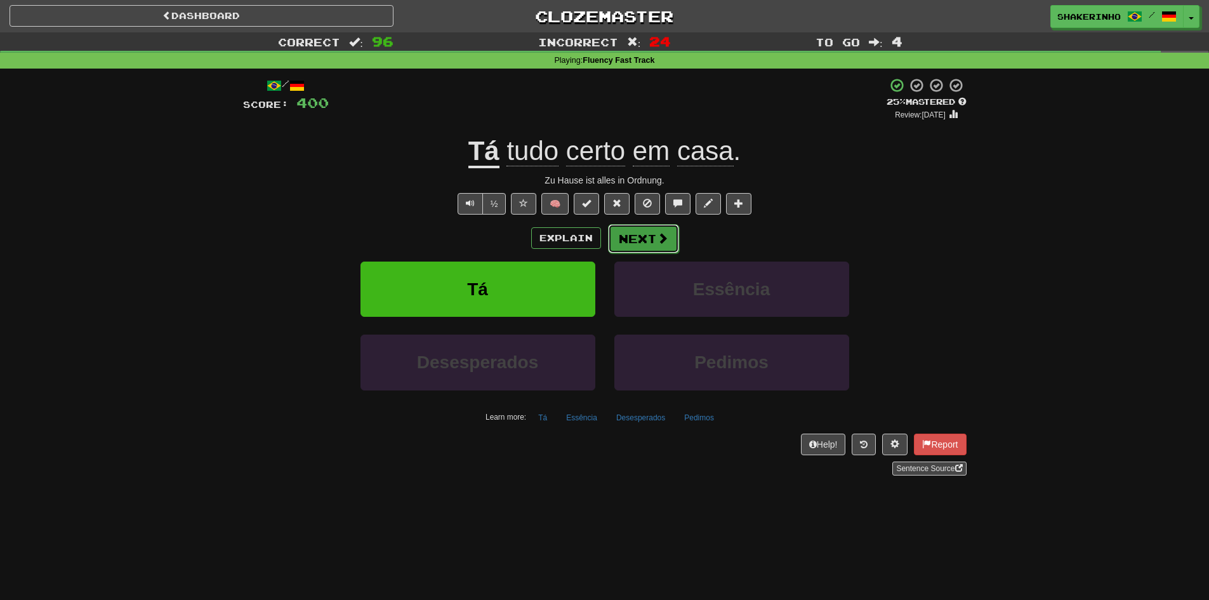
click at [651, 250] on button "Next" at bounding box center [643, 238] width 71 height 29
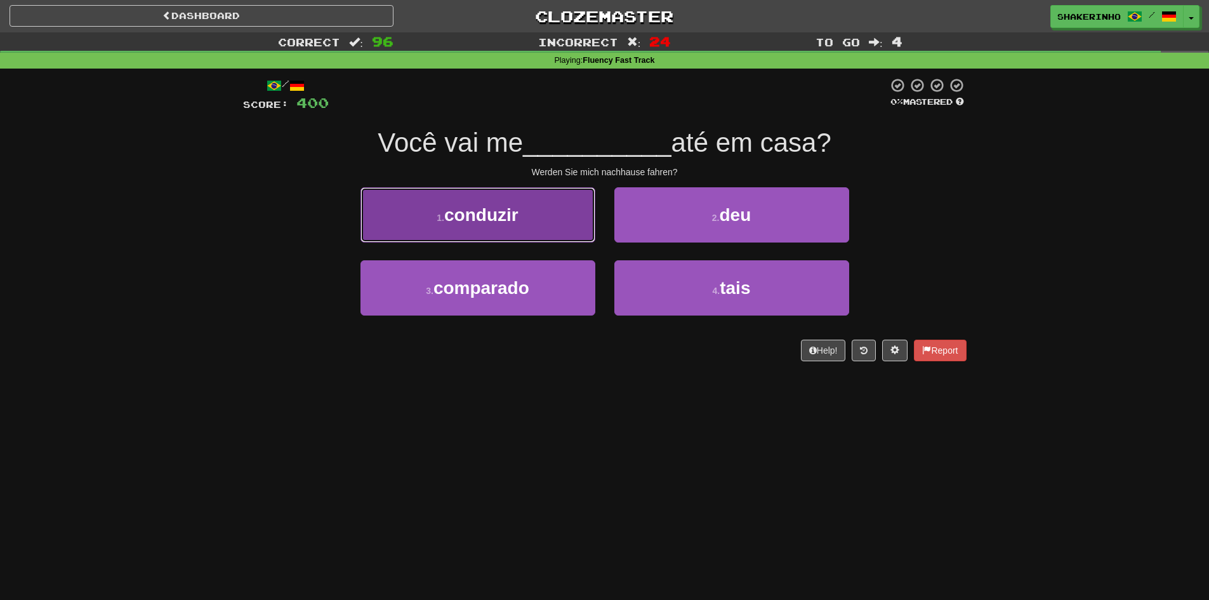
click at [536, 219] on button "1 . conduzir" at bounding box center [478, 214] width 235 height 55
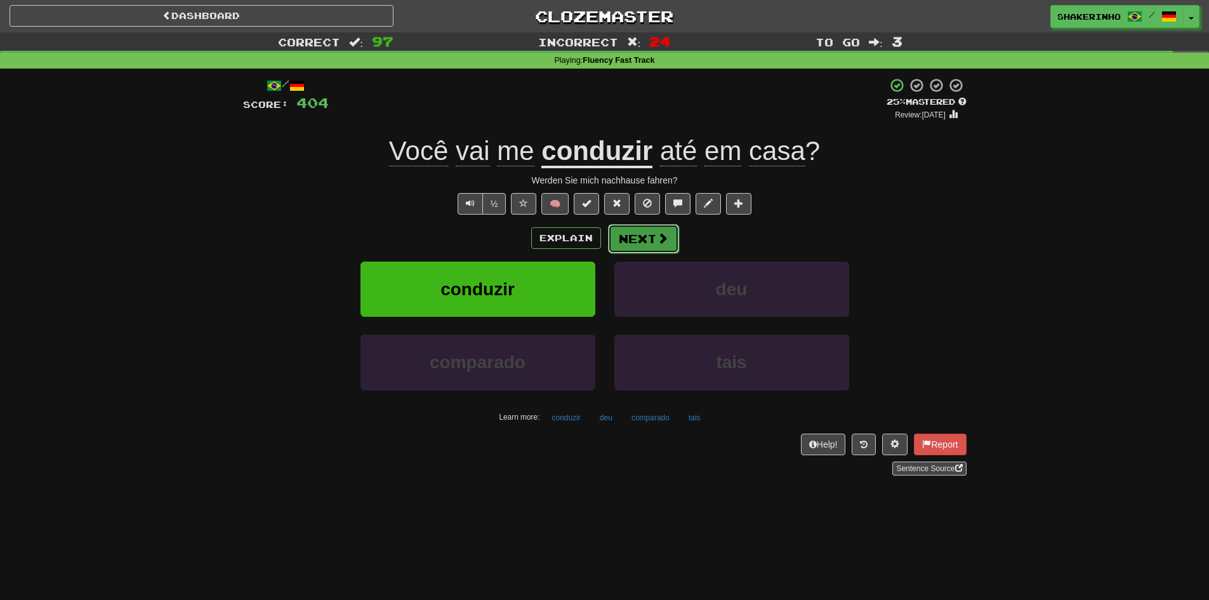
click at [642, 239] on button "Next" at bounding box center [643, 238] width 71 height 29
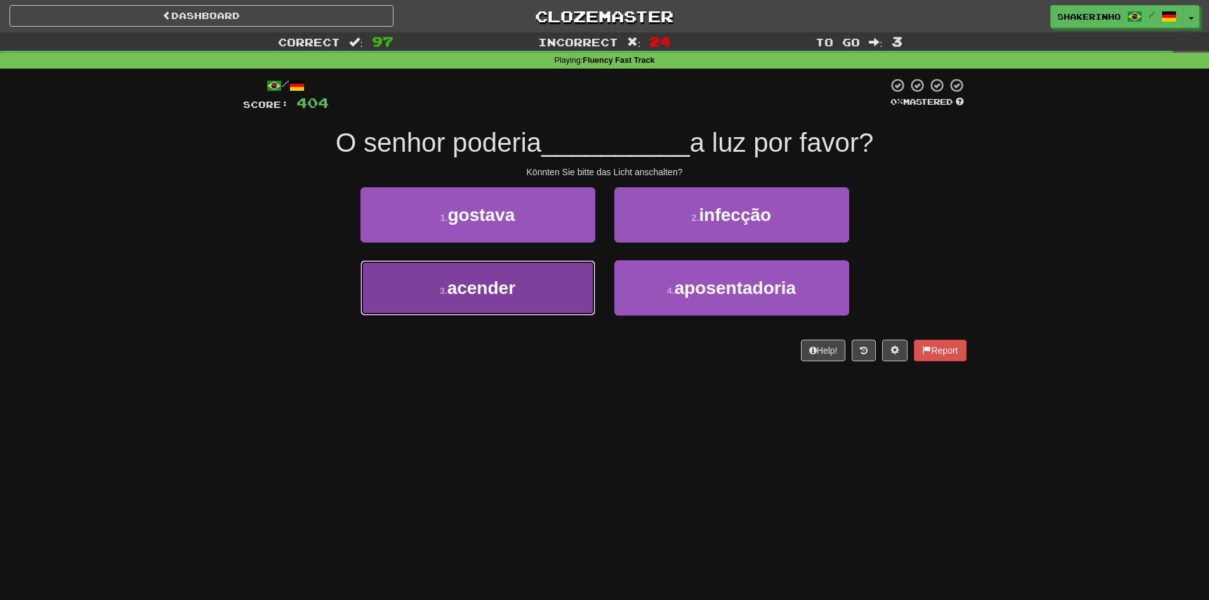
click at [496, 283] on span "acender" at bounding box center [482, 288] width 68 height 20
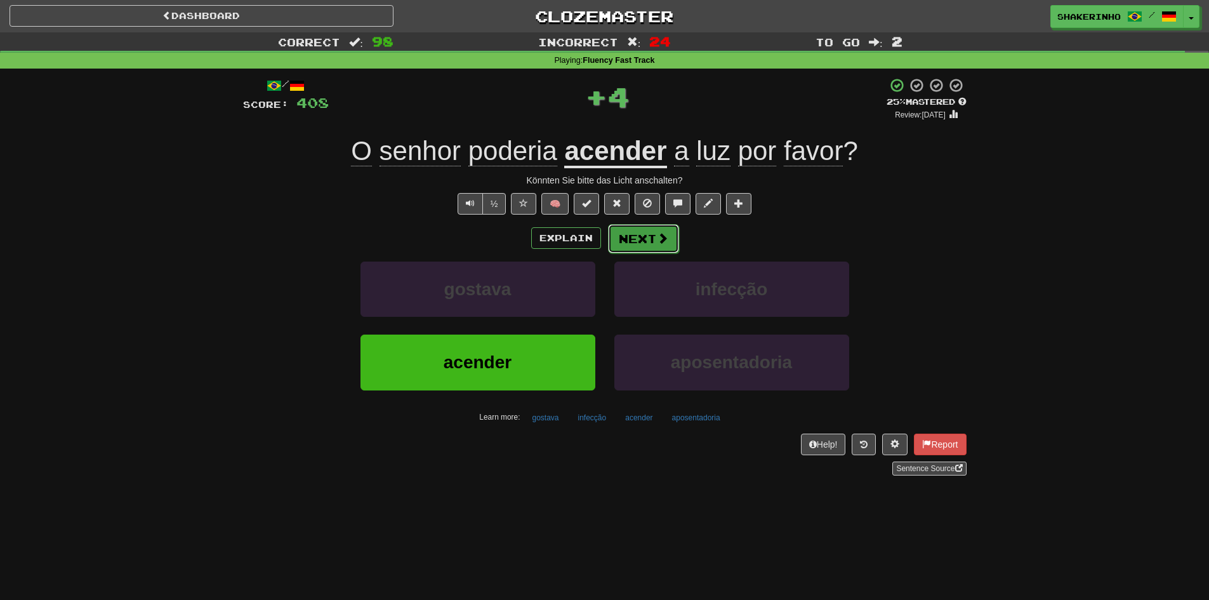
click at [639, 242] on button "Next" at bounding box center [643, 238] width 71 height 29
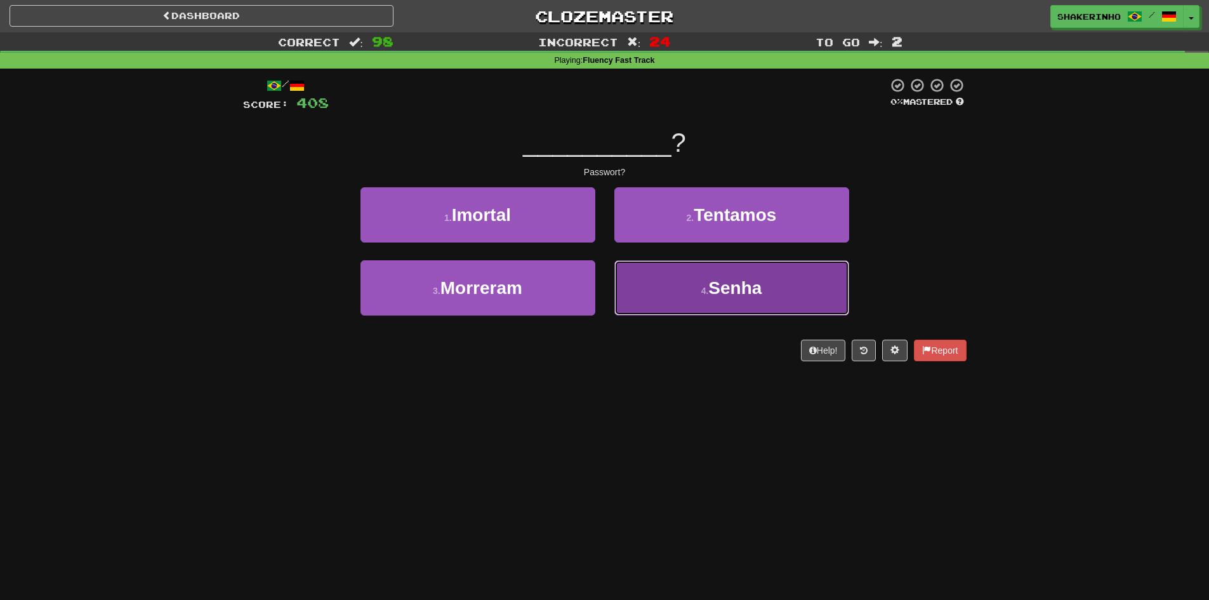
click at [679, 298] on button "4 . Senha" at bounding box center [732, 287] width 235 height 55
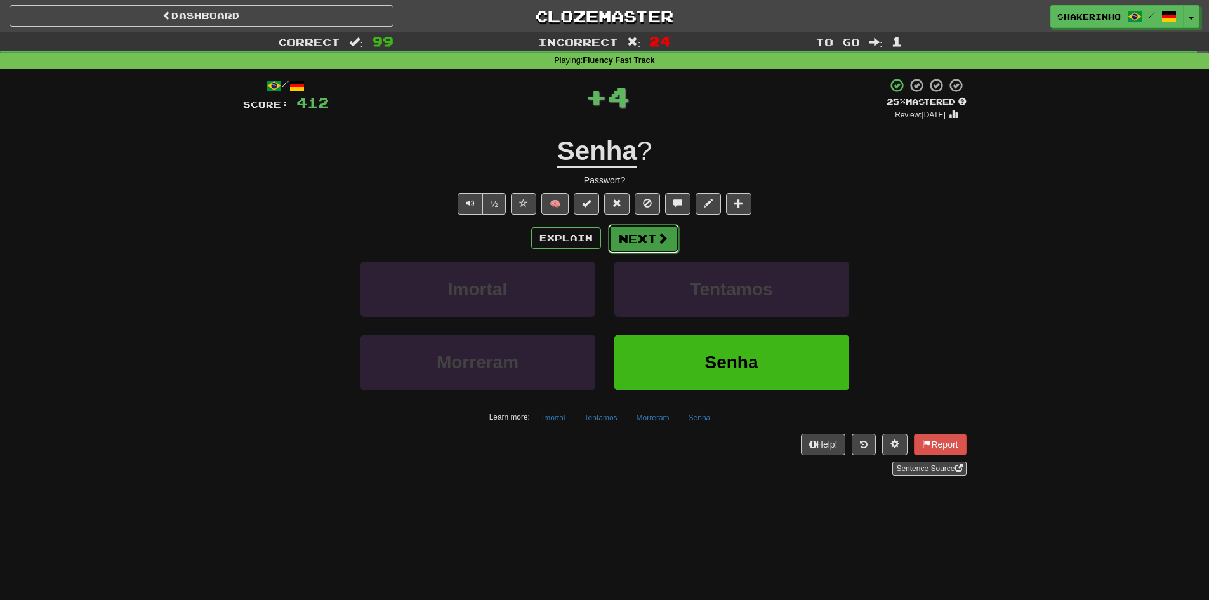
click at [646, 241] on button "Next" at bounding box center [643, 238] width 71 height 29
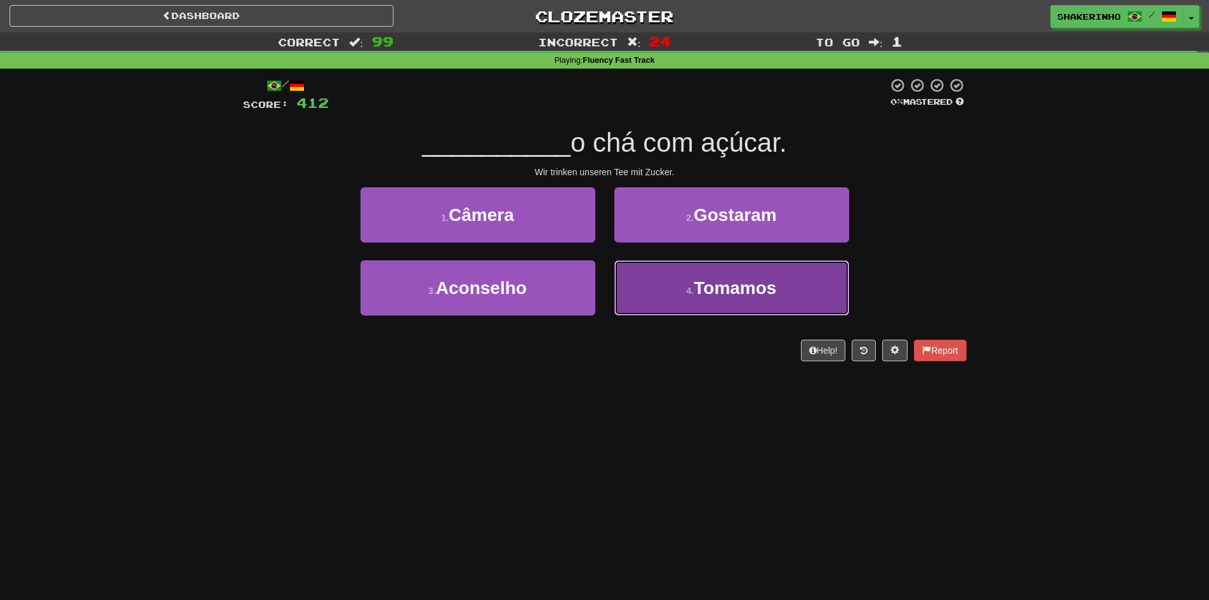
click at [667, 293] on button "4 . Tomamos" at bounding box center [732, 287] width 235 height 55
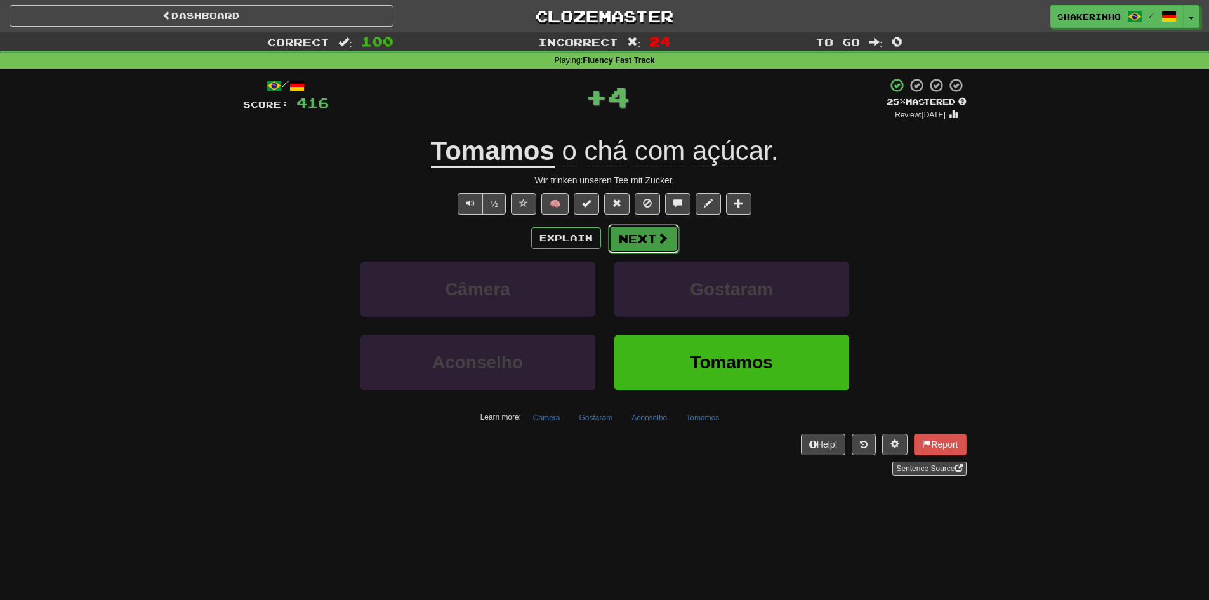
click at [653, 236] on button "Next" at bounding box center [643, 238] width 71 height 29
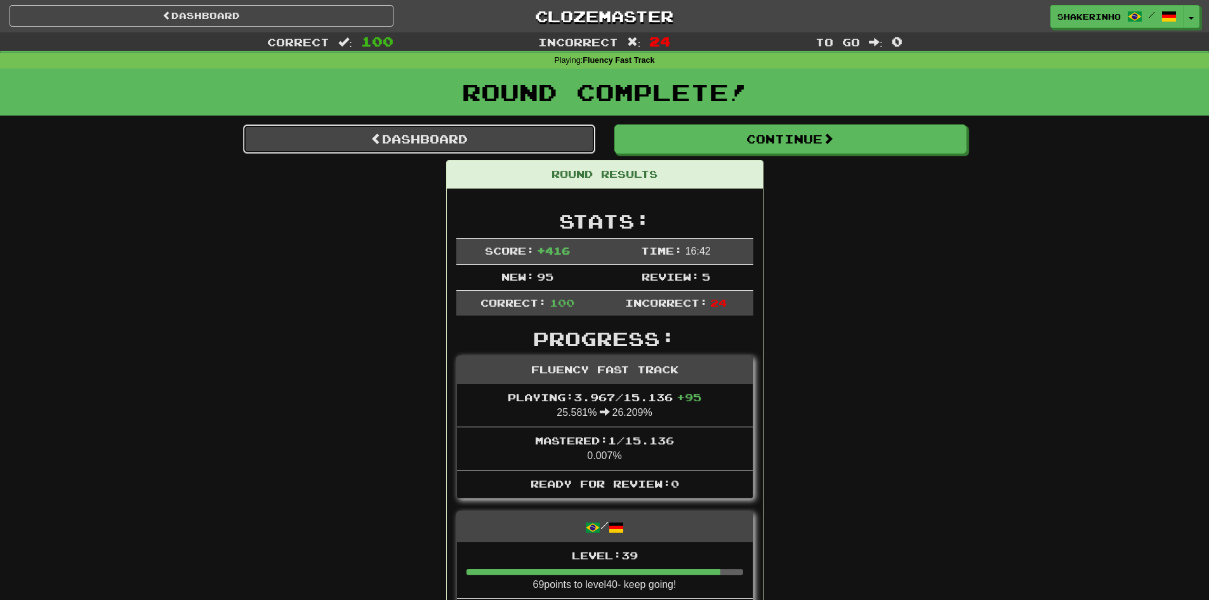
click at [427, 145] on link "Dashboard" at bounding box center [419, 138] width 352 height 29
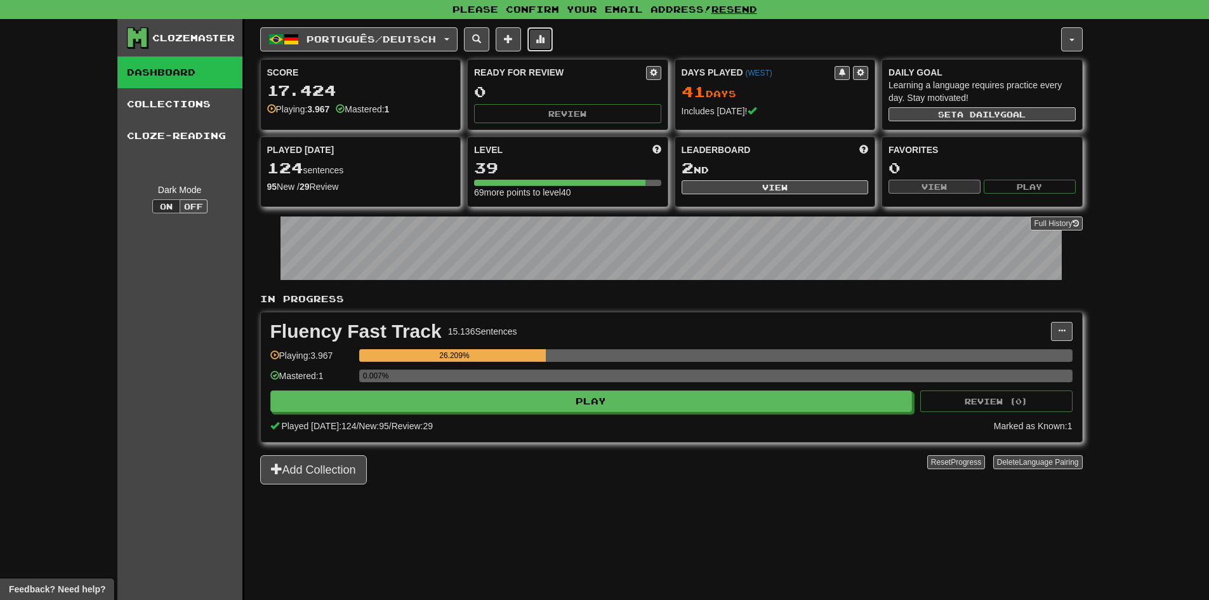
click at [545, 41] on span at bounding box center [540, 38] width 9 height 9
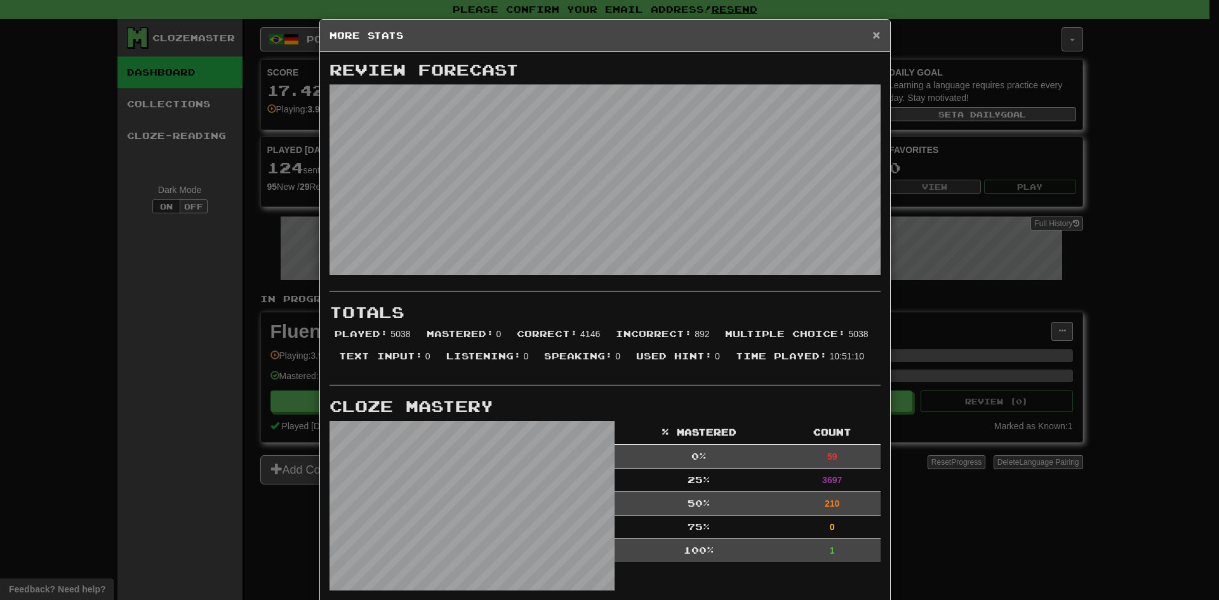
click at [872, 39] on span "×" at bounding box center [876, 34] width 8 height 15
